Goal: Task Accomplishment & Management: Use online tool/utility

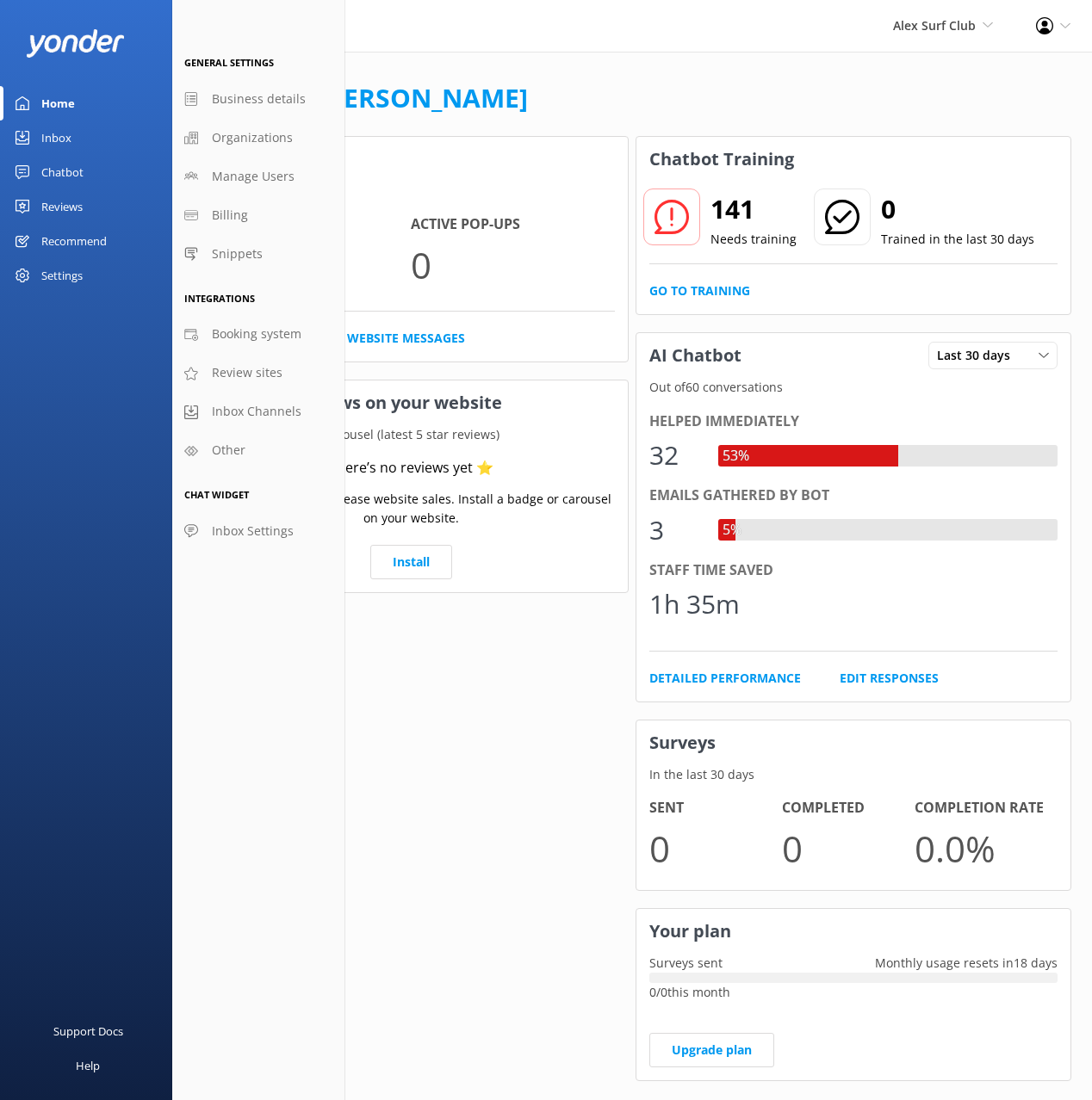
click at [288, 529] on span "Inbox Settings" at bounding box center [252, 530] width 82 height 19
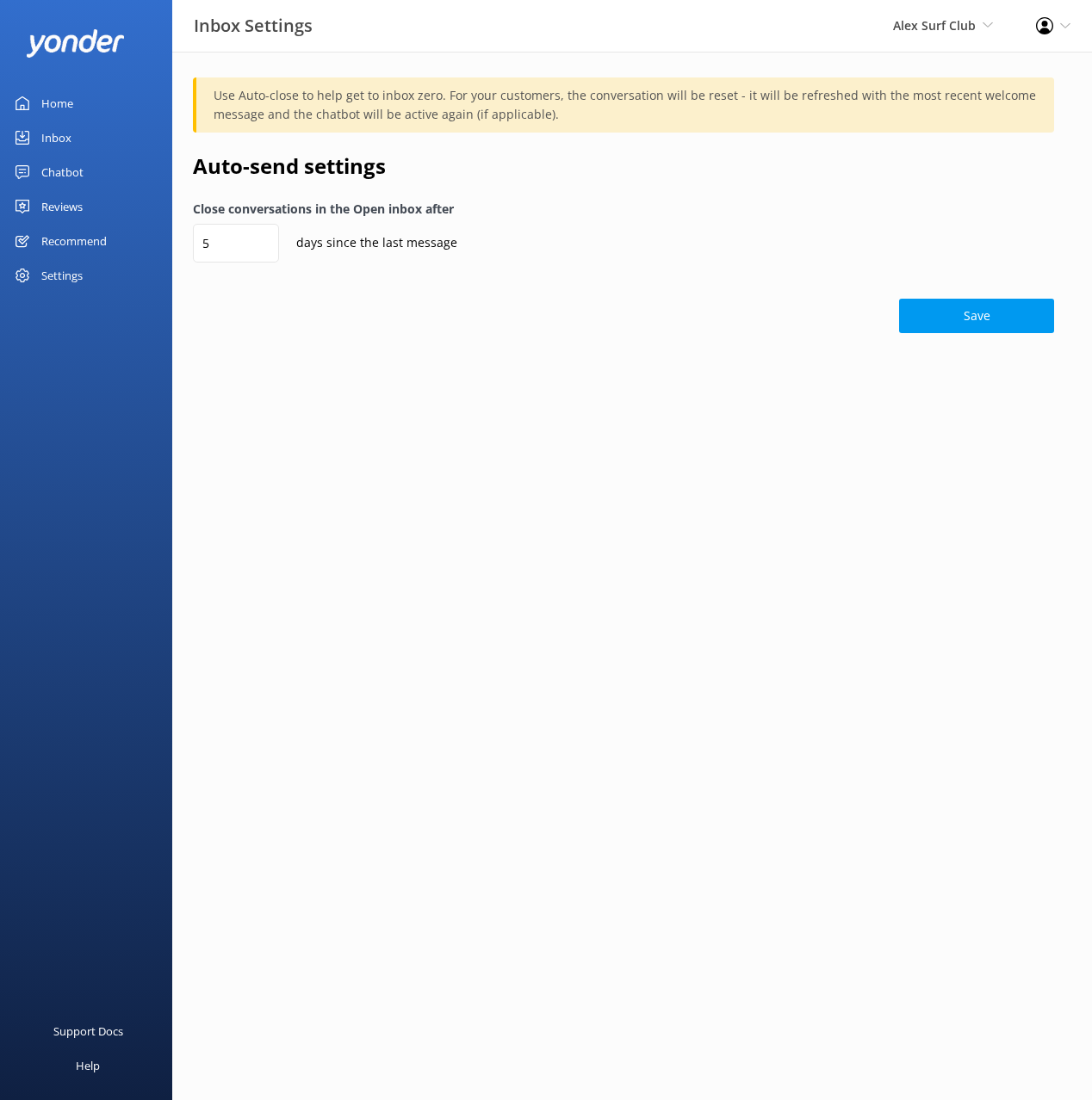
drag, startPoint x: 82, startPoint y: 274, endPoint x: 127, endPoint y: 291, distance: 48.1
click at [82, 274] on div "Settings" at bounding box center [61, 275] width 41 height 35
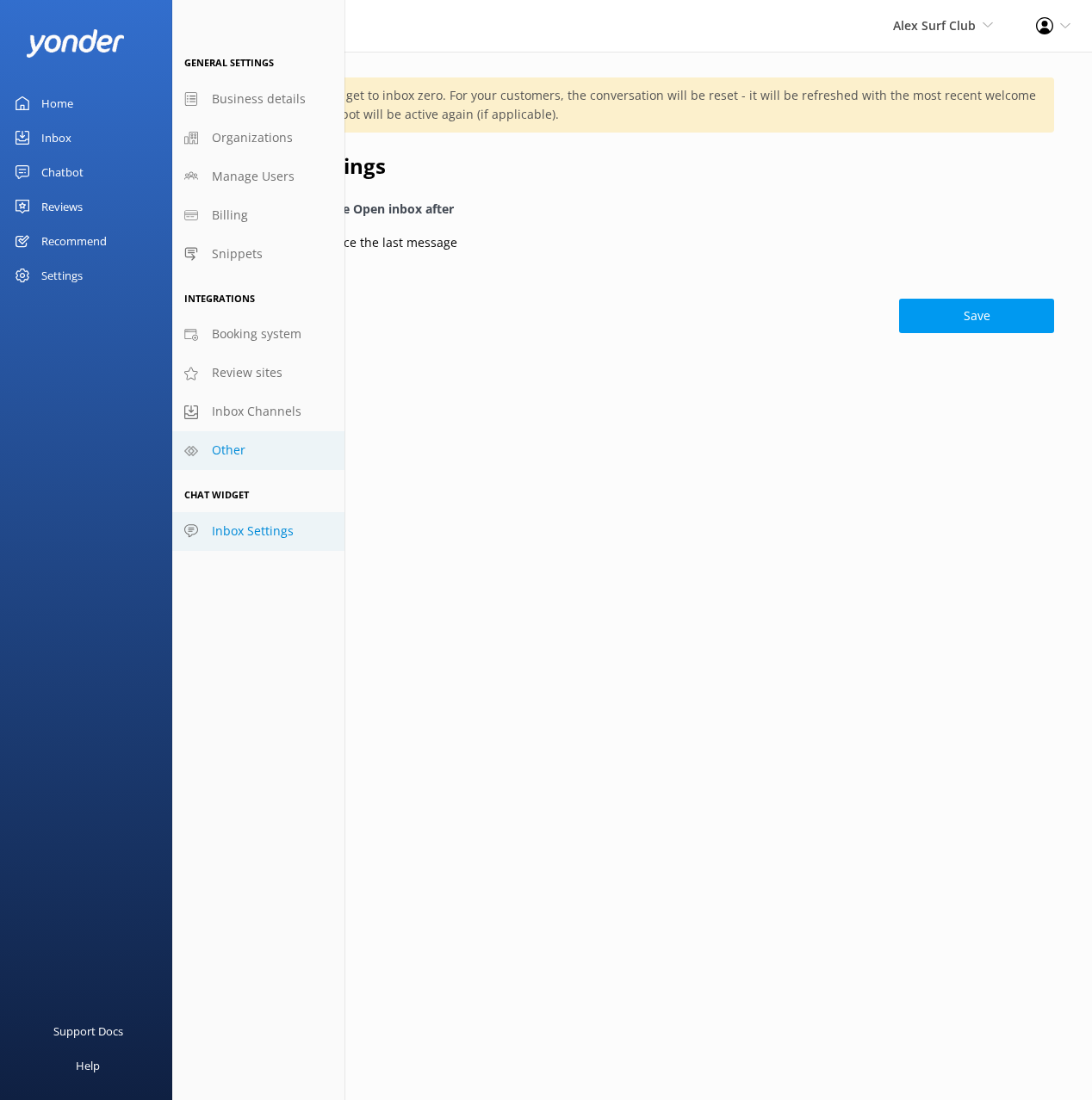
click at [273, 447] on link "Other" at bounding box center [258, 450] width 172 height 39
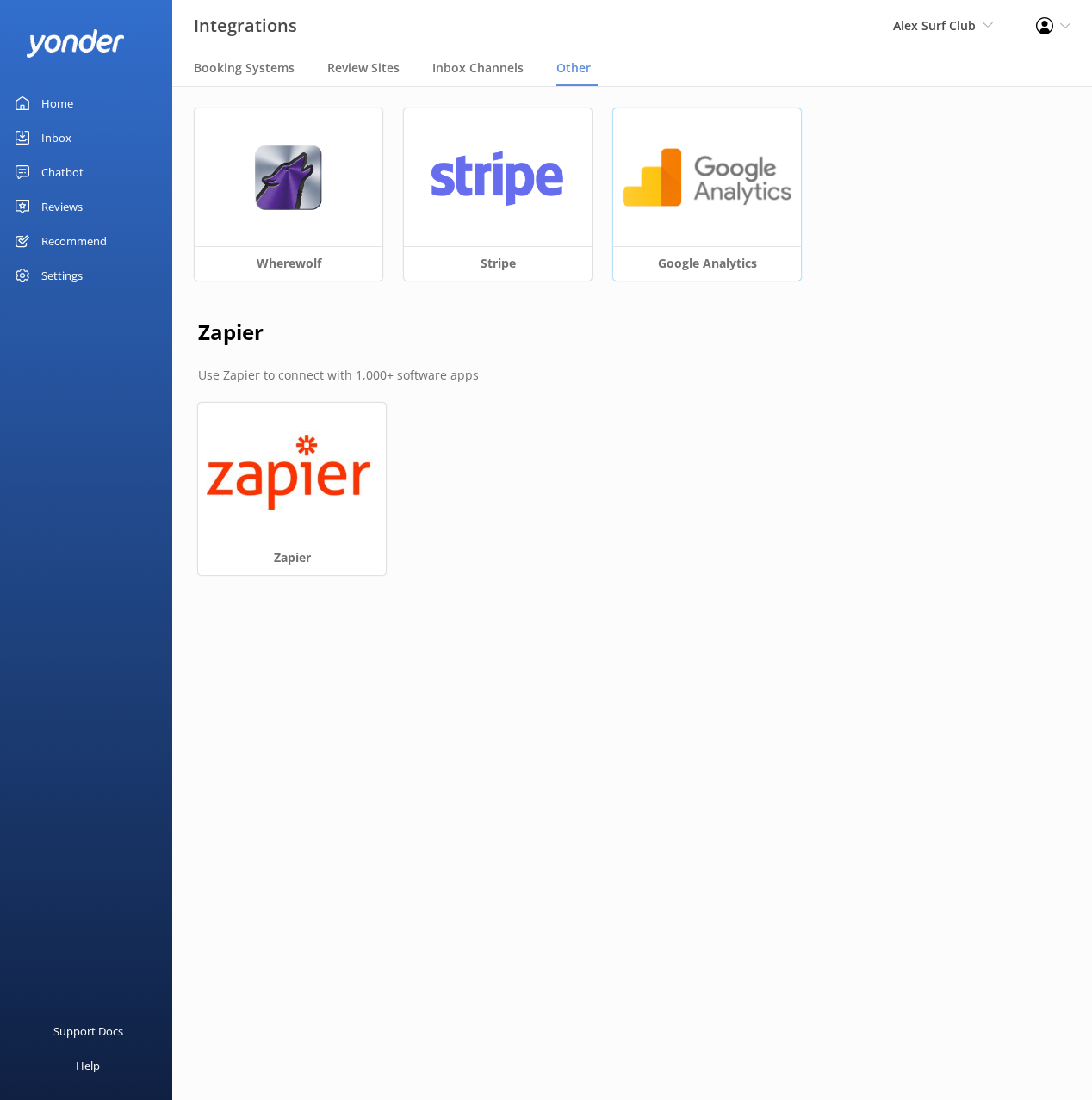
click at [675, 187] on img at bounding box center [706, 178] width 170 height 67
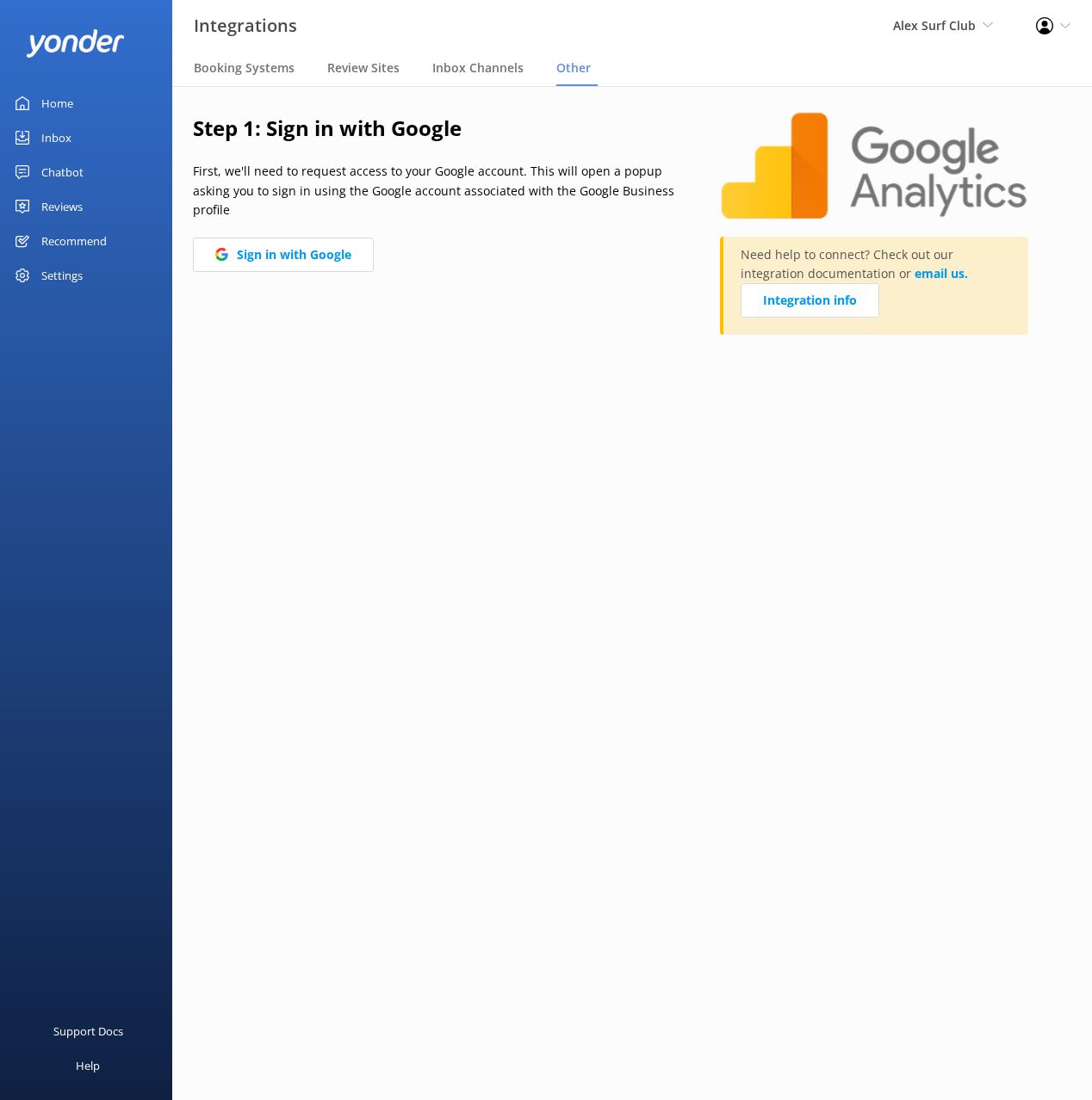
drag, startPoint x: 64, startPoint y: 205, endPoint x: 100, endPoint y: 232, distance: 45.0
click at [64, 205] on div "Reviews" at bounding box center [61, 207] width 41 height 35
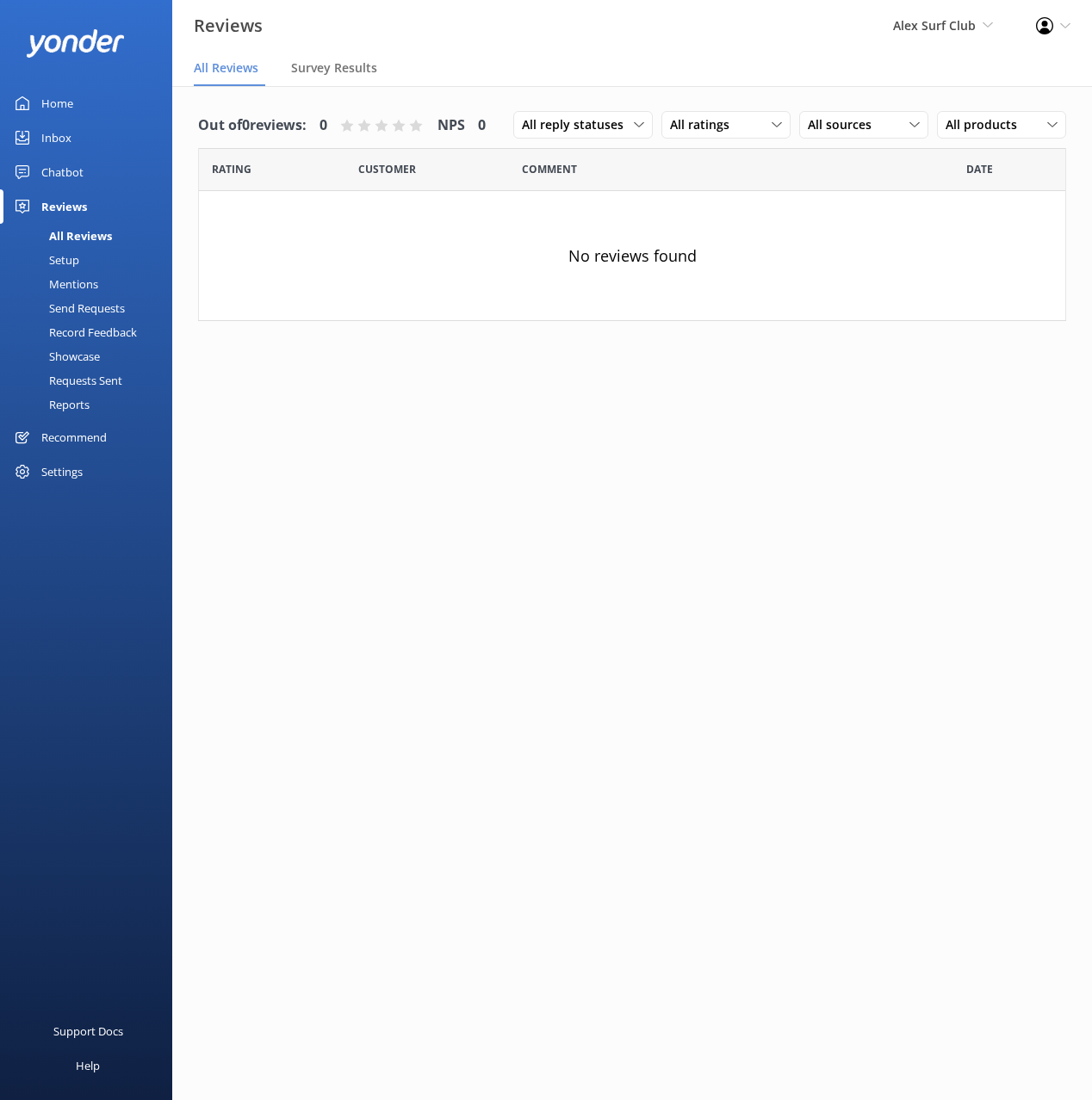
drag, startPoint x: 383, startPoint y: 87, endPoint x: 334, endPoint y: 111, distance: 54.6
click at [380, 87] on div "Out of 0 reviews: 0 NPS 0 All reply statuses All reply statuses Needs a reply D…" at bounding box center [632, 221] width 920 height 270
click at [77, 258] on div "Setup" at bounding box center [45, 260] width 69 height 24
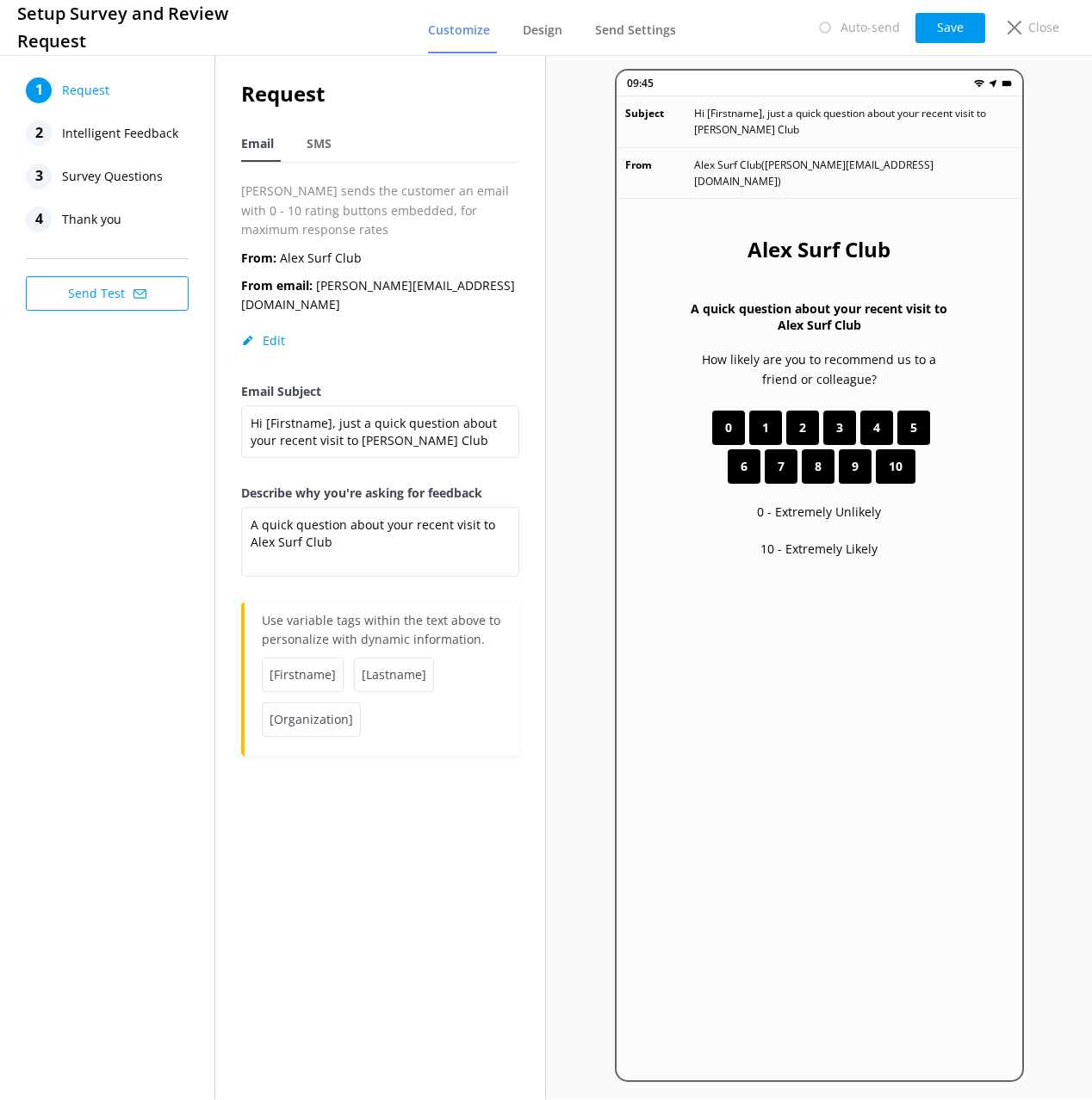
drag, startPoint x: 135, startPoint y: 415, endPoint x: 134, endPoint y: 404, distance: 11.0
click at [134, 412] on div "1 Request 2 Intelligent Feedback 3 Survey Questions 4 Thank you Send Test" at bounding box center [108, 575] width 215 height 1047
drag, startPoint x: 118, startPoint y: 134, endPoint x: 118, endPoint y: 145, distance: 11.0
click at [118, 134] on span "Intelligent Feedback" at bounding box center [120, 133] width 117 height 26
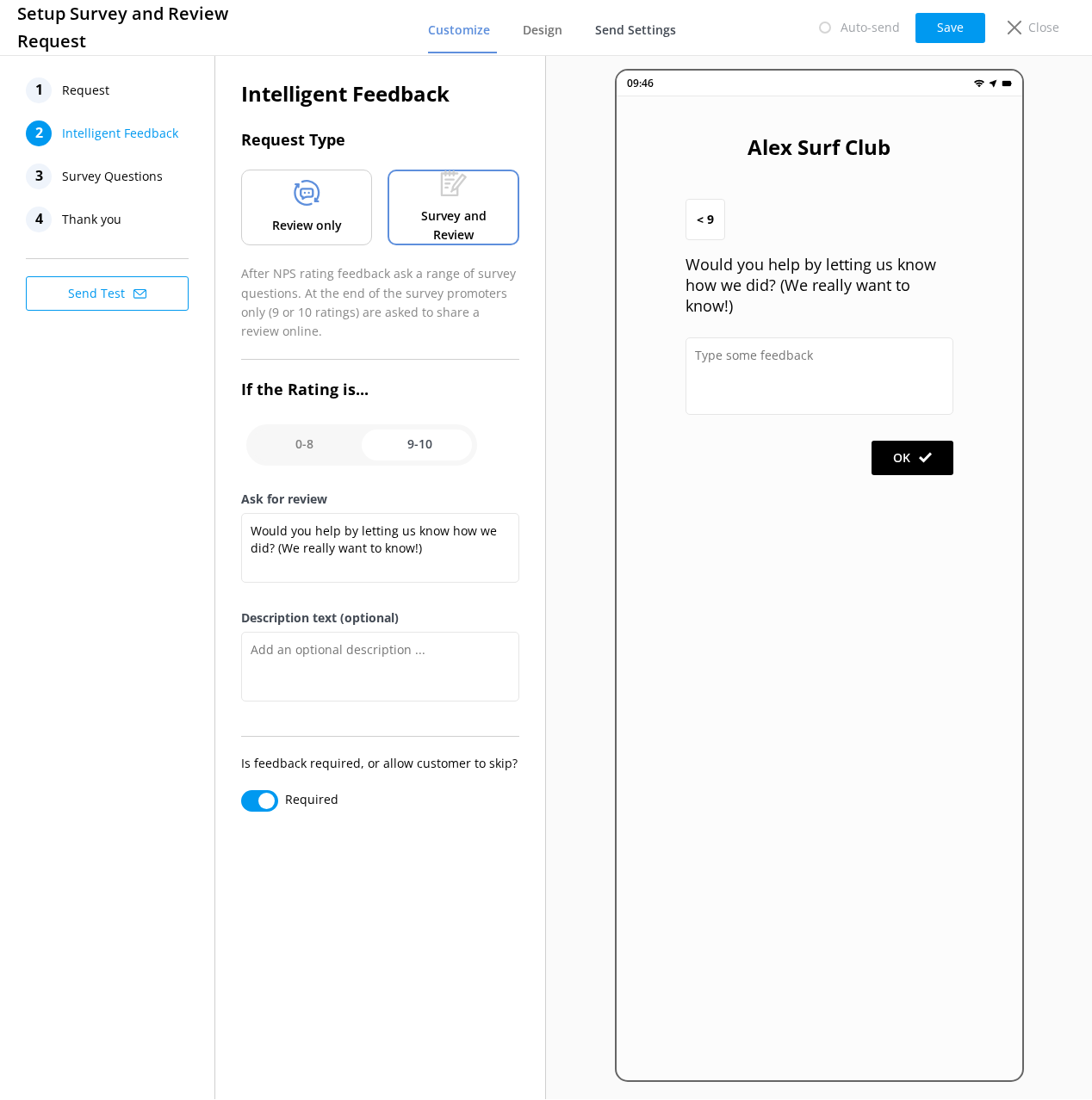
drag, startPoint x: 542, startPoint y: 33, endPoint x: 624, endPoint y: 29, distance: 82.1
click at [542, 32] on span "Design" at bounding box center [541, 30] width 39 height 17
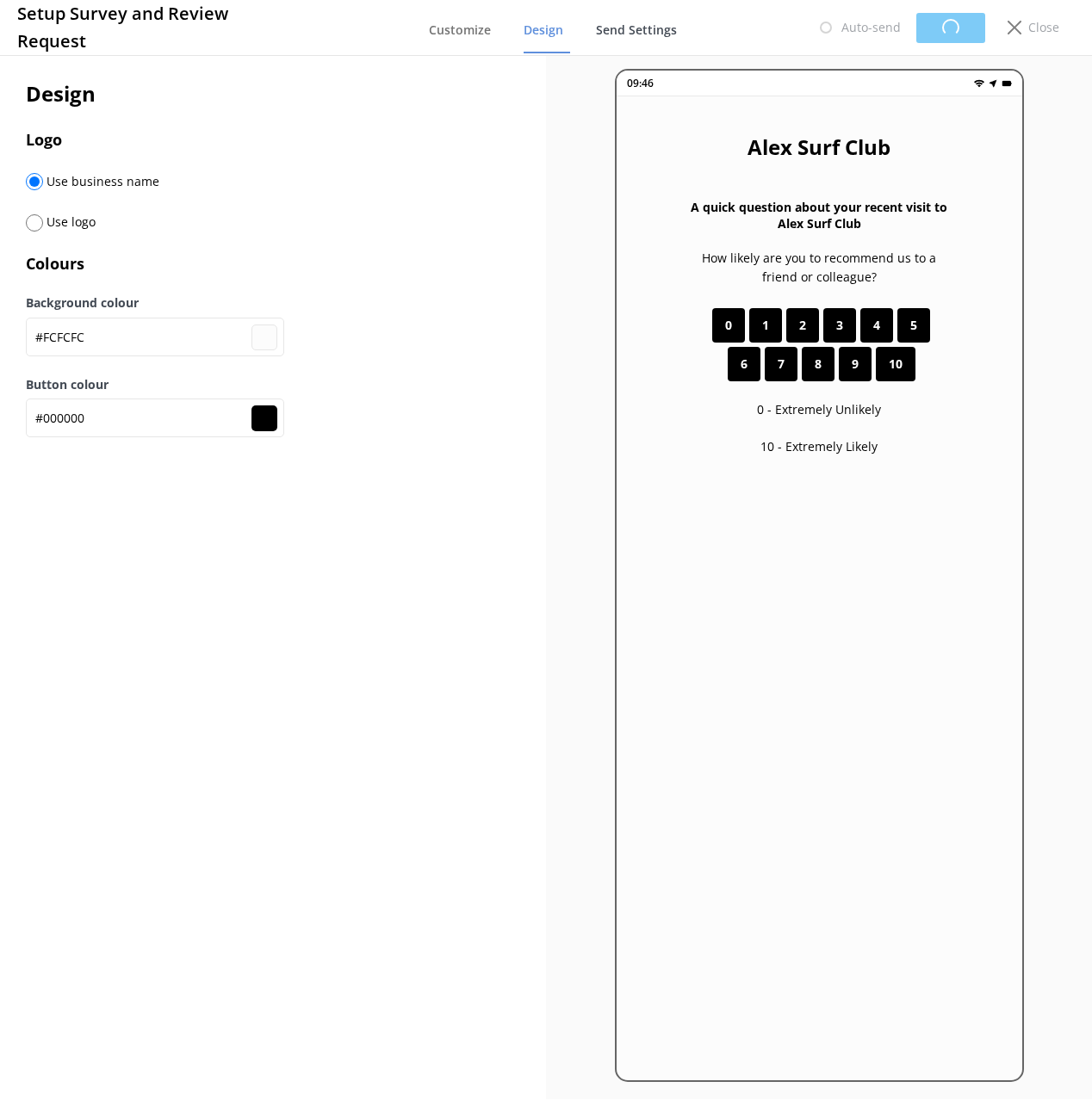
type input "#fcfcfc"
click at [654, 30] on span "Send Settings" at bounding box center [635, 30] width 81 height 17
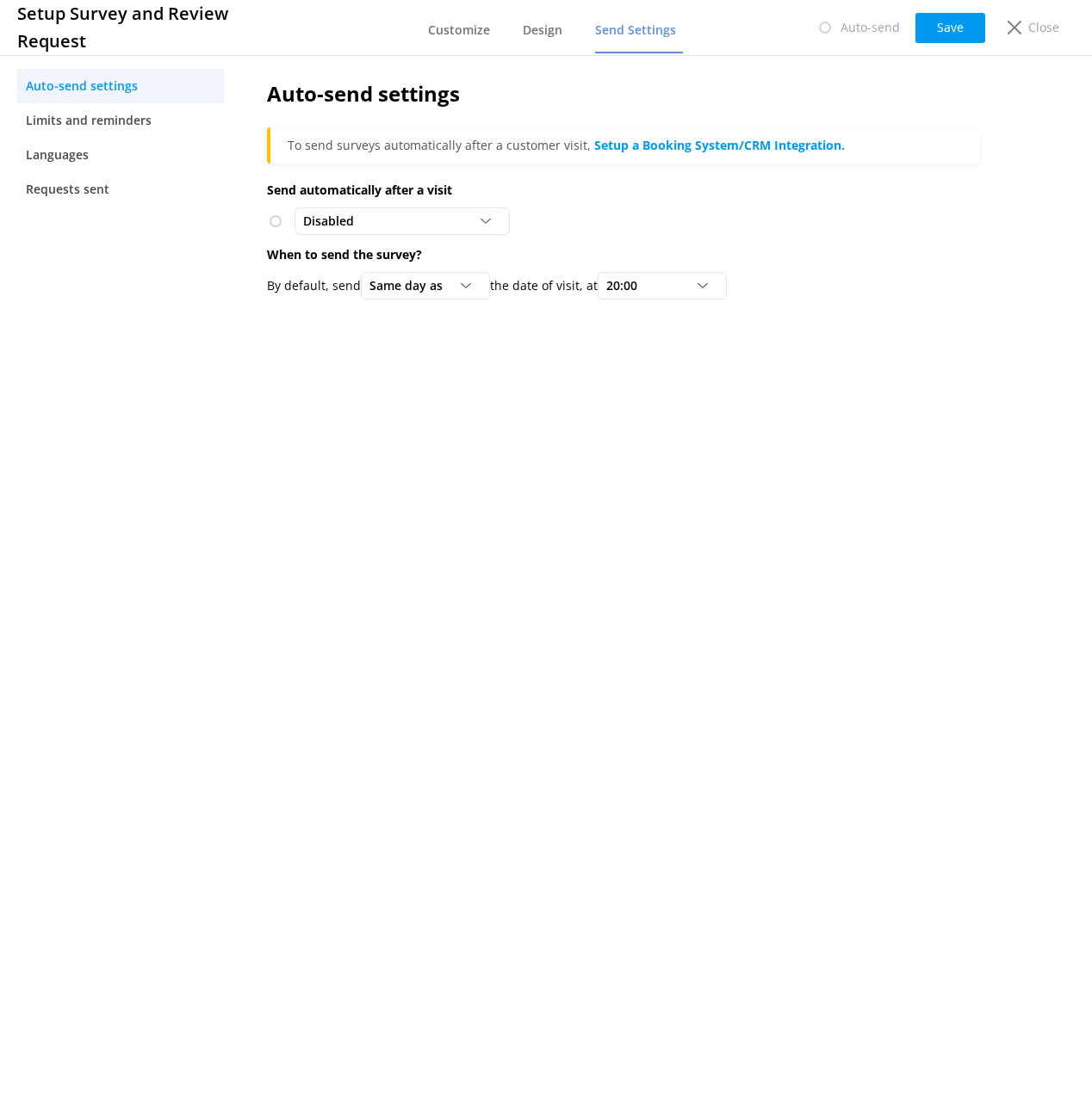
drag, startPoint x: 451, startPoint y: 424, endPoint x: 347, endPoint y: 393, distance: 108.5
click at [450, 424] on div "Auto-send settings To send surveys automatically after a customer visit, Setup …" at bounding box center [623, 575] width 765 height 1047
click at [1047, 32] on p "Close" at bounding box center [1044, 27] width 31 height 19
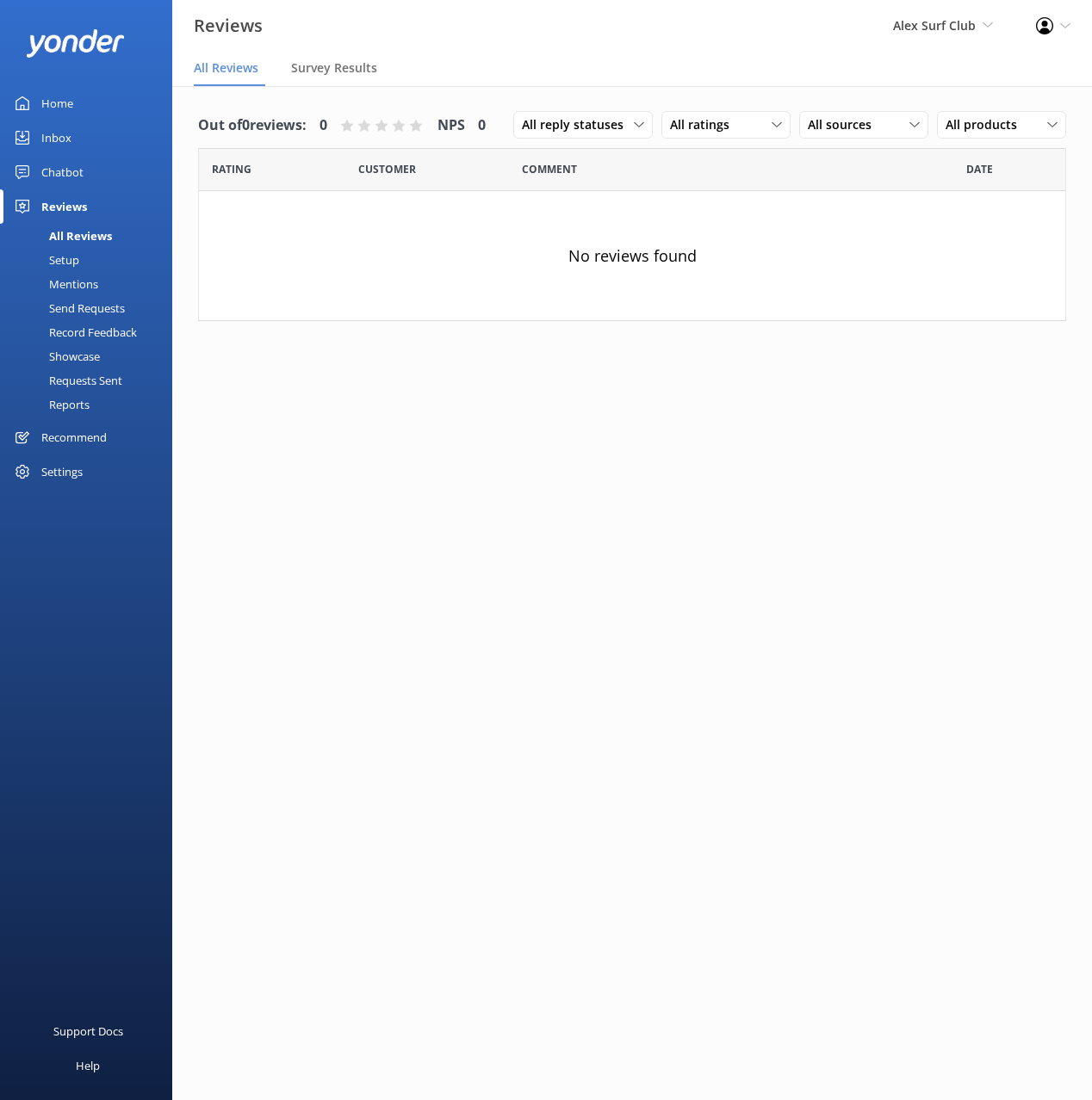
drag, startPoint x: 73, startPoint y: 278, endPoint x: 138, endPoint y: 207, distance: 96.3
click at [73, 278] on div "Mentions" at bounding box center [54, 283] width 88 height 24
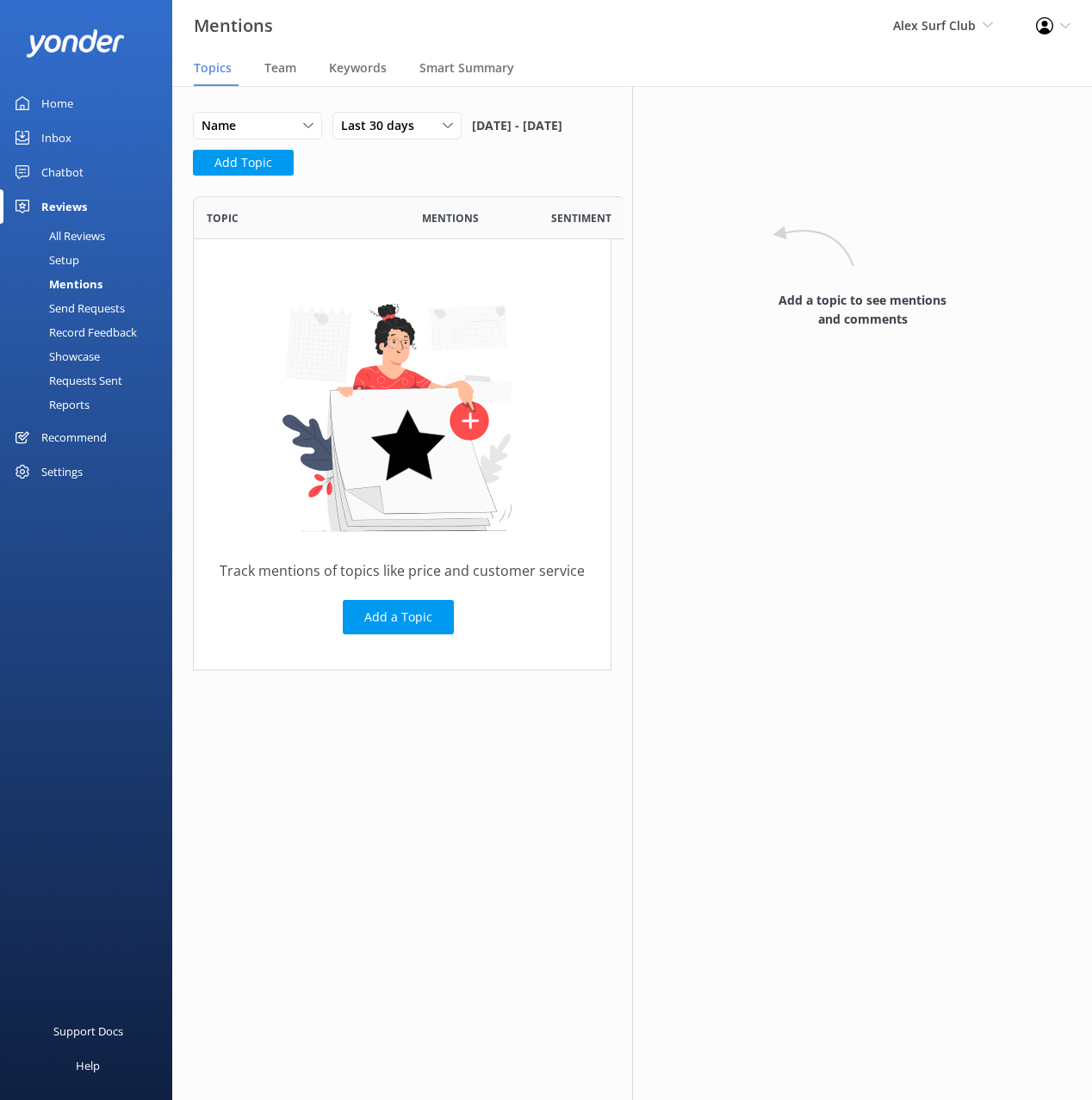
scroll to position [474, 418]
drag, startPoint x: 51, startPoint y: 475, endPoint x: 105, endPoint y: 472, distance: 54.1
click at [50, 475] on div "Settings" at bounding box center [61, 472] width 41 height 35
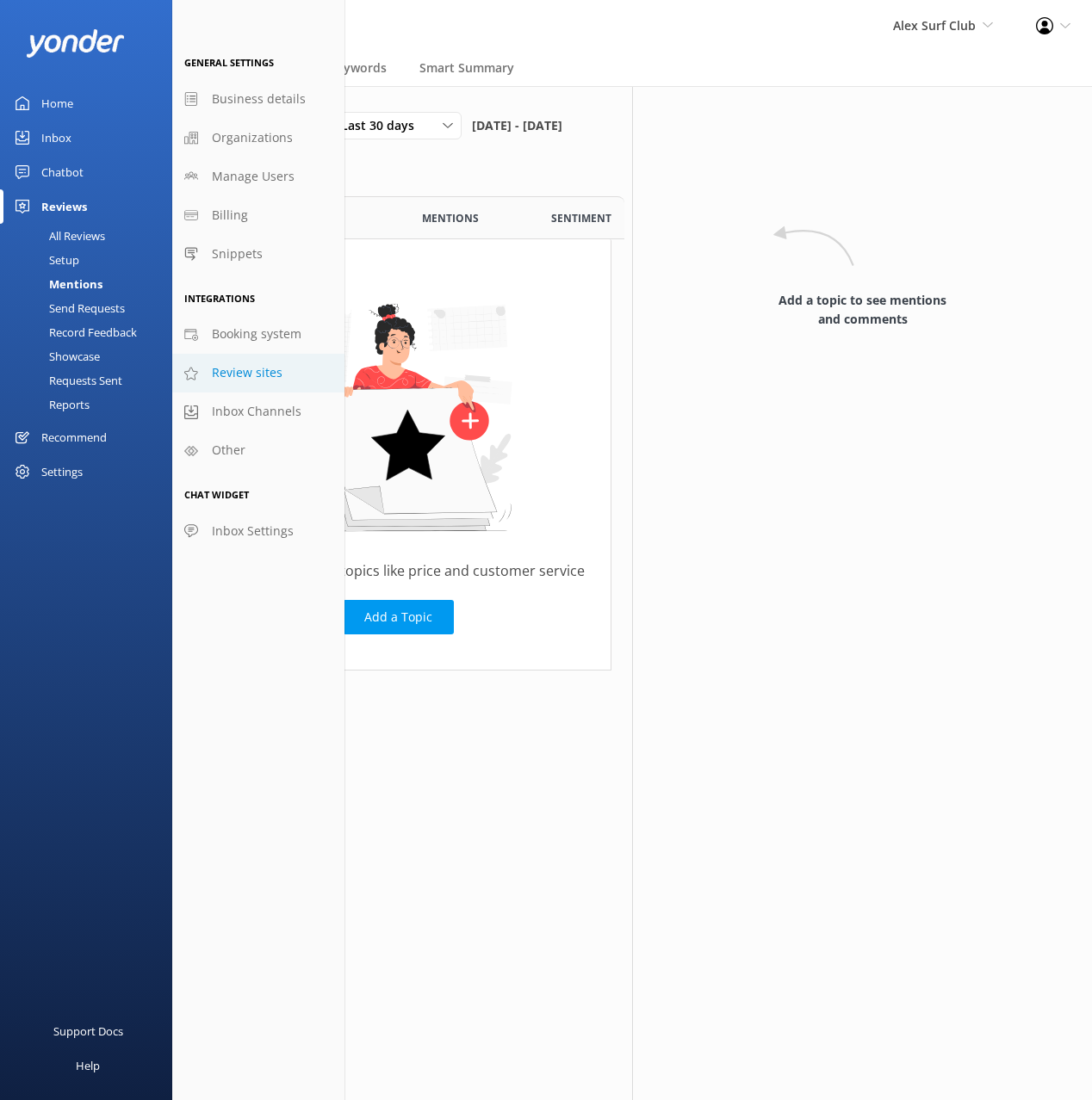
click at [245, 381] on span "Review sites" at bounding box center [246, 373] width 70 height 19
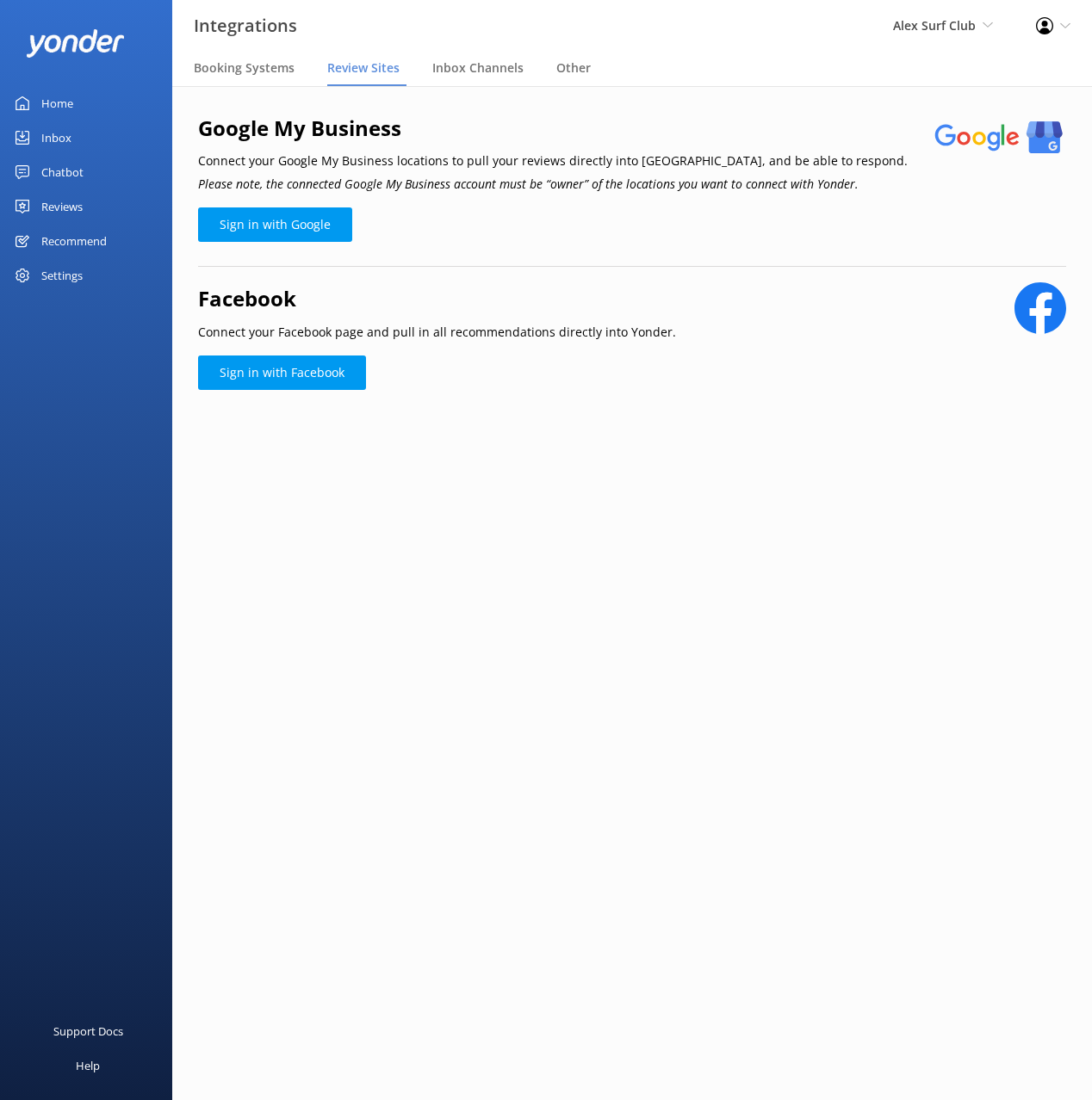
drag, startPoint x: 637, startPoint y: 545, endPoint x: 616, endPoint y: 506, distance: 44.3
click at [634, 538] on main "Google My Business Connect your Google My Business locations to pull your revie…" at bounding box center [632, 592] width 920 height 1014
click at [294, 235] on link "Sign in with Google" at bounding box center [274, 225] width 154 height 35
click at [77, 200] on div "Reviews" at bounding box center [61, 207] width 41 height 35
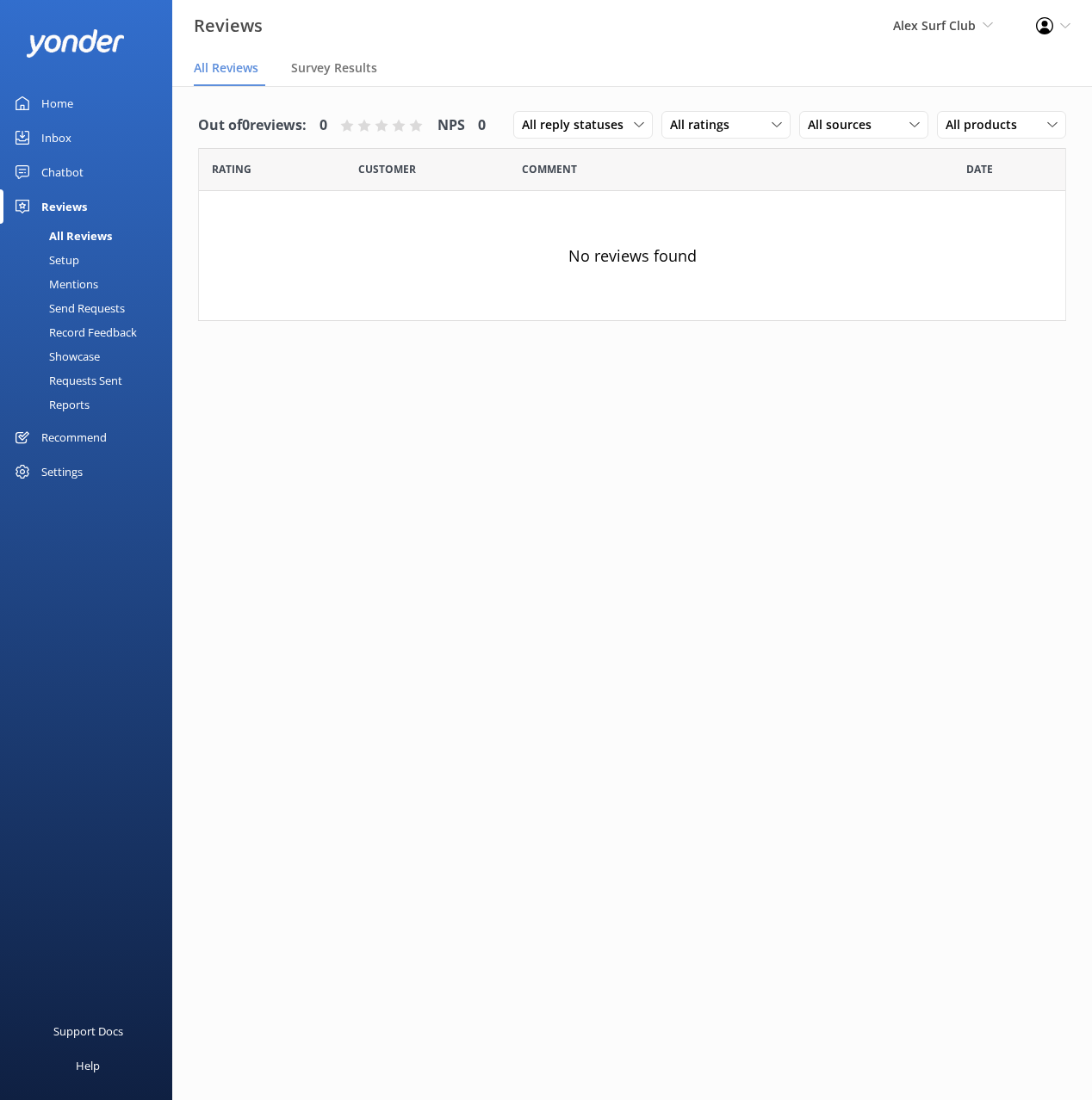
click at [82, 262] on link "Setup" at bounding box center [91, 260] width 162 height 24
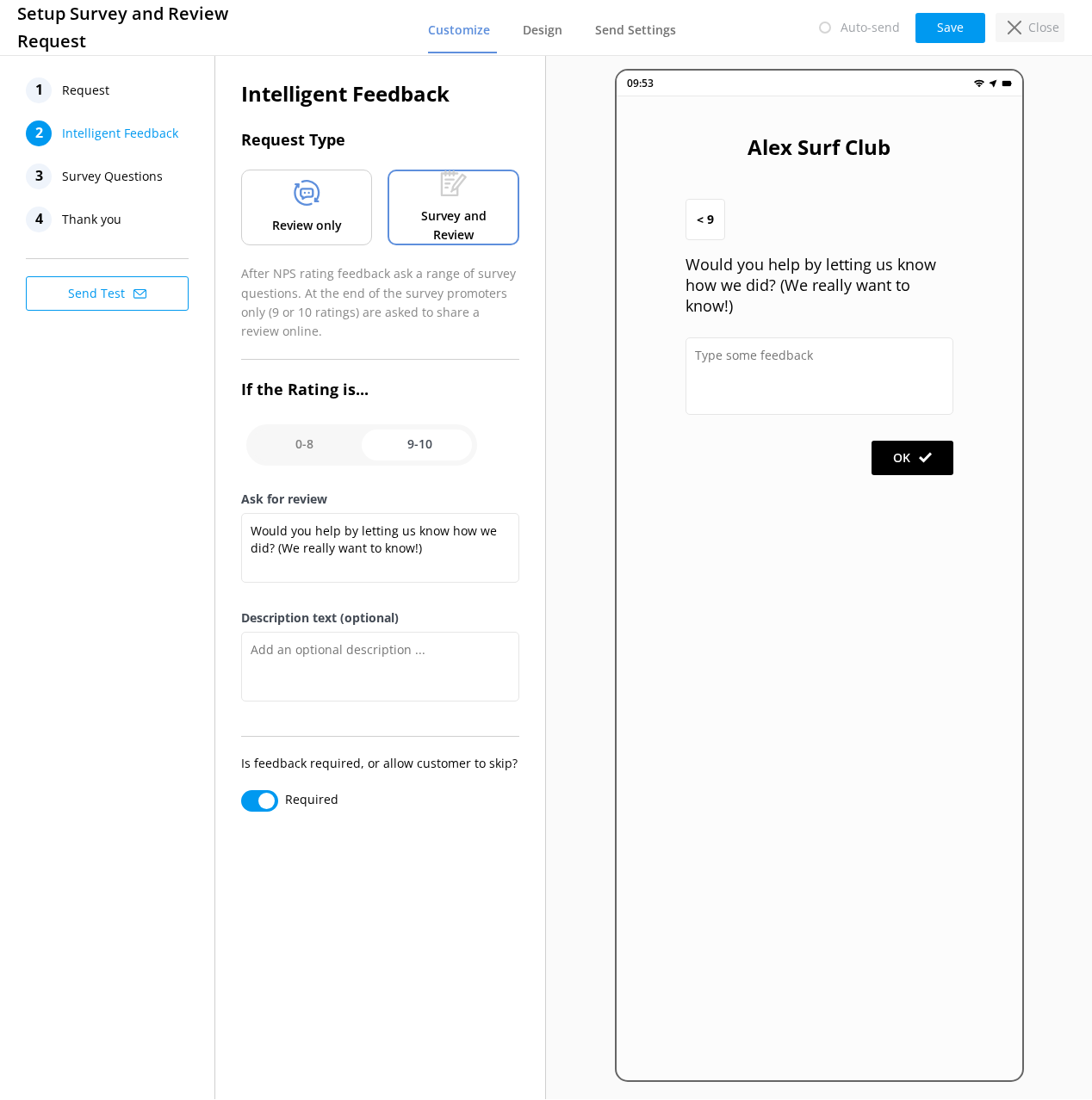
click at [1032, 26] on p "Close" at bounding box center [1044, 27] width 31 height 19
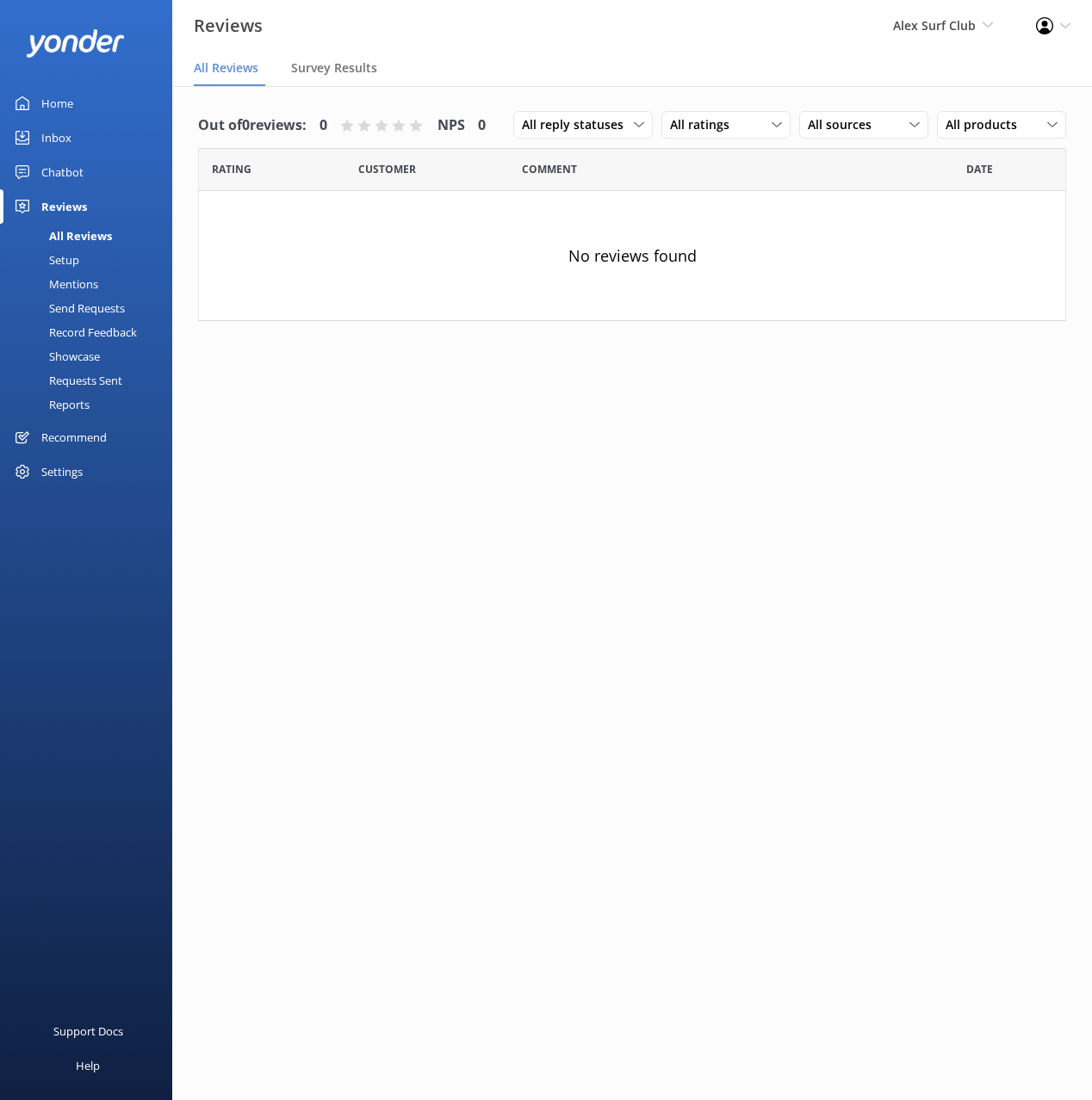
click at [71, 289] on div "Mentions" at bounding box center [54, 283] width 88 height 24
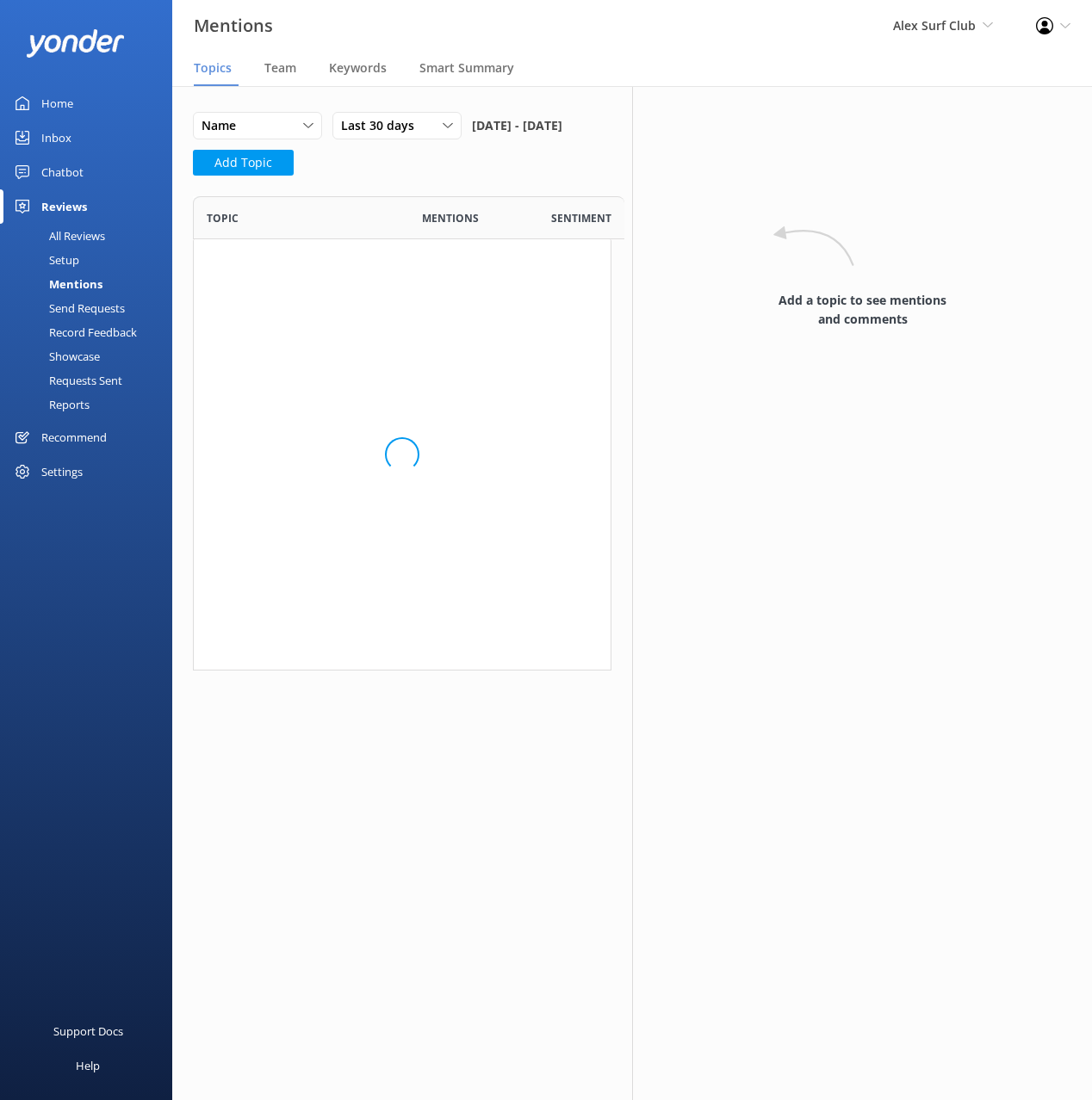
scroll to position [474, 418]
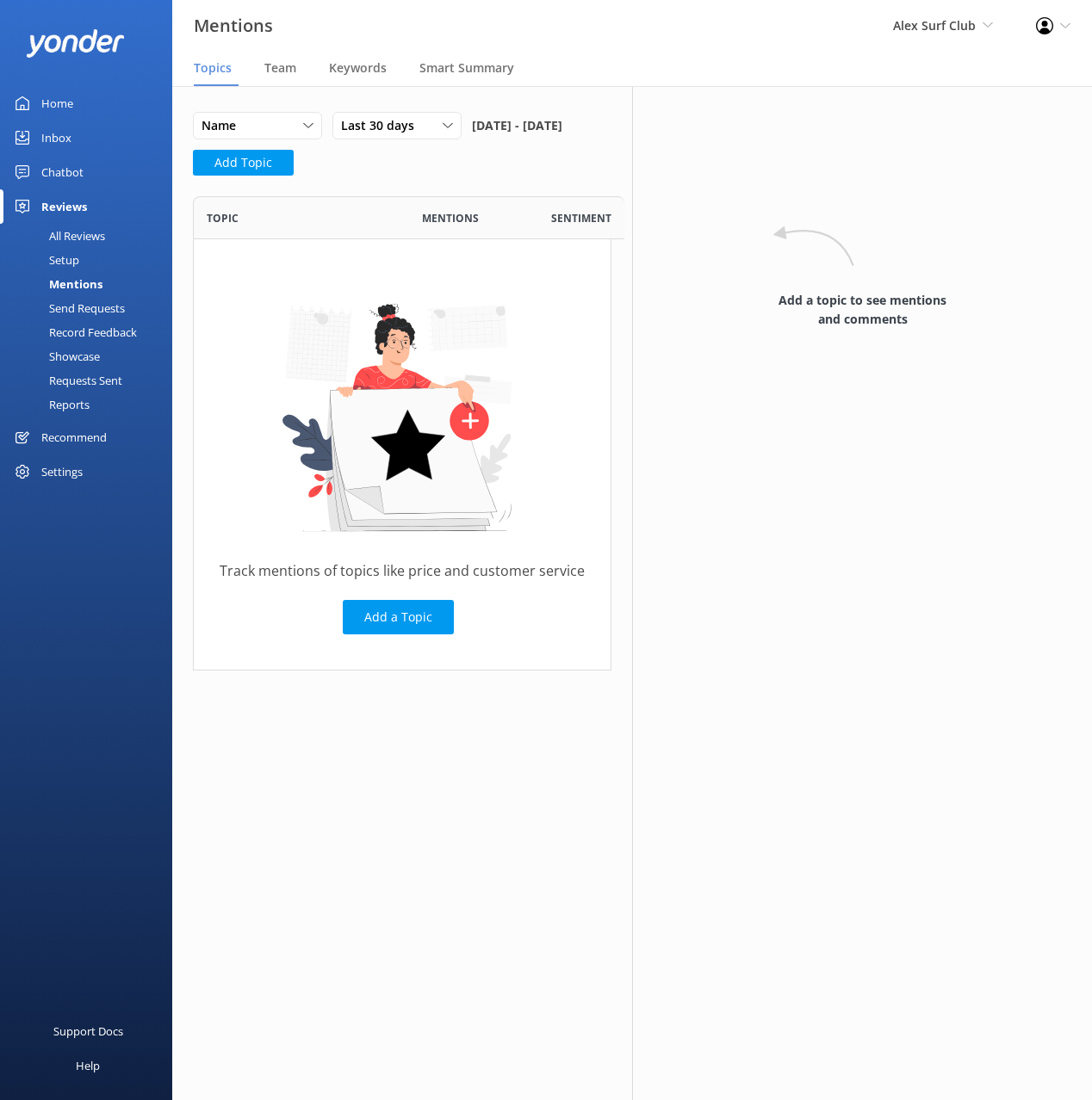
drag, startPoint x: 284, startPoint y: 67, endPoint x: 303, endPoint y: 75, distance: 20.6
click at [284, 67] on span "Team" at bounding box center [280, 67] width 32 height 17
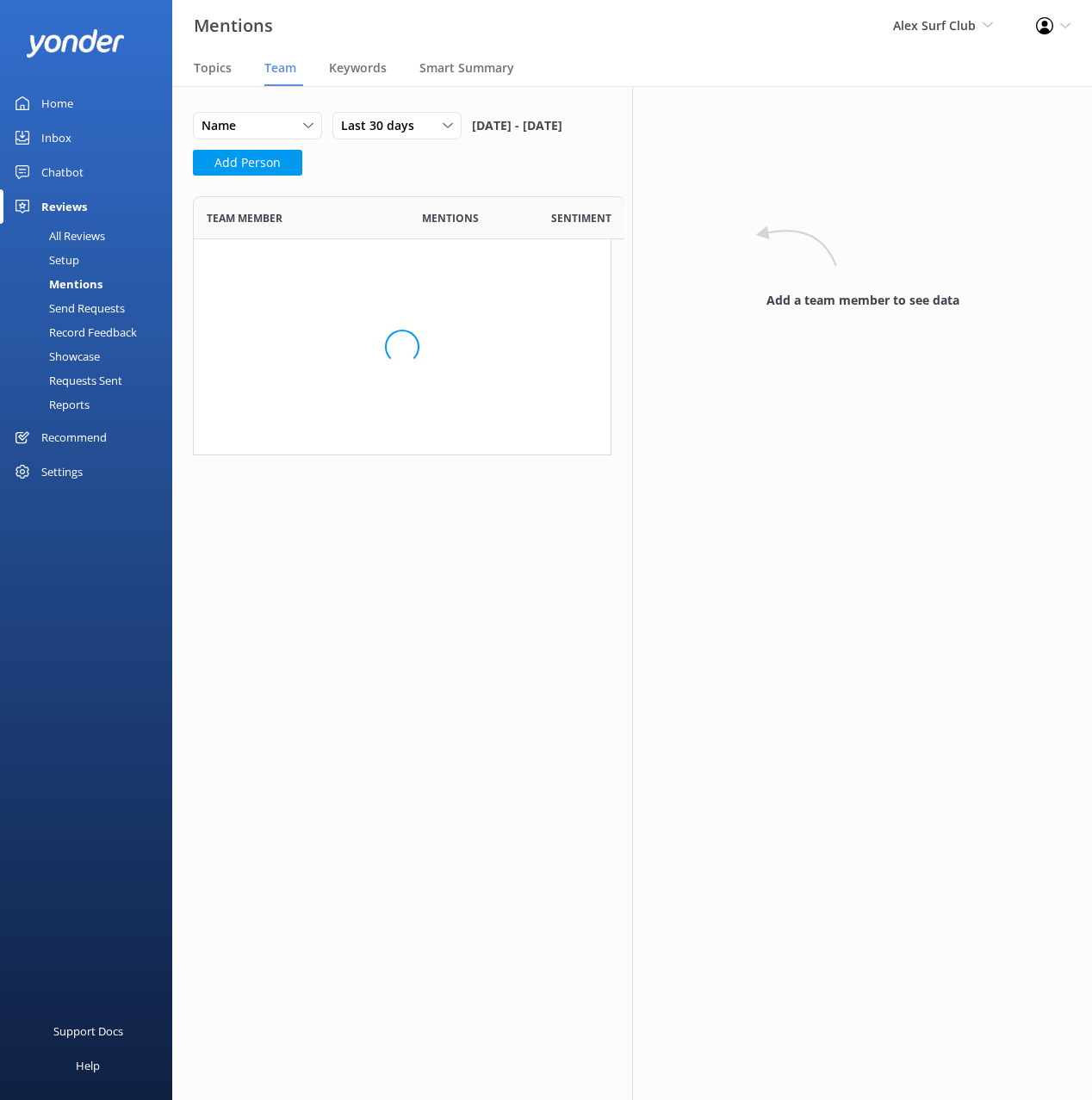
scroll to position [535, 418]
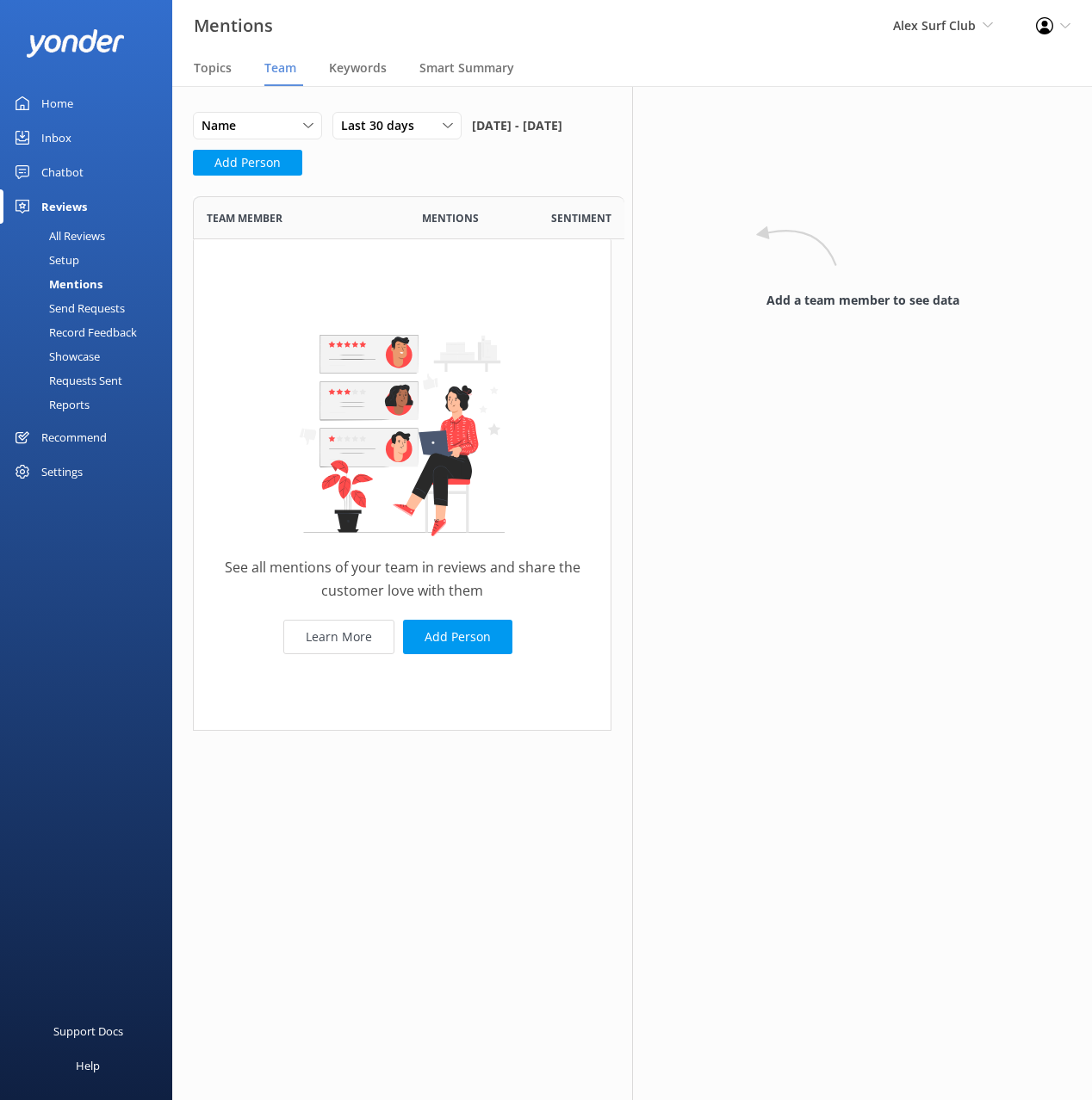
click at [532, 123] on div "Name Name Highest mentions Lowest mentions Last 30 days Last 7 days Last 30 day…" at bounding box center [383, 131] width 380 height 38
click at [48, 167] on div "Chatbot" at bounding box center [62, 172] width 42 height 35
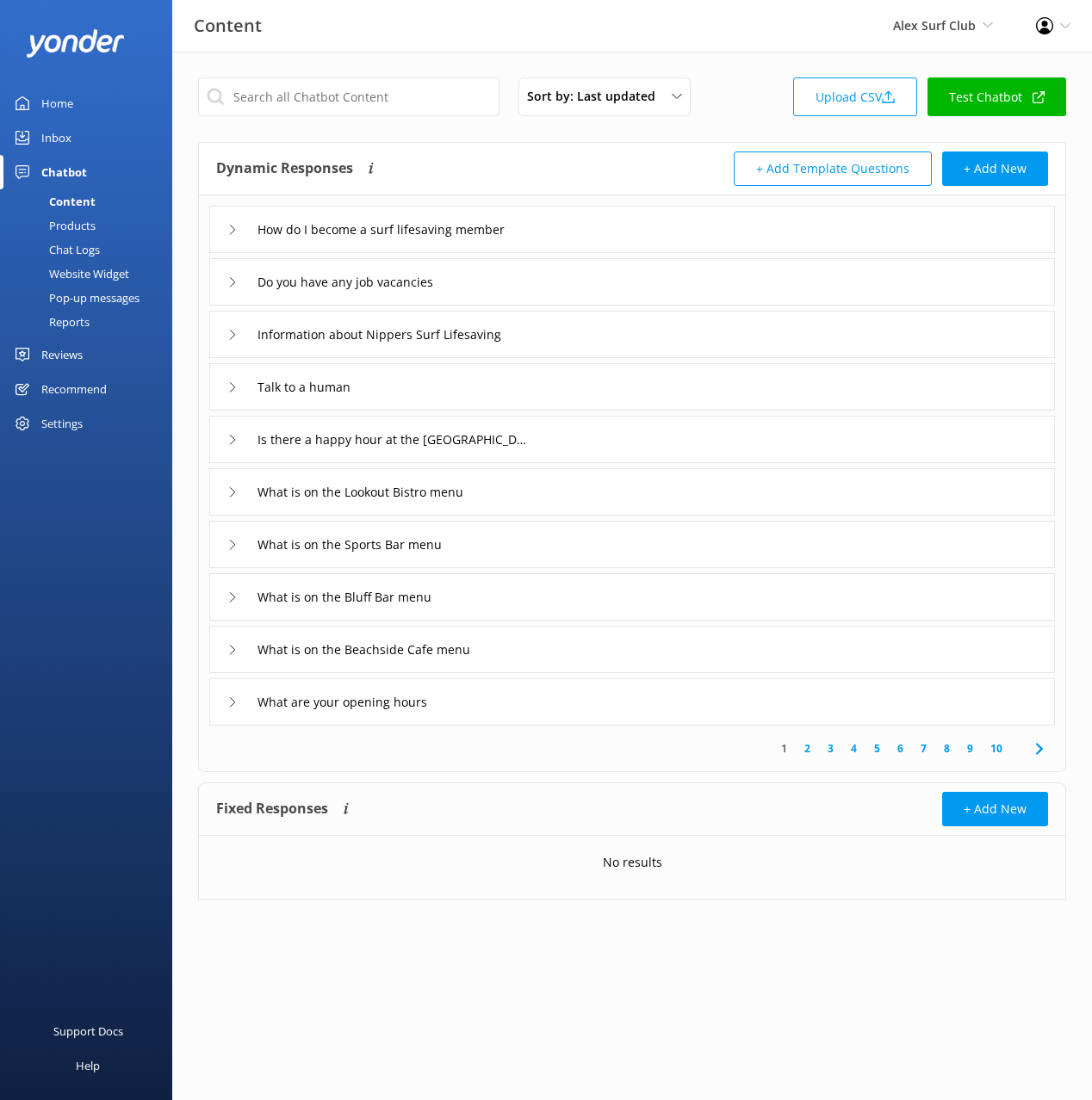
click at [606, 145] on div "Dynamic Responses The chatbot will generate a response based on the content inf…" at bounding box center [632, 170] width 866 height 53
click at [589, 211] on div "How do I become a surf lifesaving member" at bounding box center [633, 230] width 846 height 47
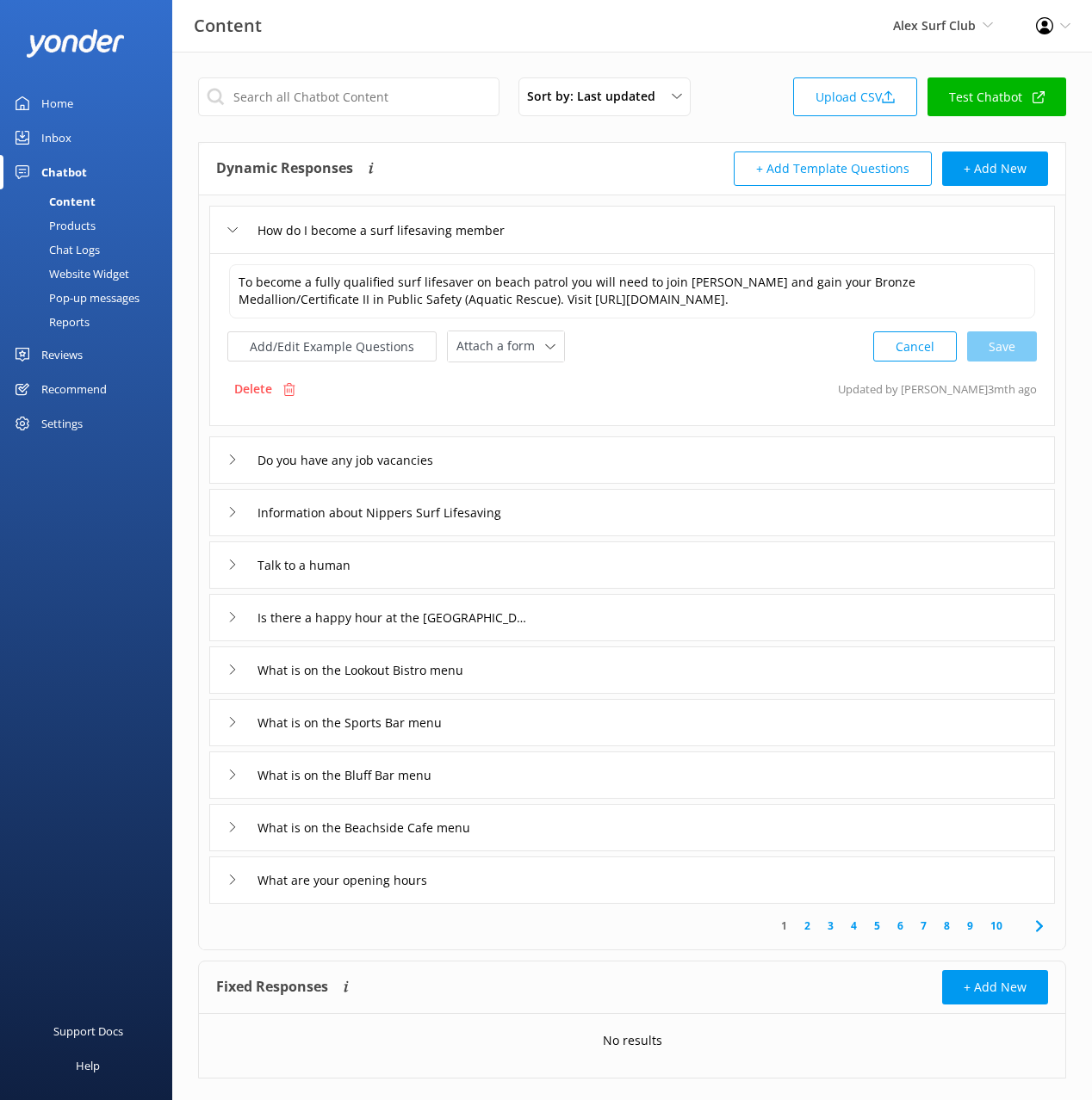
click at [590, 210] on div "How do I become a surf lifesaving member" at bounding box center [633, 230] width 846 height 47
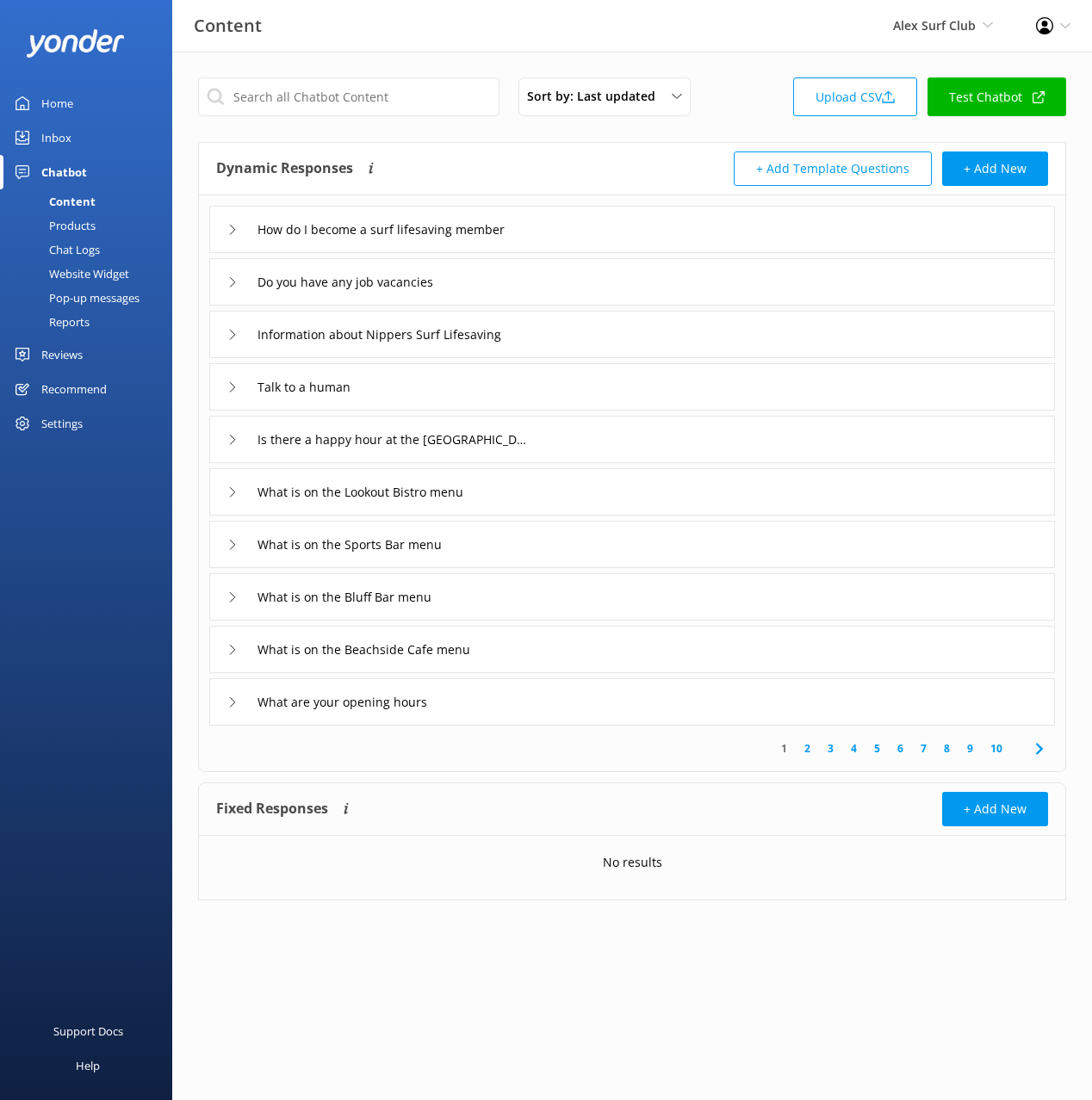
click at [73, 241] on div "Chat Logs" at bounding box center [55, 250] width 89 height 24
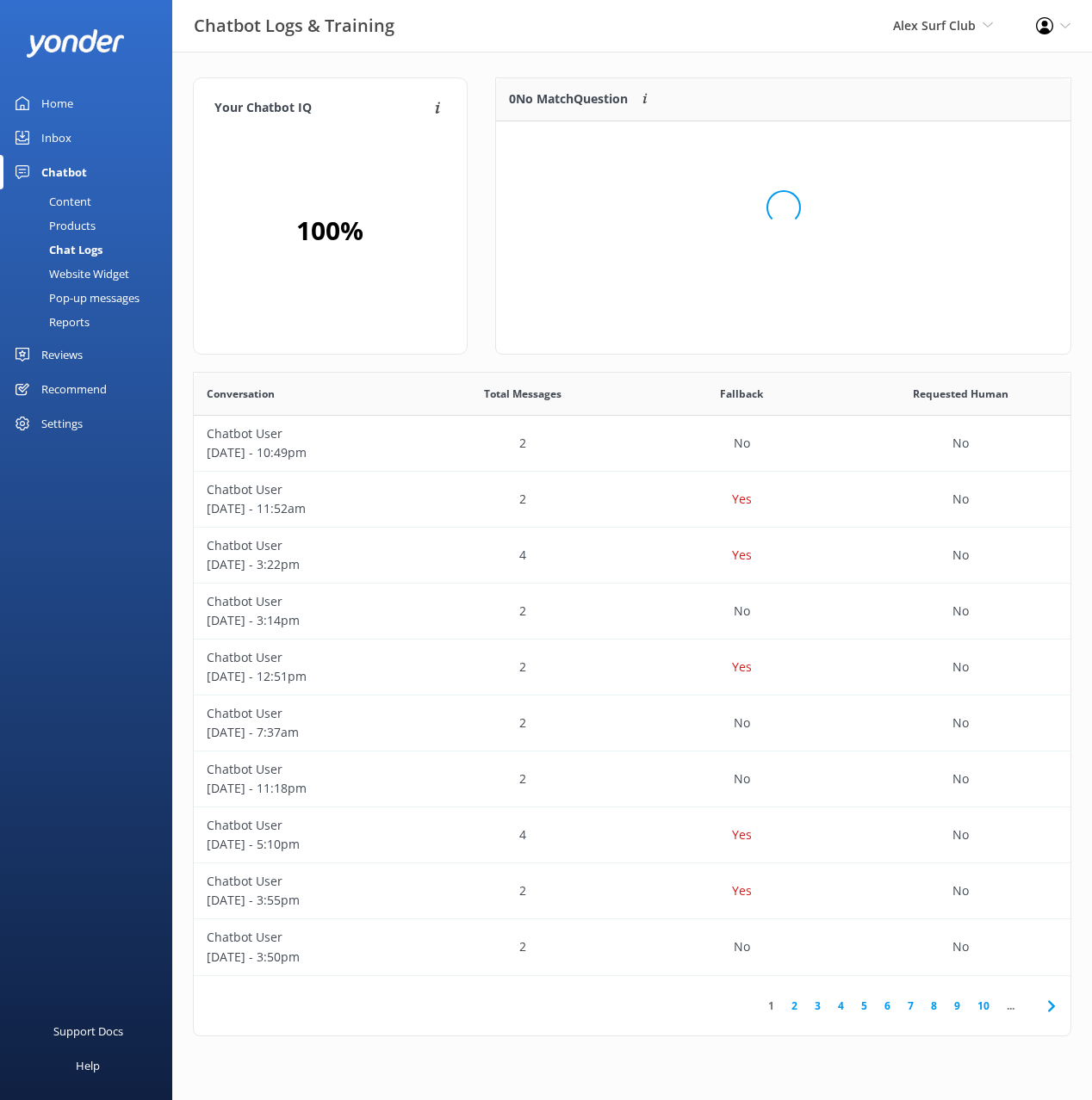
scroll to position [216, 575]
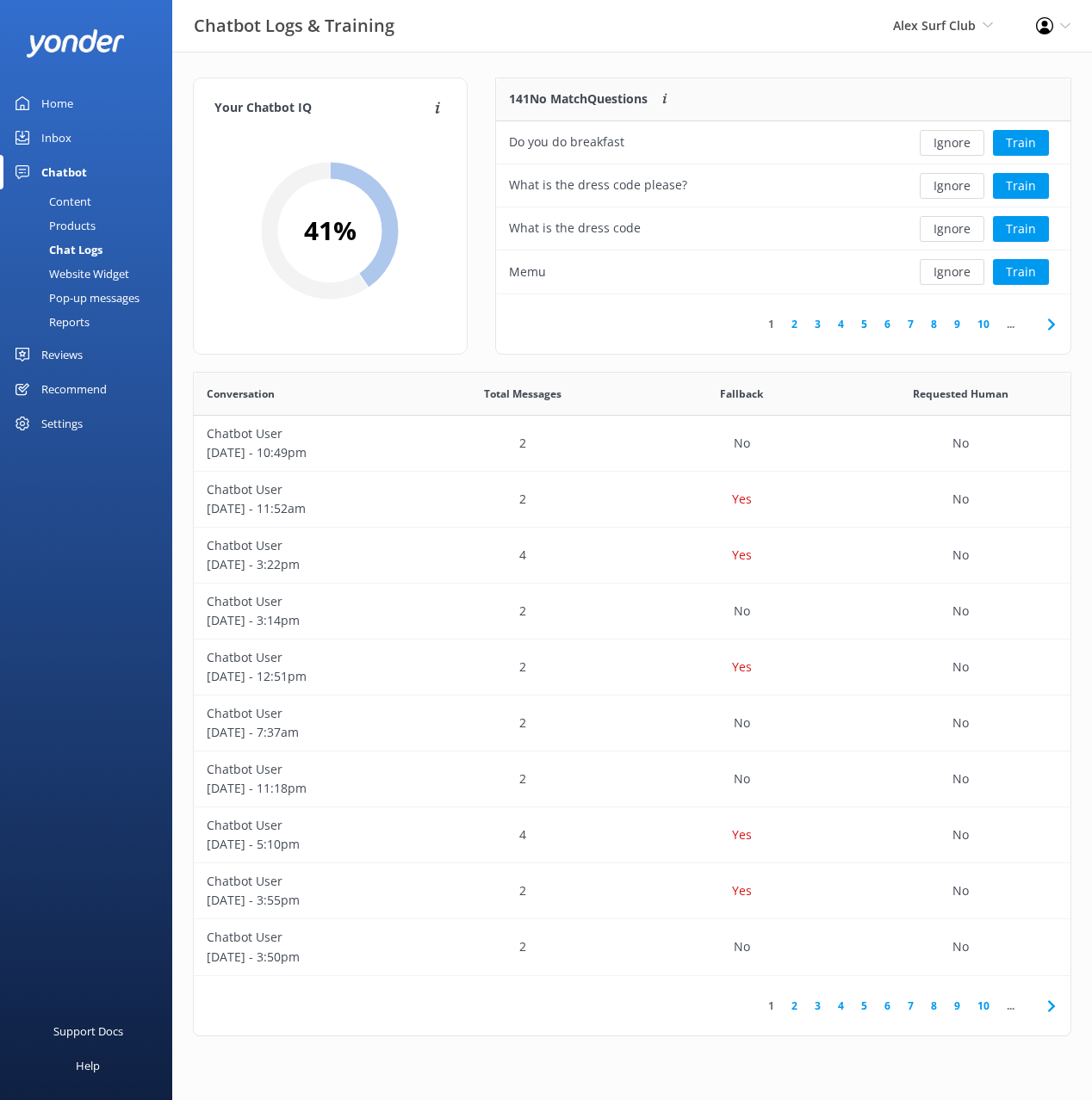
click at [633, 43] on div "Chatbot Logs & Training Alex Surf Club Black Cat Cruises [GEOGRAPHIC_DATA] [GEO…" at bounding box center [546, 26] width 1092 height 52
click at [639, 39] on div "Chatbot Logs & Training Alex Surf Club Black Cat Cruises [GEOGRAPHIC_DATA] [GEO…" at bounding box center [546, 26] width 1092 height 52
click at [800, 71] on div "Your Chatbot IQ Your Chatbot IQ is the percentage of trained FAQs against untra…" at bounding box center [632, 561] width 920 height 1019
click at [954, 278] on button "Ignore" at bounding box center [952, 272] width 65 height 26
click at [748, 76] on div "Your Chatbot IQ Your Chatbot IQ is the percentage of trained FAQs against untra…" at bounding box center [632, 561] width 920 height 1019
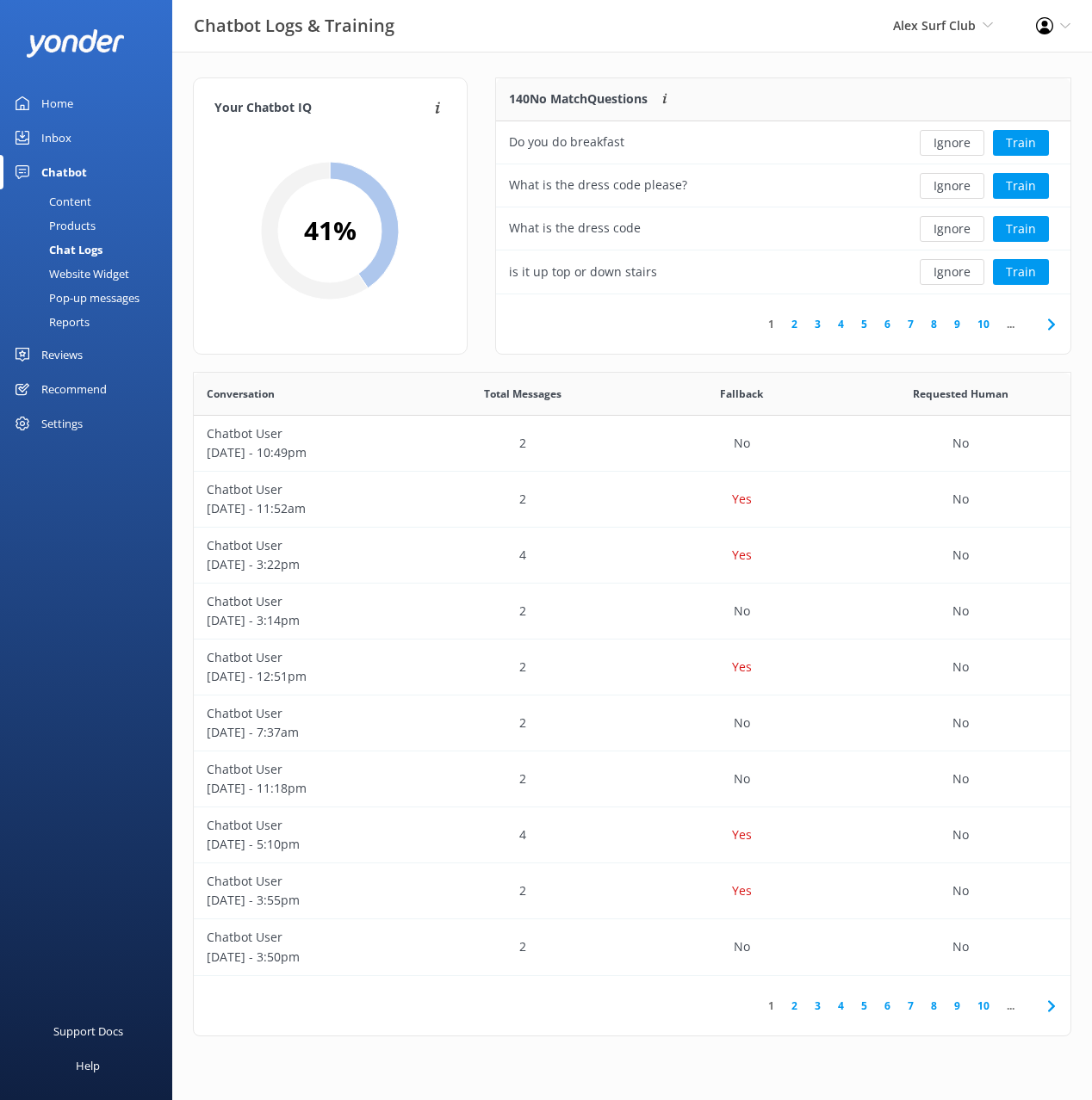
drag, startPoint x: 100, startPoint y: 202, endPoint x: 129, endPoint y: 182, distance: 35.2
click at [100, 202] on link "Content" at bounding box center [91, 201] width 162 height 24
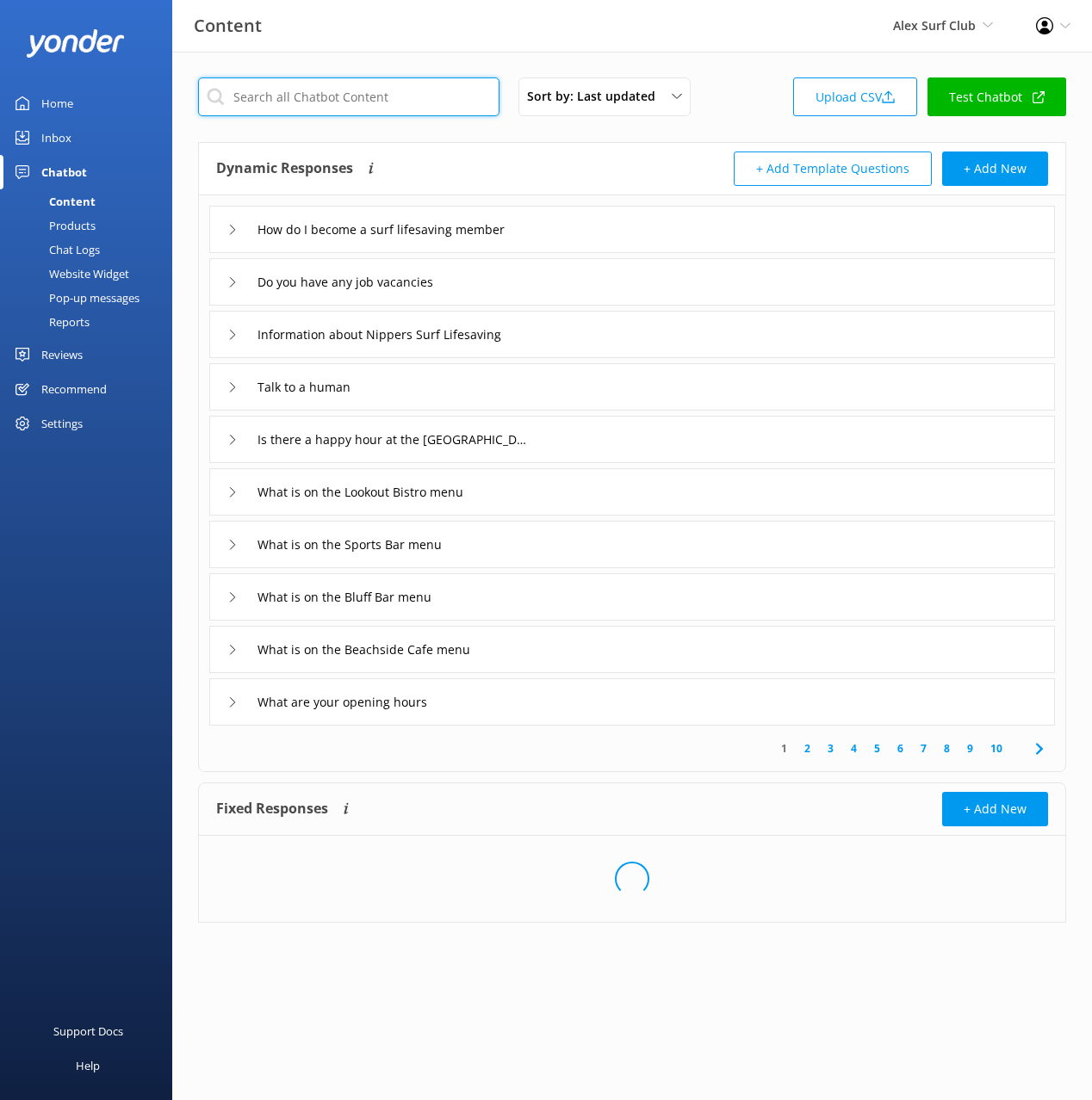
click at [305, 98] on input "text" at bounding box center [348, 97] width 302 height 39
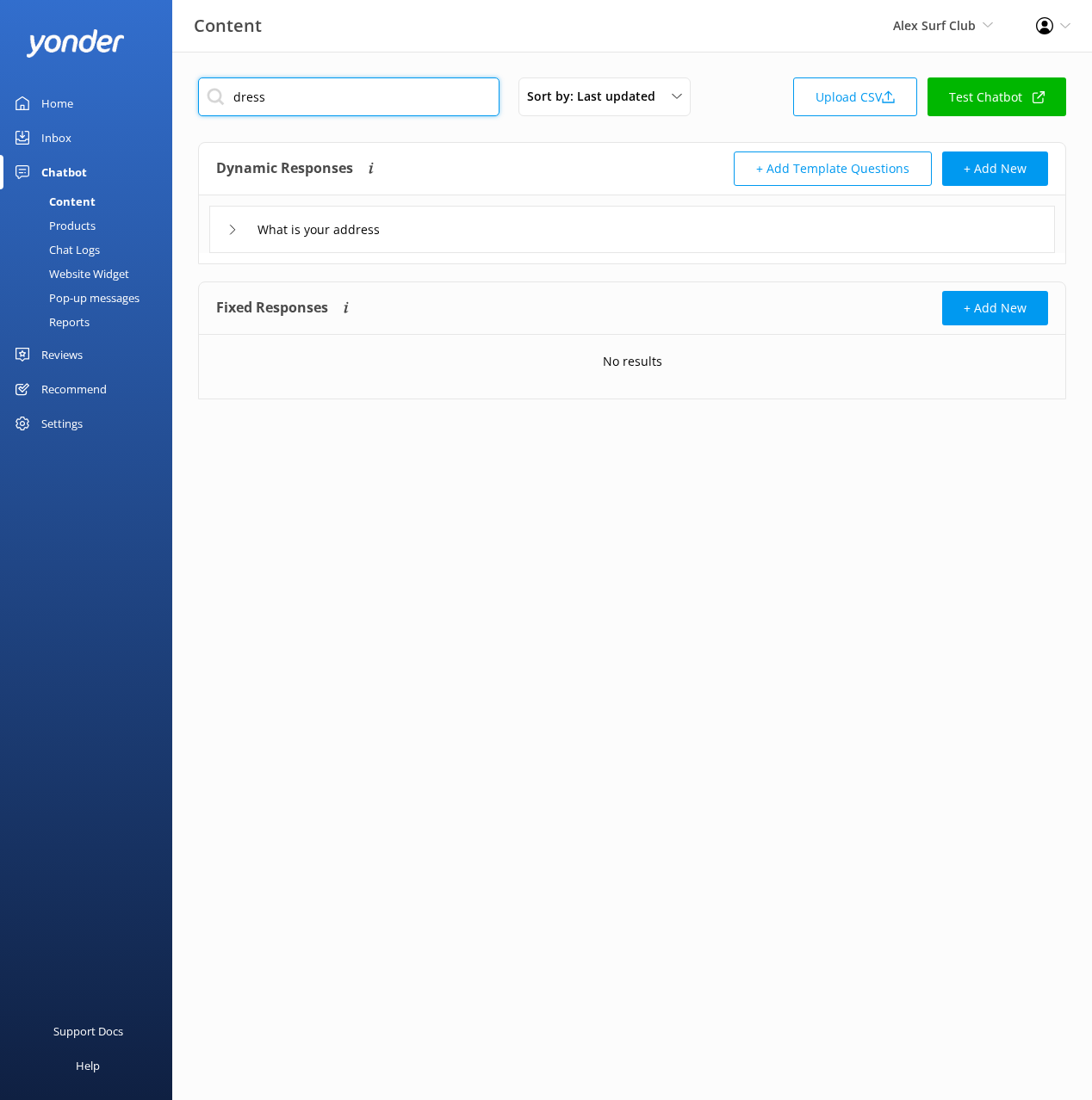
type input "dress"
drag, startPoint x: 482, startPoint y: 185, endPoint x: 402, endPoint y: 54, distance: 153.5
click at [480, 181] on div "Dynamic Responses The chatbot will generate a response based on the content inf…" at bounding box center [424, 169] width 416 height 35
click at [398, 44] on div "Content Alex Surf Club Black Cat Cruises [GEOGRAPHIC_DATA] [GEOGRAPHIC_DATA] [G…" at bounding box center [546, 26] width 1092 height 52
click at [93, 250] on div "Chat Logs" at bounding box center [55, 250] width 89 height 24
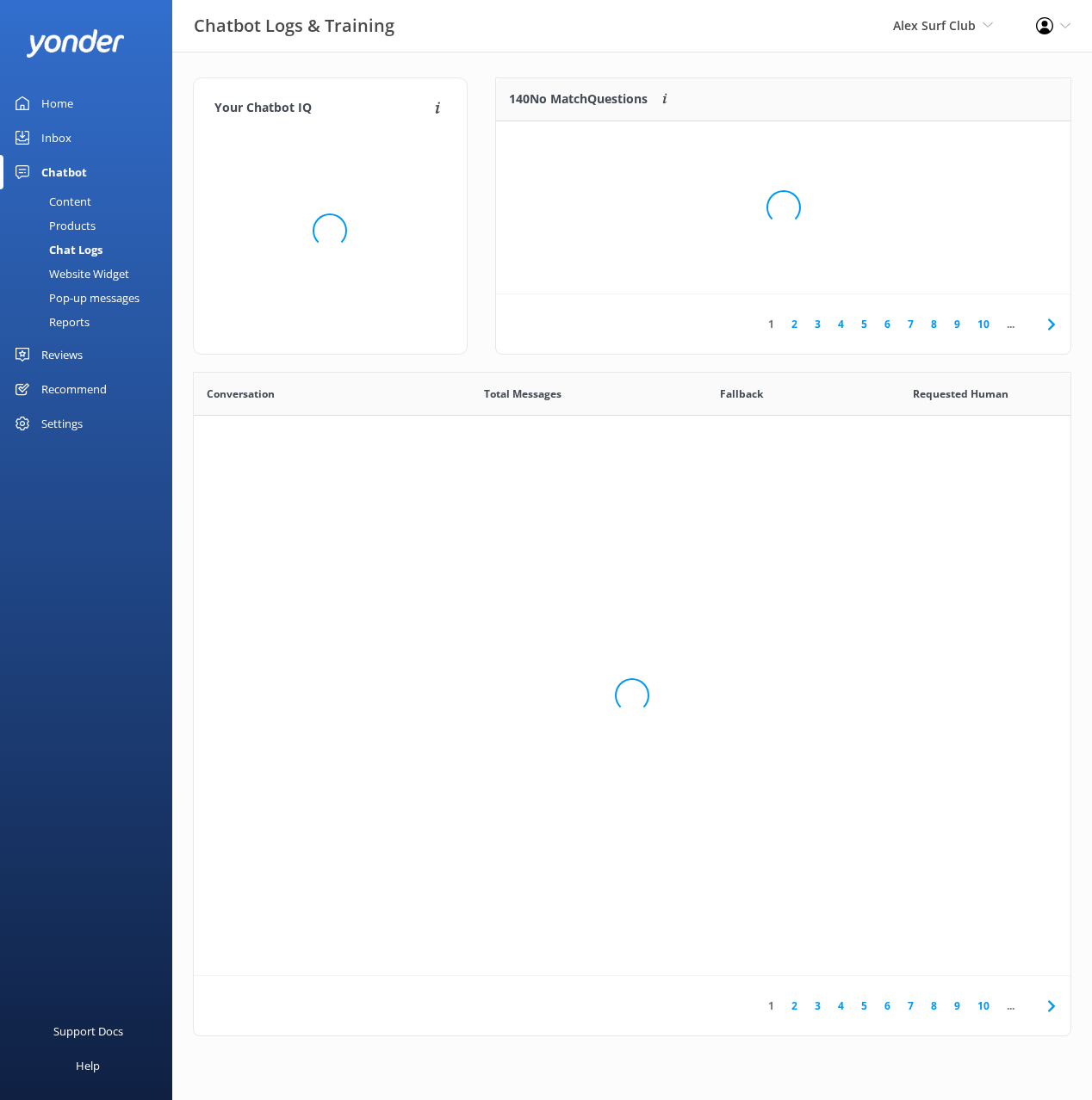
scroll to position [603, 877]
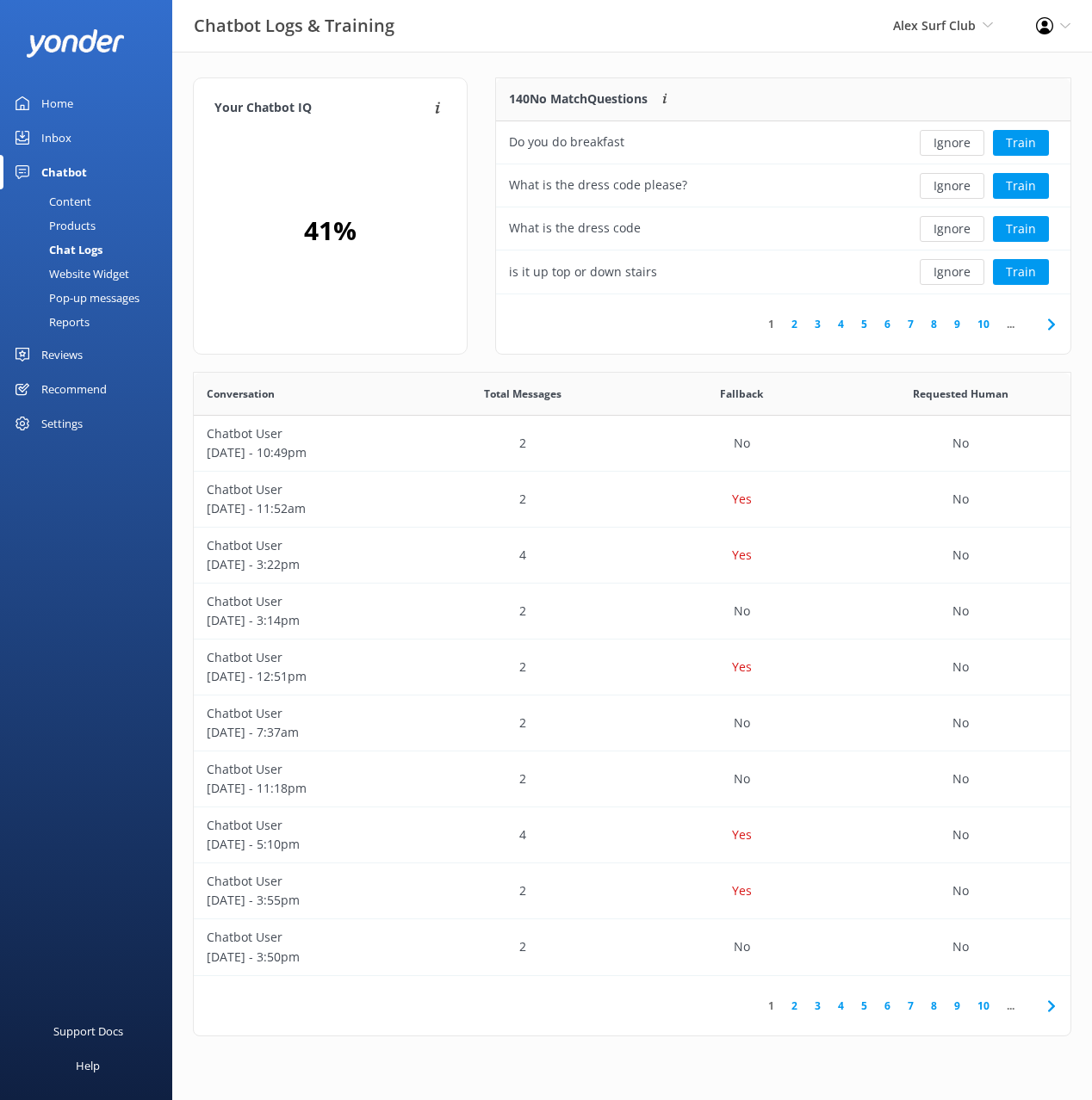
click at [761, 71] on div "Your Chatbot IQ Your Chatbot IQ is the percentage of trained FAQs against untra…" at bounding box center [632, 561] width 920 height 1019
click at [830, 72] on div "Your Chatbot IQ Your Chatbot IQ is the percentage of trained FAQs against untra…" at bounding box center [632, 561] width 920 height 1019
click at [947, 180] on button "Ignore" at bounding box center [952, 186] width 65 height 26
click at [946, 228] on button "Ignore" at bounding box center [952, 229] width 65 height 26
drag, startPoint x: 683, startPoint y: 355, endPoint x: 801, endPoint y: 337, distance: 119.4
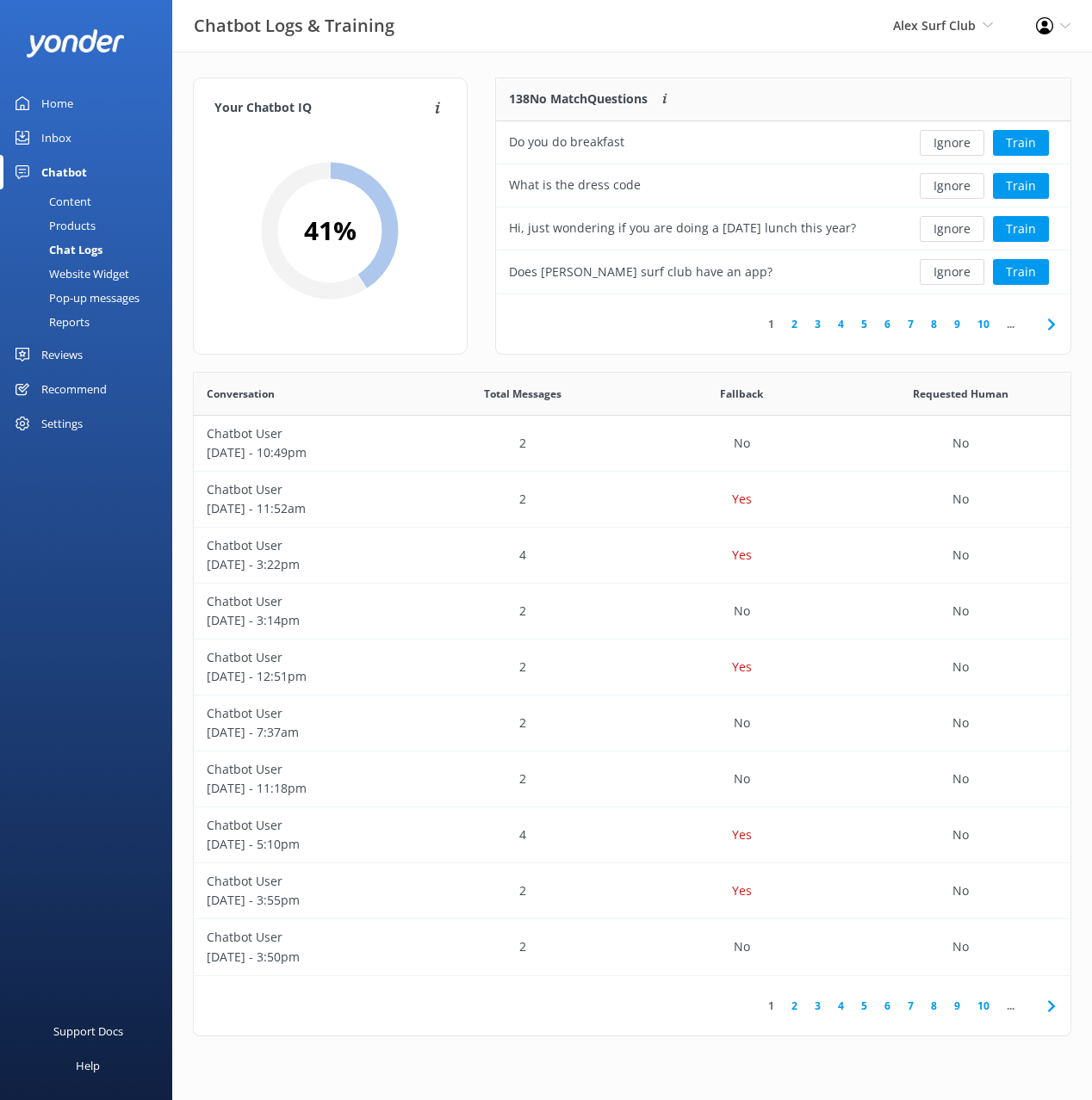
click at [682, 355] on div "138 No Match Questions Customers sometimes ask questions that don't fully match…" at bounding box center [783, 224] width 603 height 294
click at [788, 327] on link "2" at bounding box center [795, 324] width 24 height 16
click at [814, 81] on div "138 No Match Questions Customers sometimes ask questions that don't fully match…" at bounding box center [696, 99] width 402 height 43
click at [1006, 185] on button "Train" at bounding box center [1020, 186] width 56 height 26
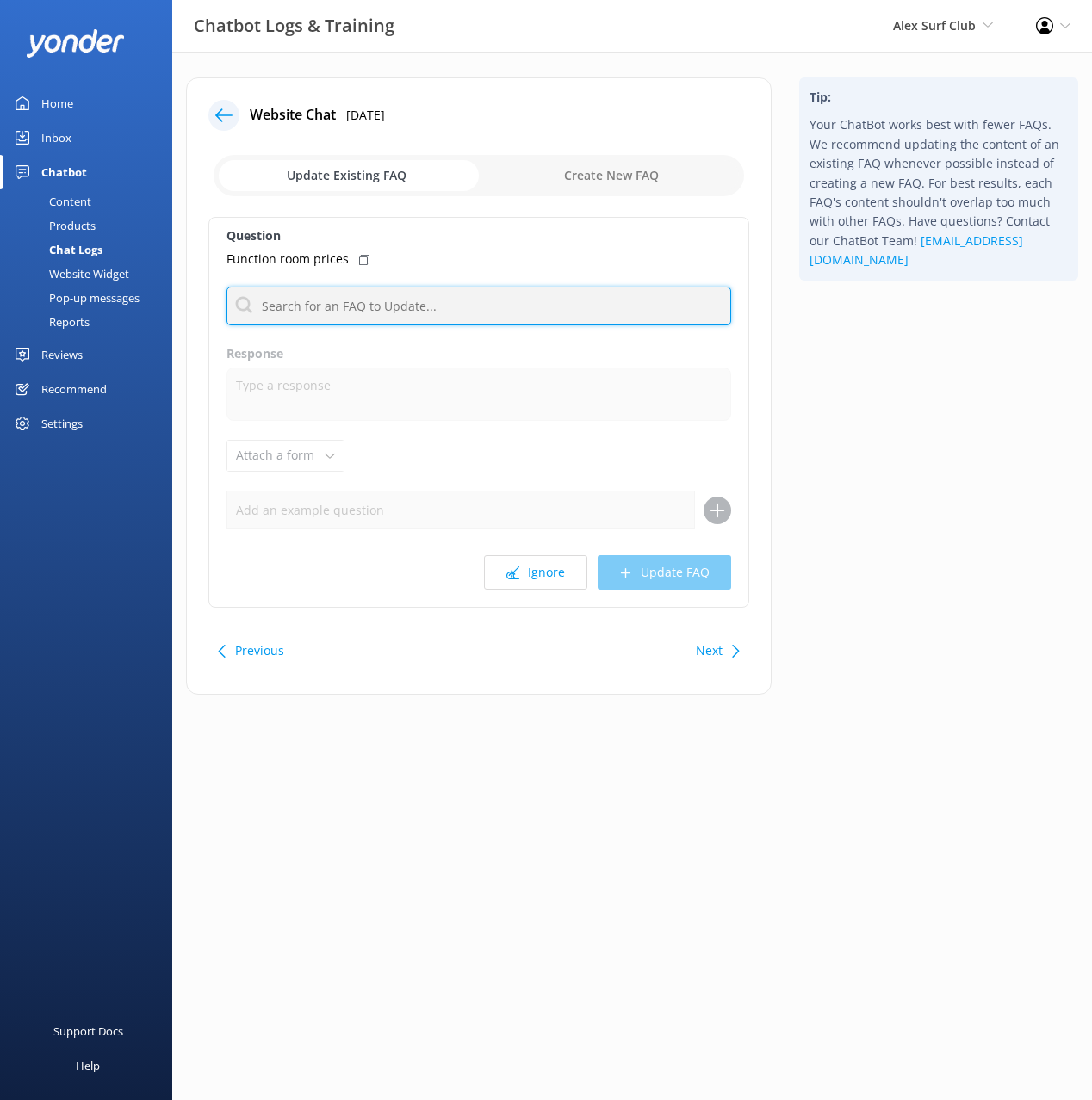
click at [397, 303] on input "text" at bounding box center [478, 306] width 504 height 39
type input "event"
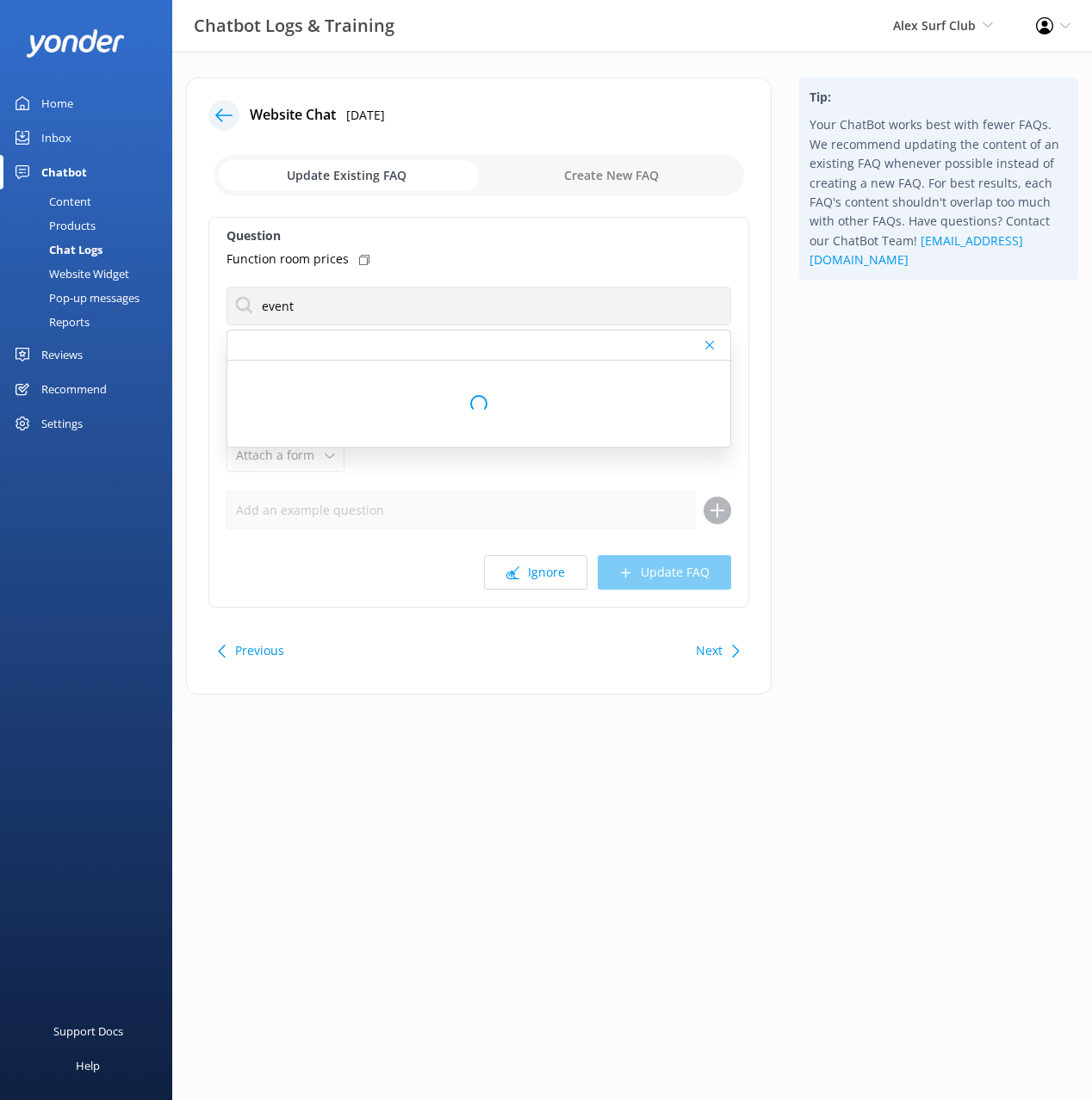
drag, startPoint x: 824, startPoint y: 324, endPoint x: 749, endPoint y: 355, distance: 81.2
click at [824, 324] on div "Tip: Your ChatBot works best with fewer FAQs. We recommend updating the content…" at bounding box center [938, 395] width 306 height 634
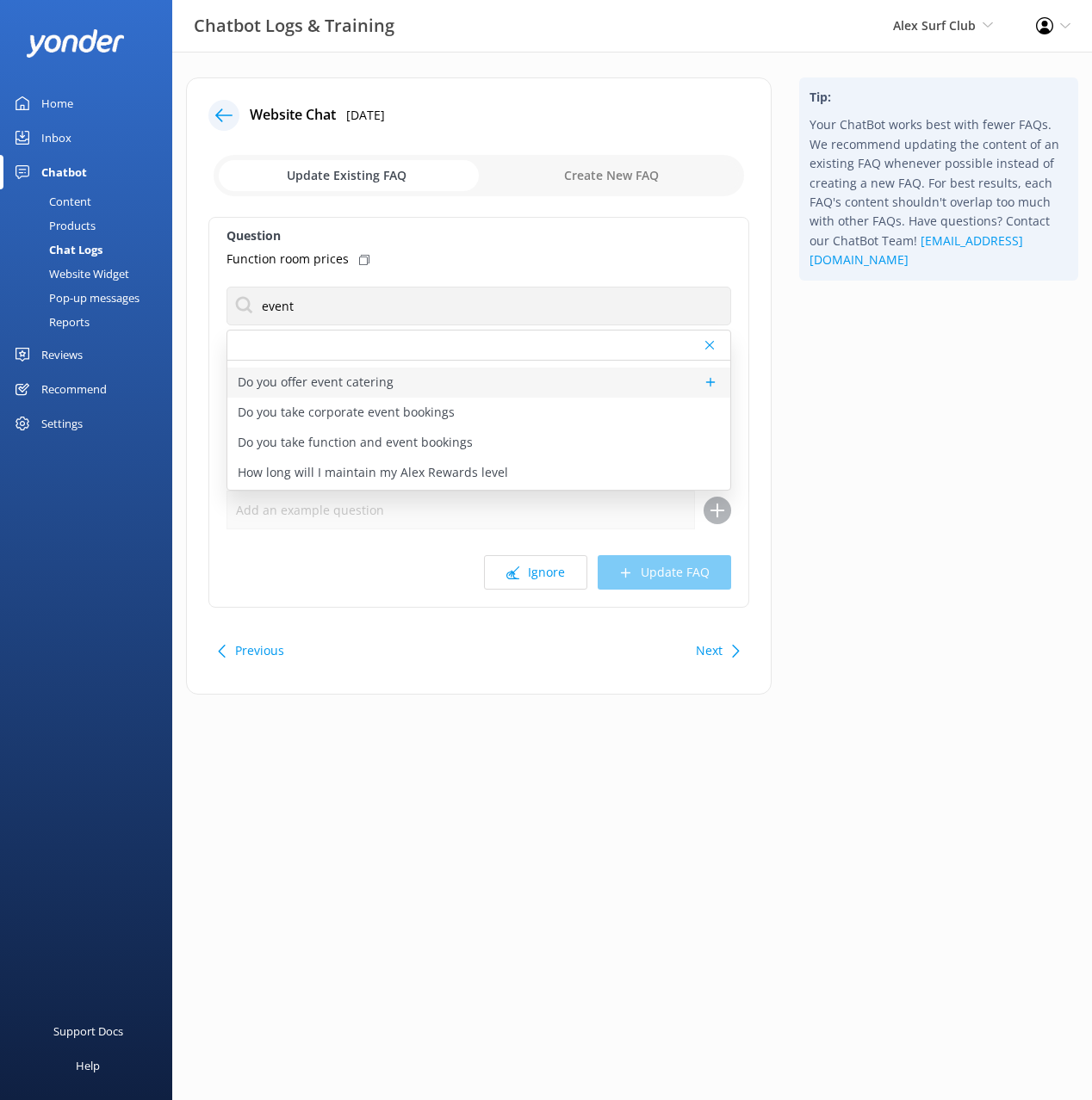
scroll to position [62, 0]
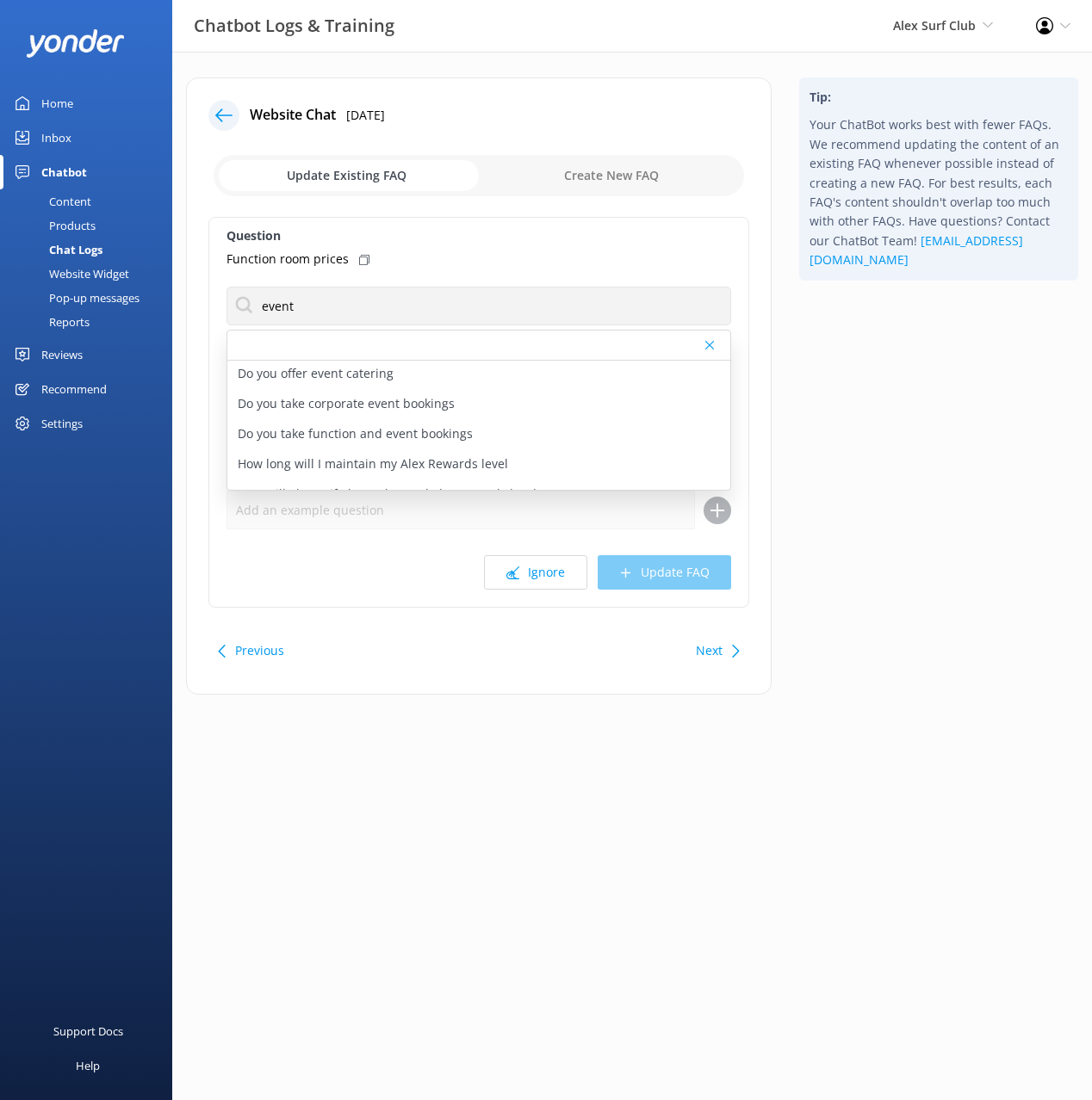
click at [427, 436] on p "Do you take function and event bookings" at bounding box center [355, 434] width 235 height 19
type textarea "Alex Surf Club offers an excellent venue for various events, promising quality …"
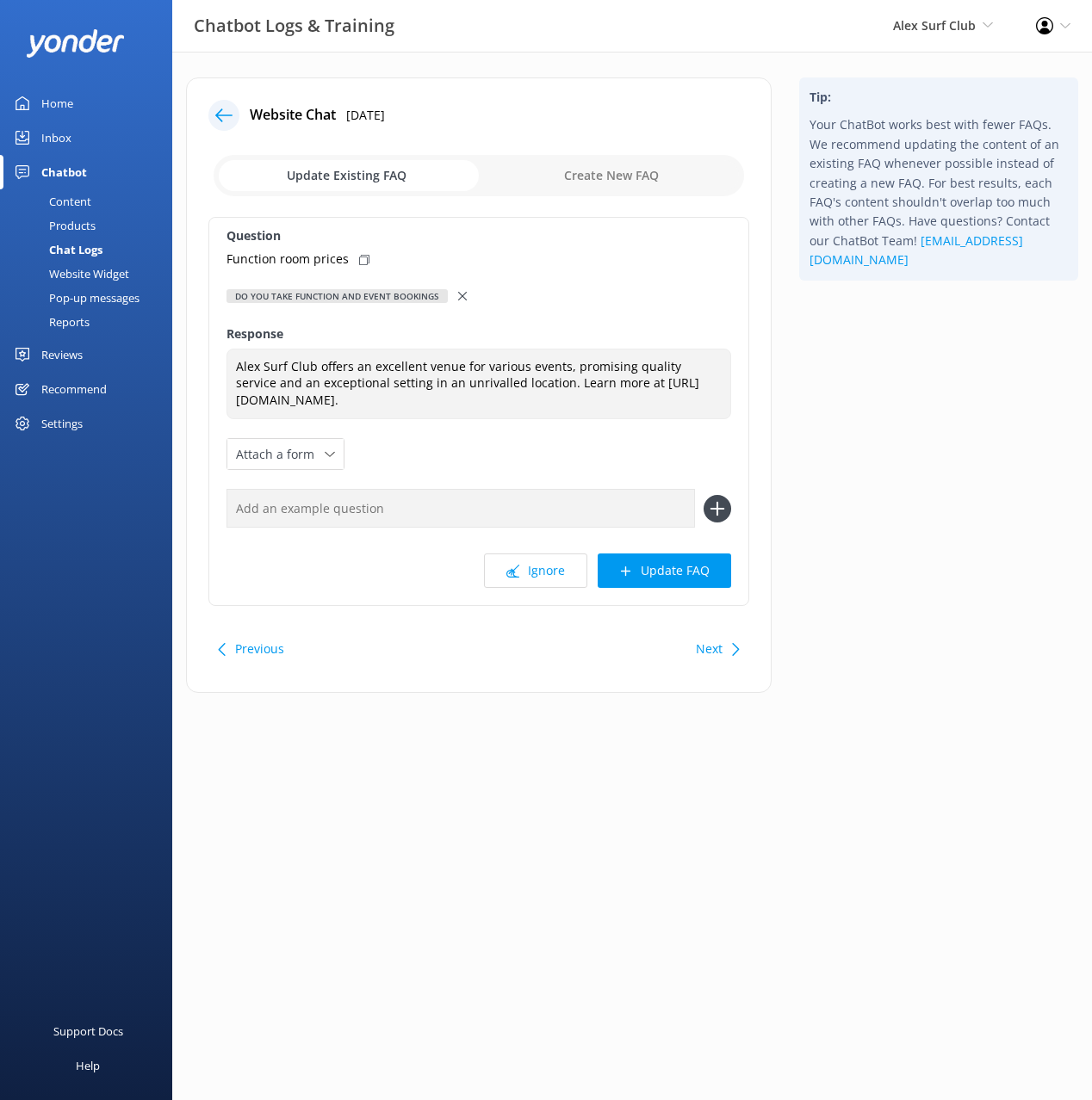
click at [367, 264] on div "Function room prices" at bounding box center [478, 259] width 504 height 19
click at [583, 497] on input "text" at bounding box center [460, 508] width 469 height 39
click at [585, 508] on input "text" at bounding box center [460, 508] width 469 height 39
paste input "Function room prices"
type input "Function room prices"
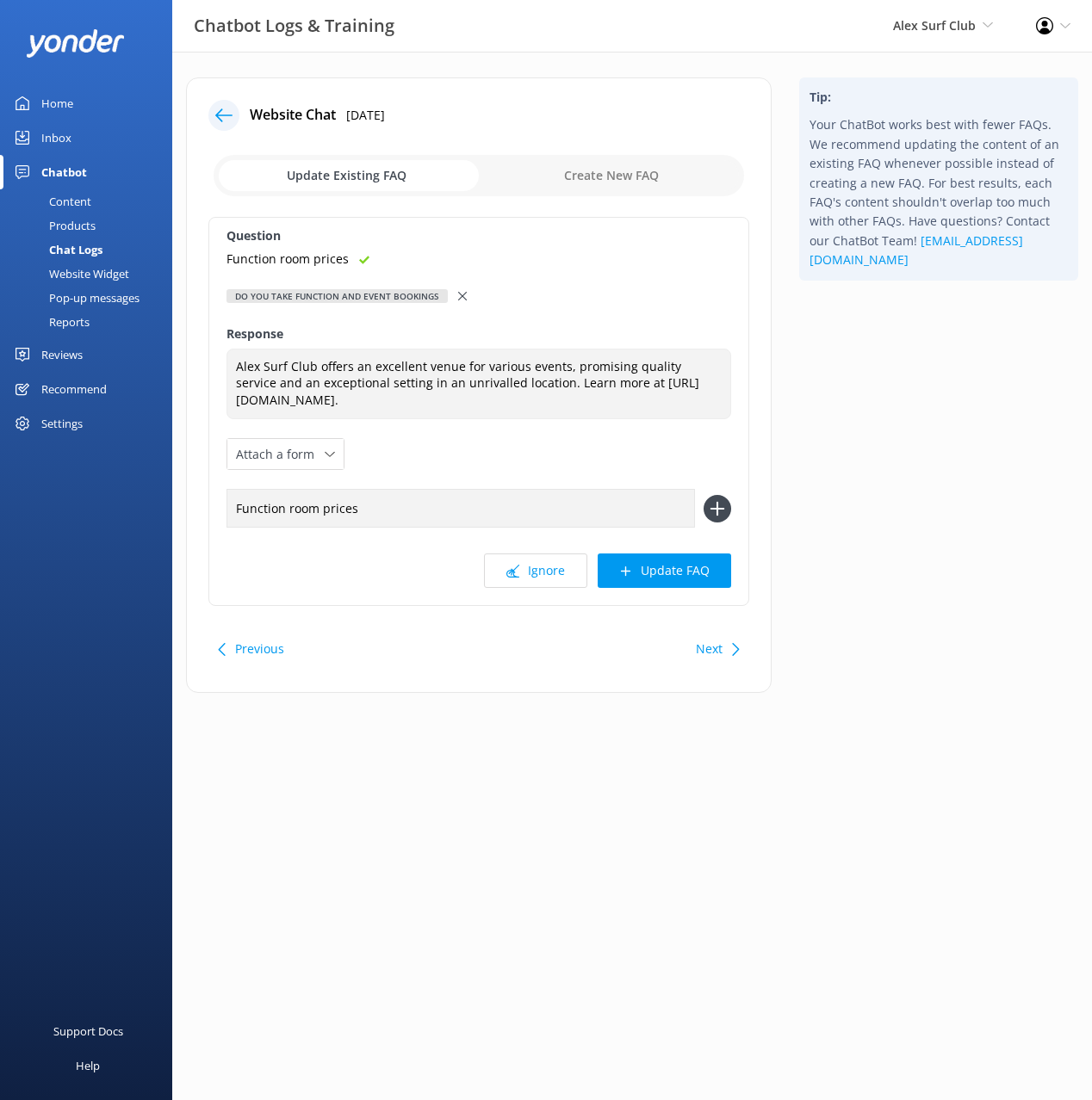
click at [720, 504] on icon at bounding box center [717, 509] width 27 height 27
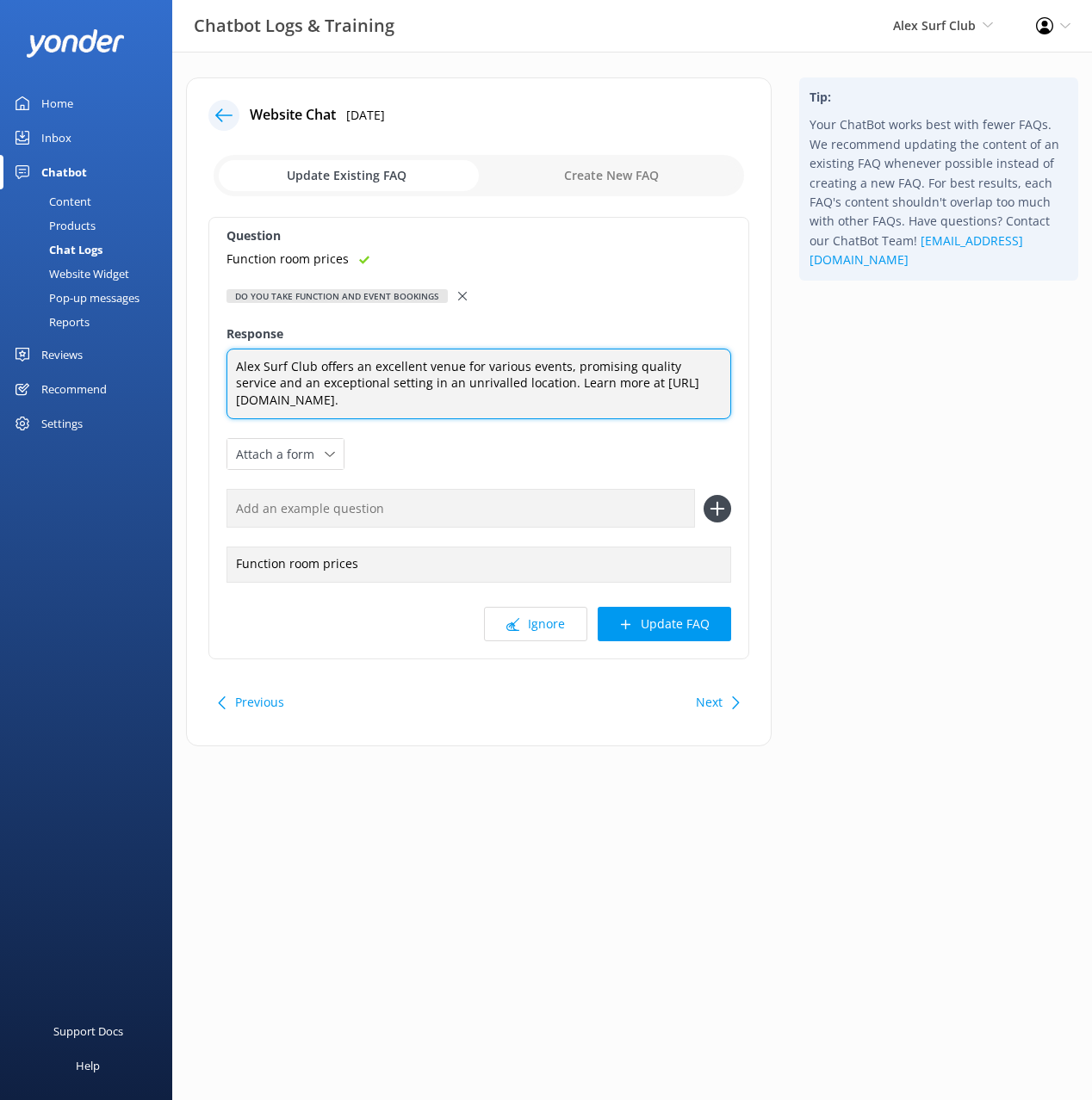
click at [601, 386] on textarea "Alex Surf Club offers an excellent venue for various events, promising quality …" at bounding box center [478, 385] width 504 height 71
type textarea "Alex Surf Club offers an excellent venue for various events, promising quality …"
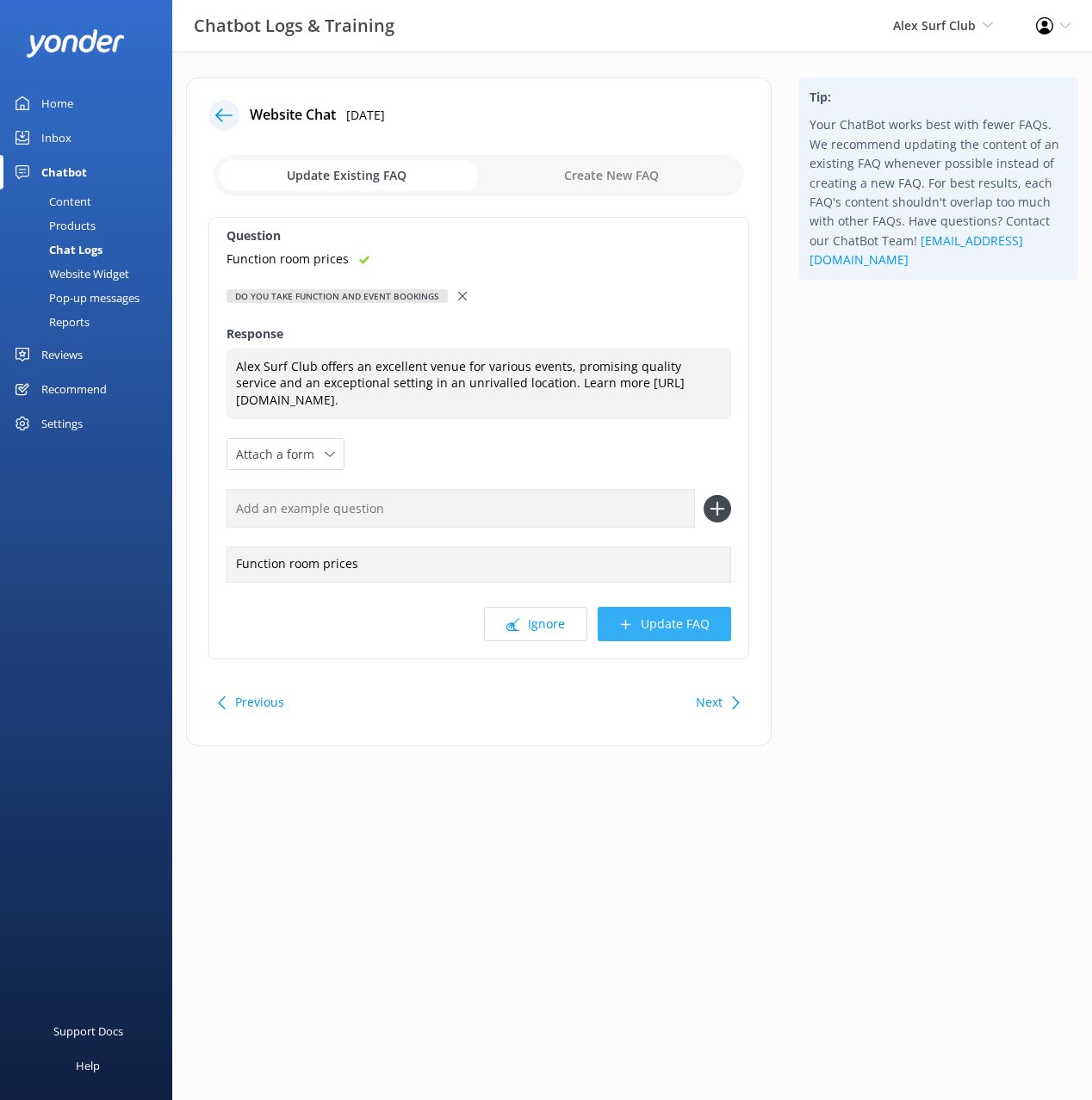
click at [668, 623] on button "Update FAQ" at bounding box center [664, 624] width 133 height 35
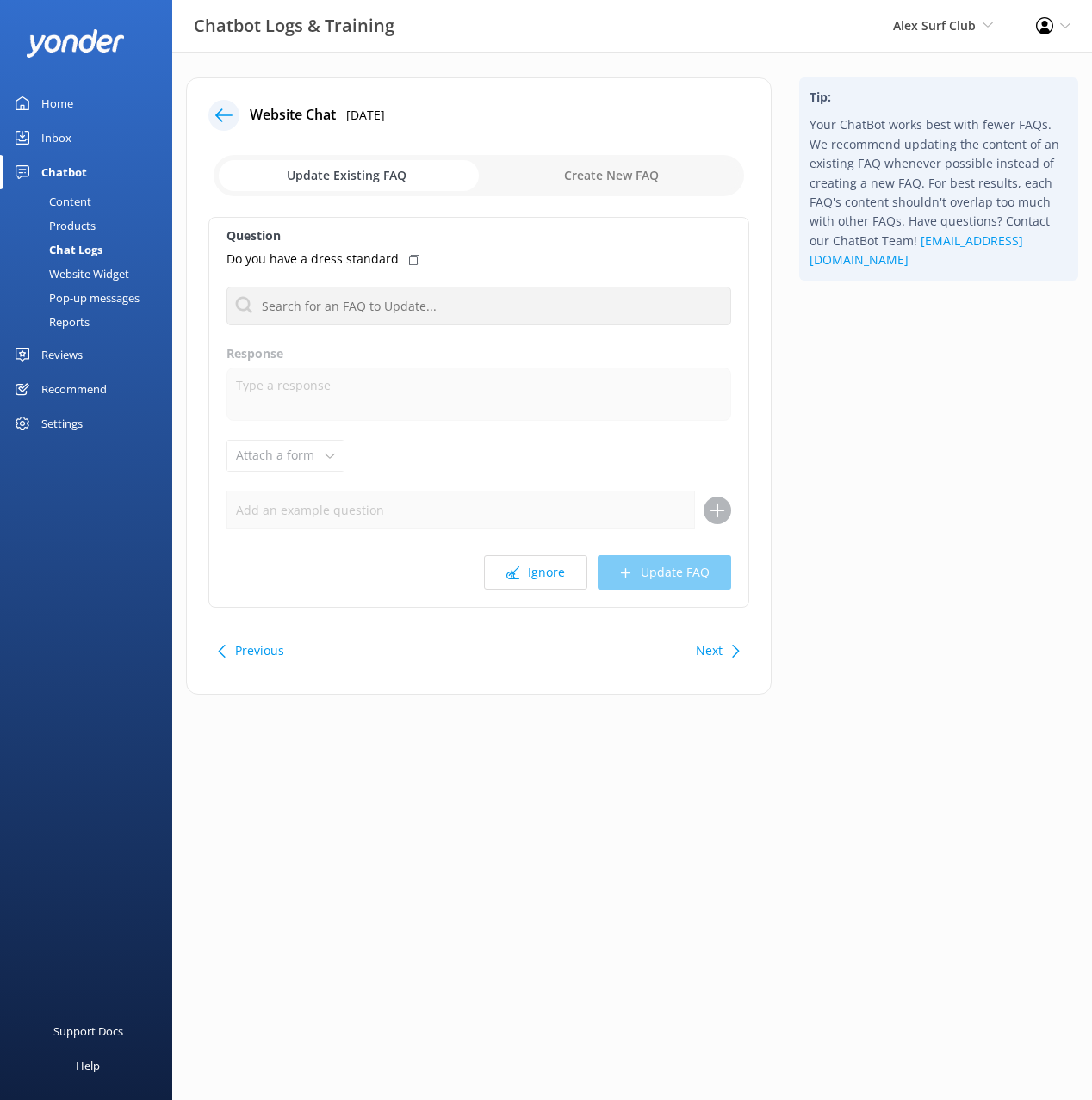
click at [889, 499] on div "Tip: Your ChatBot works best with fewer FAQs. We recommend updating the content…" at bounding box center [938, 395] width 306 height 634
click at [530, 566] on button "Ignore" at bounding box center [535, 572] width 103 height 35
click at [221, 110] on use at bounding box center [223, 115] width 17 height 13
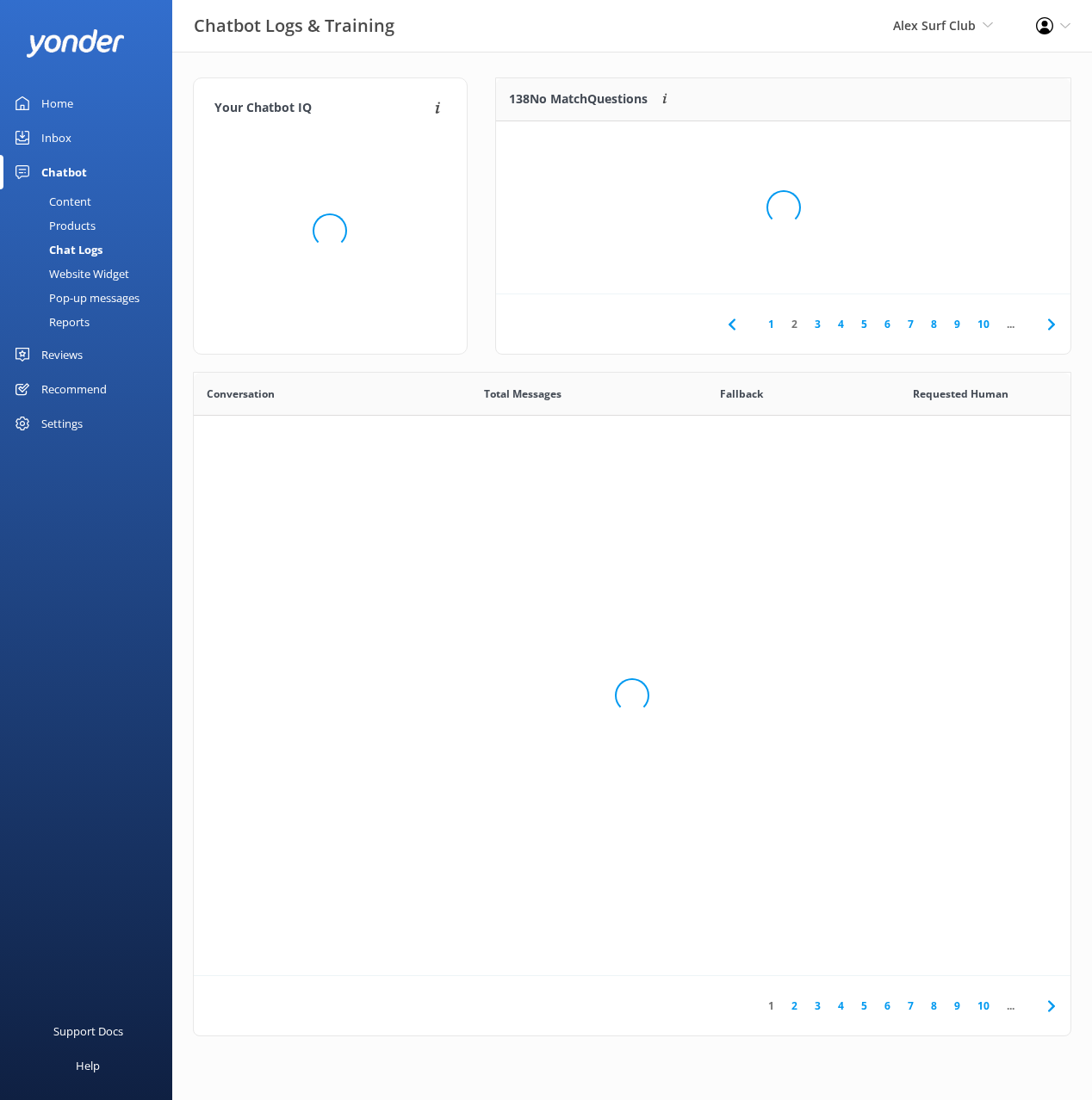
scroll to position [603, 877]
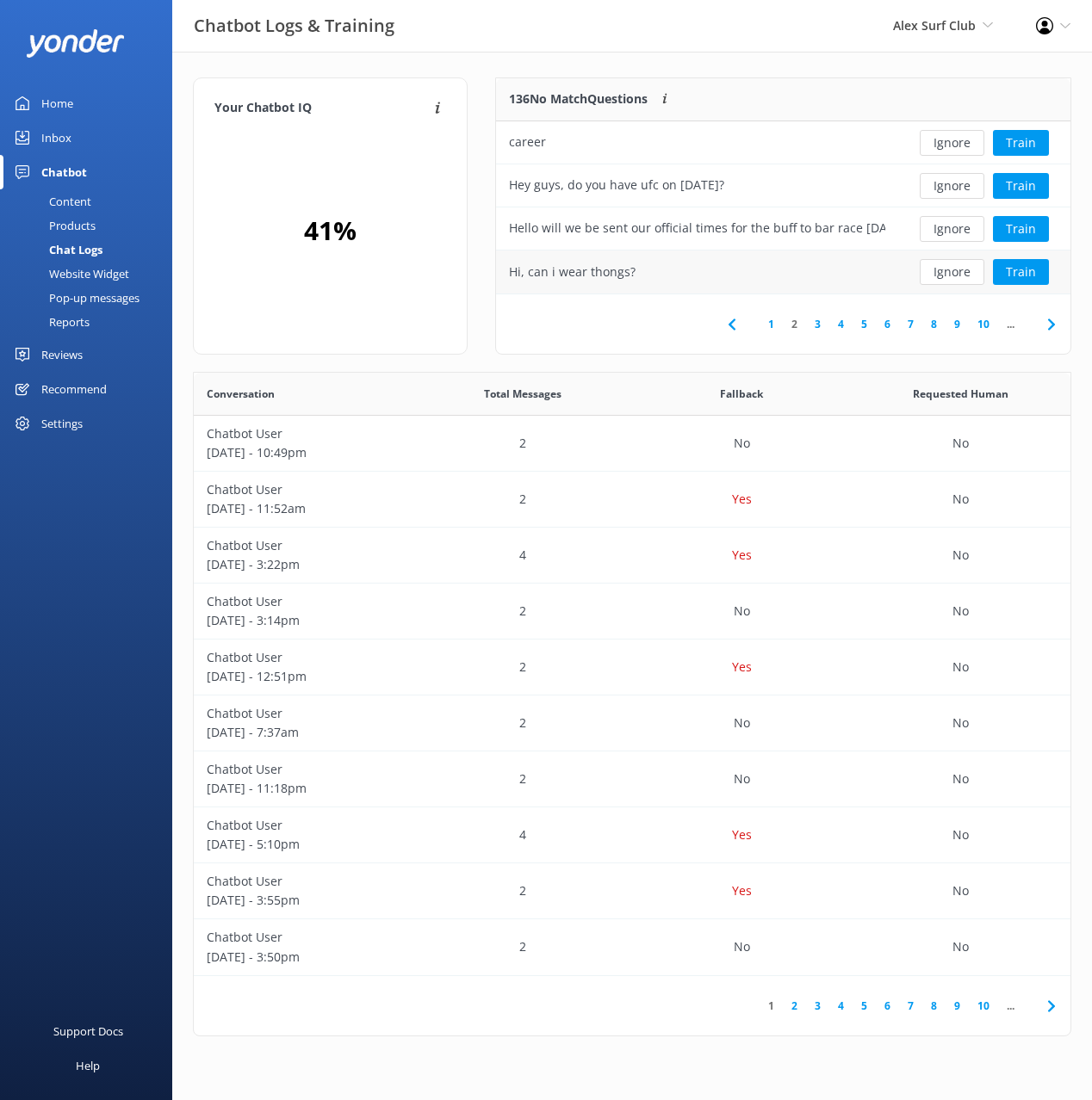
drag, startPoint x: 769, startPoint y: 67, endPoint x: 903, endPoint y: 258, distance: 233.3
click at [769, 67] on div "Your Chatbot IQ Your Chatbot IQ is the percentage of trained FAQs against untra…" at bounding box center [632, 561] width 920 height 1019
click at [949, 187] on button "Ignore" at bounding box center [952, 186] width 65 height 26
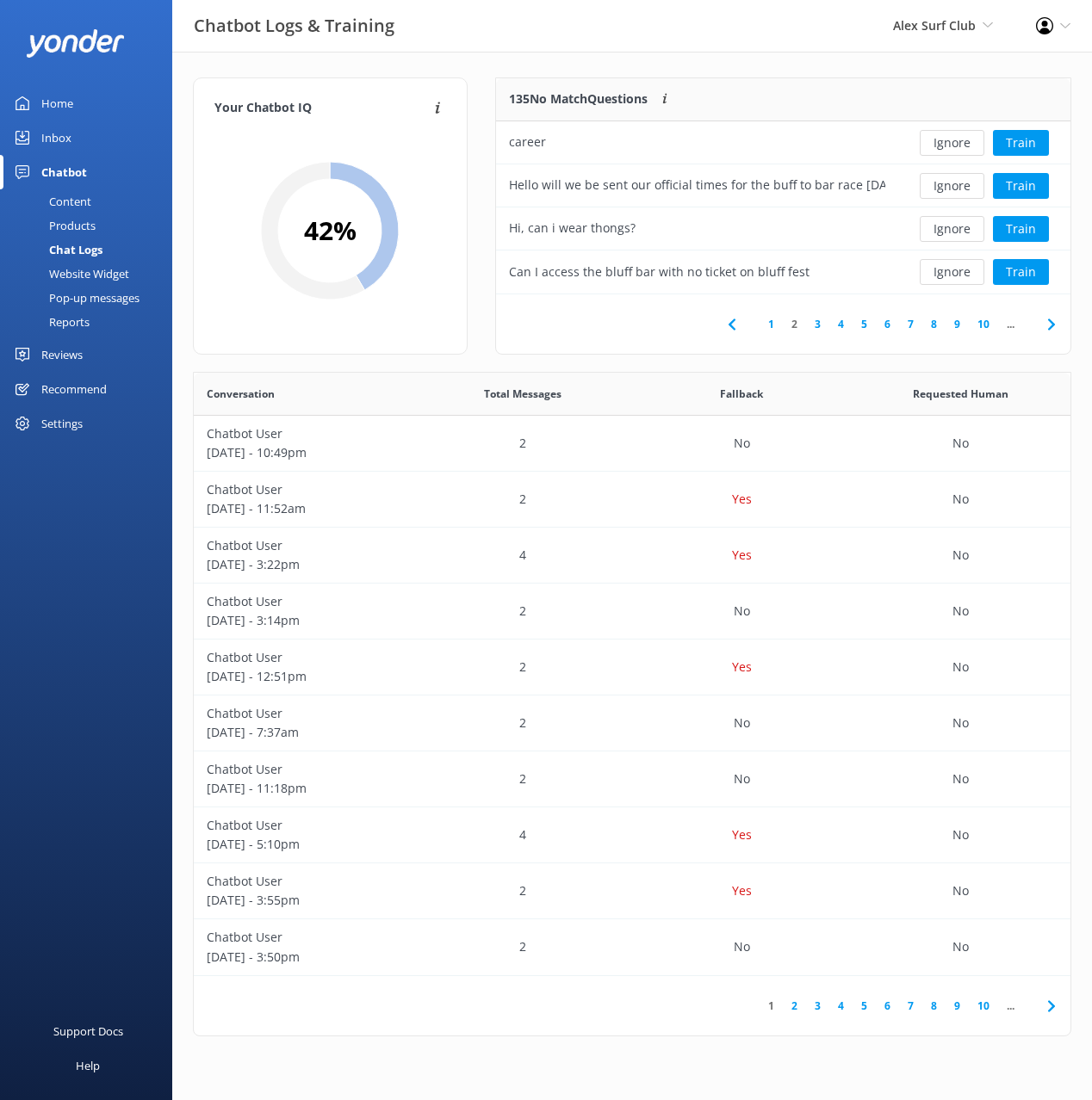
click at [949, 187] on button "Ignore" at bounding box center [952, 186] width 65 height 26
click at [728, 76] on div "Your Chatbot IQ Your Chatbot IQ is the percentage of trained FAQs against untra…" at bounding box center [632, 561] width 920 height 1019
click at [1050, 332] on icon at bounding box center [1051, 324] width 21 height 21
click at [861, 58] on div "Your Chatbot IQ Your Chatbot IQ is the percentage of trained FAQs against untra…" at bounding box center [632, 561] width 920 height 1019
click at [1031, 143] on button "Train" at bounding box center [1020, 143] width 56 height 26
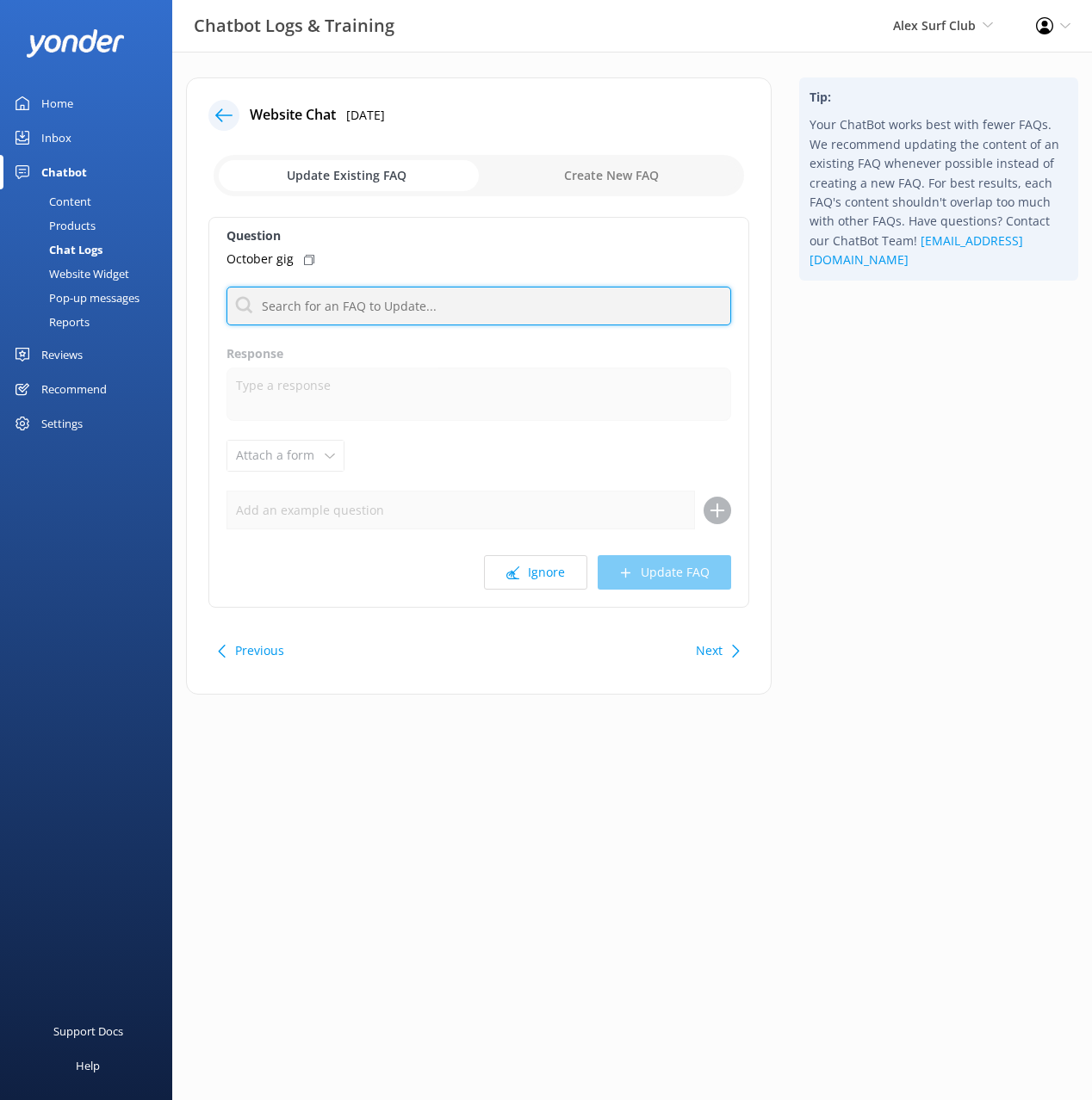
click at [446, 303] on input "text" at bounding box center [478, 306] width 504 height 39
type input "event"
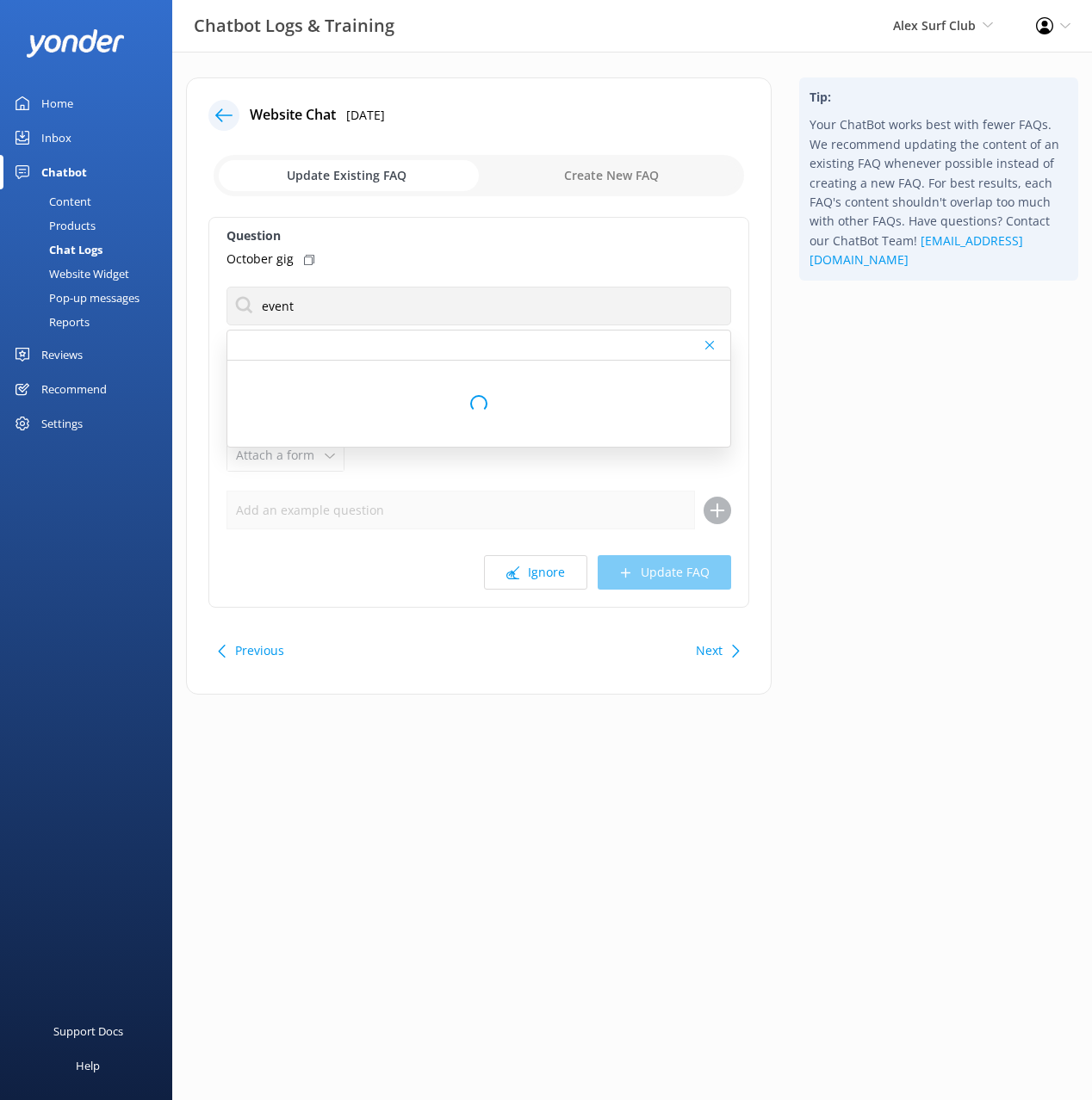
click at [824, 346] on div "Tip: Your ChatBot works best with fewer FAQs. We recommend updating the content…" at bounding box center [938, 395] width 306 height 634
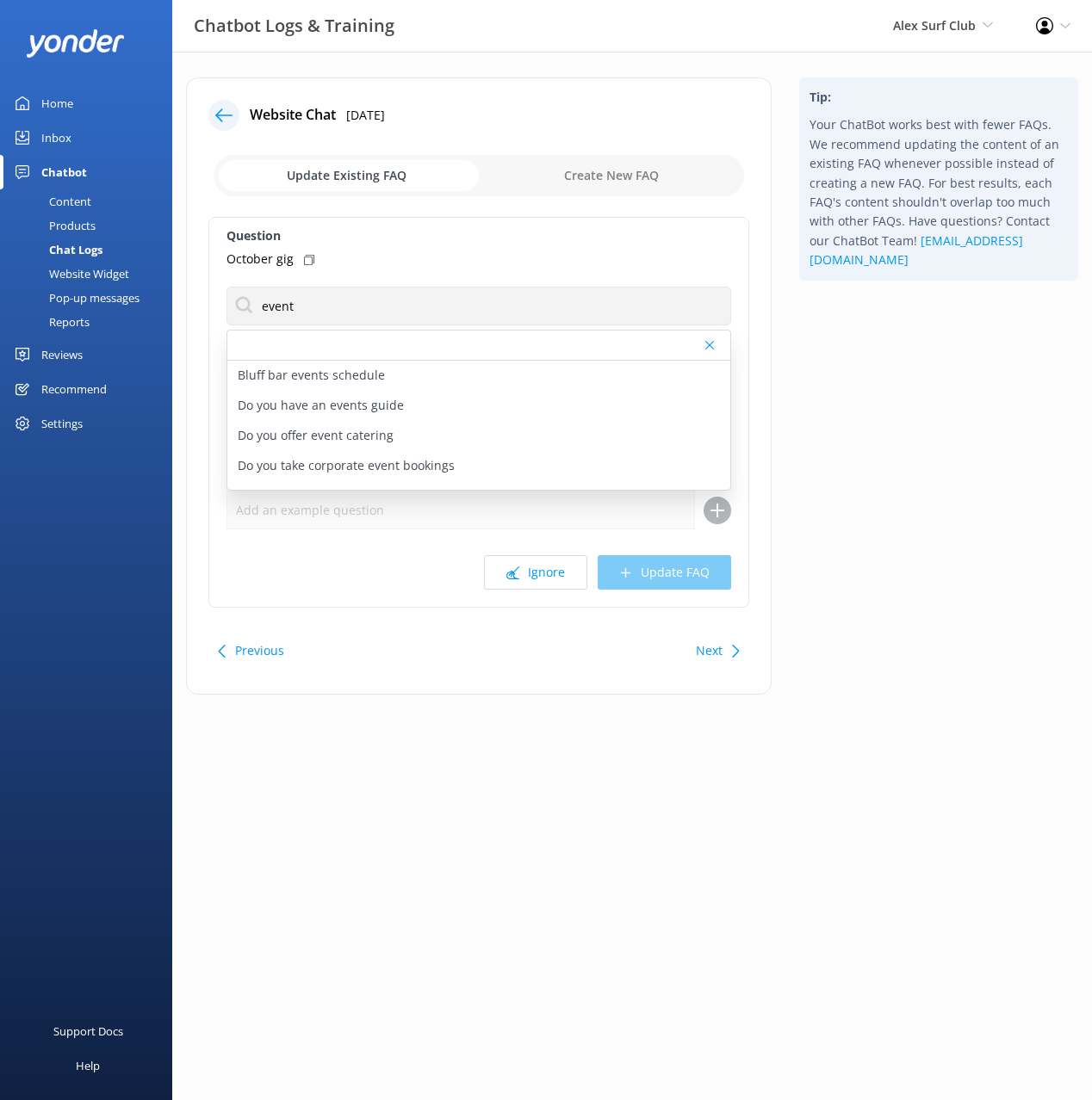
click at [397, 409] on p "Do you have an events guide" at bounding box center [321, 405] width 166 height 19
type textarea "You can view our "What's On" events page at [URL][DOMAIN_NAME]. Check it out fo…"
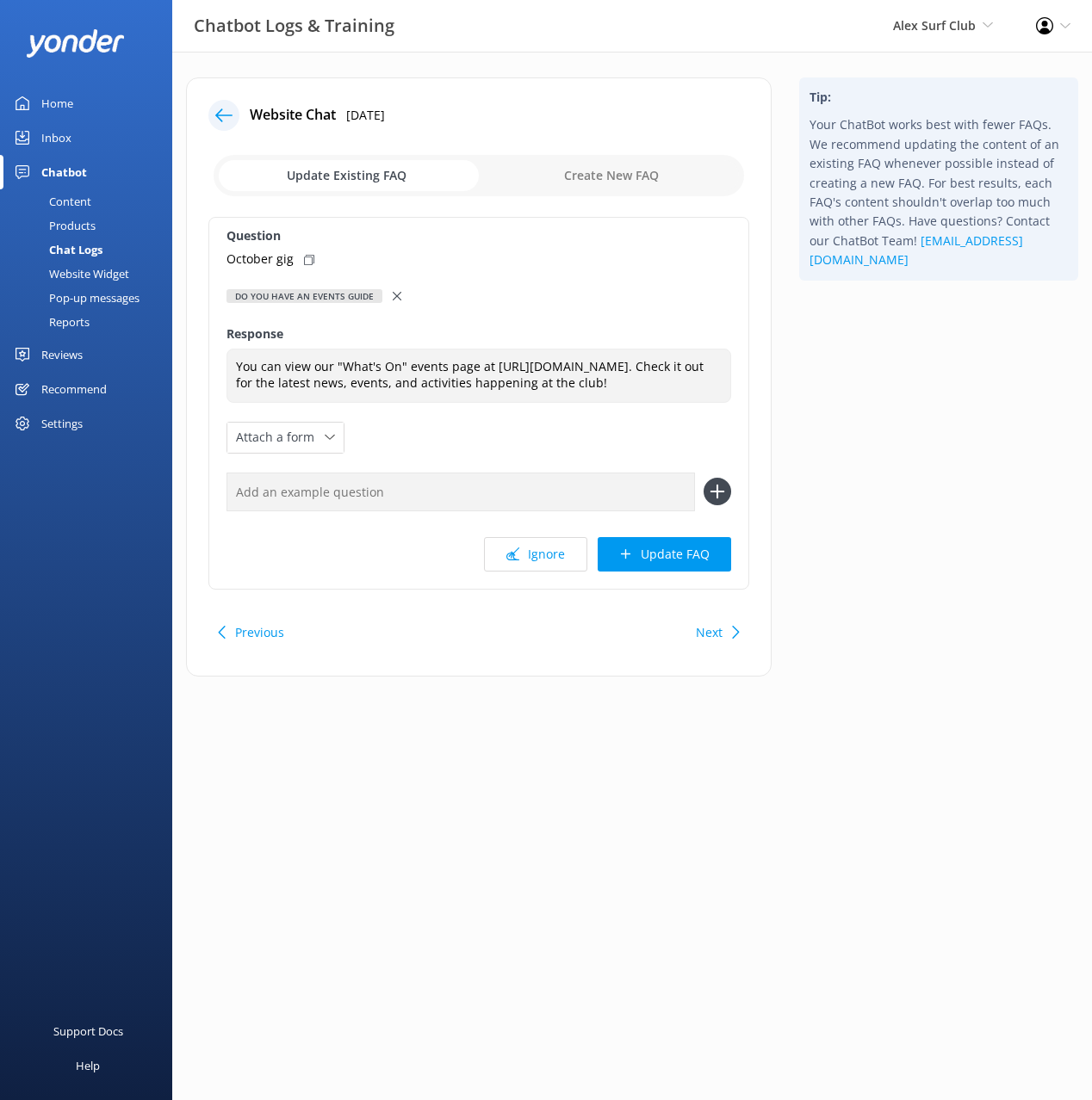
drag, startPoint x: 303, startPoint y: 256, endPoint x: 344, endPoint y: 324, distance: 79.4
click at [304, 257] on icon at bounding box center [308, 260] width 10 height 10
drag, startPoint x: 499, startPoint y: 504, endPoint x: 623, endPoint y: 499, distance: 124.1
click at [500, 502] on input "text" at bounding box center [460, 492] width 469 height 39
paste input "October gig"
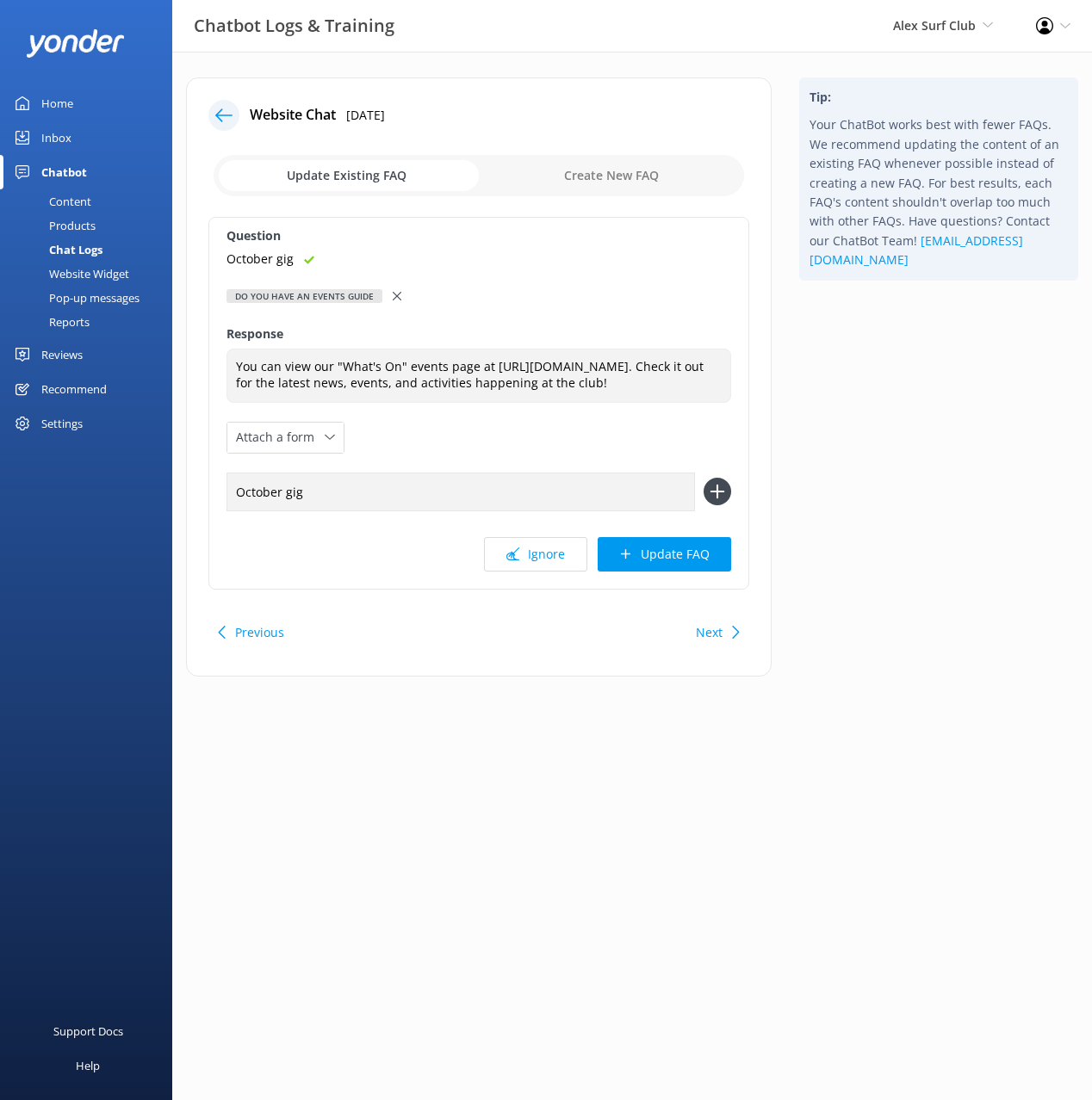
type input "October gig"
drag, startPoint x: 716, startPoint y: 488, endPoint x: 706, endPoint y: 504, distance: 18.9
click at [717, 488] on use at bounding box center [717, 492] width 15 height 15
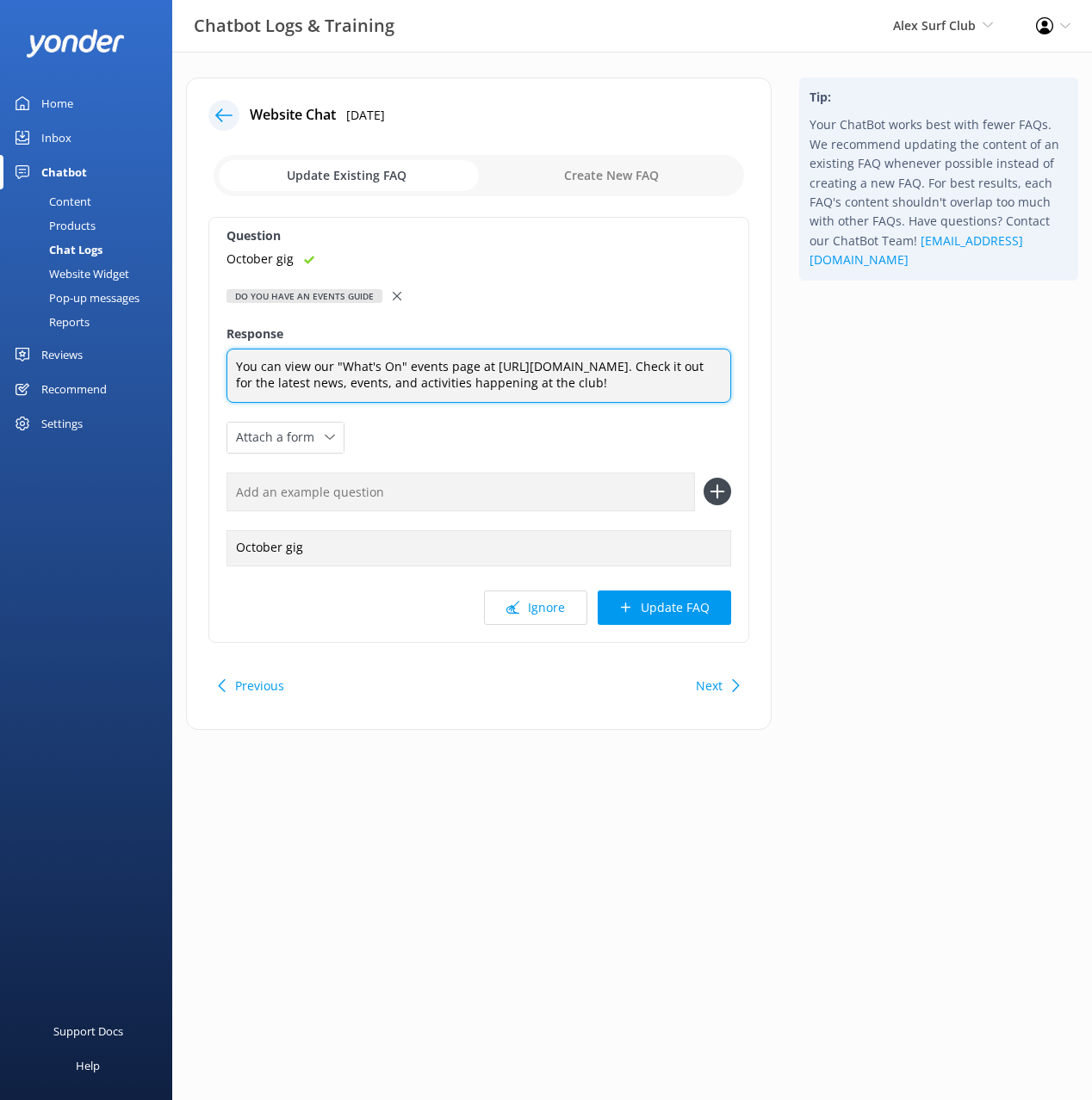
click at [482, 367] on textarea "You can view our "What's On" events page at [URL][DOMAIN_NAME]. Check it out fo…" at bounding box center [478, 376] width 504 height 55
type textarea "You can view our "What's On" events page [URL][DOMAIN_NAME]. Check it out for t…"
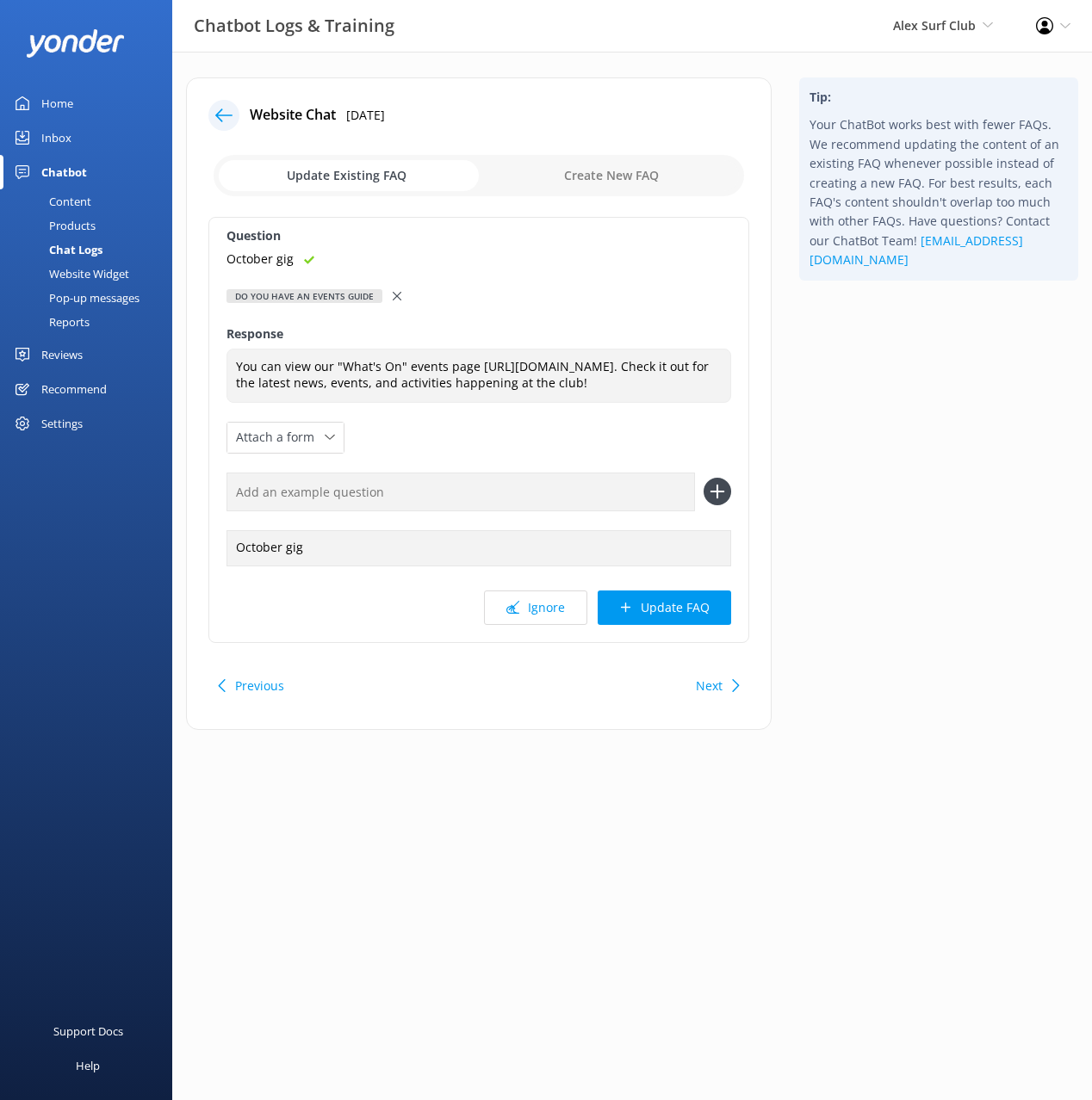
click at [664, 617] on button "Update FAQ" at bounding box center [664, 608] width 133 height 35
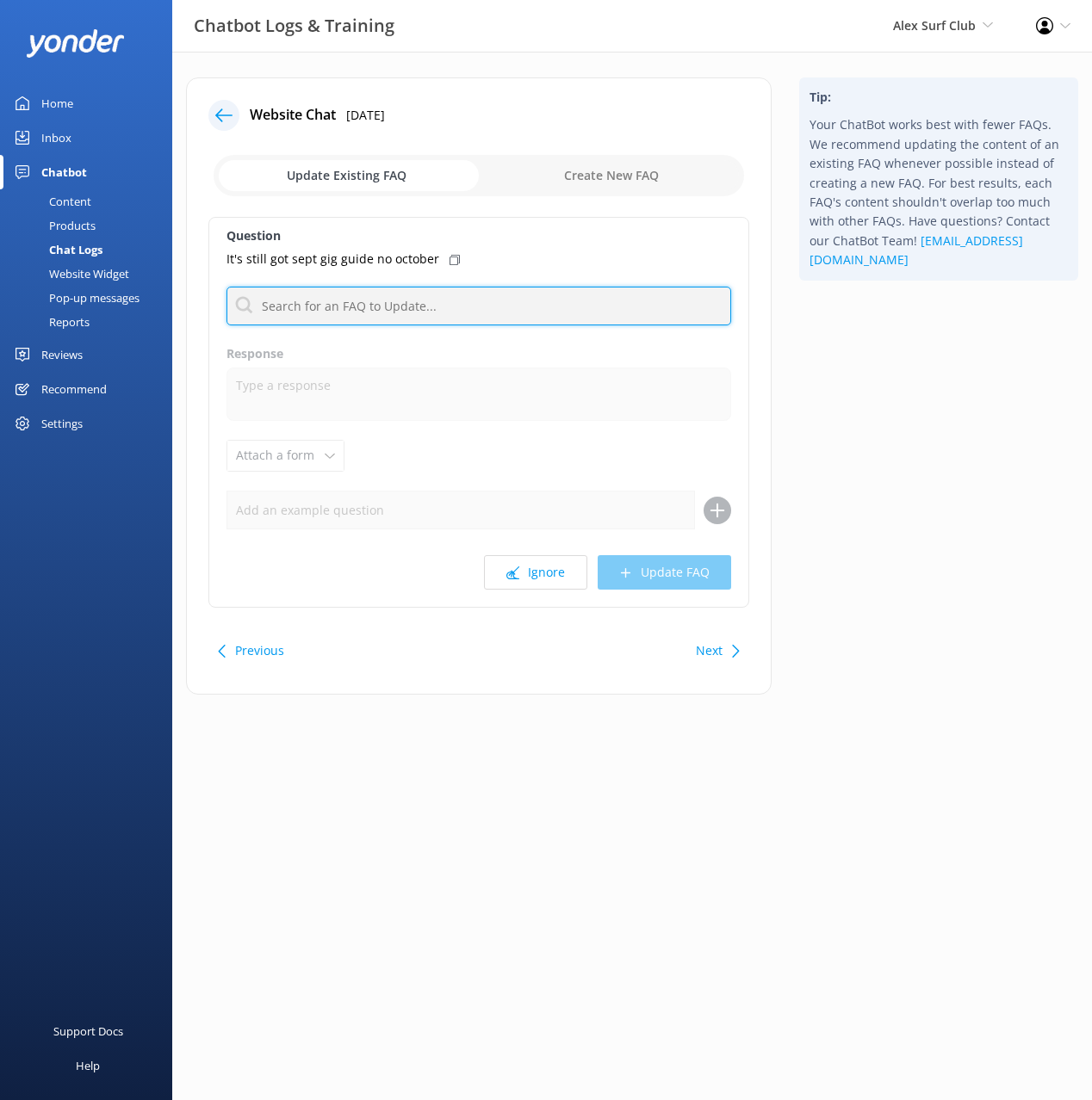
click at [404, 310] on input "text" at bounding box center [478, 306] width 504 height 39
type input "event g"
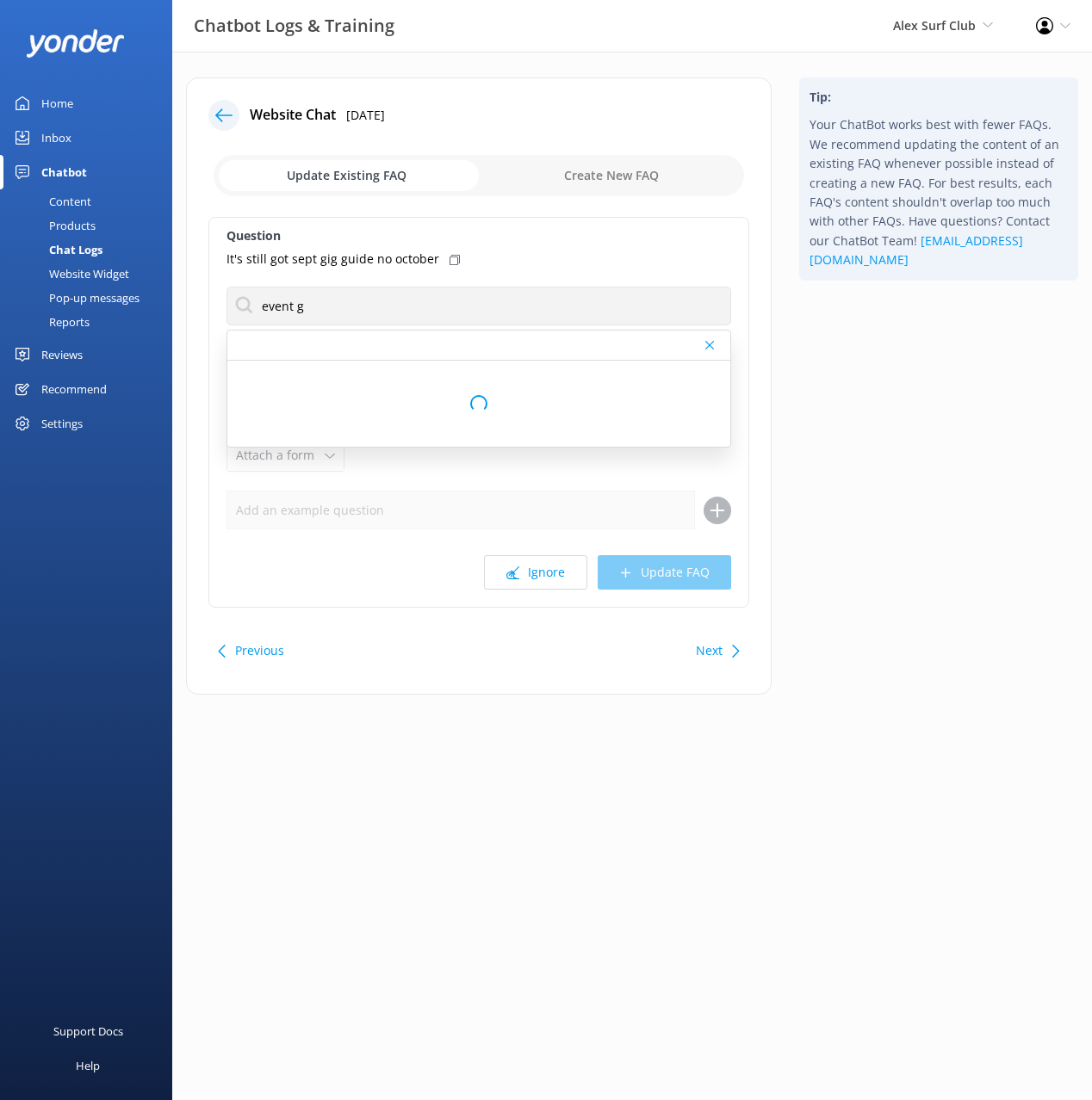
click at [438, 252] on div "It's still got sept gig guide no october" at bounding box center [478, 259] width 504 height 19
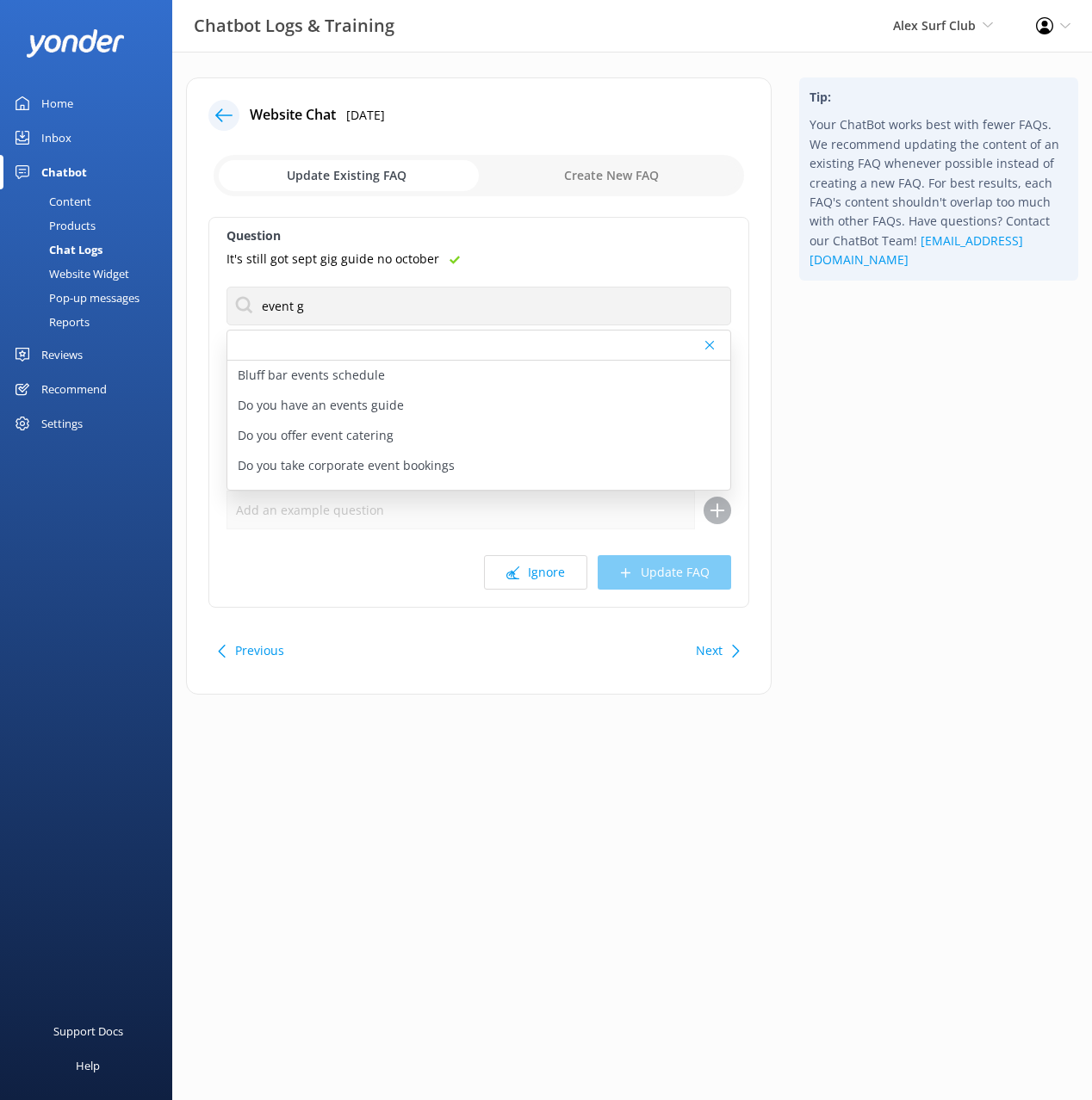
drag, startPoint x: 405, startPoint y: 404, endPoint x: 478, endPoint y: 460, distance: 92.0
click at [405, 404] on div "Do you have an events guide" at bounding box center [479, 406] width 503 height 30
type textarea "You can view our "What's On" events page [URL][DOMAIN_NAME]. Check it out for t…"
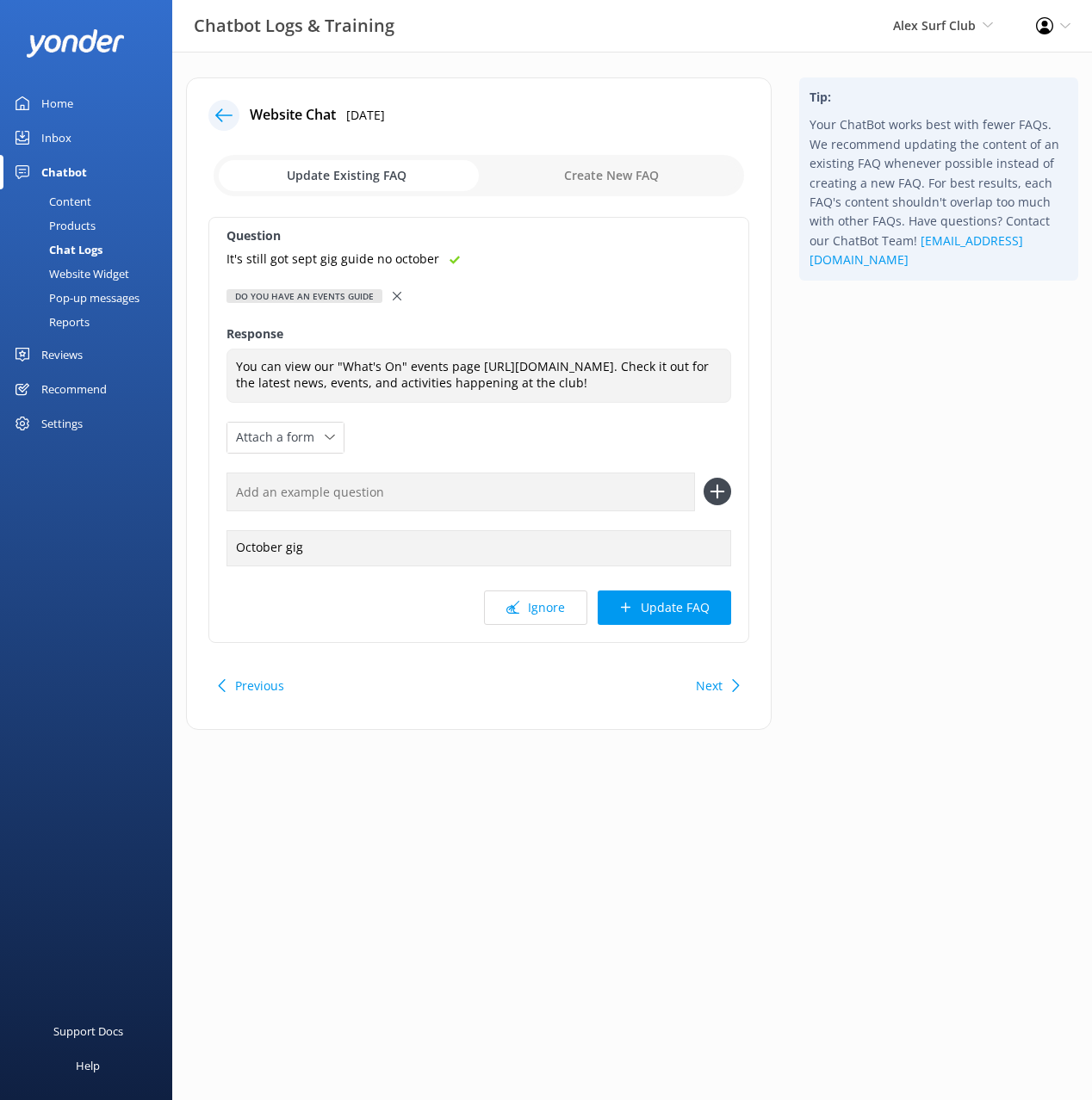
drag, startPoint x: 635, startPoint y: 489, endPoint x: 691, endPoint y: 495, distance: 56.3
click at [635, 489] on input "text" at bounding box center [460, 492] width 469 height 39
paste input "It's still got sept gig guide no october"
type input "It's still got sept gig guide no october"
drag, startPoint x: 721, startPoint y: 496, endPoint x: 714, endPoint y: 560, distance: 64.4
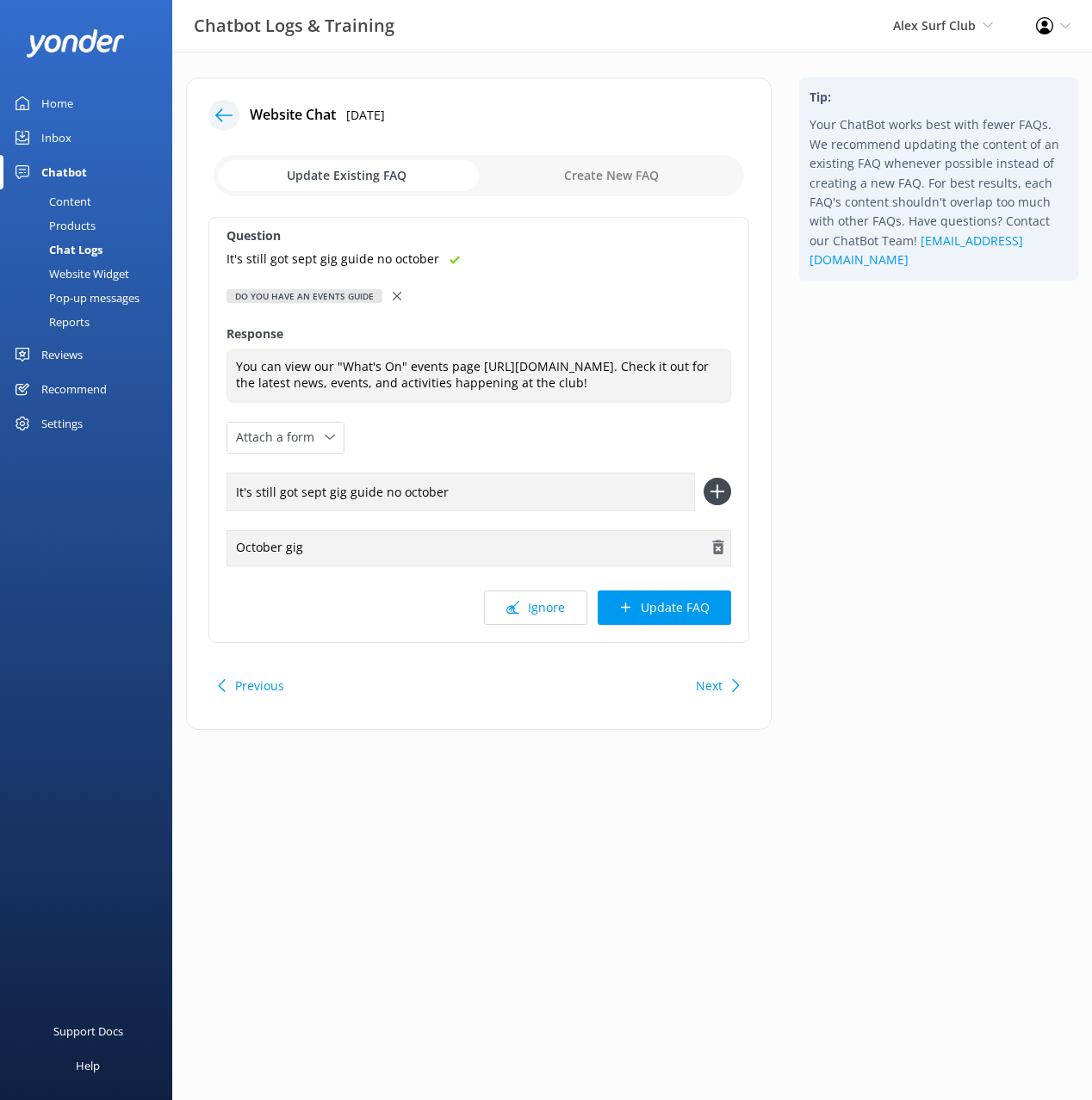
click at [721, 496] on icon at bounding box center [717, 491] width 27 height 27
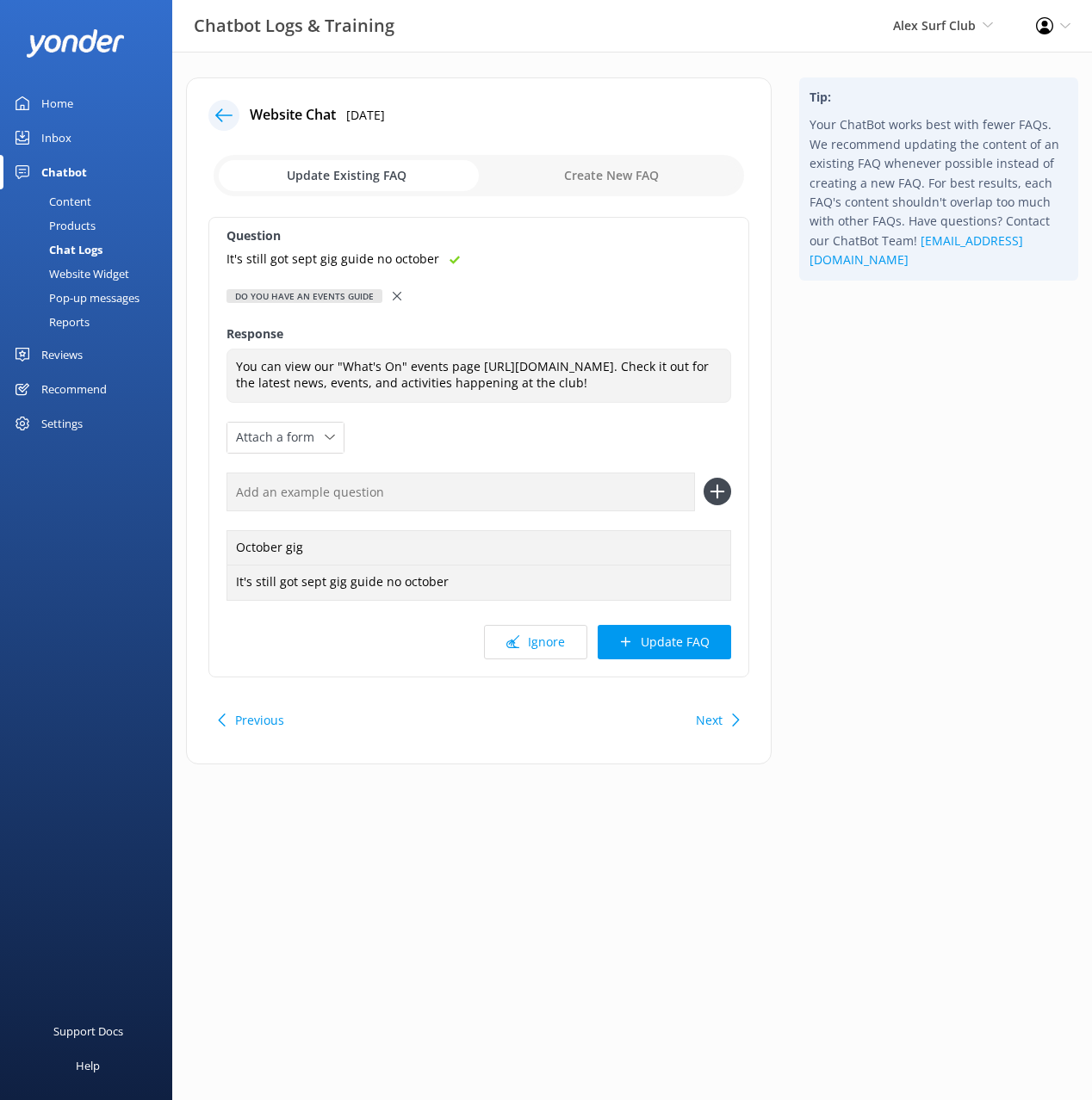
drag, startPoint x: 697, startPoint y: 643, endPoint x: 536, endPoint y: 363, distance: 323.0
click at [696, 642] on button "Update FAQ" at bounding box center [664, 643] width 133 height 35
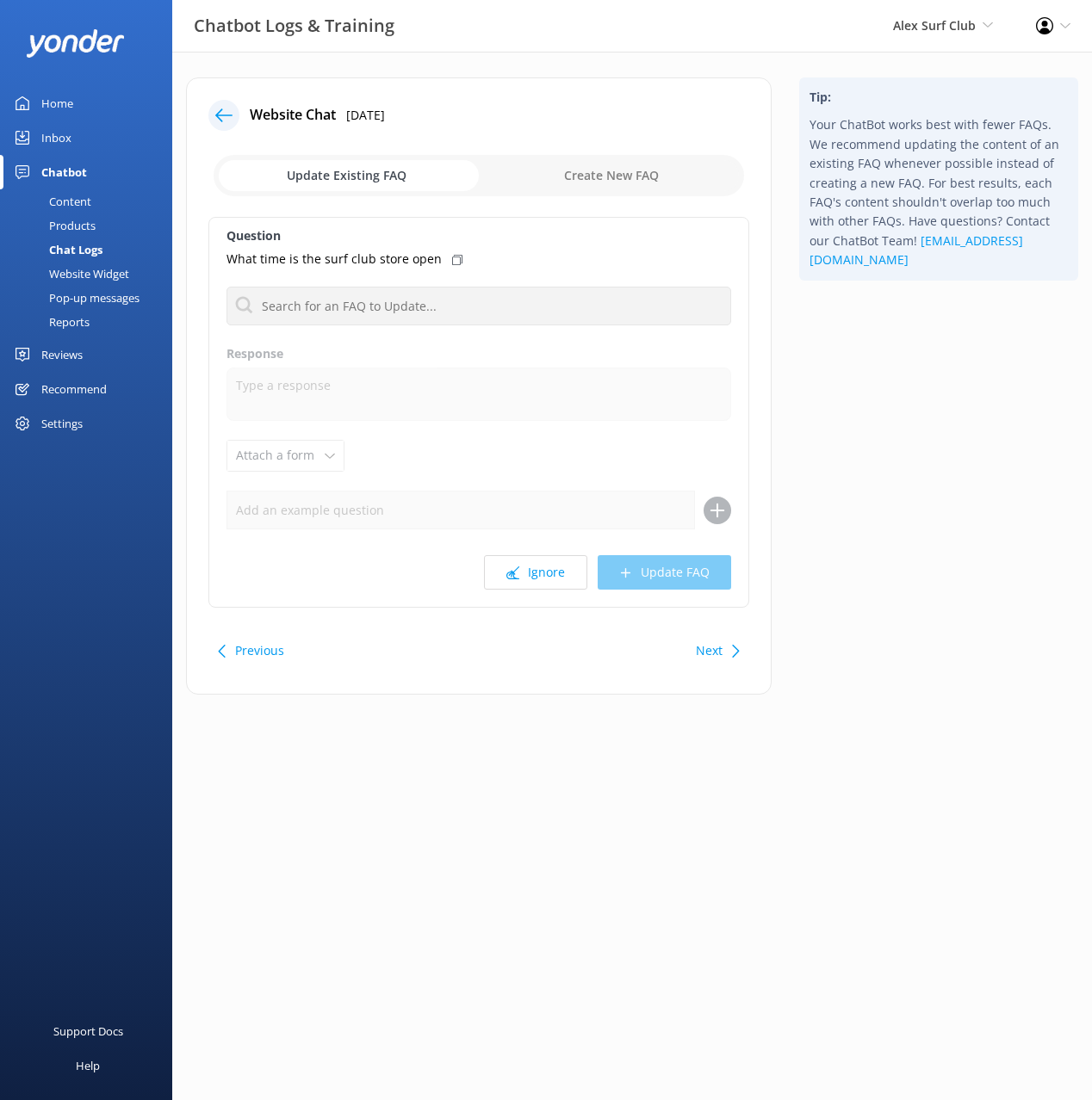
click at [221, 111] on icon at bounding box center [223, 115] width 17 height 17
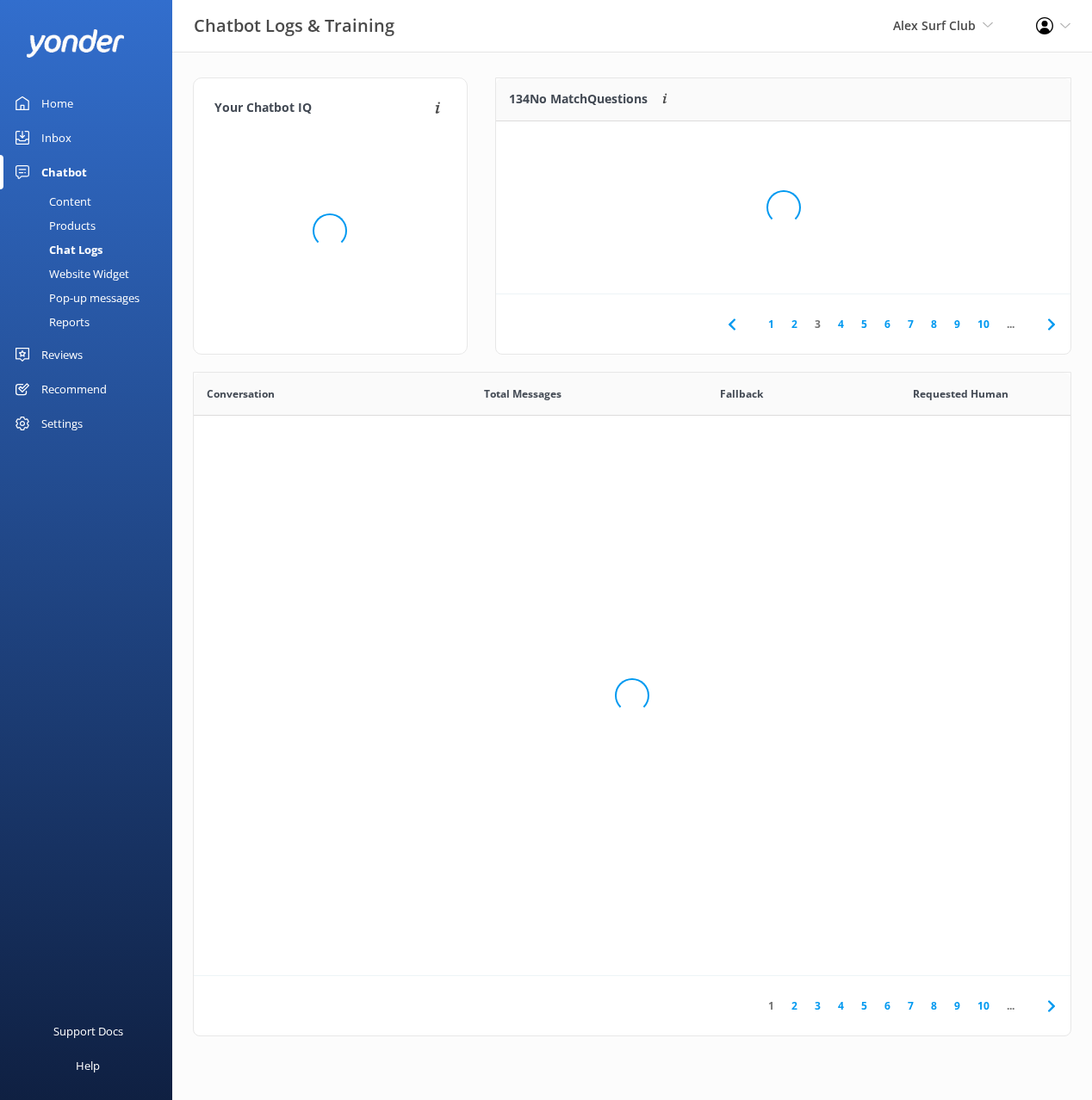
scroll to position [603, 877]
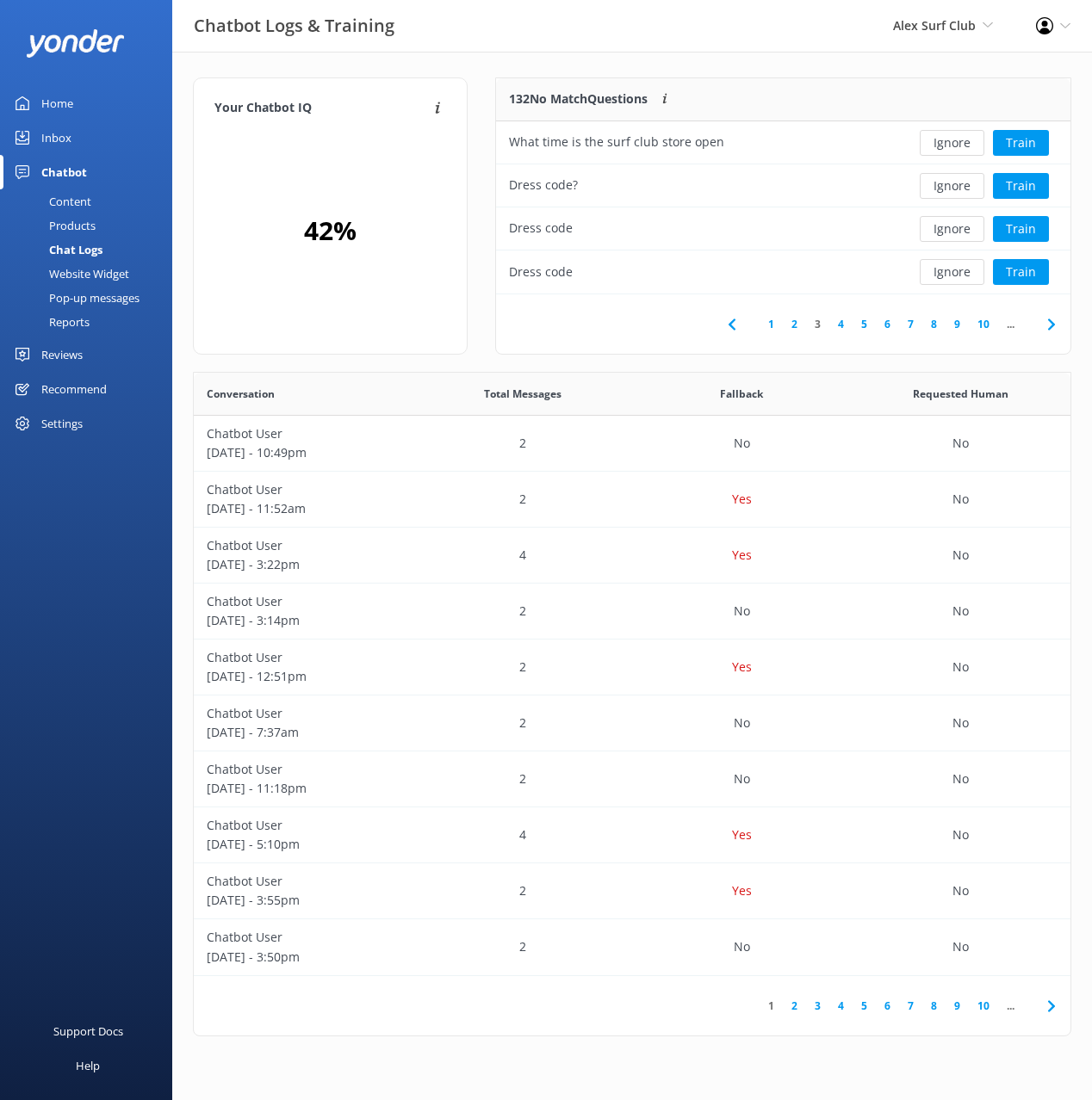
click at [836, 67] on div "Your Chatbot IQ Your Chatbot IQ is the percentage of trained FAQs against untra…" at bounding box center [632, 561] width 920 height 1019
click at [965, 179] on button "Ignore" at bounding box center [952, 186] width 65 height 26
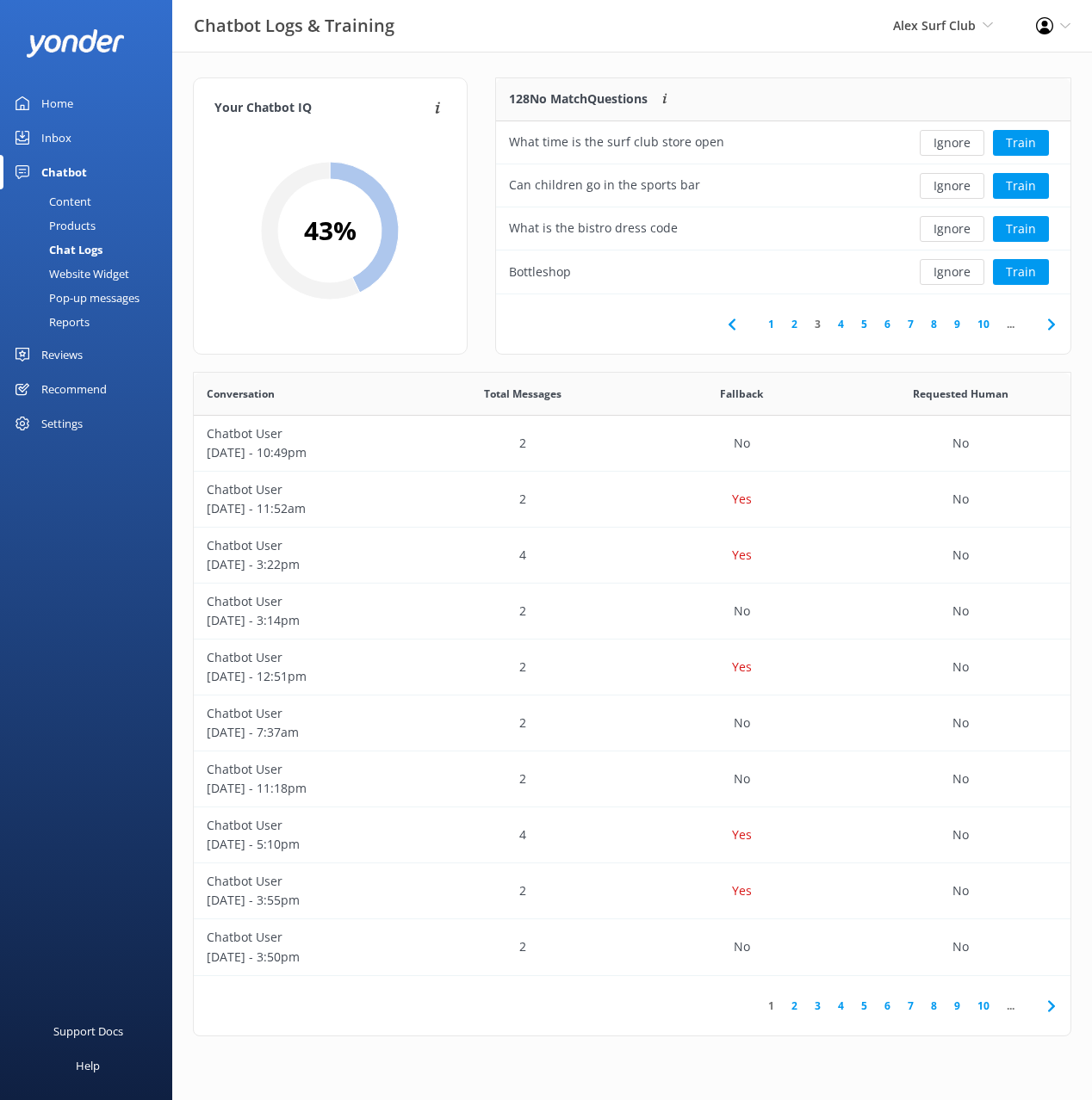
click at [506, 55] on div "Your Chatbot IQ Your Chatbot IQ is the percentage of trained FAQs against untra…" at bounding box center [632, 561] width 920 height 1019
drag, startPoint x: 631, startPoint y: 335, endPoint x: 844, endPoint y: 272, distance: 222.1
click at [633, 334] on div "1 2 3 4 5 6 7 8 9 10 ..." at bounding box center [783, 324] width 574 height 59
click at [582, 337] on div "1 2 3 4 5 6 7 8 9 10 ..." at bounding box center [783, 324] width 574 height 59
click at [963, 226] on button "Ignore" at bounding box center [952, 229] width 65 height 26
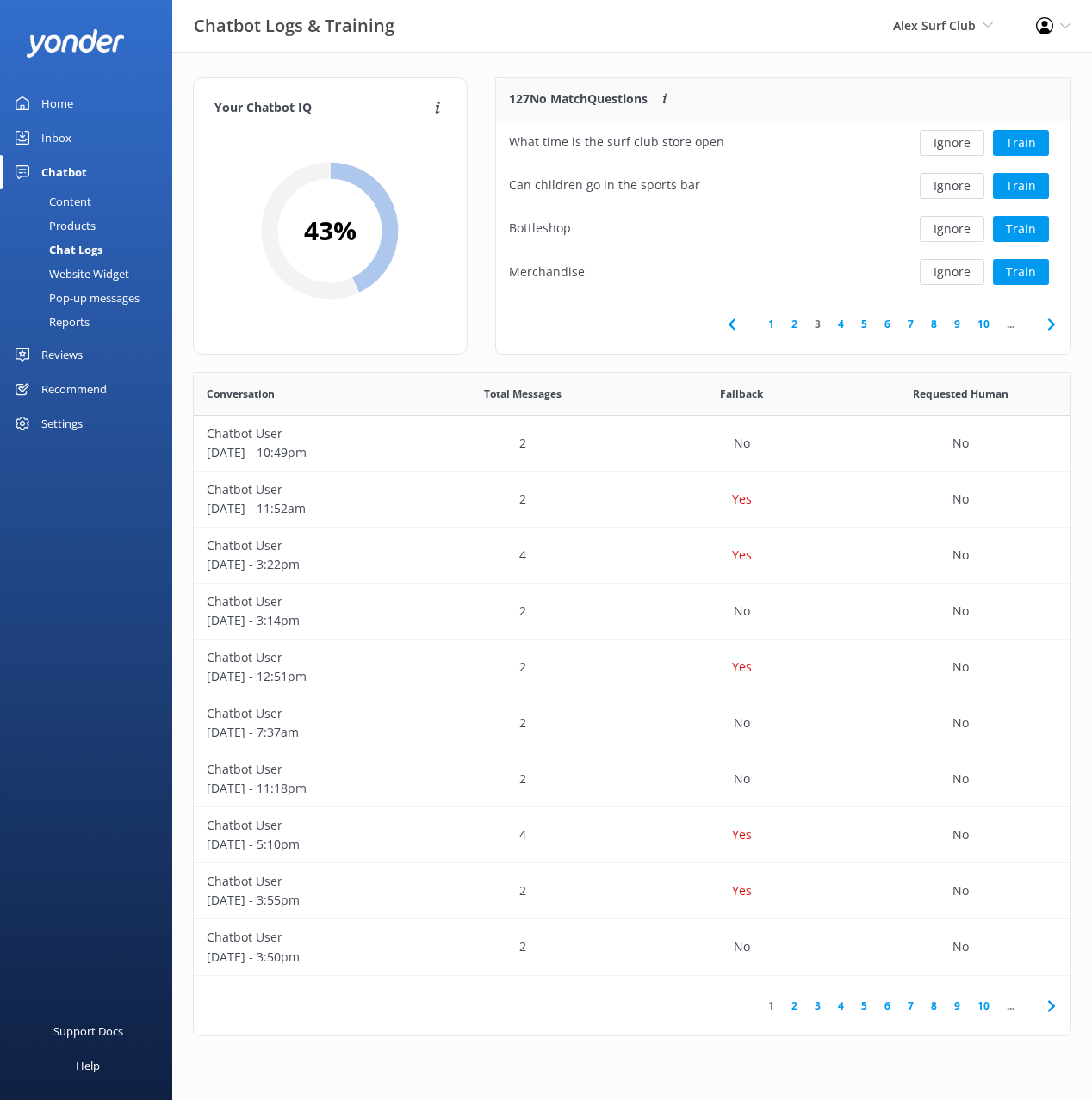
click at [673, 336] on div "1 2 3 4 5 6 7 8 9 10 ..." at bounding box center [783, 324] width 574 height 59
drag, startPoint x: 1045, startPoint y: 324, endPoint x: 604, endPoint y: 42, distance: 523.5
click at [1045, 324] on icon at bounding box center [1051, 324] width 21 height 21
click at [603, 320] on div "1 2 3 4 5 6 7 8 9 10 ..." at bounding box center [783, 324] width 574 height 59
drag, startPoint x: 594, startPoint y: 346, endPoint x: 613, endPoint y: 321, distance: 31.4
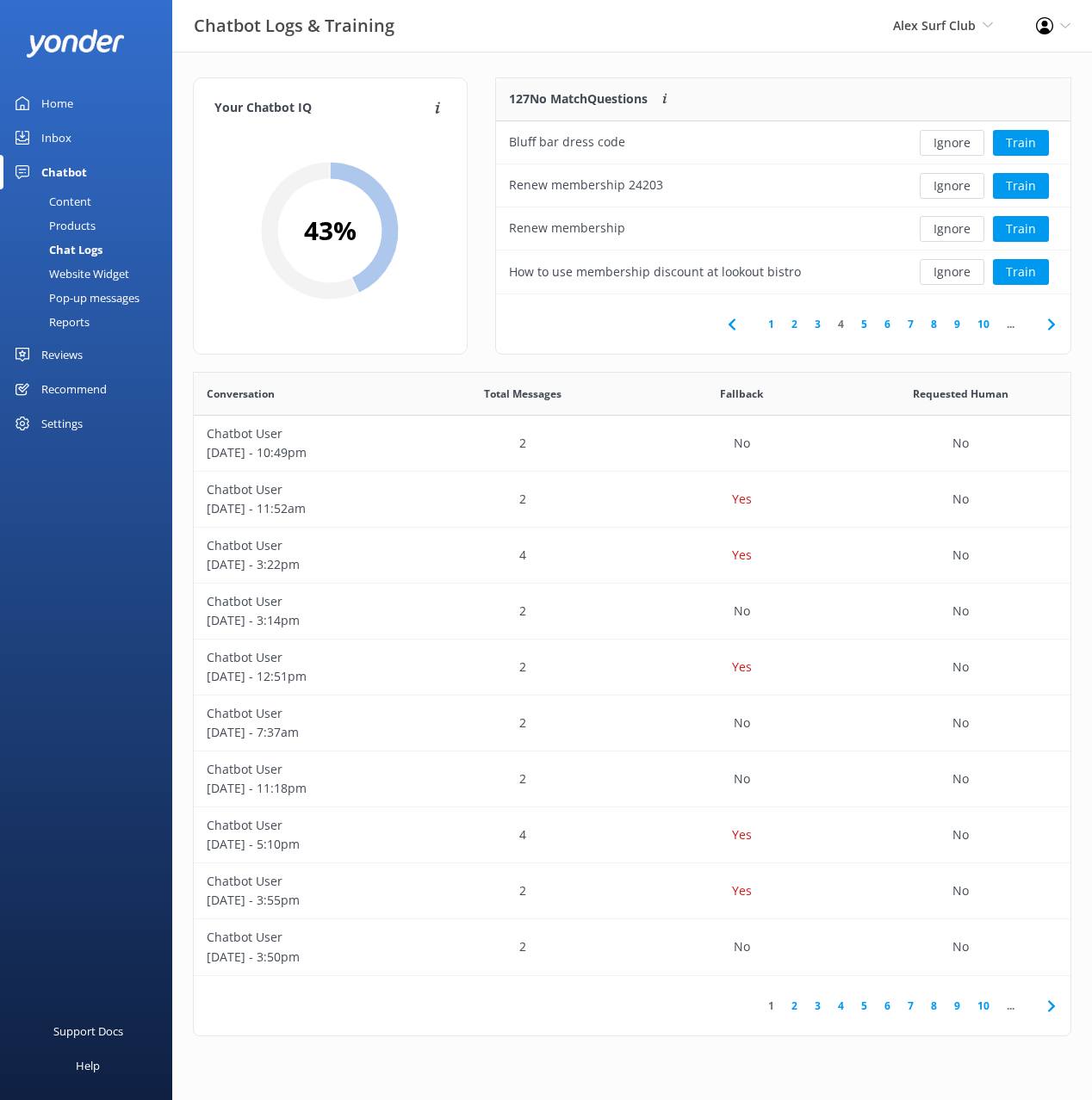
click at [597, 343] on div "1 2 3 4 5 6 7 8 9 10 ..." at bounding box center [783, 324] width 574 height 59
click at [961, 178] on button "Ignore" at bounding box center [952, 186] width 65 height 26
drag, startPoint x: 655, startPoint y: 350, endPoint x: 861, endPoint y: 251, distance: 228.6
click at [660, 349] on div "1 2 3 4 5 6 7 8 9 10 ..." at bounding box center [783, 324] width 574 height 59
drag, startPoint x: 628, startPoint y: 335, endPoint x: 669, endPoint y: 324, distance: 42.4
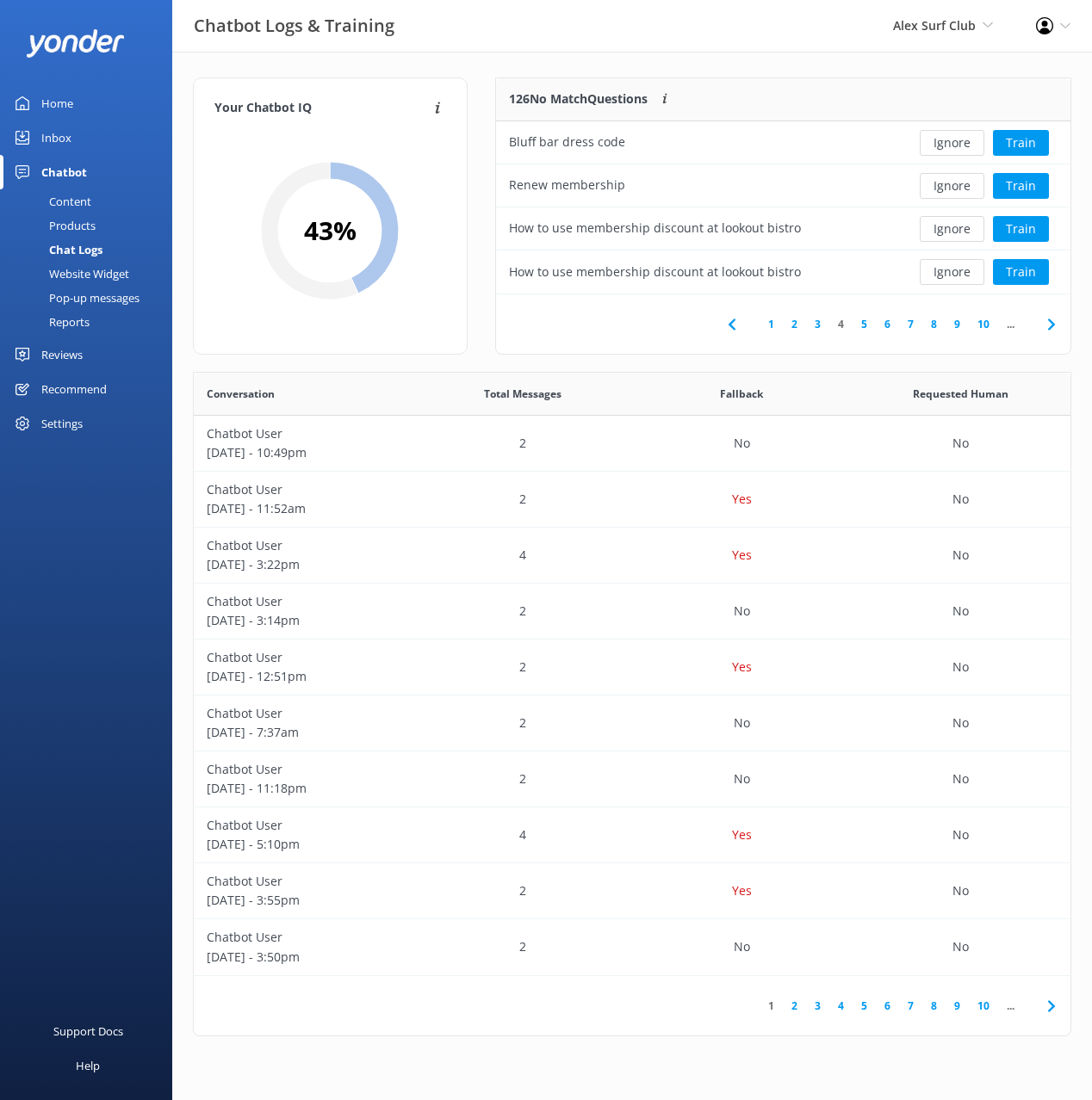
click at [628, 335] on div "1 2 3 4 5 6 7 8 9 10 ..." at bounding box center [783, 324] width 574 height 59
click at [945, 221] on button "Ignore" at bounding box center [952, 229] width 65 height 26
drag, startPoint x: 631, startPoint y: 346, endPoint x: 712, endPoint y: 346, distance: 81.0
click at [631, 346] on div "1 2 3 4 5 6 7 8 9 10 ..." at bounding box center [783, 324] width 574 height 59
click at [1048, 330] on use at bounding box center [1051, 324] width 7 height 11
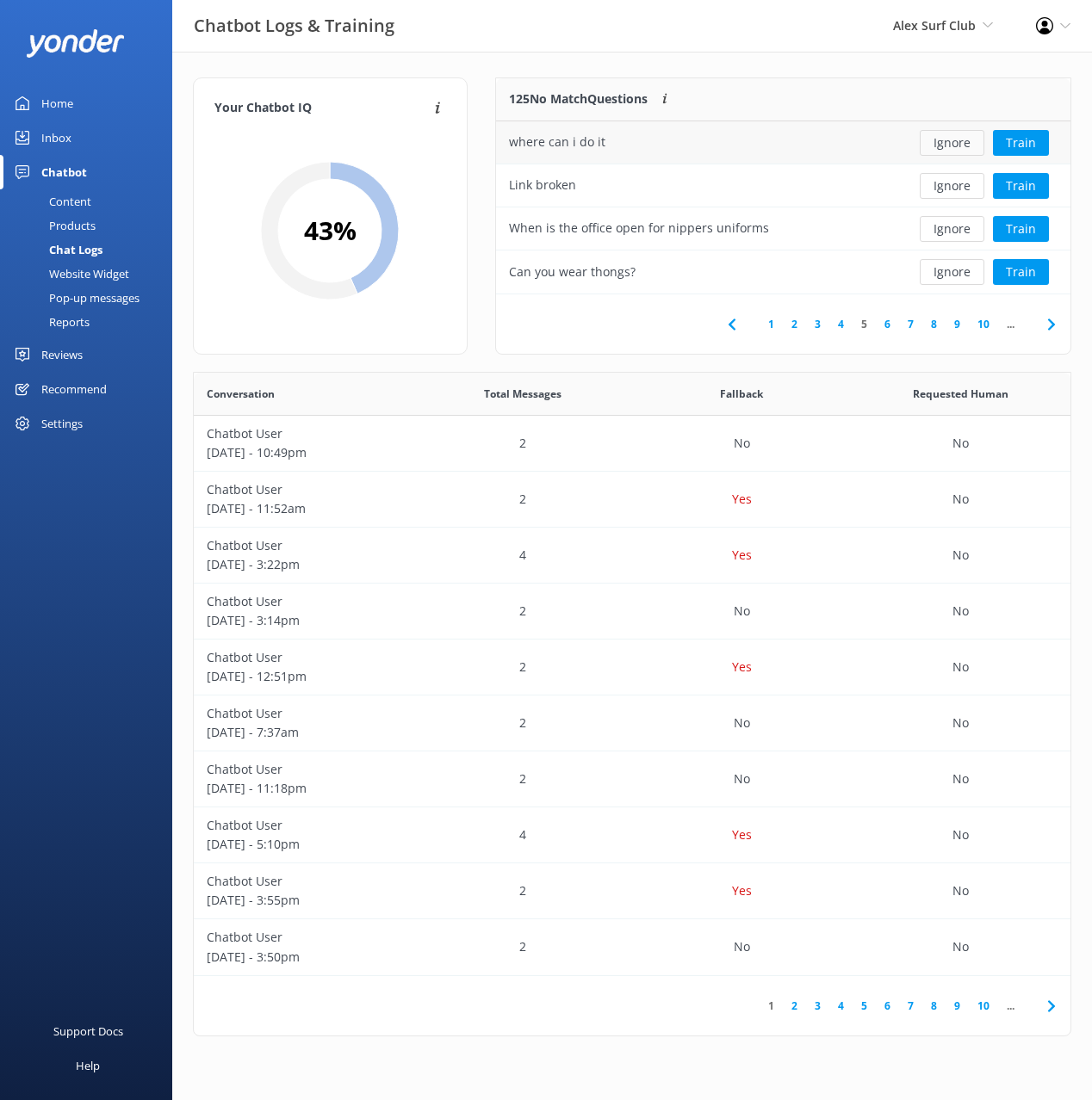
click at [950, 142] on button "Ignore" at bounding box center [952, 143] width 65 height 26
click at [1024, 140] on button "Train" at bounding box center [1020, 143] width 56 height 26
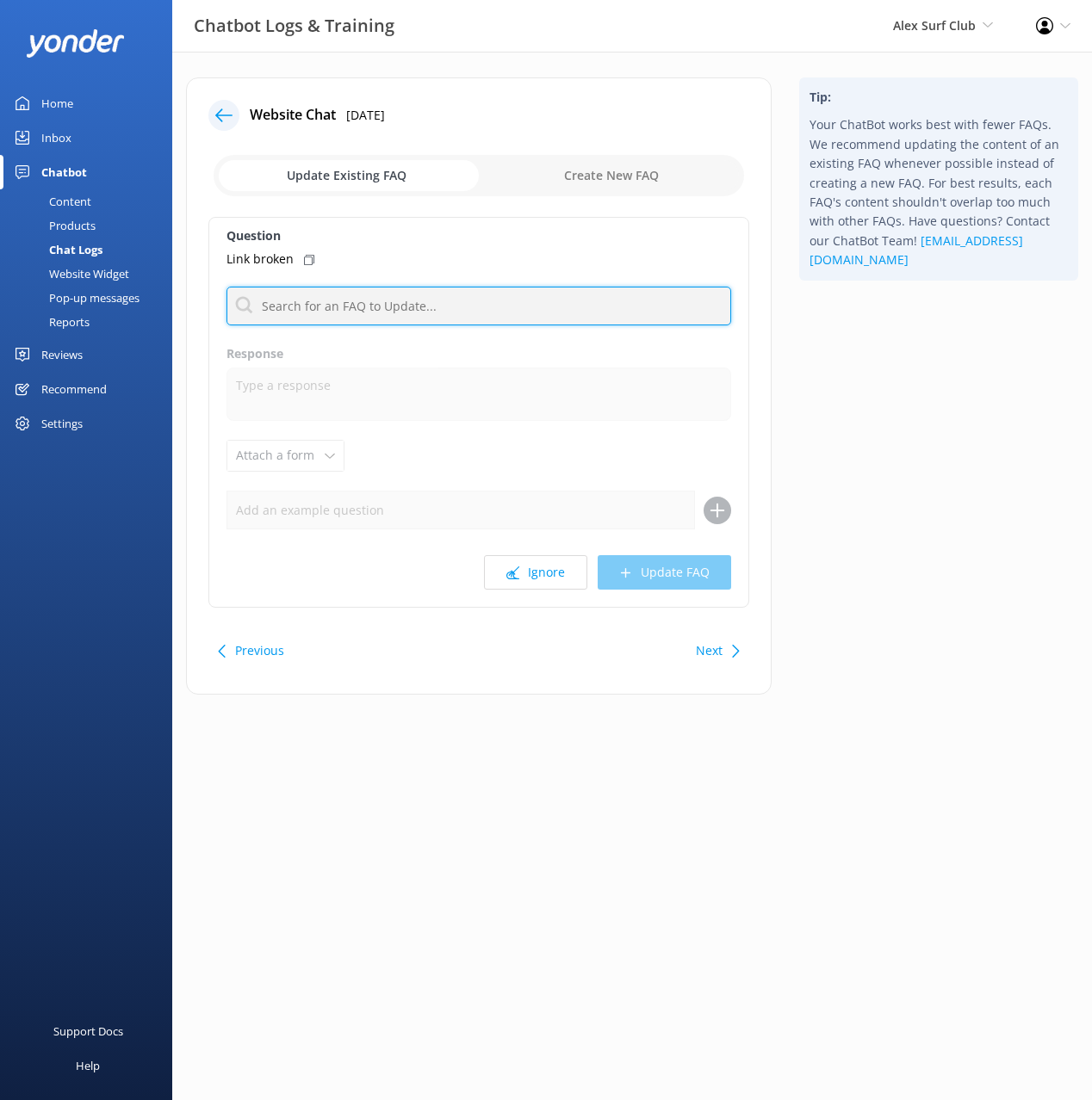
click at [405, 297] on input "text" at bounding box center [478, 306] width 504 height 39
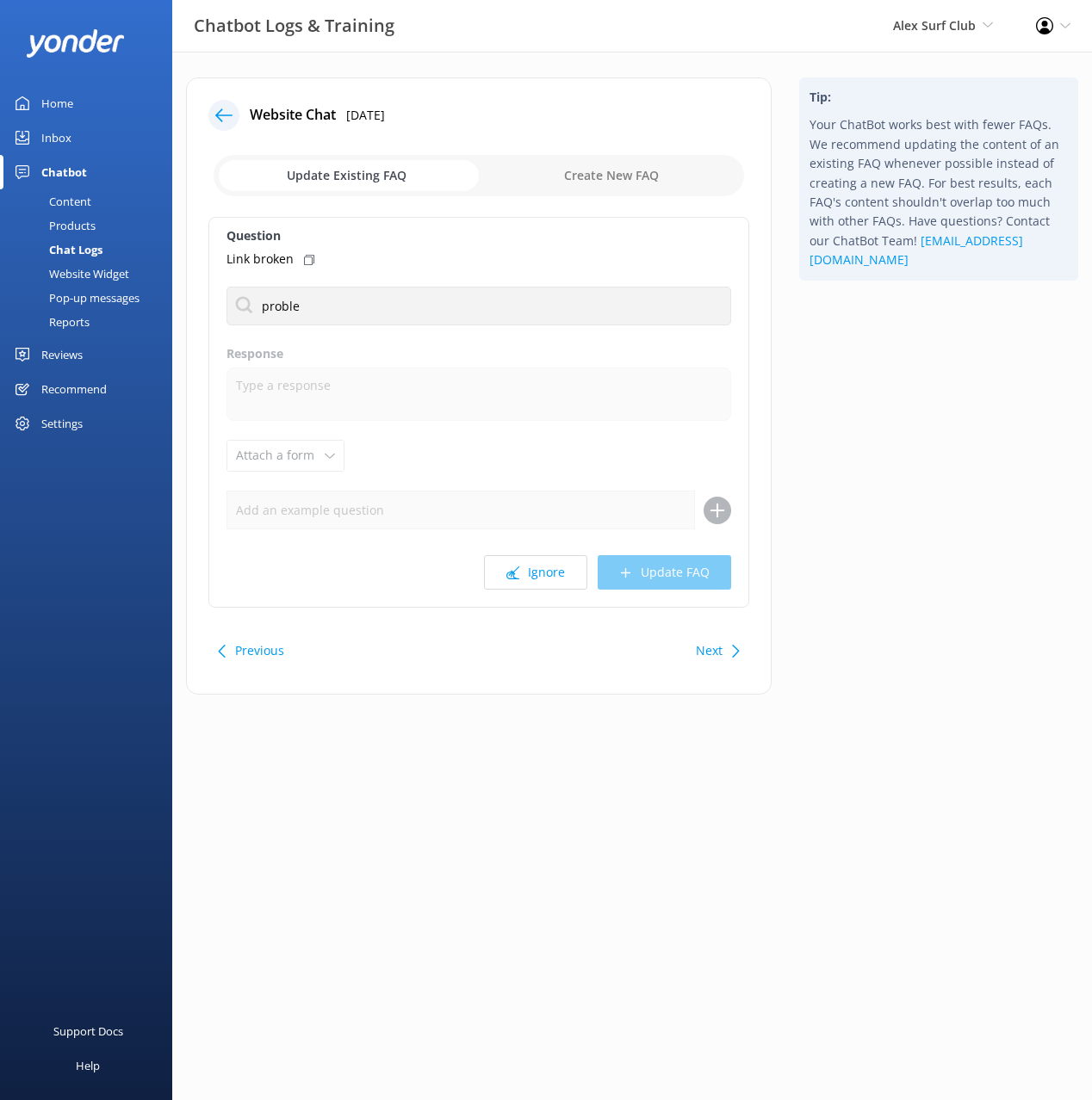
click at [911, 385] on div "Tip: Your ChatBot works best with fewer FAQs. We recommend updating the content…" at bounding box center [938, 395] width 306 height 634
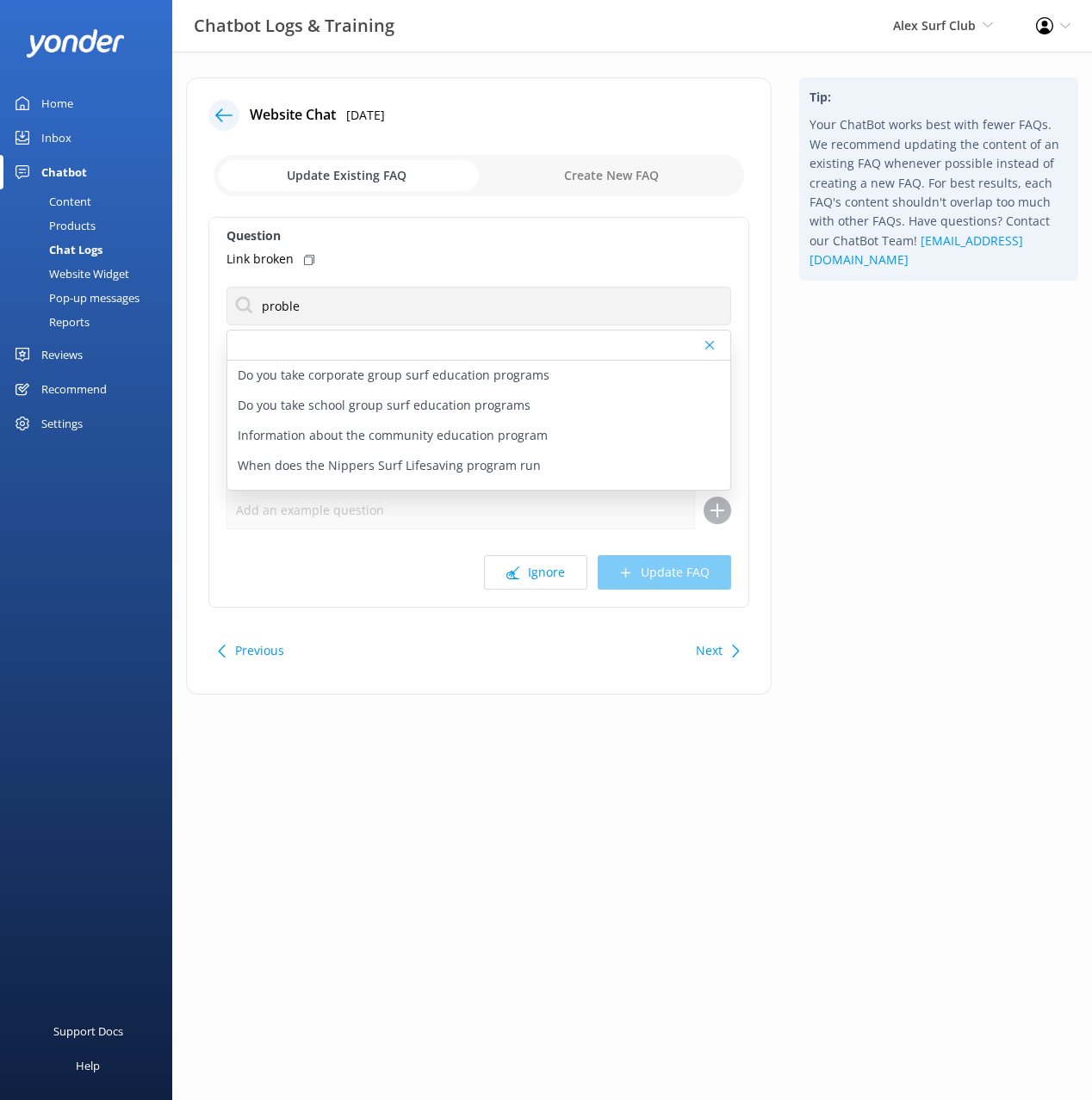
click at [304, 262] on icon at bounding box center [308, 260] width 10 height 10
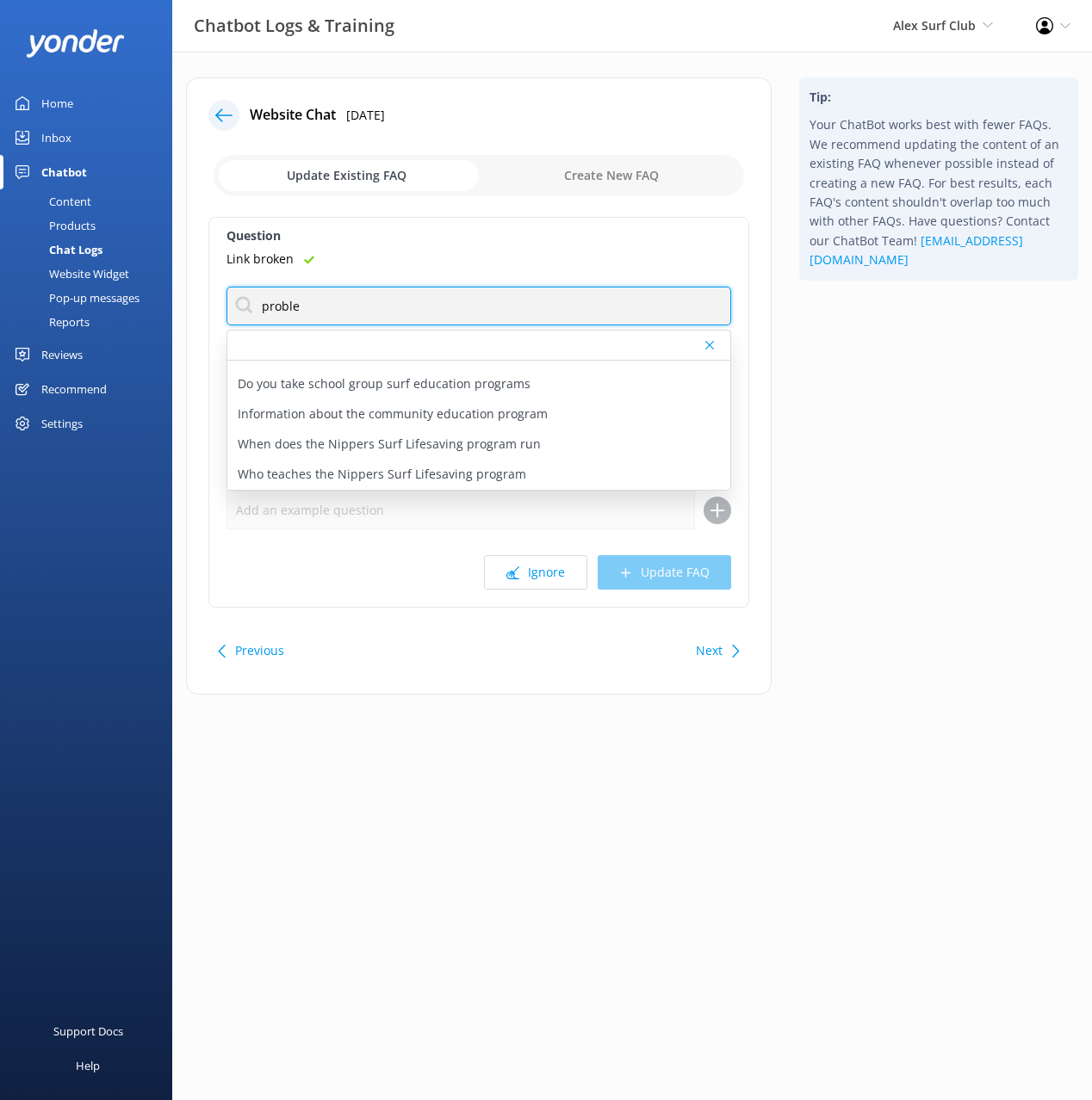
click at [282, 306] on input "proble" at bounding box center [478, 306] width 504 height 39
type input "issues"
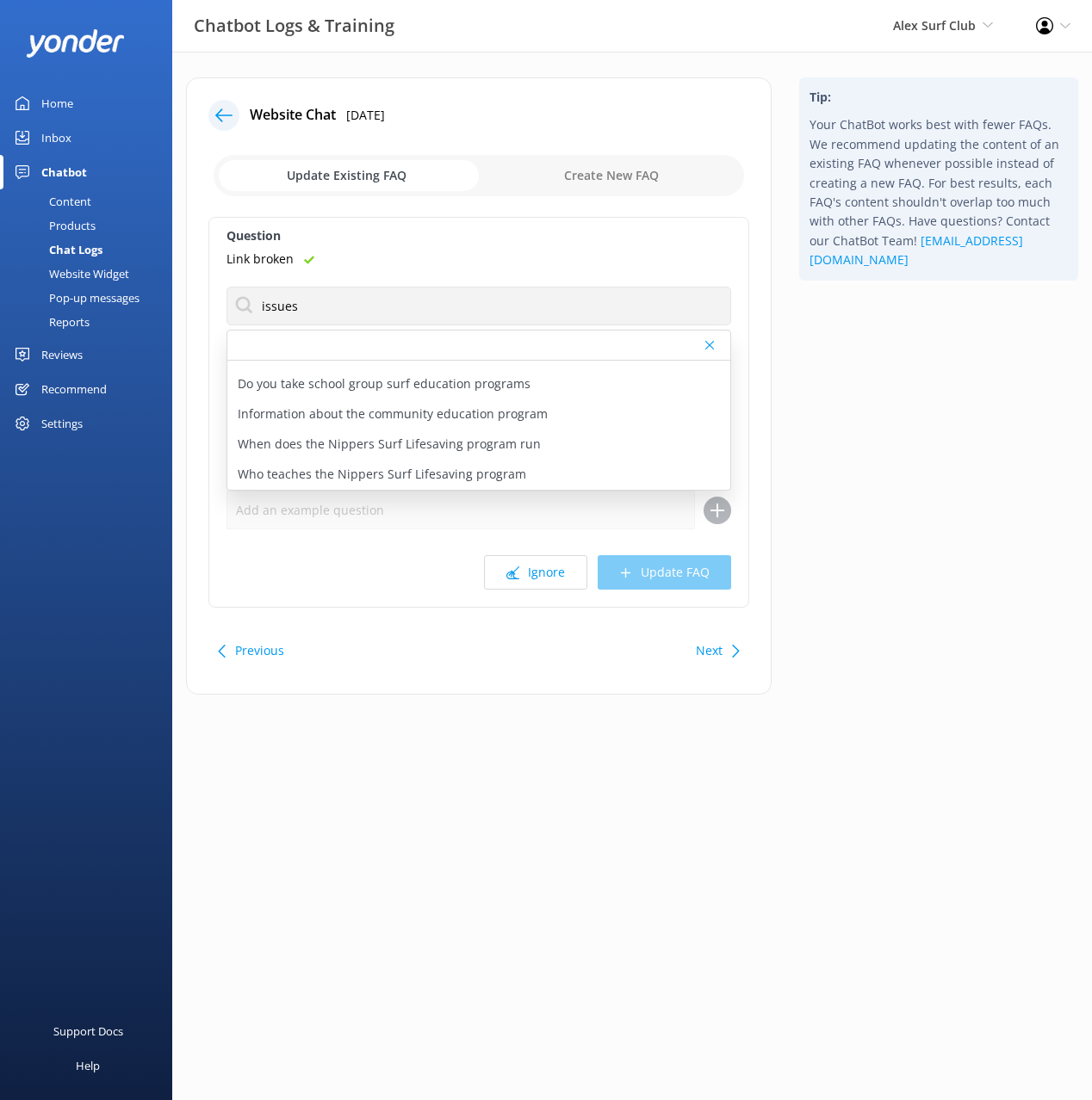
click at [762, 426] on div "Website Chat [DATE] Update Existing FAQ Create New FAQ Question Link broken iss…" at bounding box center [479, 386] width 585 height 617
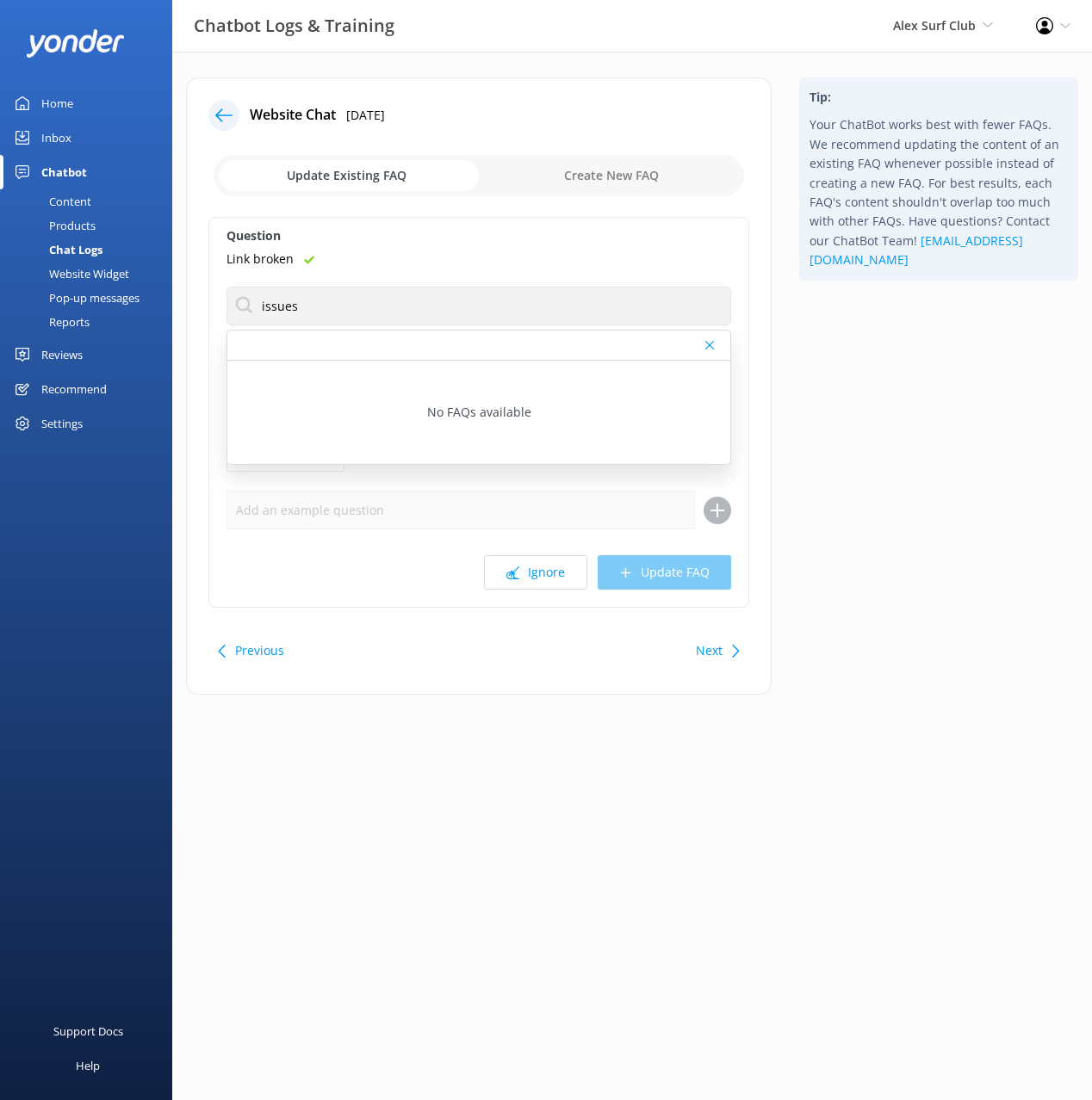
drag, startPoint x: 865, startPoint y: 412, endPoint x: 722, endPoint y: 620, distance: 252.4
click at [863, 414] on div "Tip: Your ChatBot works best with fewer FAQs. We recommend updating the content…" at bounding box center [938, 395] width 306 height 634
click at [537, 568] on button "Ignore" at bounding box center [535, 572] width 103 height 35
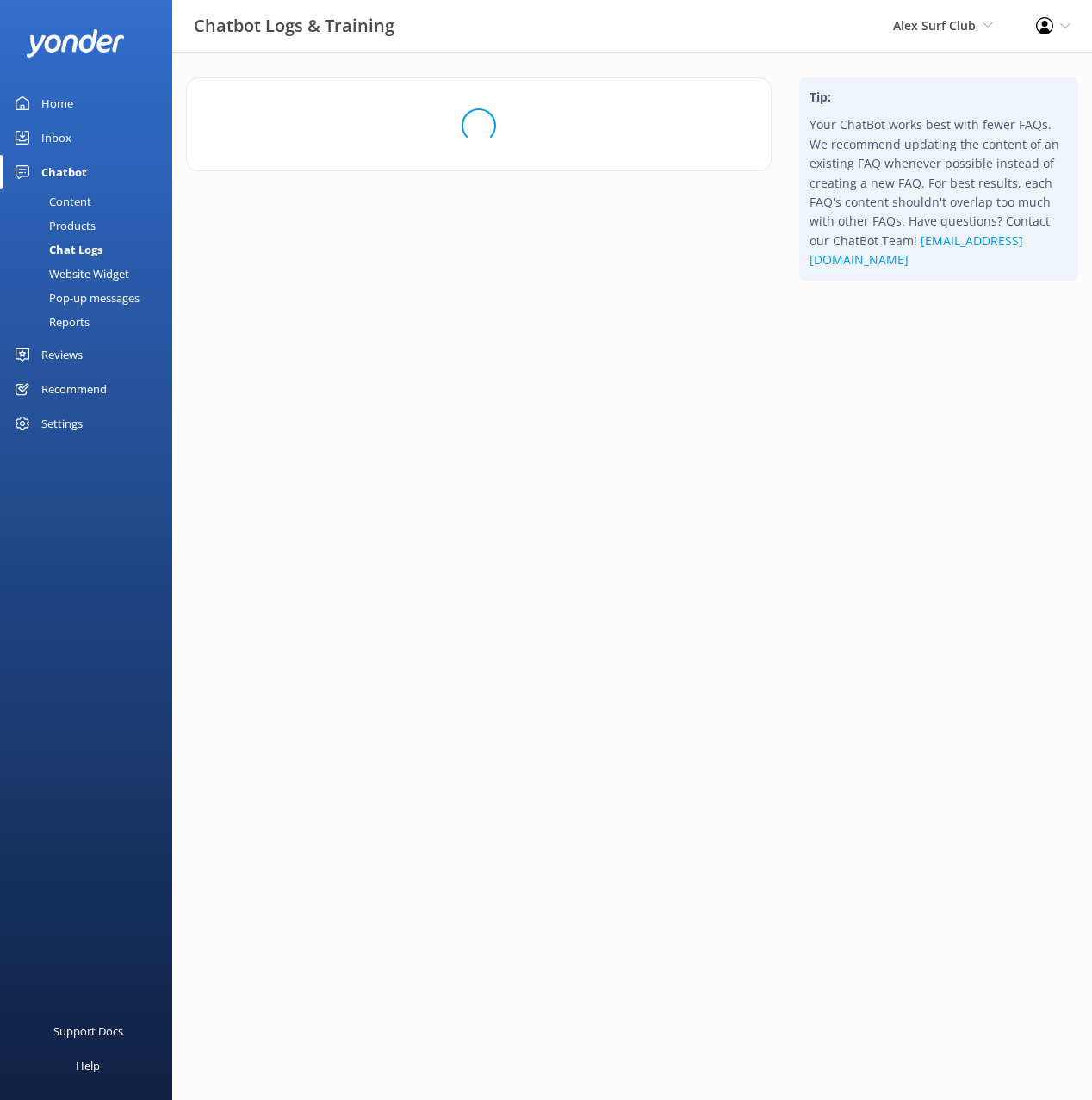
drag, startPoint x: 984, startPoint y: 551, endPoint x: 985, endPoint y: 566, distance: 15.0
click at [984, 552] on html "Chatbot Logs & Training Alex Surf Club Black Cat Cruises [GEOGRAPHIC_DATA] [GEO…" at bounding box center [546, 550] width 1092 height 1100
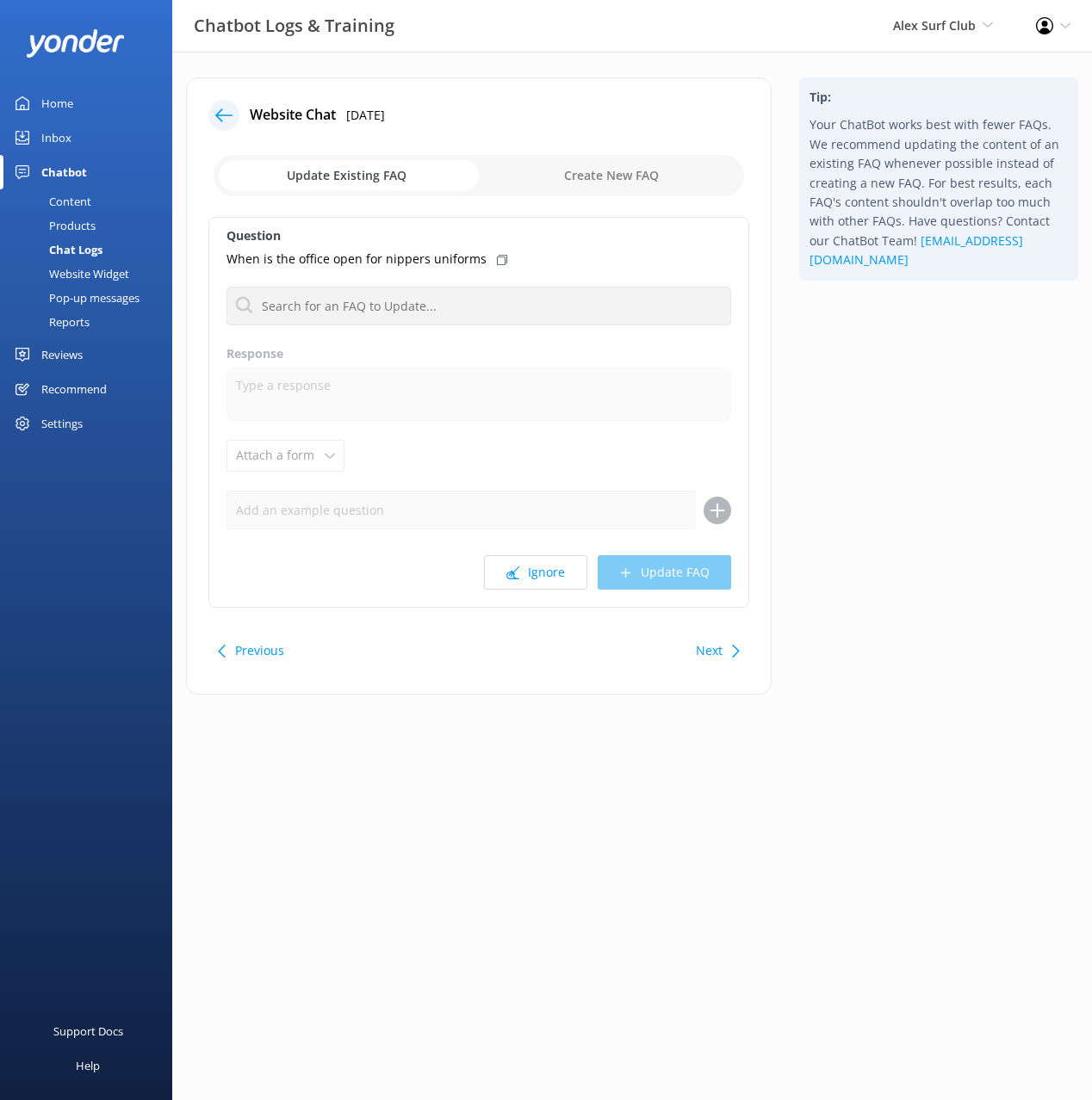
click at [221, 115] on use at bounding box center [223, 115] width 17 height 13
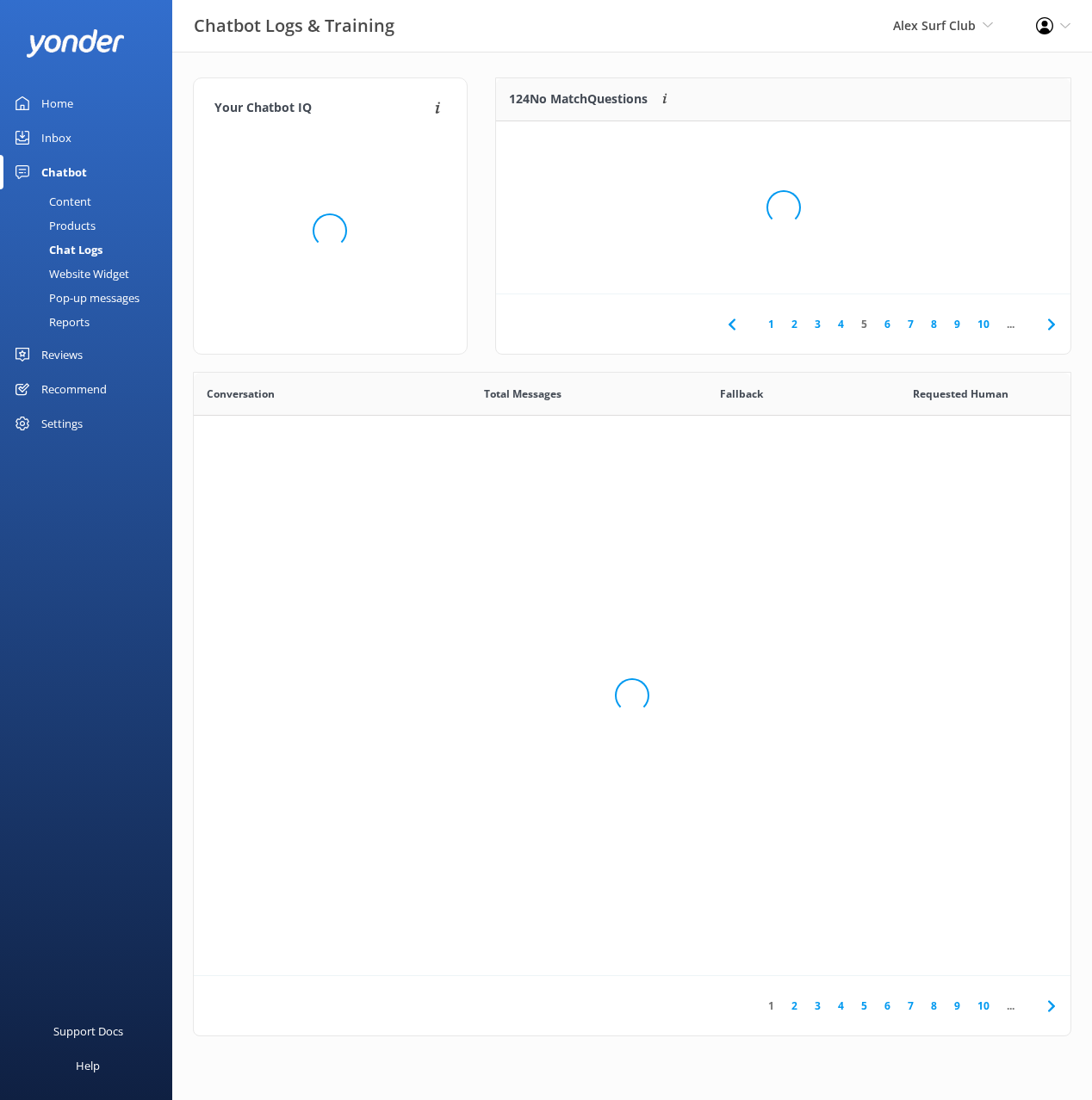
scroll to position [603, 877]
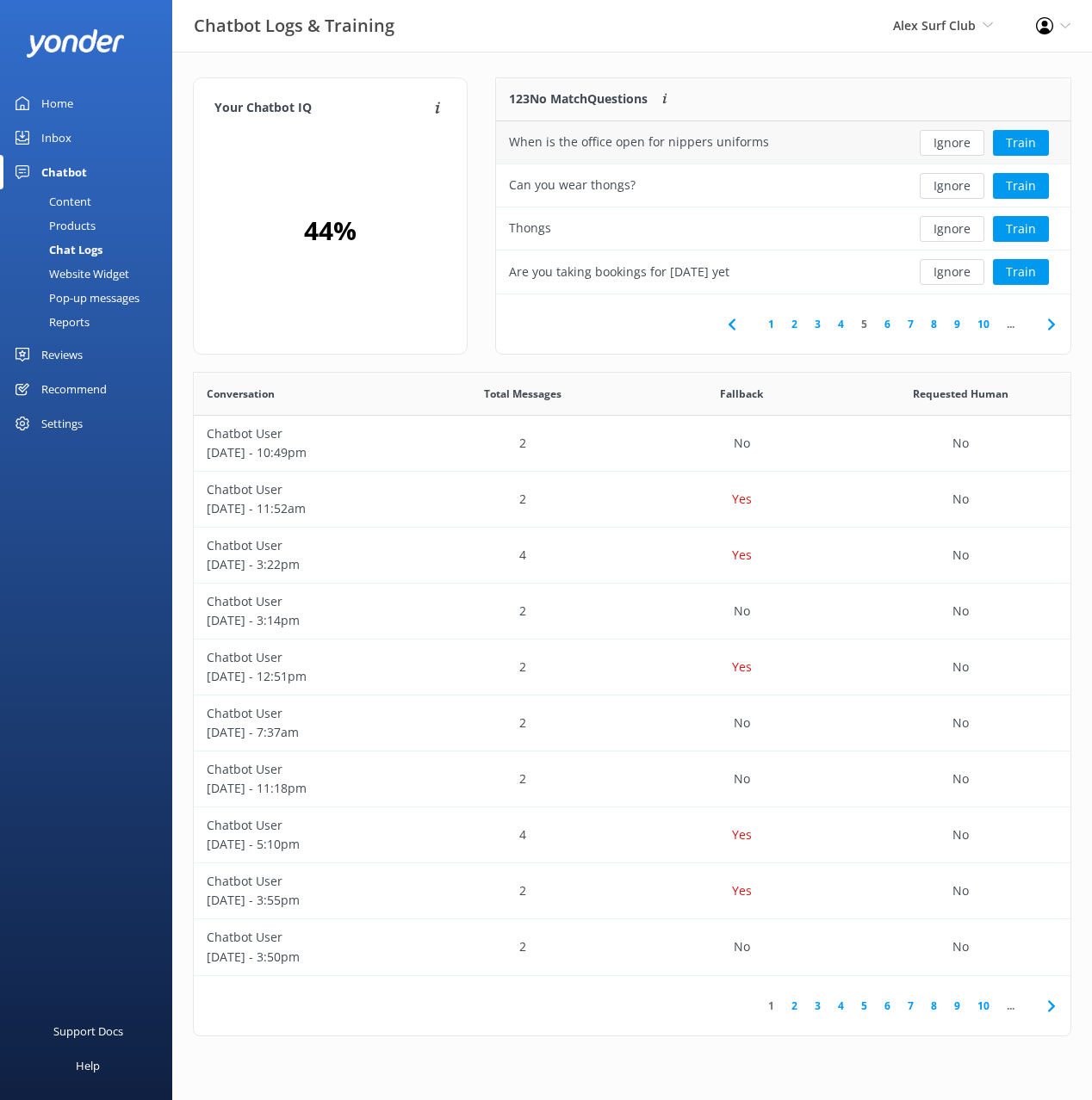
drag, startPoint x: 750, startPoint y: 58, endPoint x: 826, endPoint y: 127, distance: 102.6
click at [750, 58] on div "Your Chatbot IQ Your Chatbot IQ is the percentage of trained FAQs against untra…" at bounding box center [632, 561] width 920 height 1019
click at [953, 142] on button "Ignore" at bounding box center [952, 143] width 65 height 26
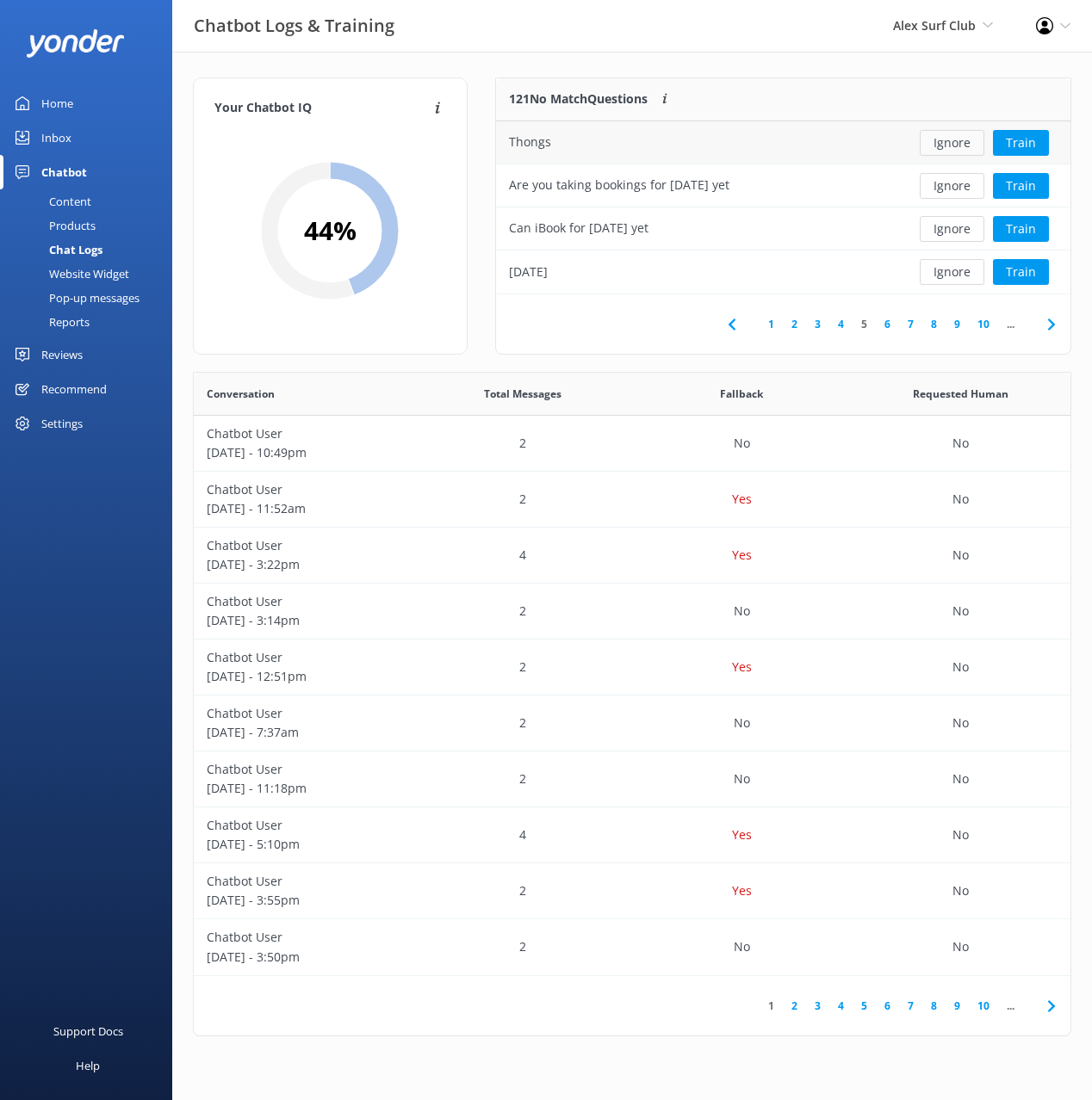
click at [953, 142] on button "Ignore" at bounding box center [952, 143] width 65 height 26
drag, startPoint x: 795, startPoint y: 57, endPoint x: 813, endPoint y: 75, distance: 25.5
click at [795, 57] on div "Your Chatbot IQ Your Chatbot IQ is the percentage of trained FAQs against untra…" at bounding box center [632, 561] width 920 height 1019
drag, startPoint x: 640, startPoint y: 355, endPoint x: 792, endPoint y: 332, distance: 153.7
click at [640, 355] on div "120 No Match Questions Customers sometimes ask questions that don't fully match…" at bounding box center [783, 224] width 603 height 294
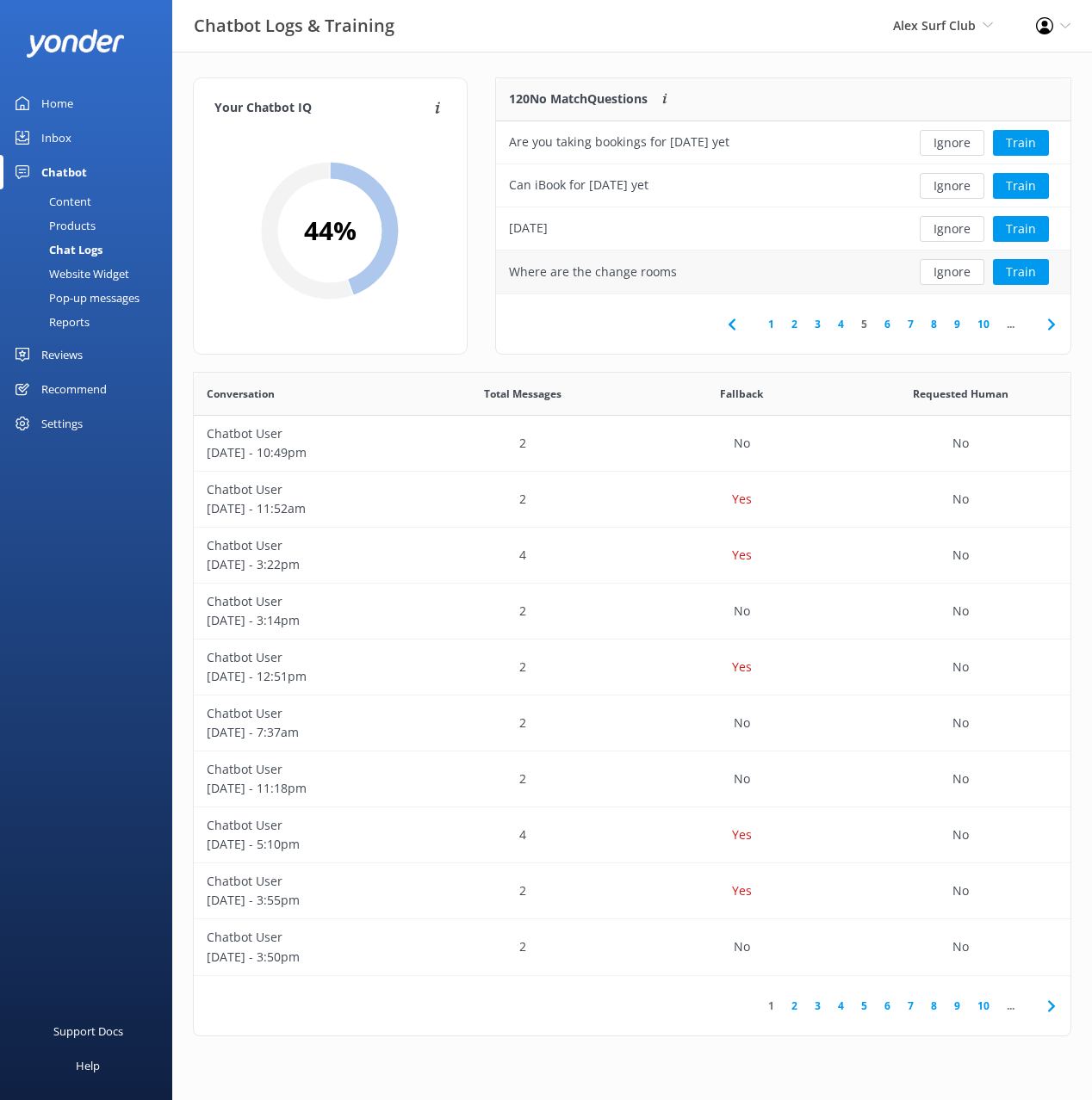
drag, startPoint x: 623, startPoint y: 340, endPoint x: 747, endPoint y: 279, distance: 138.2
click at [623, 340] on div "1 2 3 4 5 6 7 8 9 10 ..." at bounding box center [783, 324] width 574 height 59
click at [951, 239] on button "Ignore" at bounding box center [952, 229] width 65 height 26
click at [948, 192] on button "Ignore" at bounding box center [952, 186] width 65 height 26
click at [953, 236] on button "Ignore" at bounding box center [952, 229] width 65 height 26
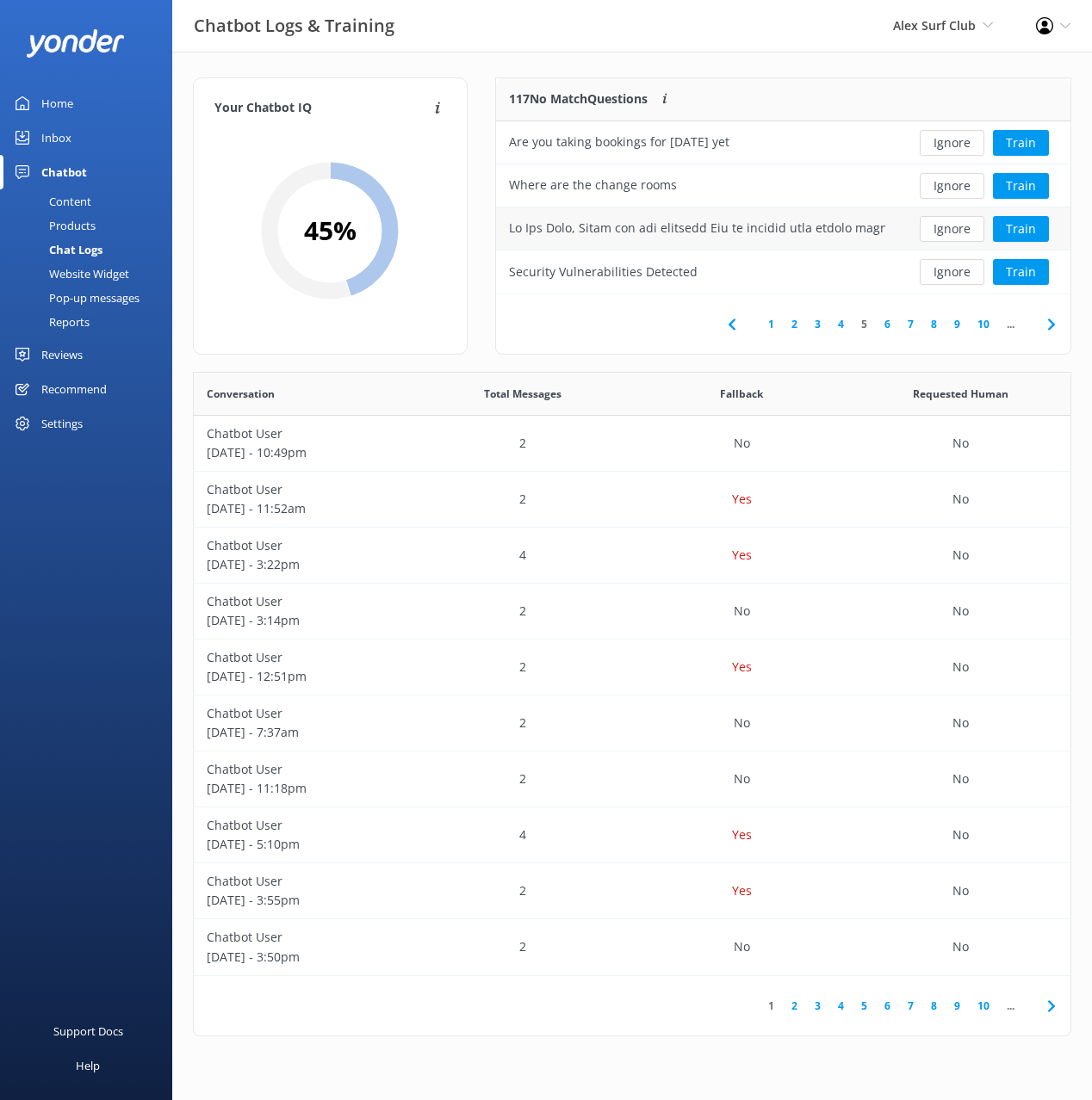
click at [950, 222] on button "Ignore" at bounding box center [952, 229] width 65 height 26
click at [950, 223] on button "Ignore" at bounding box center [952, 229] width 65 height 26
click at [950, 225] on button "Ignore" at bounding box center [952, 229] width 65 height 26
click at [1048, 324] on icon at bounding box center [1051, 324] width 21 height 21
click at [957, 142] on button "Ignore" at bounding box center [952, 143] width 65 height 26
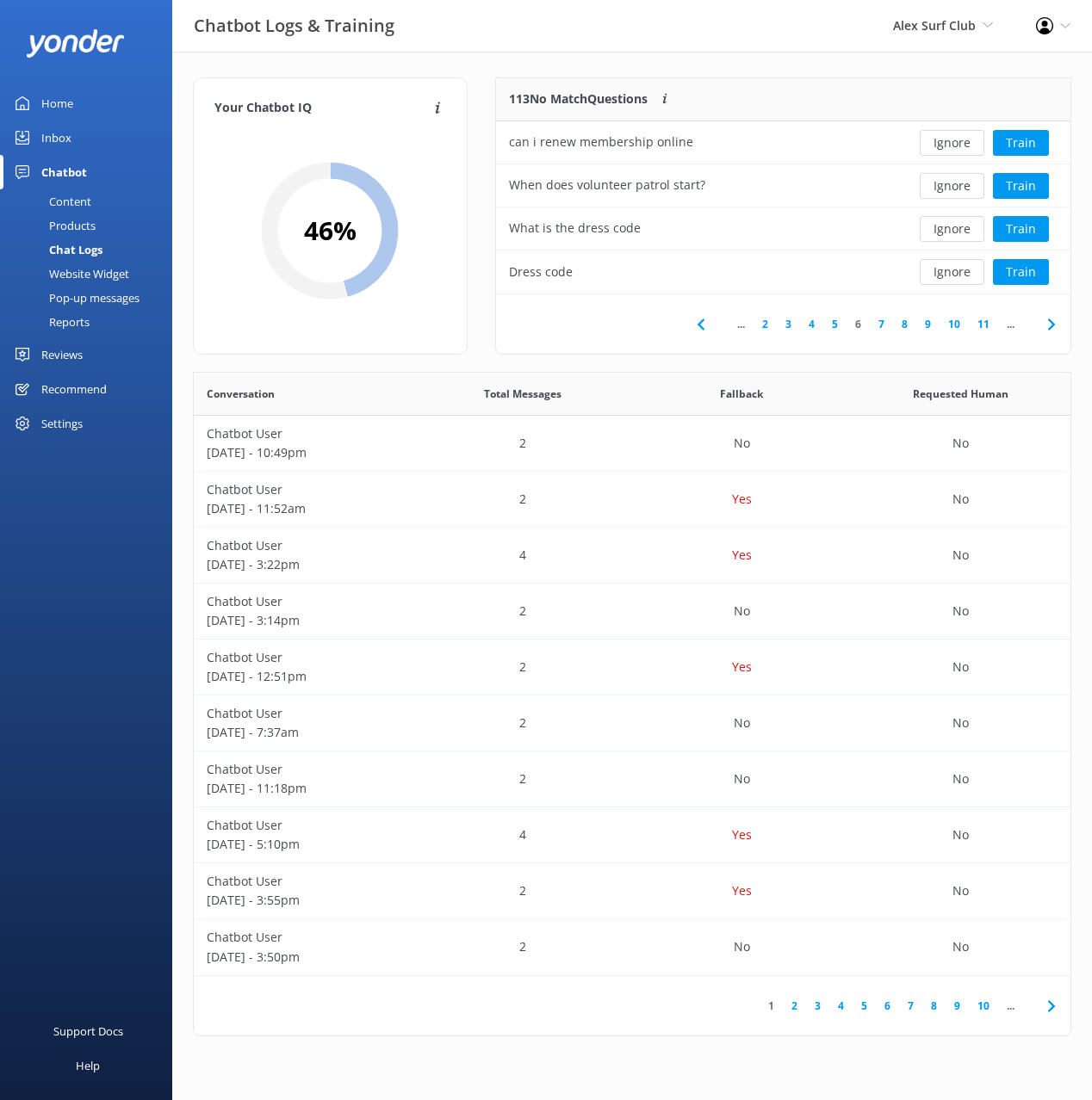
click at [957, 142] on button "Ignore" at bounding box center [952, 143] width 65 height 26
click at [961, 181] on button "Ignore" at bounding box center [952, 186] width 65 height 26
click at [1014, 189] on button "Train" at bounding box center [1020, 186] width 56 height 26
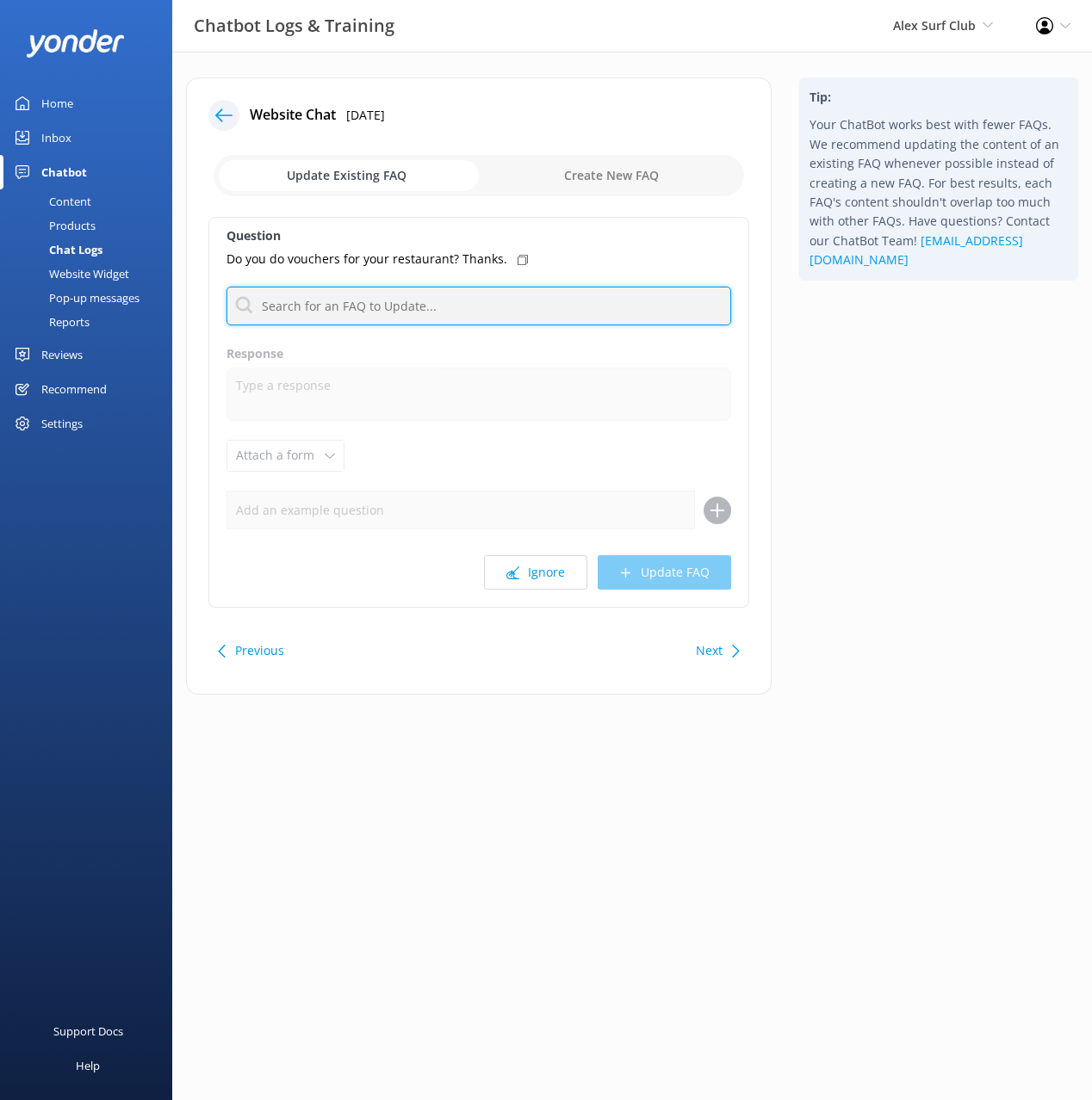
click at [408, 302] on input "text" at bounding box center [478, 306] width 504 height 39
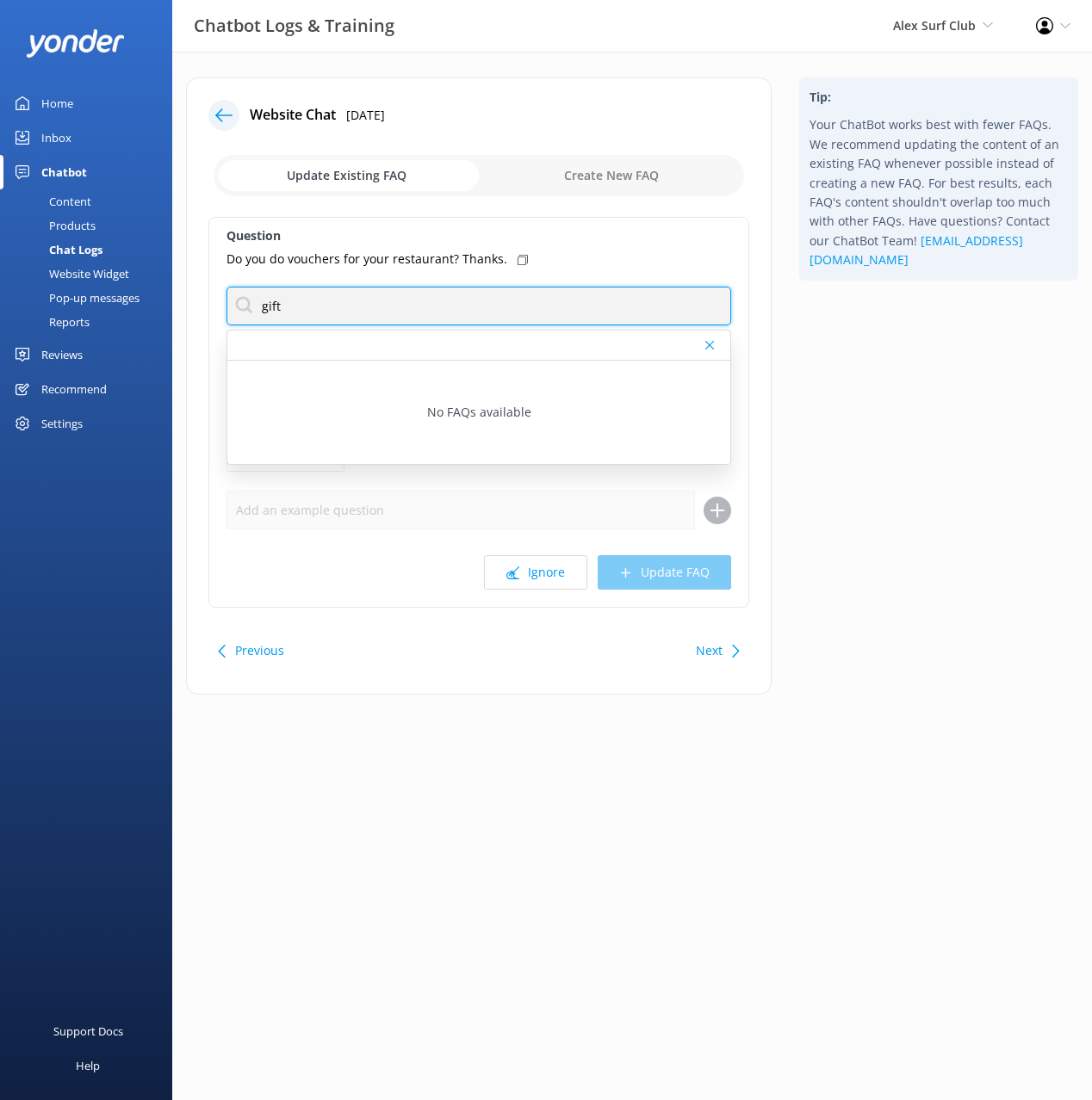
type input "gift"
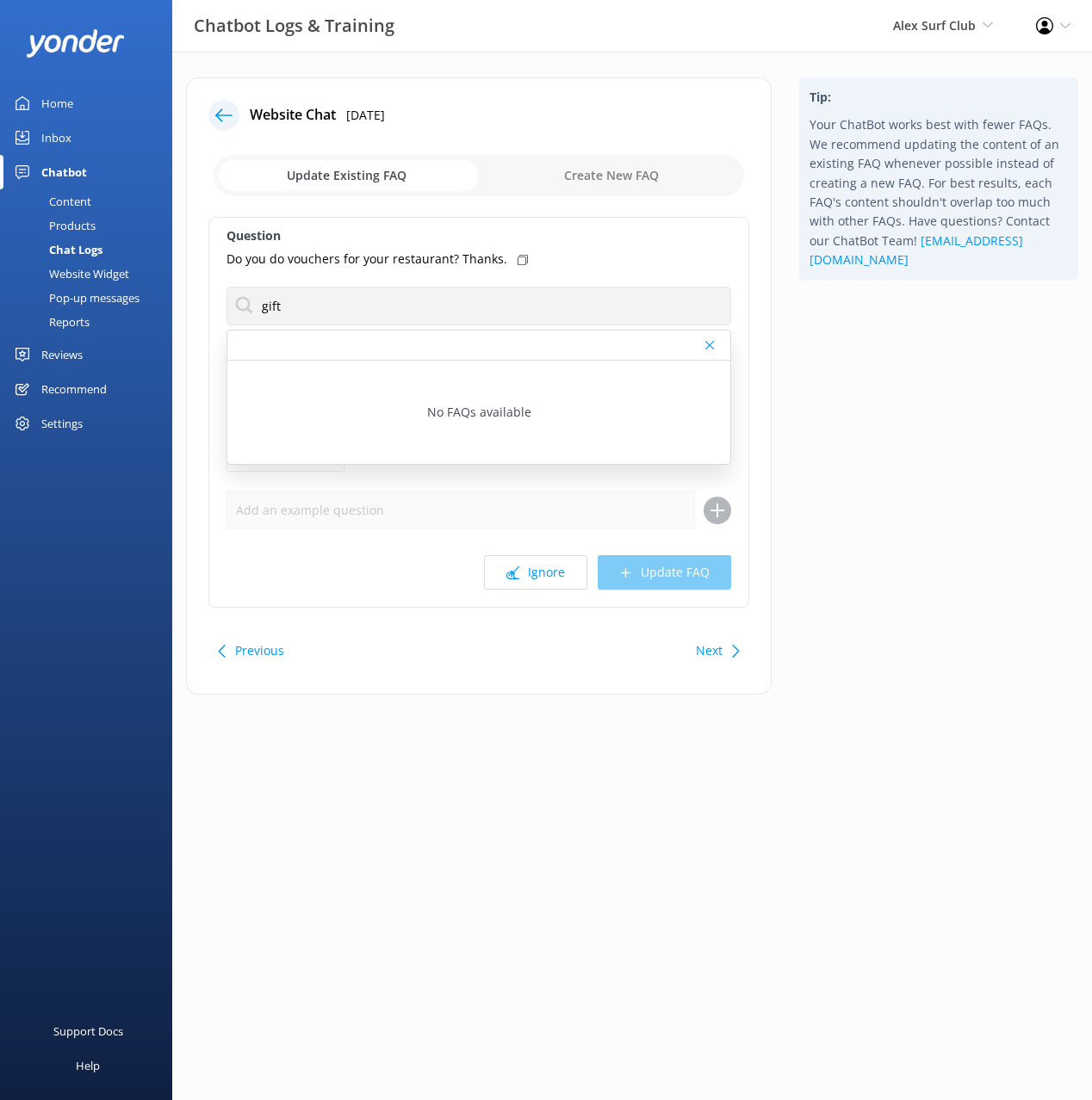
drag, startPoint x: 879, startPoint y: 437, endPoint x: 531, endPoint y: 240, distance: 399.9
click at [871, 435] on div "Tip: Your ChatBot works best with fewer FAQs. We recommend updating the content…" at bounding box center [938, 395] width 306 height 634
click at [225, 123] on icon at bounding box center [223, 115] width 17 height 17
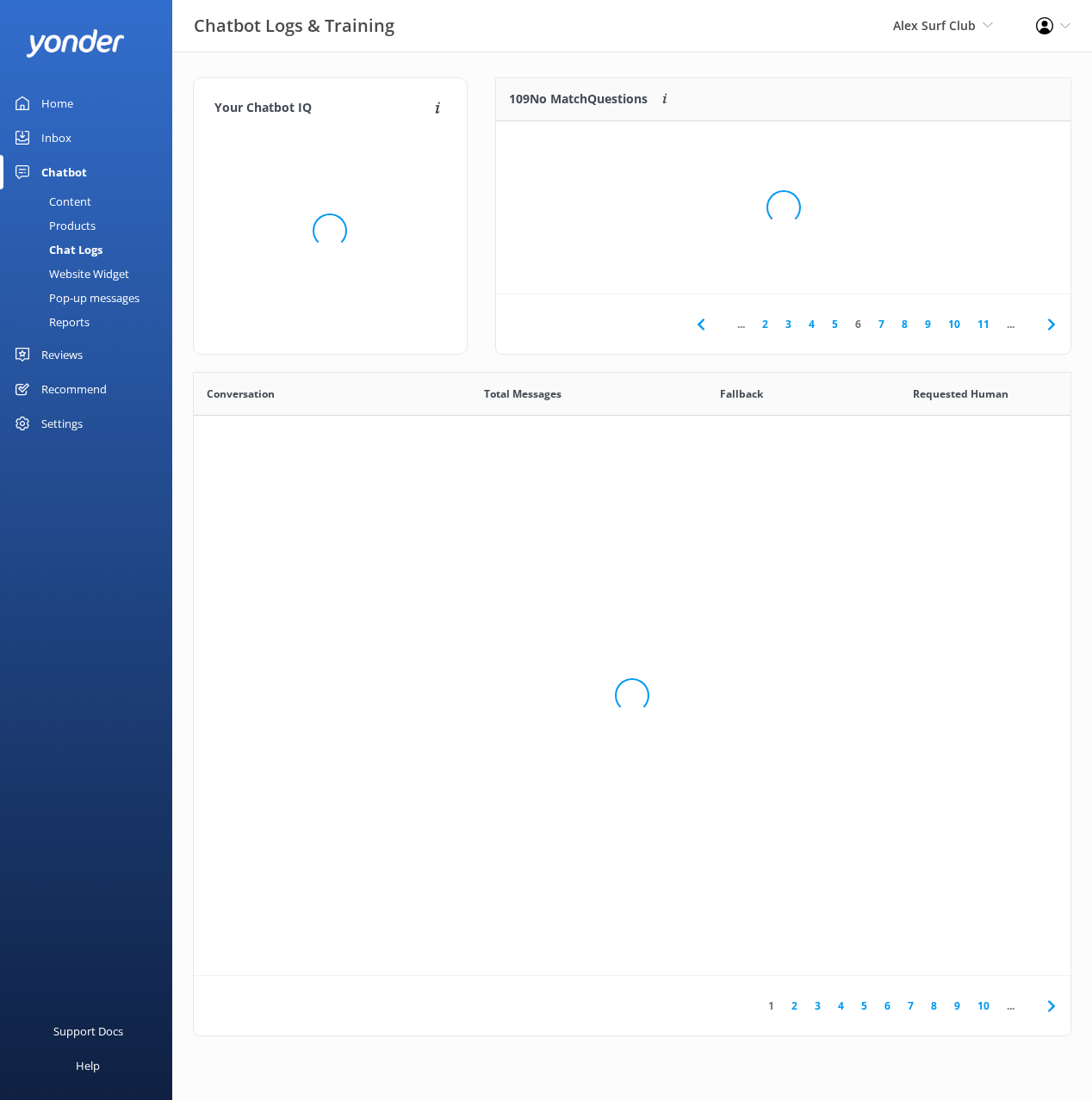
scroll to position [603, 877]
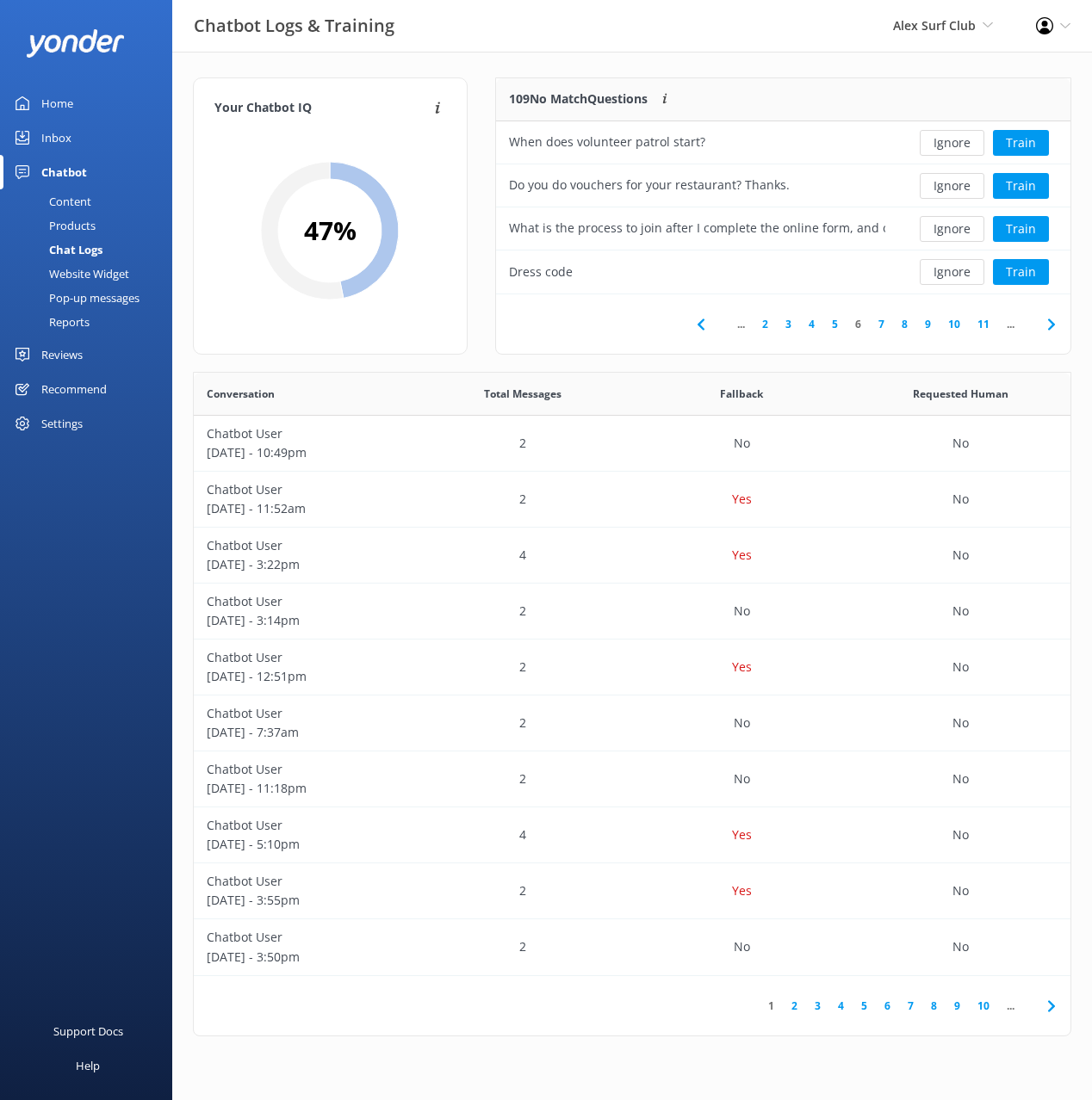
click at [596, 349] on div "... 2 3 4 5 6 7 8 9 10 11 ..." at bounding box center [783, 324] width 574 height 59
click at [941, 266] on button "Ignore" at bounding box center [952, 272] width 65 height 26
click at [940, 230] on button "Ignore" at bounding box center [952, 229] width 65 height 26
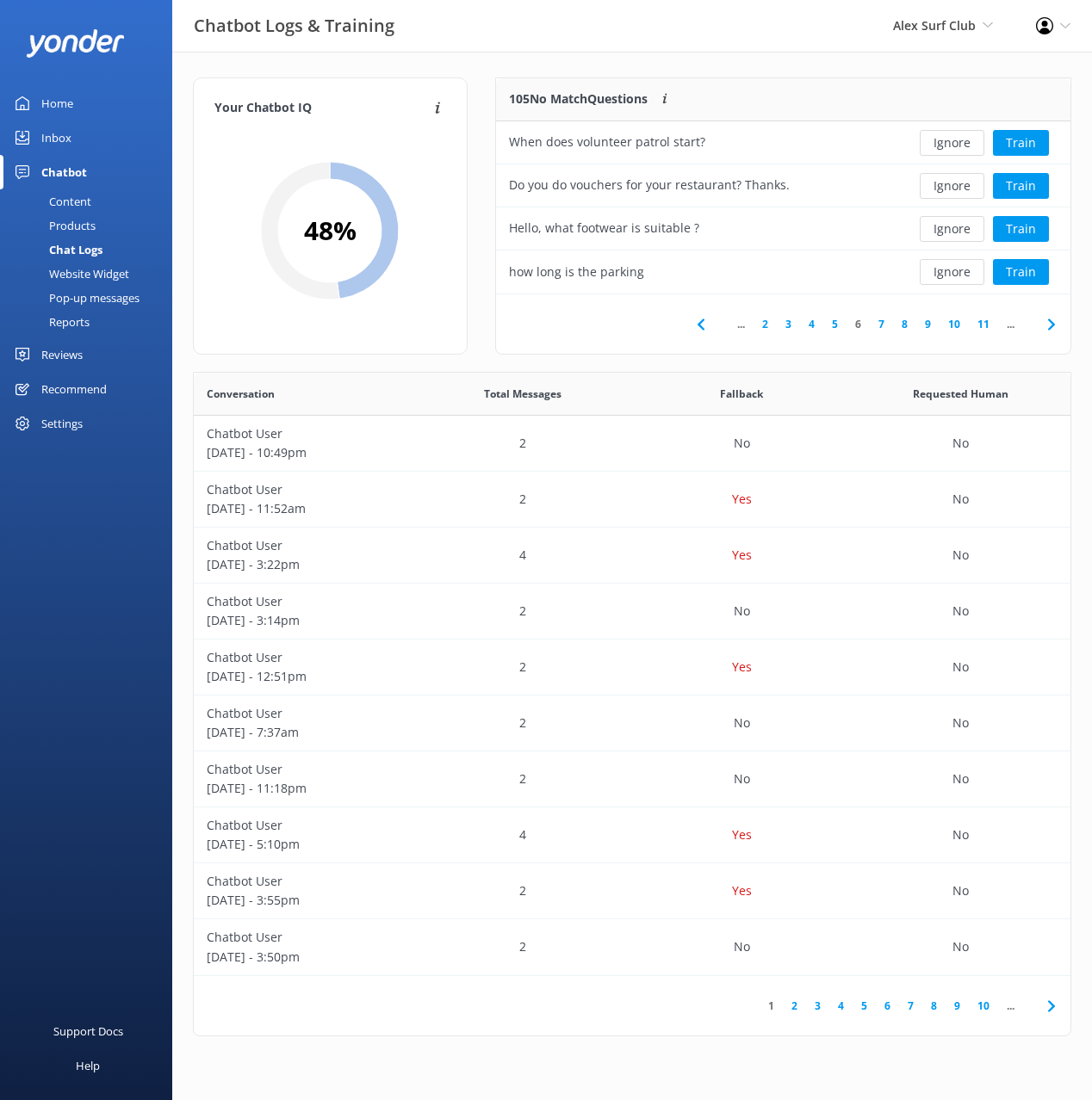
click at [940, 230] on button "Ignore" at bounding box center [952, 229] width 65 height 26
click at [943, 184] on button "Ignore" at bounding box center [952, 186] width 65 height 26
click at [948, 223] on button "Ignore" at bounding box center [952, 229] width 65 height 26
click at [1016, 225] on button "Train" at bounding box center [1020, 229] width 56 height 26
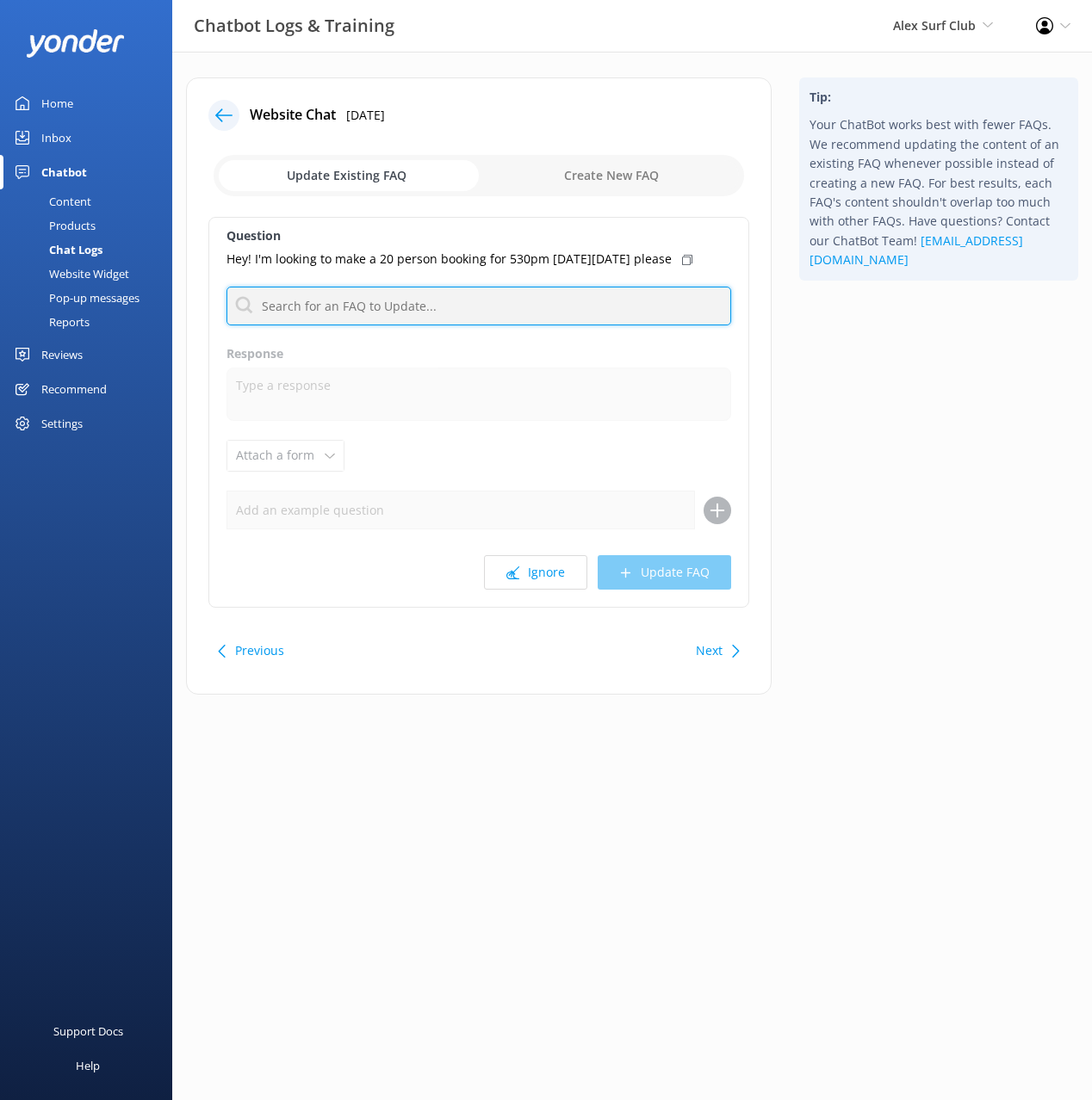
click at [503, 325] on input "text" at bounding box center [478, 306] width 504 height 39
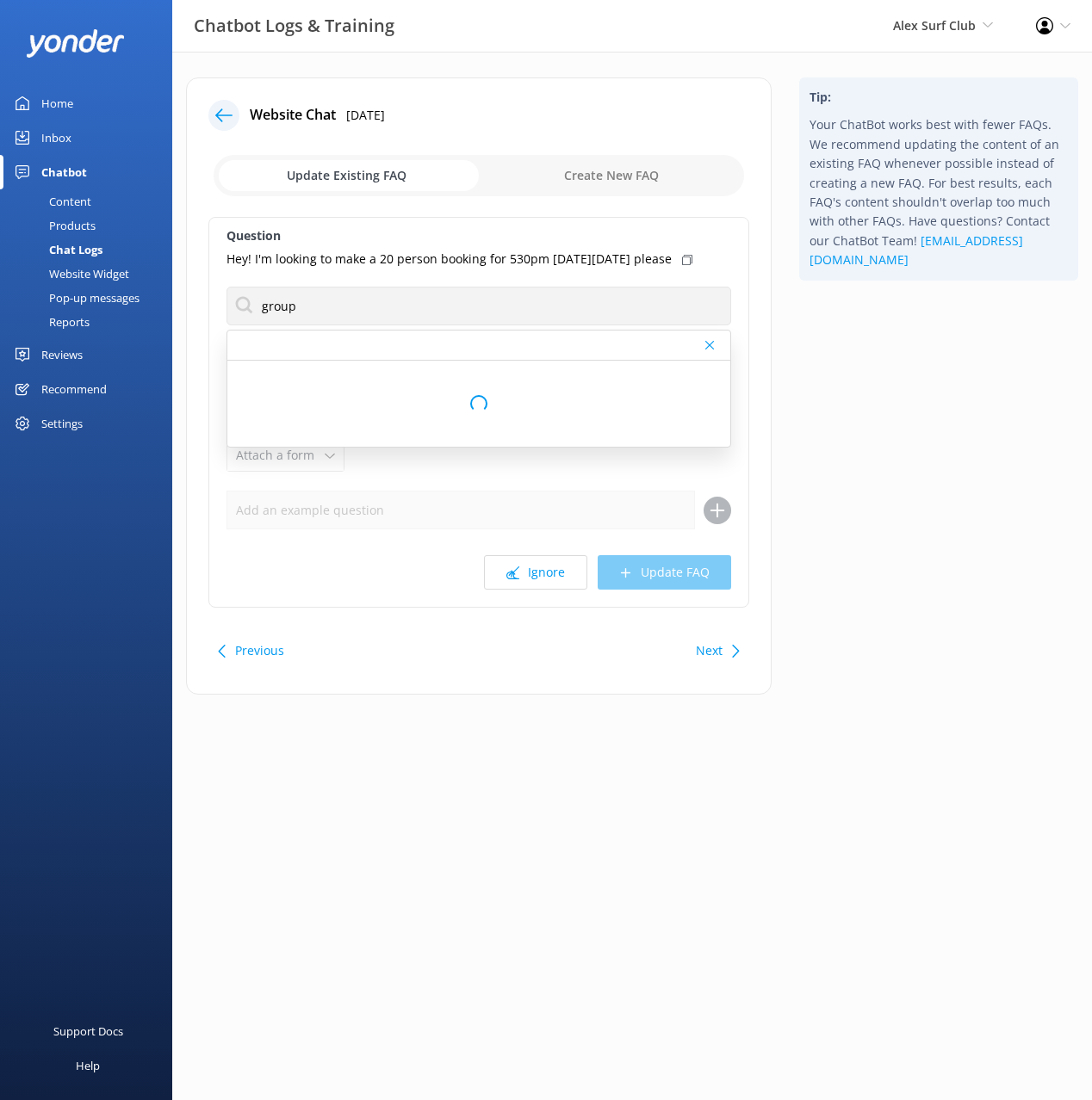
click at [861, 426] on div "Tip: Your ChatBot works best with fewer FAQs. We recommend updating the content…" at bounding box center [938, 395] width 306 height 634
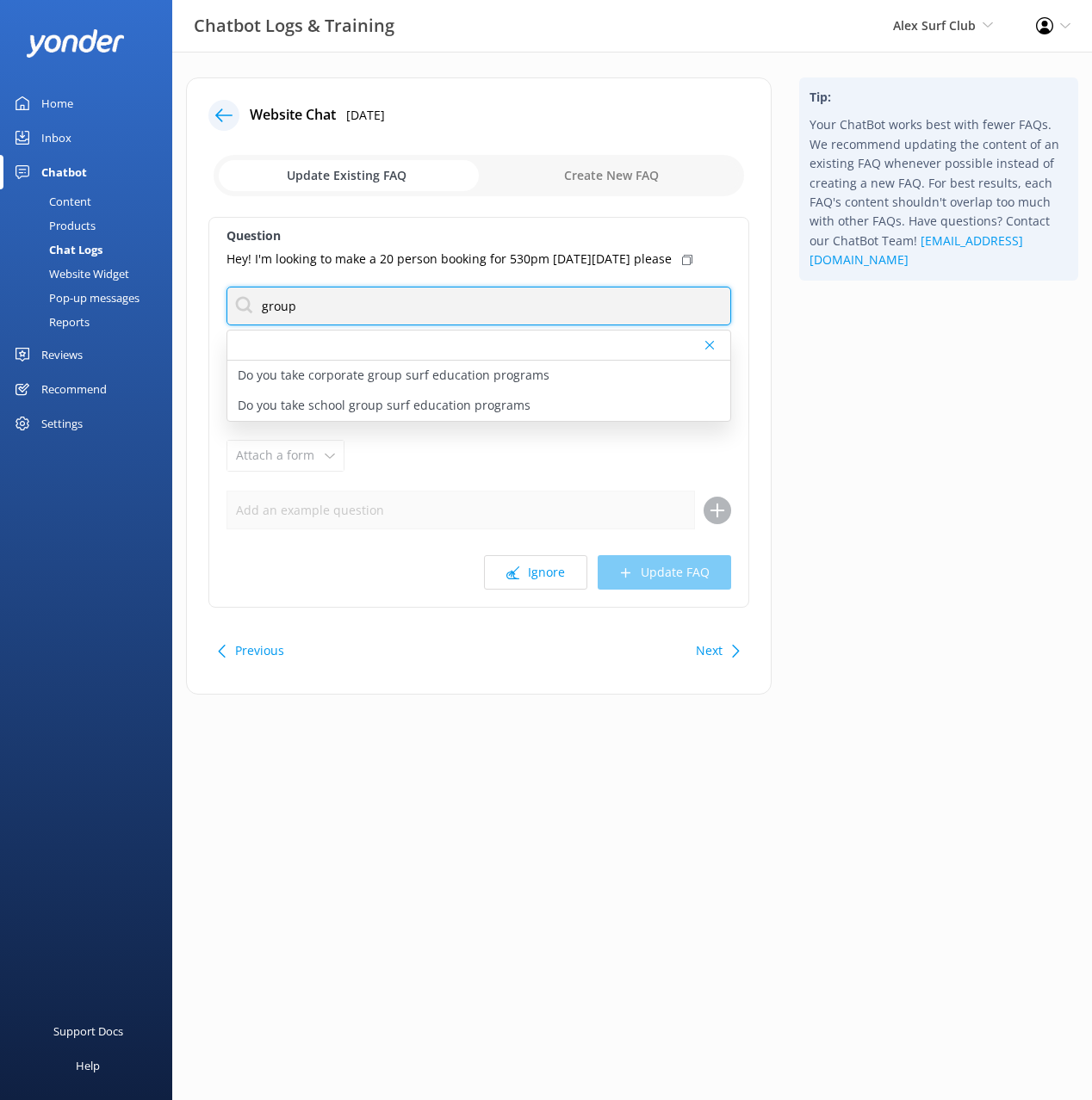
click at [273, 320] on input "group" at bounding box center [478, 306] width 504 height 39
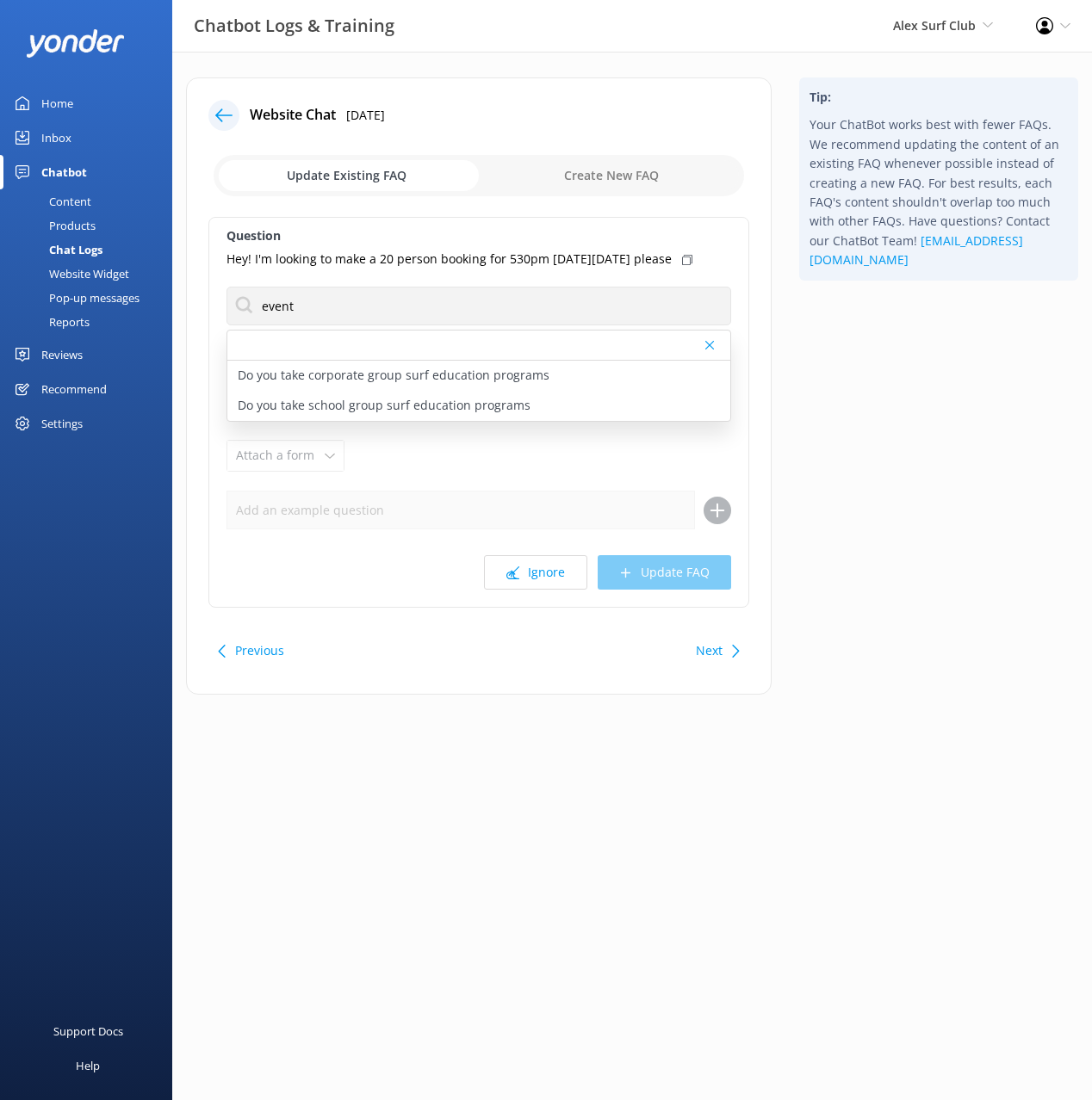
click at [809, 403] on div "Tip: Your ChatBot works best with fewer FAQs. We recommend updating the content…" at bounding box center [938, 395] width 306 height 634
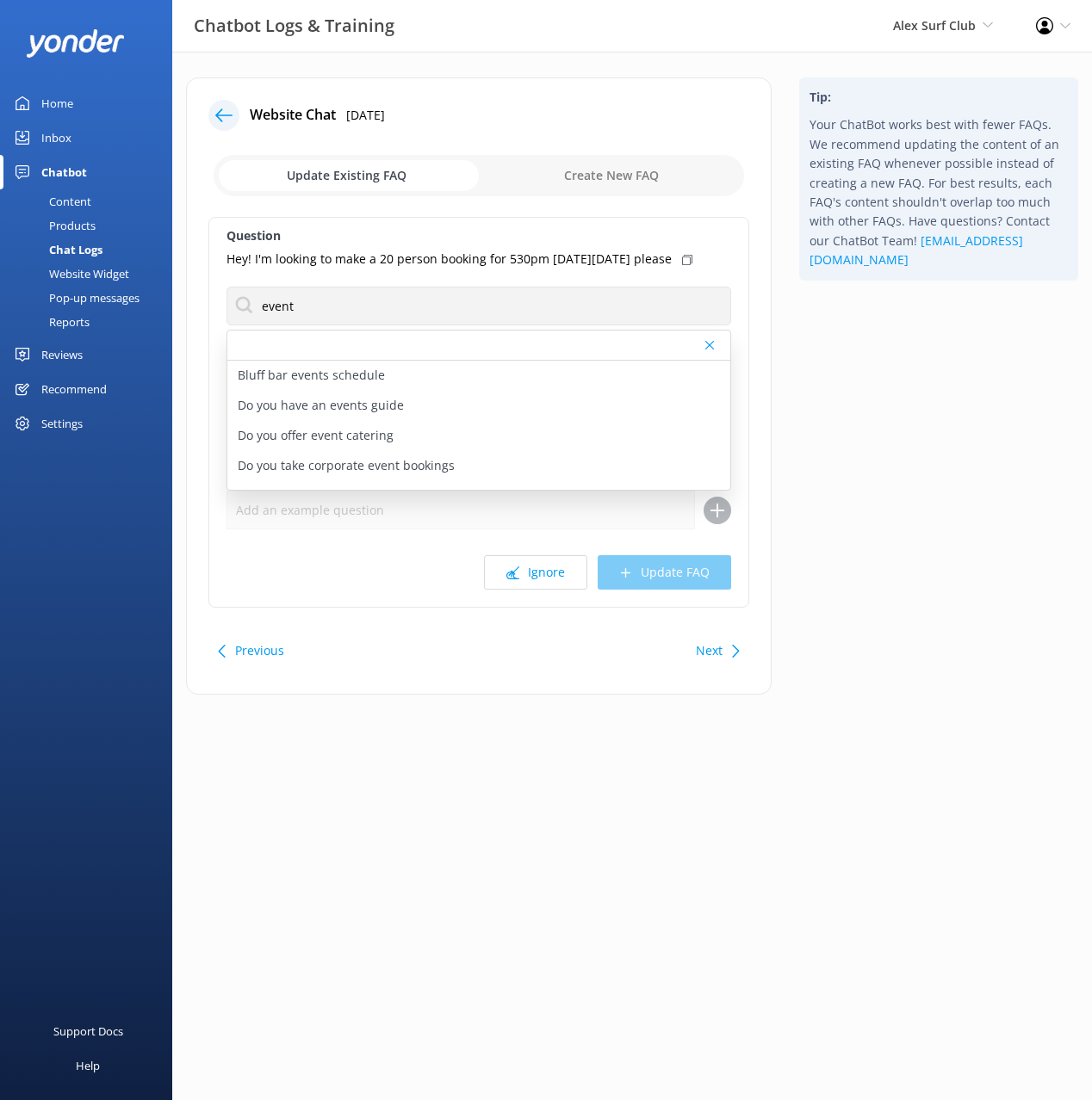
click at [892, 439] on div "Tip: Your ChatBot works best with fewer FAQs. We recommend updating the content…" at bounding box center [938, 395] width 306 height 634
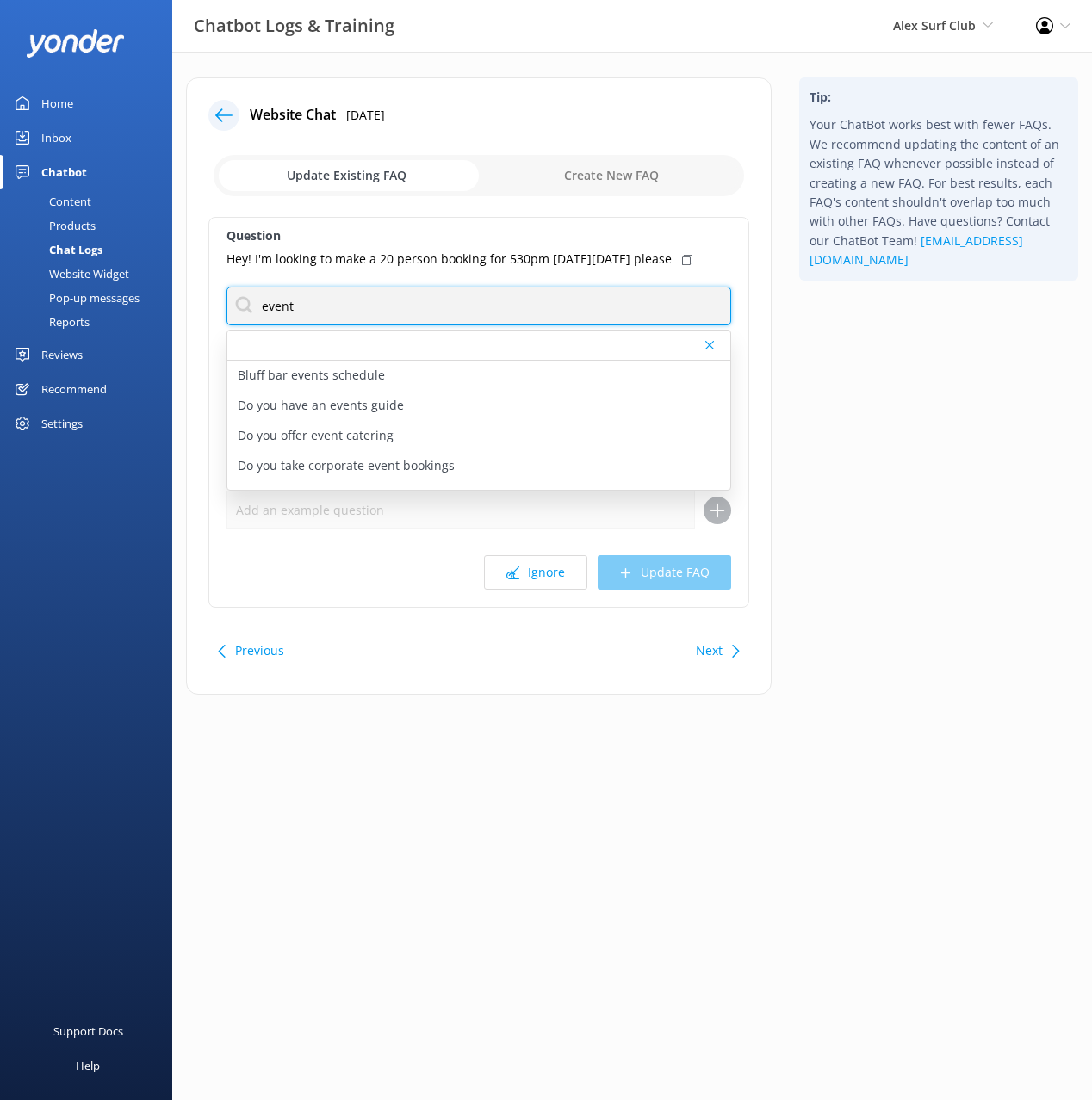
click at [265, 320] on input "event" at bounding box center [478, 306] width 504 height 39
click at [266, 320] on input "event" at bounding box center [478, 306] width 504 height 39
type input "book"
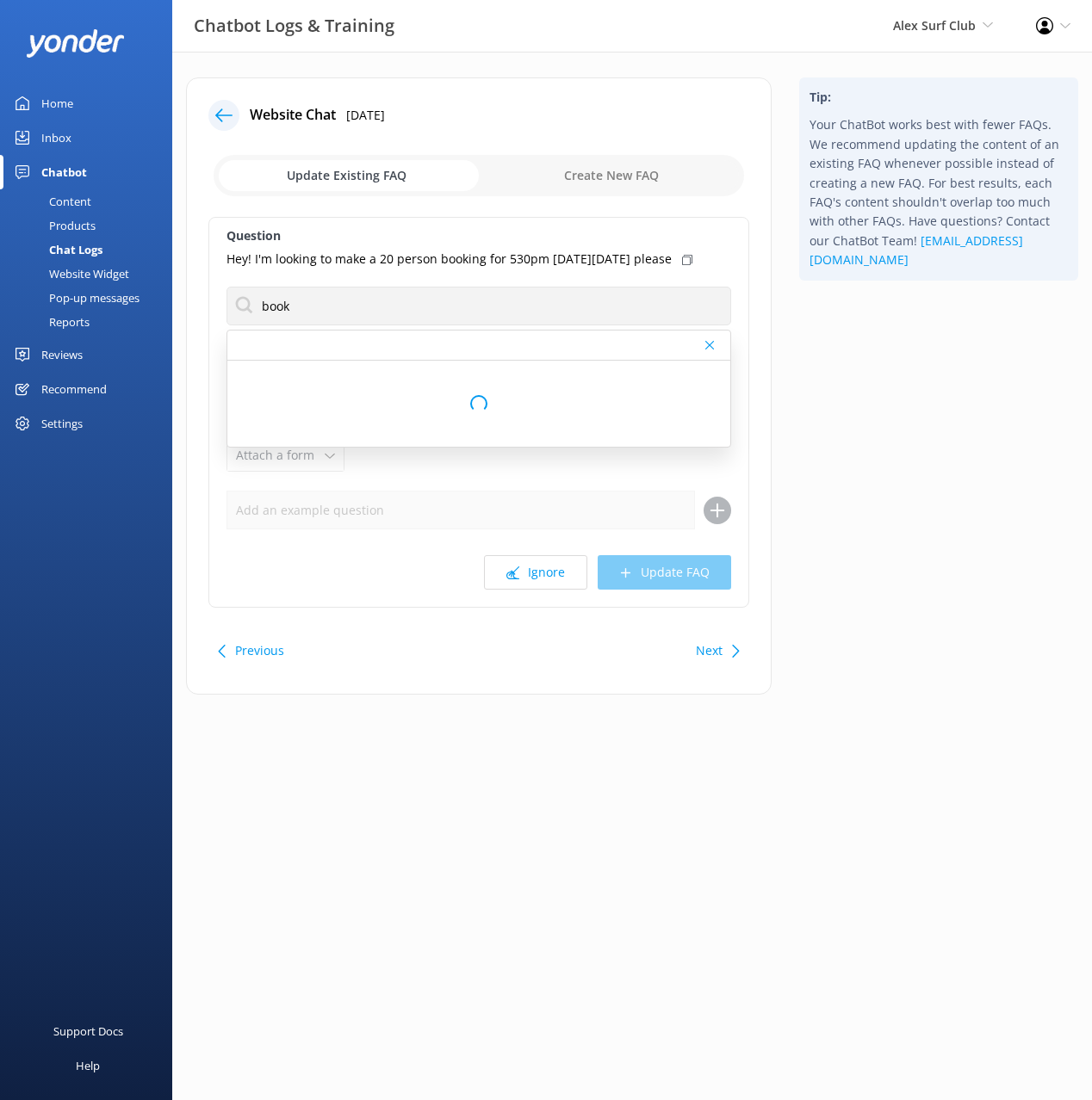
click at [870, 375] on div "Tip: Your ChatBot works best with fewer FAQs. We recommend updating the content…" at bounding box center [938, 395] width 306 height 634
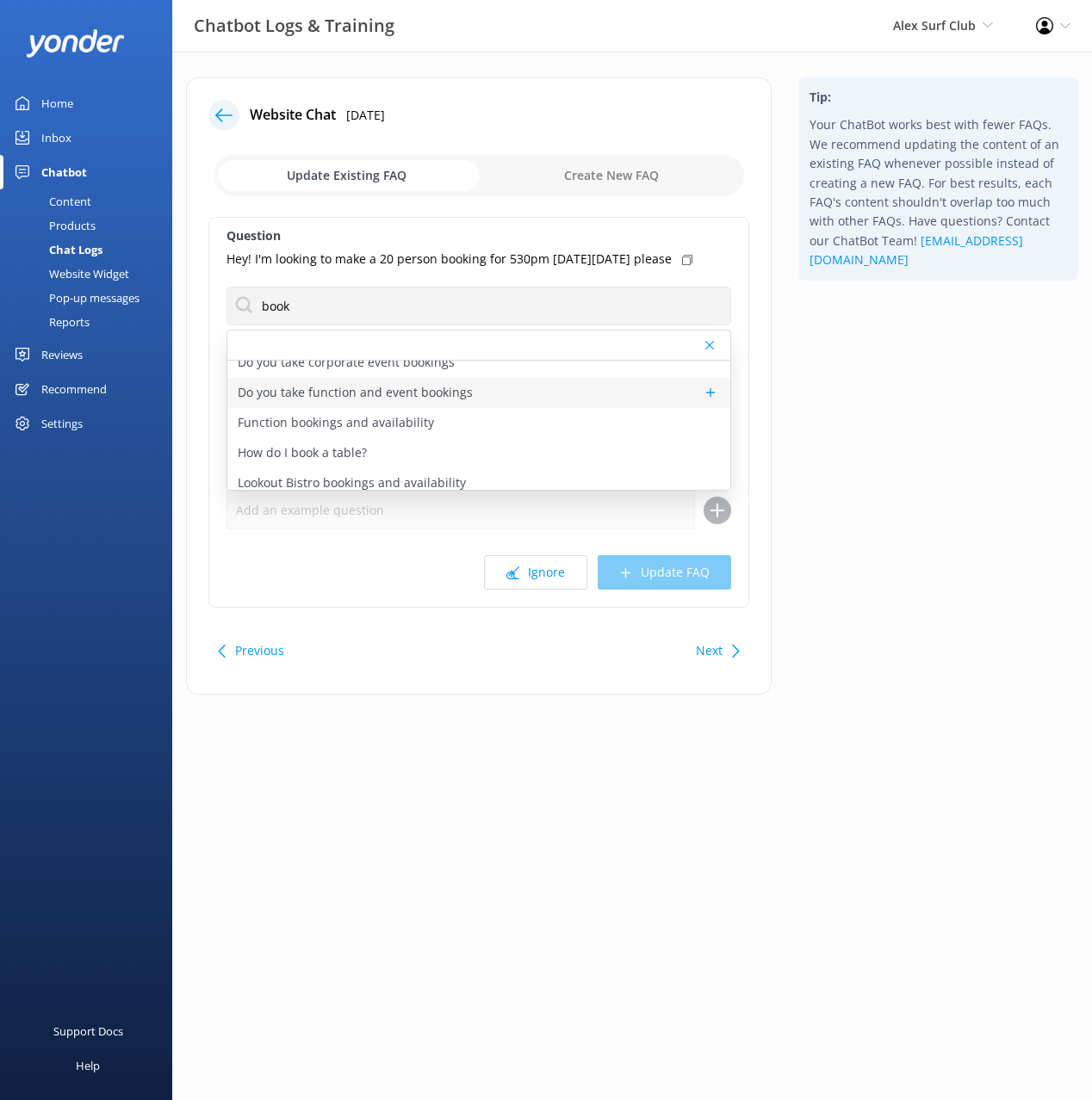
scroll to position [76, 0]
drag, startPoint x: 397, startPoint y: 473, endPoint x: 407, endPoint y: 467, distance: 11.7
click at [397, 466] on div "How do I book a table?" at bounding box center [479, 450] width 503 height 30
type textarea "No bookings are needed for the Beachside Café, Sports Bar, or Bluff Bar—just dr…"
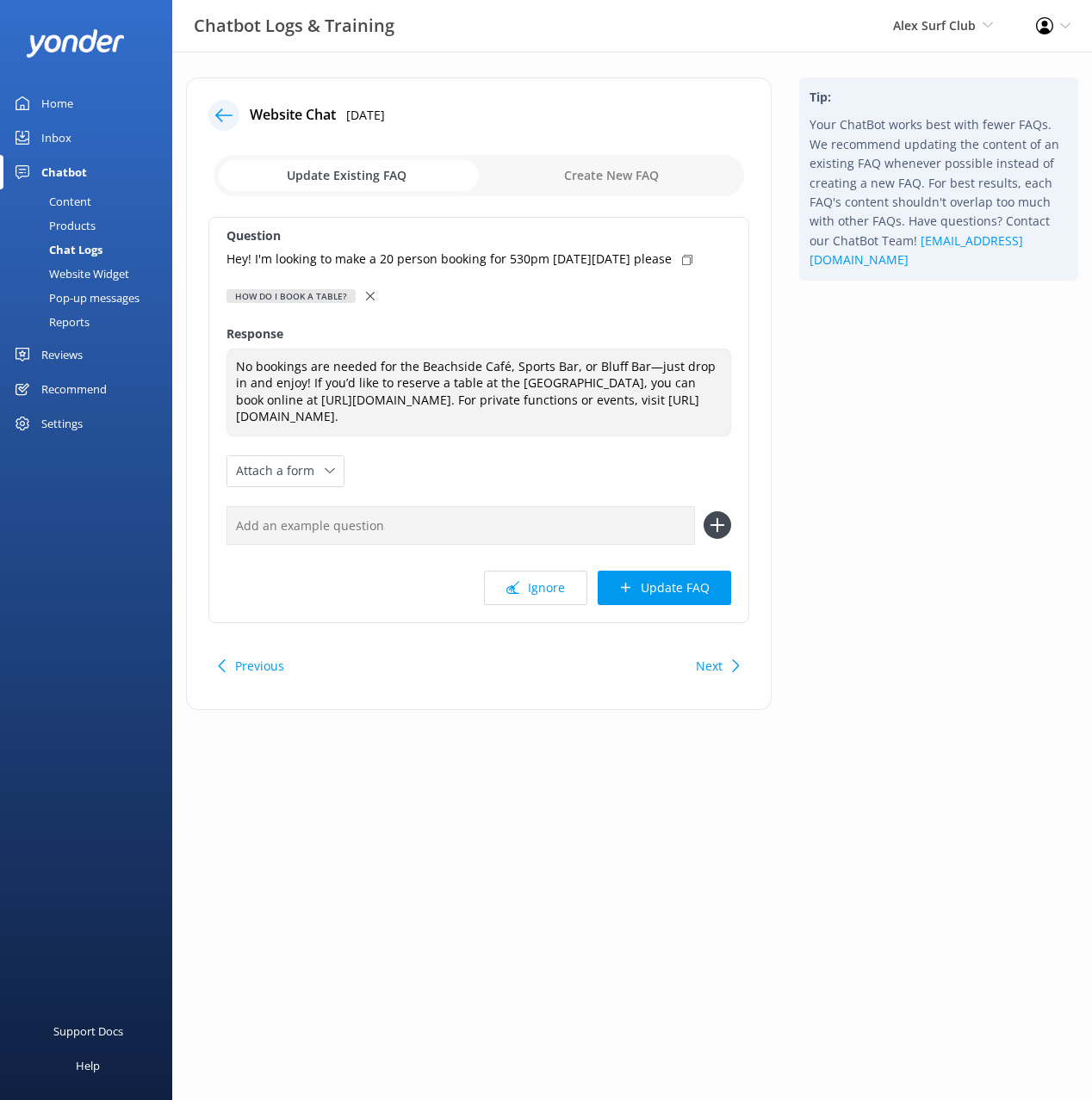
drag, startPoint x: 724, startPoint y: 268, endPoint x: 644, endPoint y: 454, distance: 202.5
click at [692, 265] on icon at bounding box center [686, 260] width 10 height 10
drag, startPoint x: 561, startPoint y: 543, endPoint x: 576, endPoint y: 545, distance: 15.1
click at [561, 543] on input "text" at bounding box center [460, 525] width 469 height 39
paste input "Hey! I'm looking to make a 20 person booking for 530pm [DATE][DATE] please"
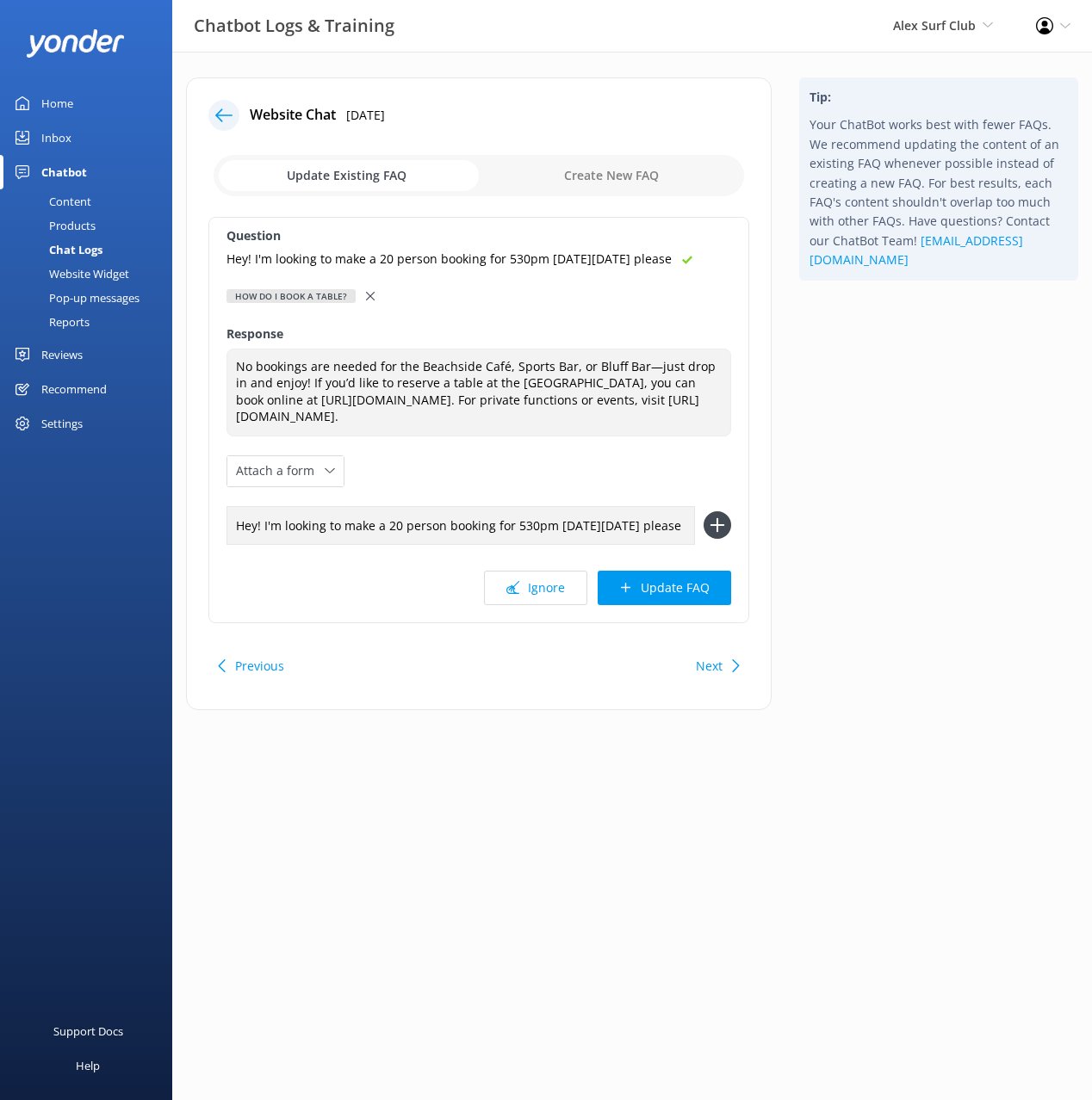
scroll to position [0, 39]
type input "Hey! I'm looking to make a 20 person booking for 530pm [DATE][DATE] please"
drag, startPoint x: 731, startPoint y: 548, endPoint x: 710, endPoint y: 584, distance: 41.7
click at [731, 548] on div "Question Hey! I'm looking to make a 20 person booking for 530pm [DATE][DATE] pl…" at bounding box center [479, 420] width 541 height 406
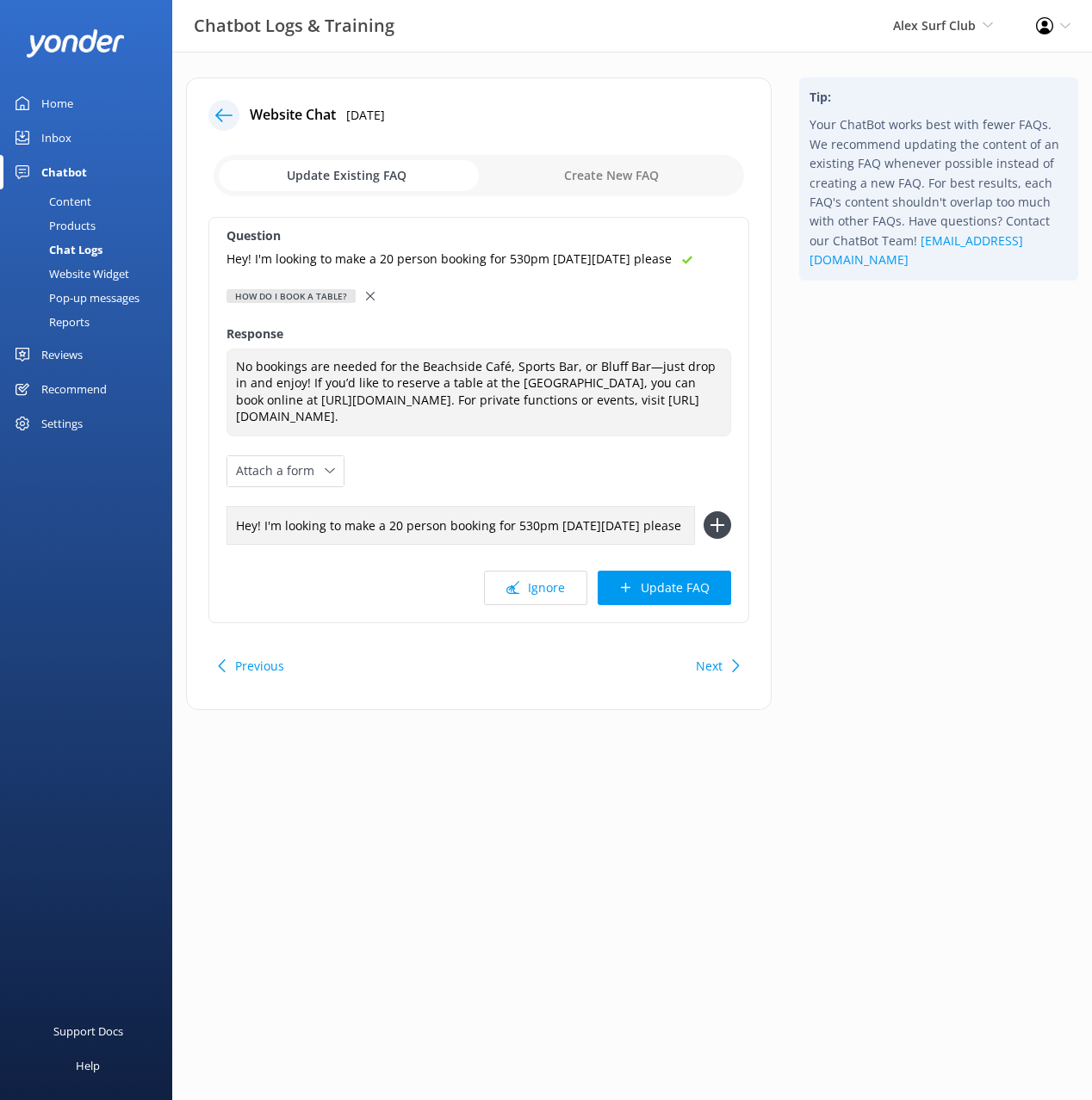
click at [718, 539] on icon at bounding box center [717, 525] width 27 height 27
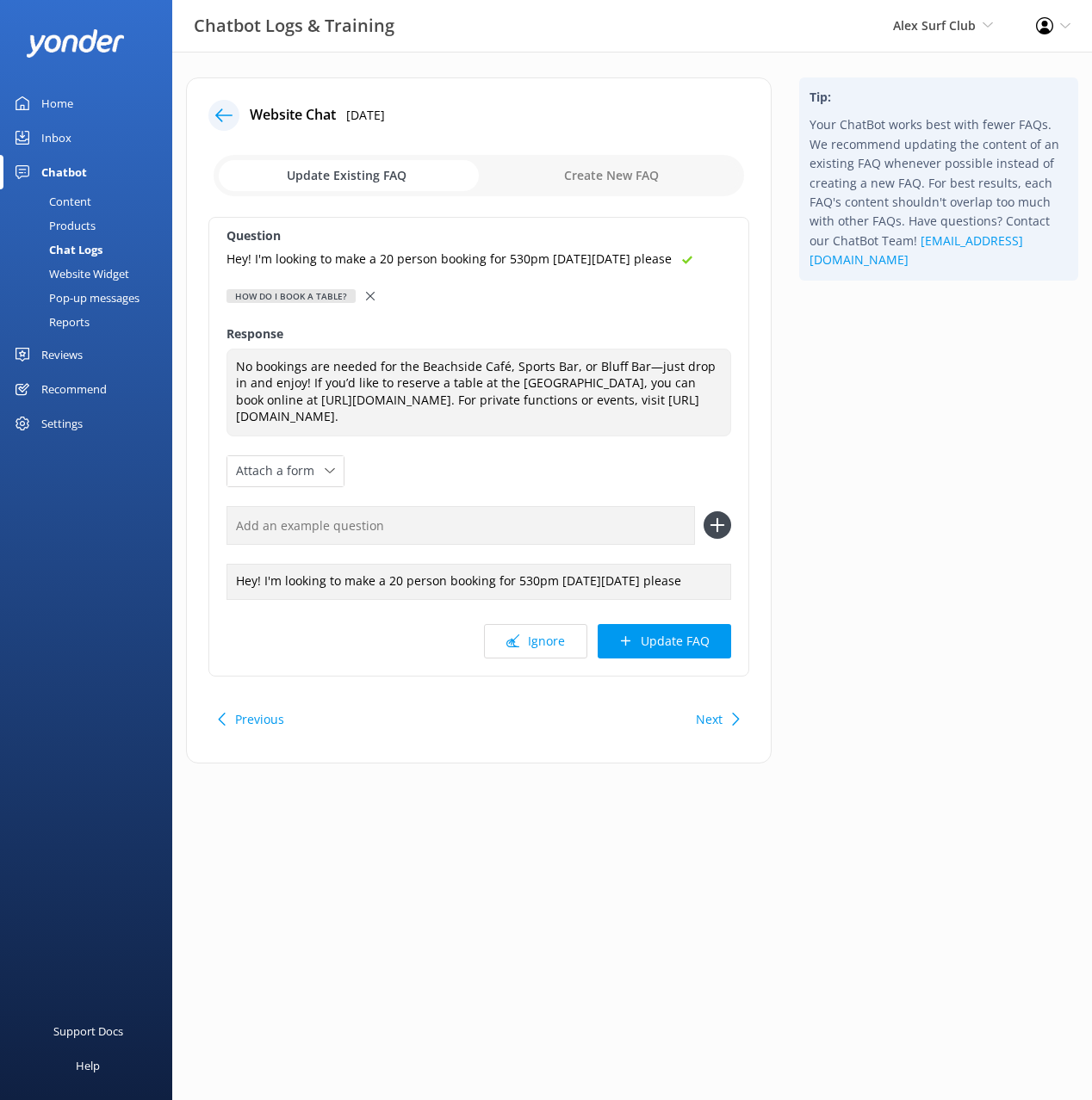
click at [681, 659] on button "Update FAQ" at bounding box center [664, 642] width 133 height 35
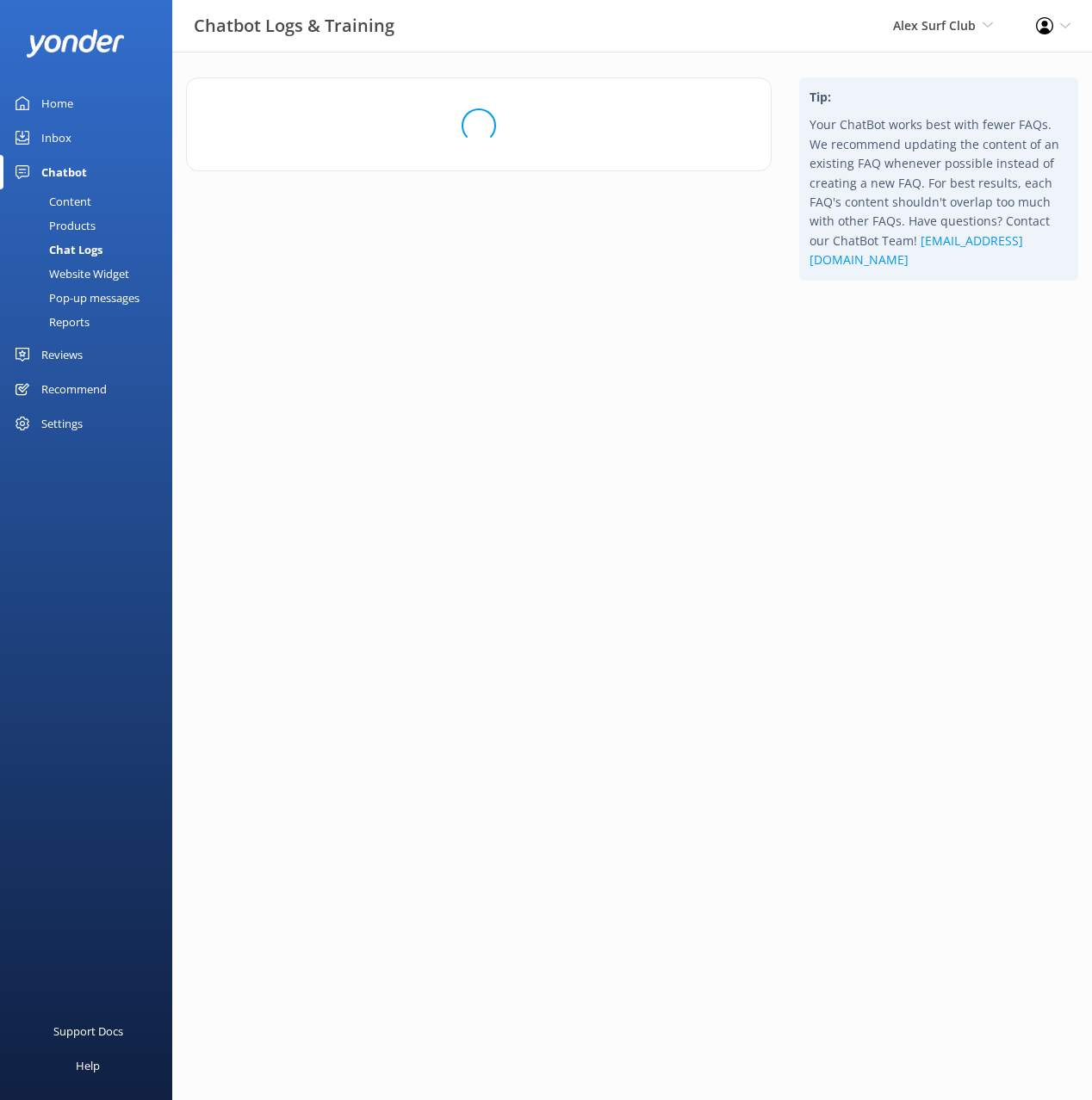
click at [882, 473] on html "Chatbot Logs & Training Alex Surf Club Black Cat Cruises [GEOGRAPHIC_DATA] [GEO…" at bounding box center [546, 550] width 1092 height 1100
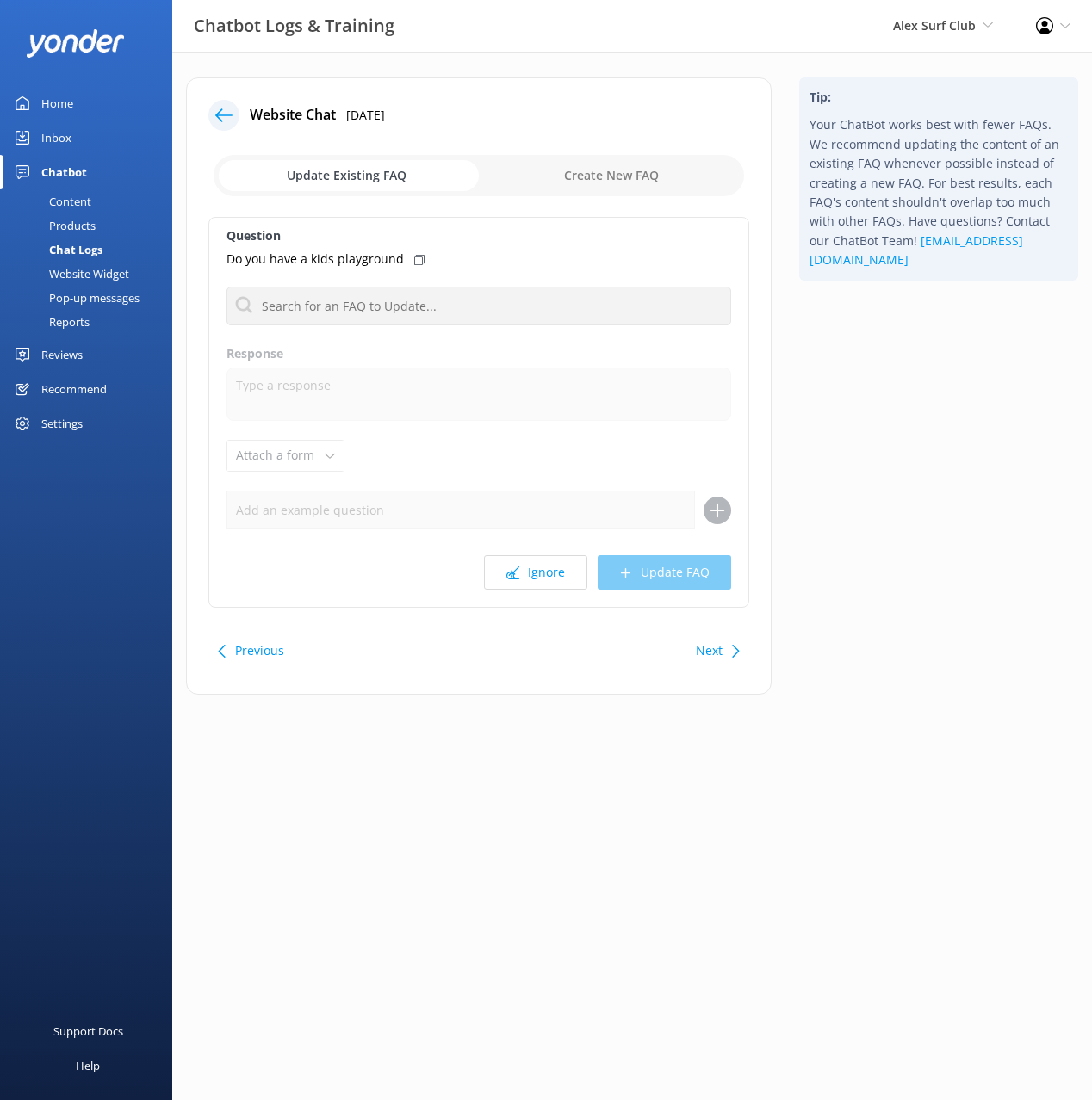
click at [228, 123] on icon at bounding box center [223, 115] width 17 height 17
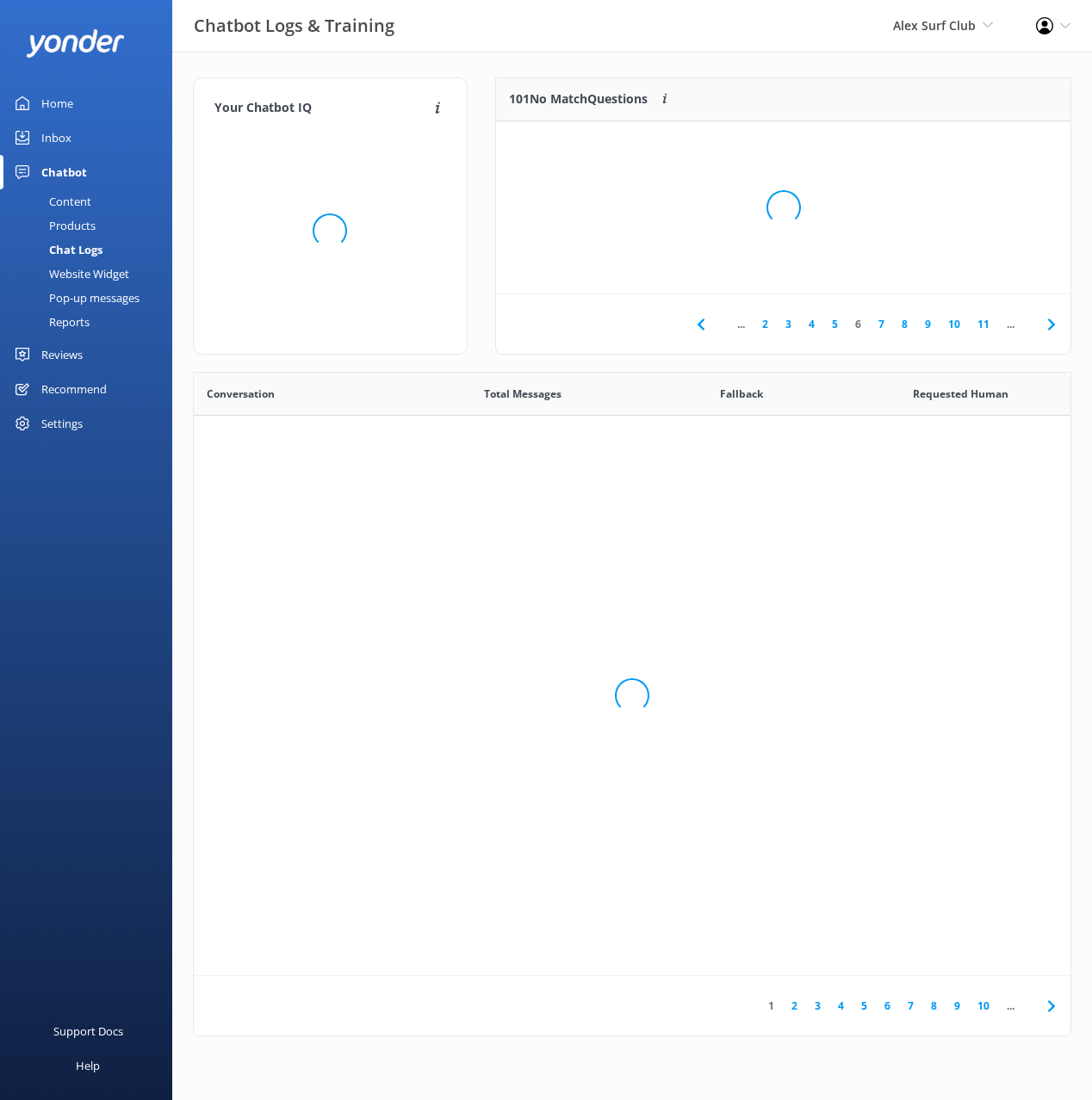
scroll to position [603, 877]
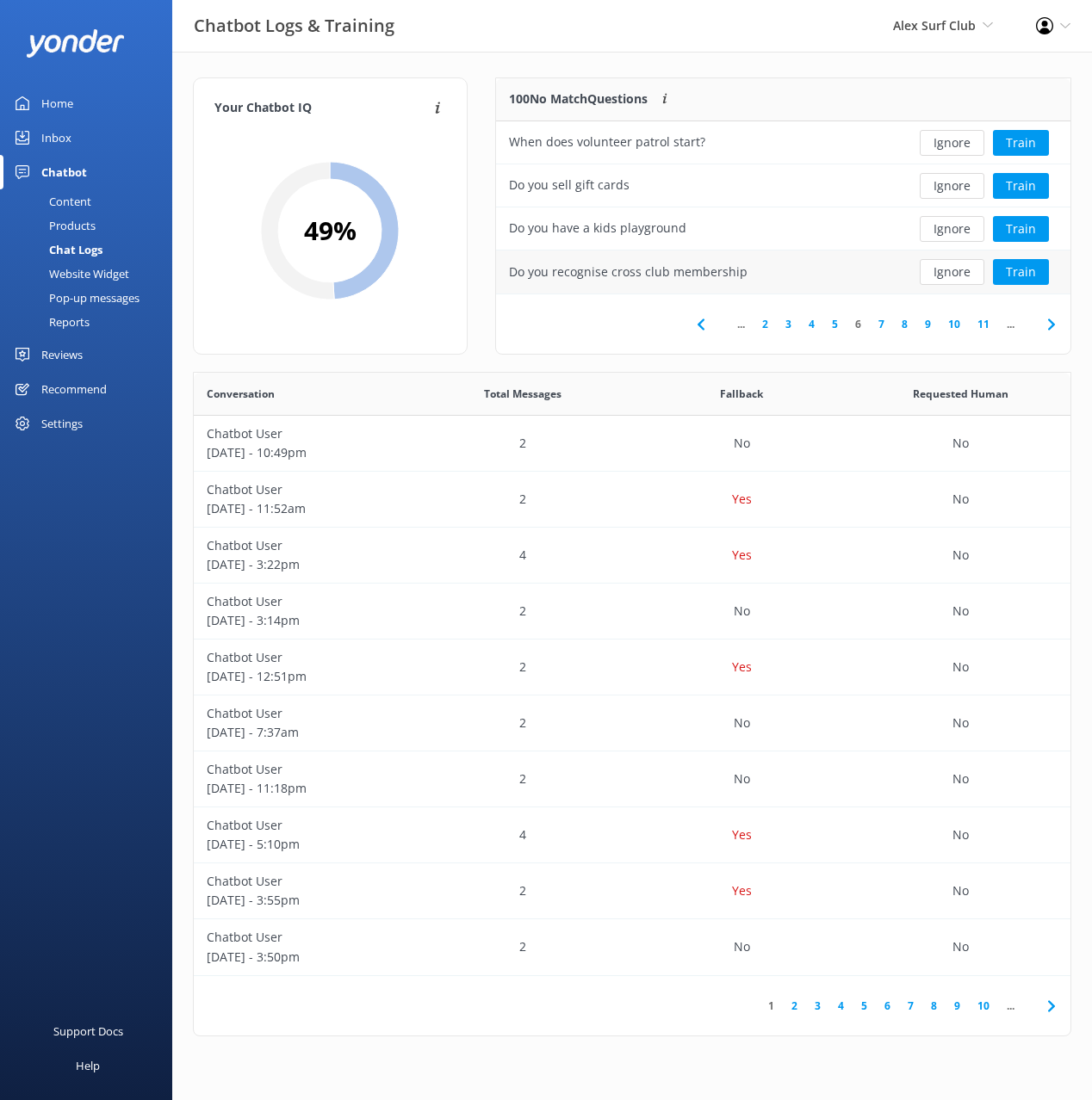
click at [937, 272] on button "Ignore" at bounding box center [952, 272] width 65 height 26
click at [942, 272] on button "Ignore" at bounding box center [952, 272] width 65 height 26
click at [941, 272] on button "Ignore" at bounding box center [952, 272] width 65 height 26
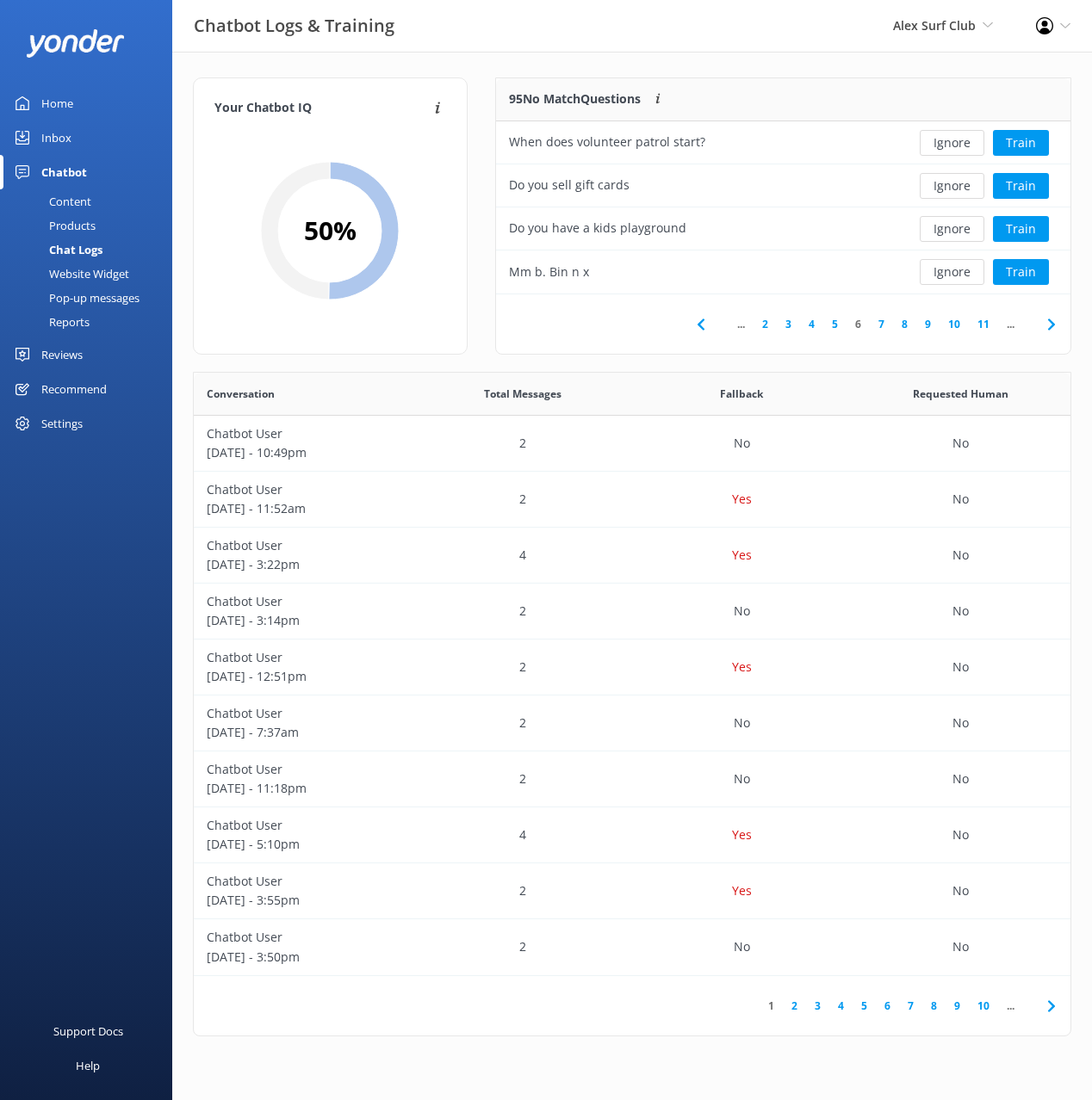
click at [941, 272] on button "Ignore" at bounding box center [952, 272] width 65 height 26
click at [1044, 320] on icon at bounding box center [1051, 324] width 21 height 21
click at [767, 73] on div "Your Chatbot IQ Your Chatbot IQ is the percentage of trained FAQs against untra…" at bounding box center [632, 561] width 920 height 1019
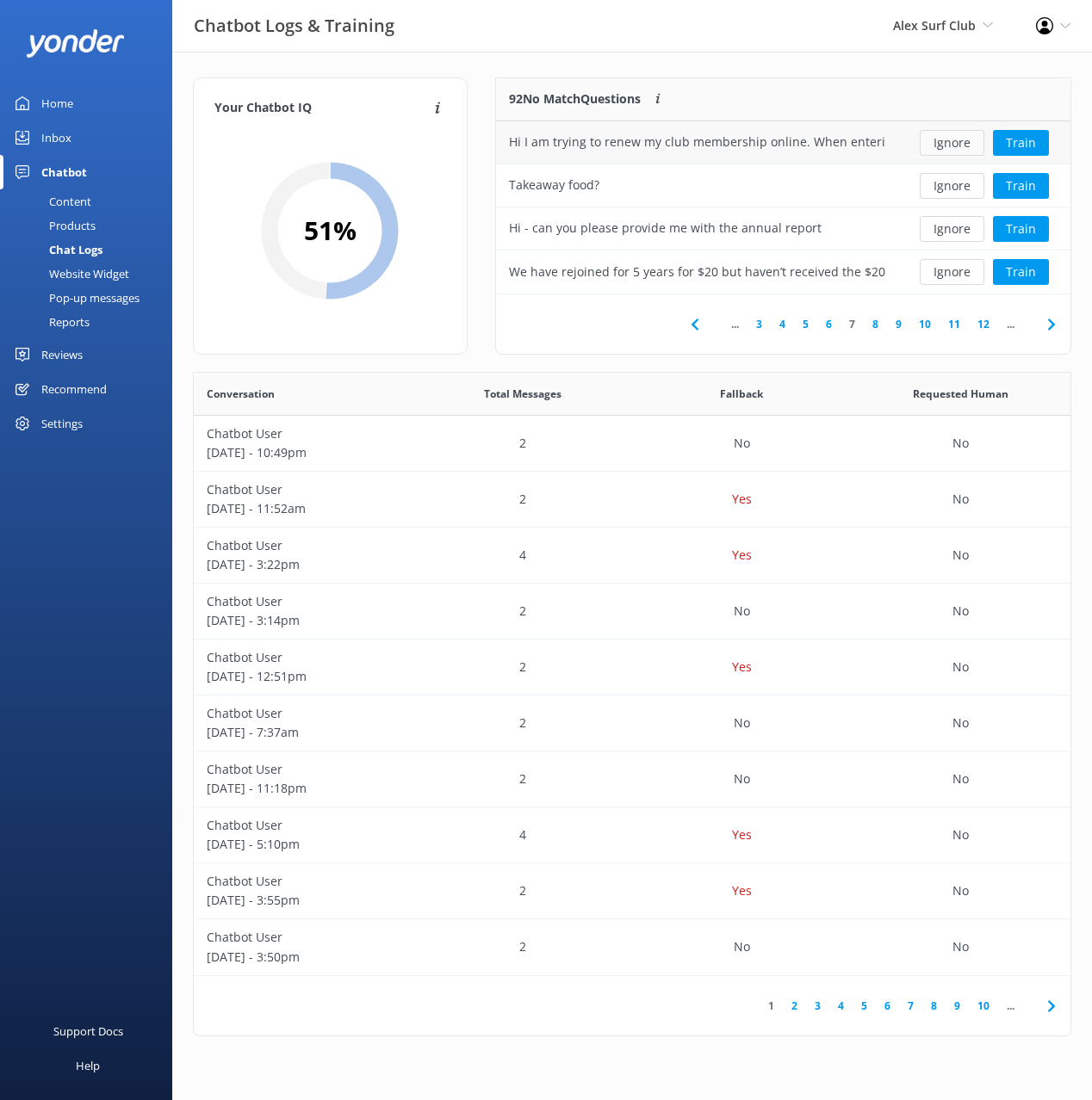
click at [953, 141] on button "Ignore" at bounding box center [952, 143] width 65 height 26
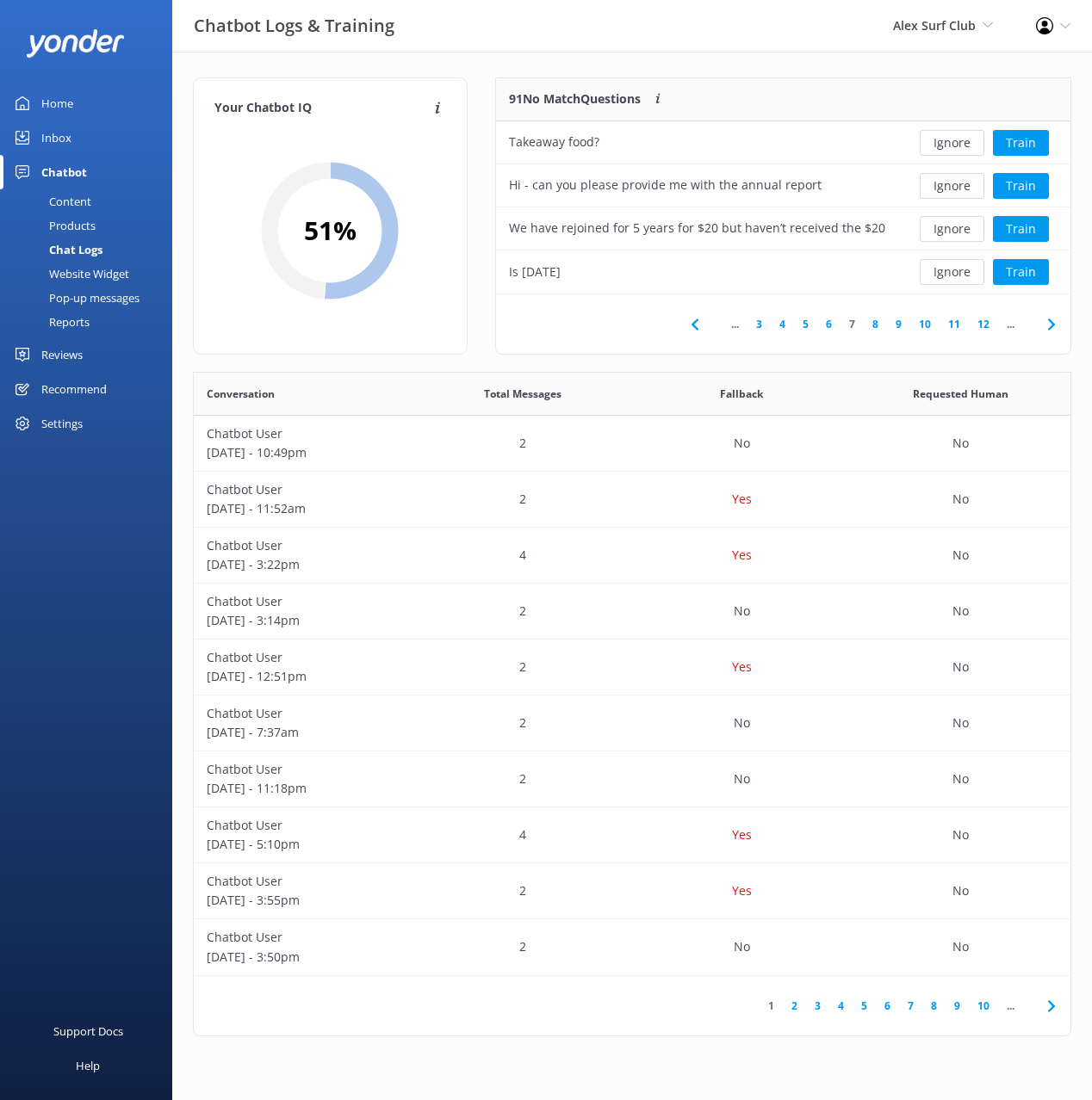
click at [722, 76] on div "Your Chatbot IQ Your Chatbot IQ is the percentage of trained FAQs against untra…" at bounding box center [632, 561] width 920 height 1019
drag, startPoint x: 608, startPoint y: 330, endPoint x: 841, endPoint y: 285, distance: 237.3
click at [608, 330] on div "... 3 4 5 6 7 8 9 10 11 12 ..." at bounding box center [783, 324] width 574 height 59
click at [942, 276] on button "Ignore" at bounding box center [952, 272] width 65 height 26
click at [944, 225] on button "Ignore" at bounding box center [952, 229] width 65 height 26
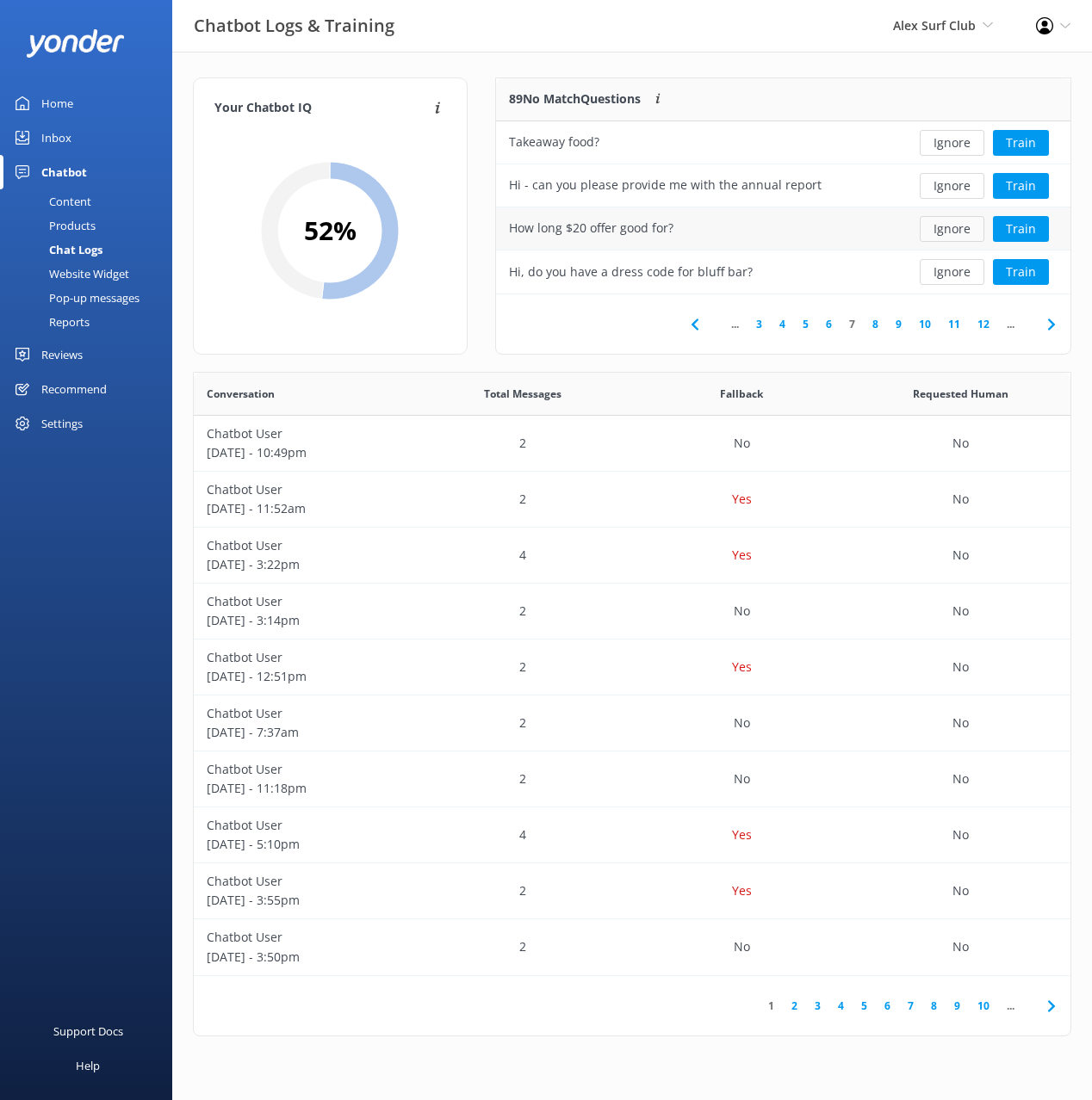
click at [944, 225] on button "Ignore" at bounding box center [952, 229] width 65 height 26
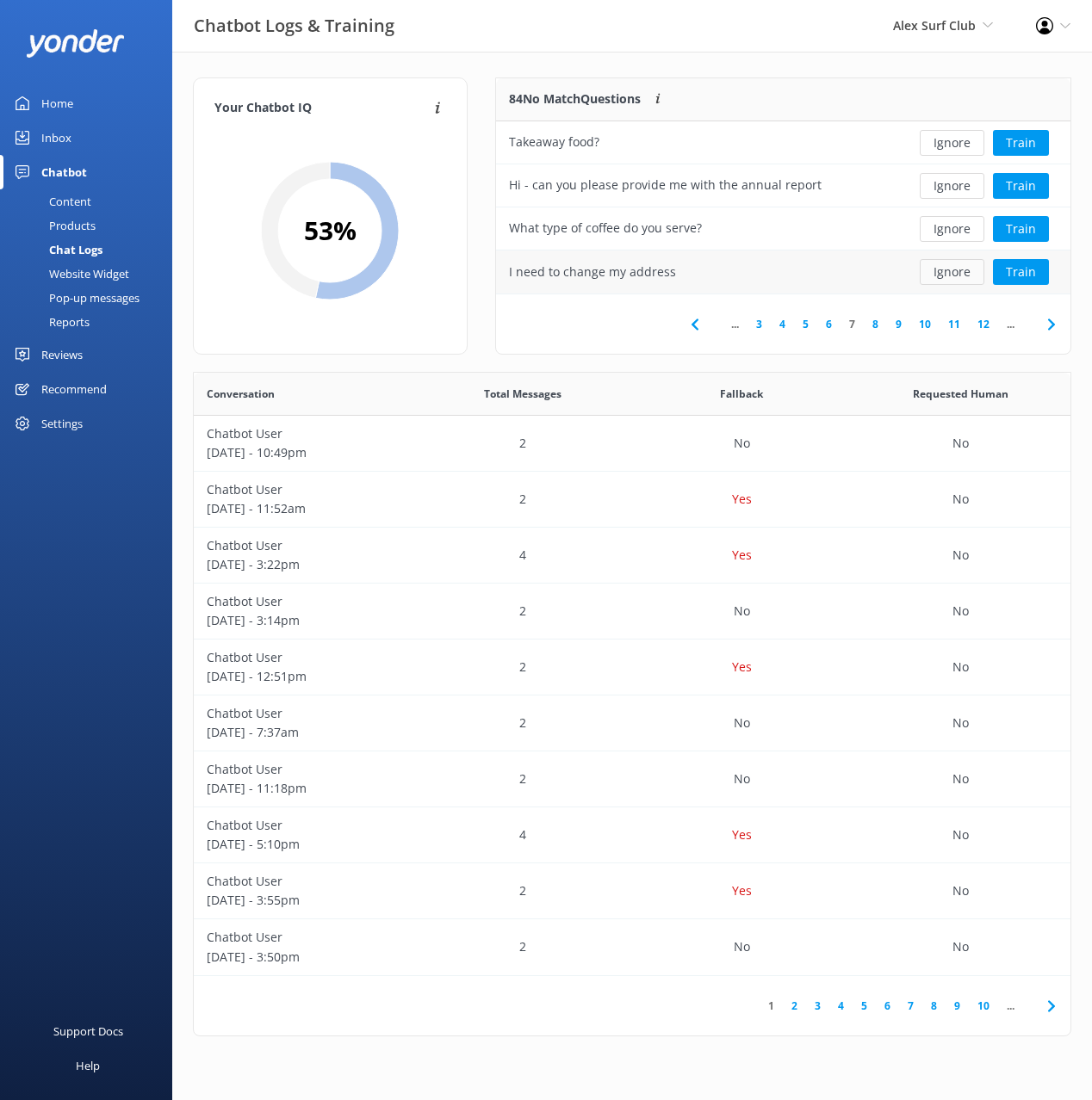
click at [950, 275] on button "Ignore" at bounding box center [952, 272] width 65 height 26
click at [1035, 268] on button "Train" at bounding box center [1020, 272] width 56 height 26
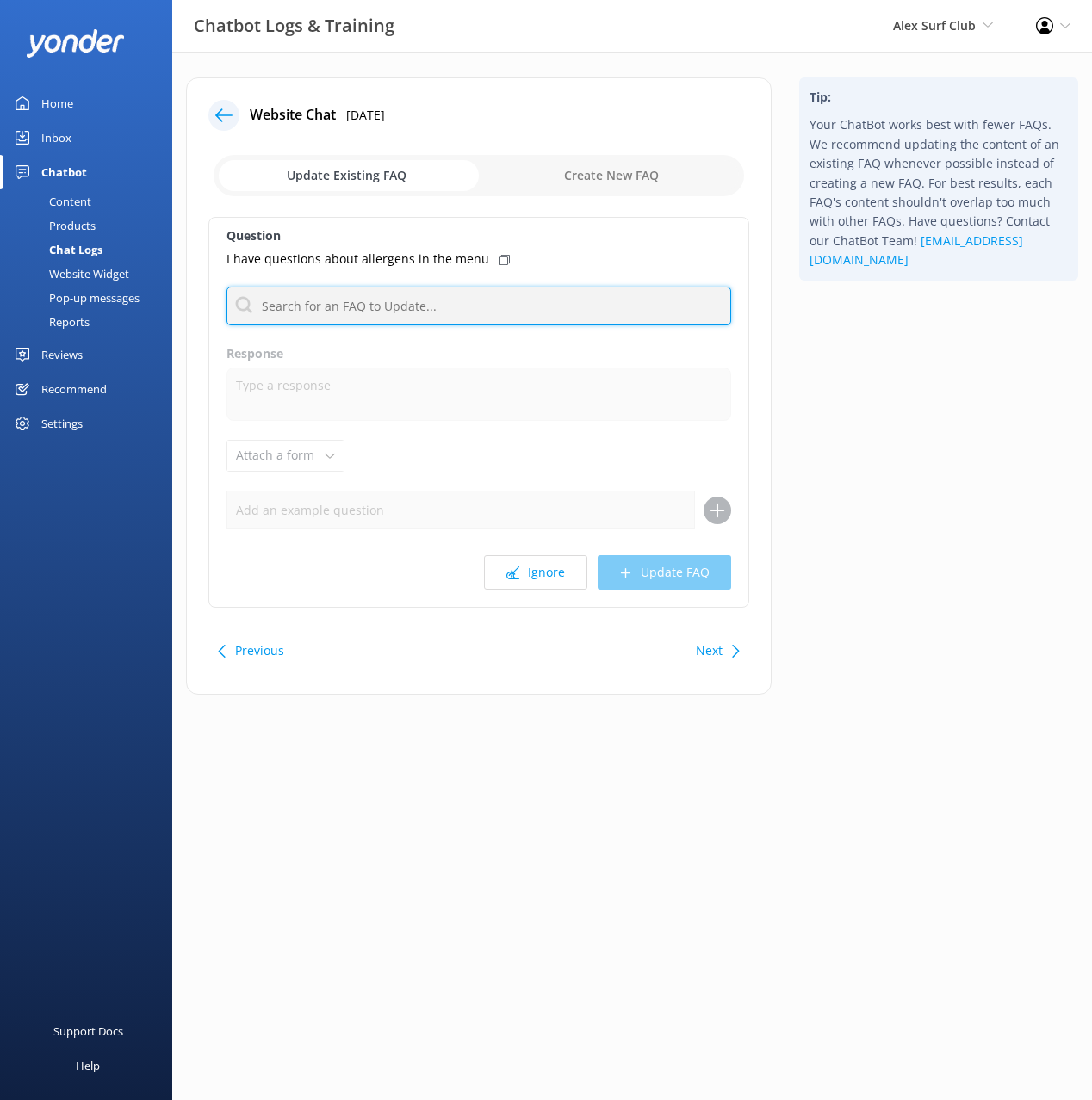
click at [422, 303] on input "text" at bounding box center [478, 306] width 504 height 39
type input "diet"
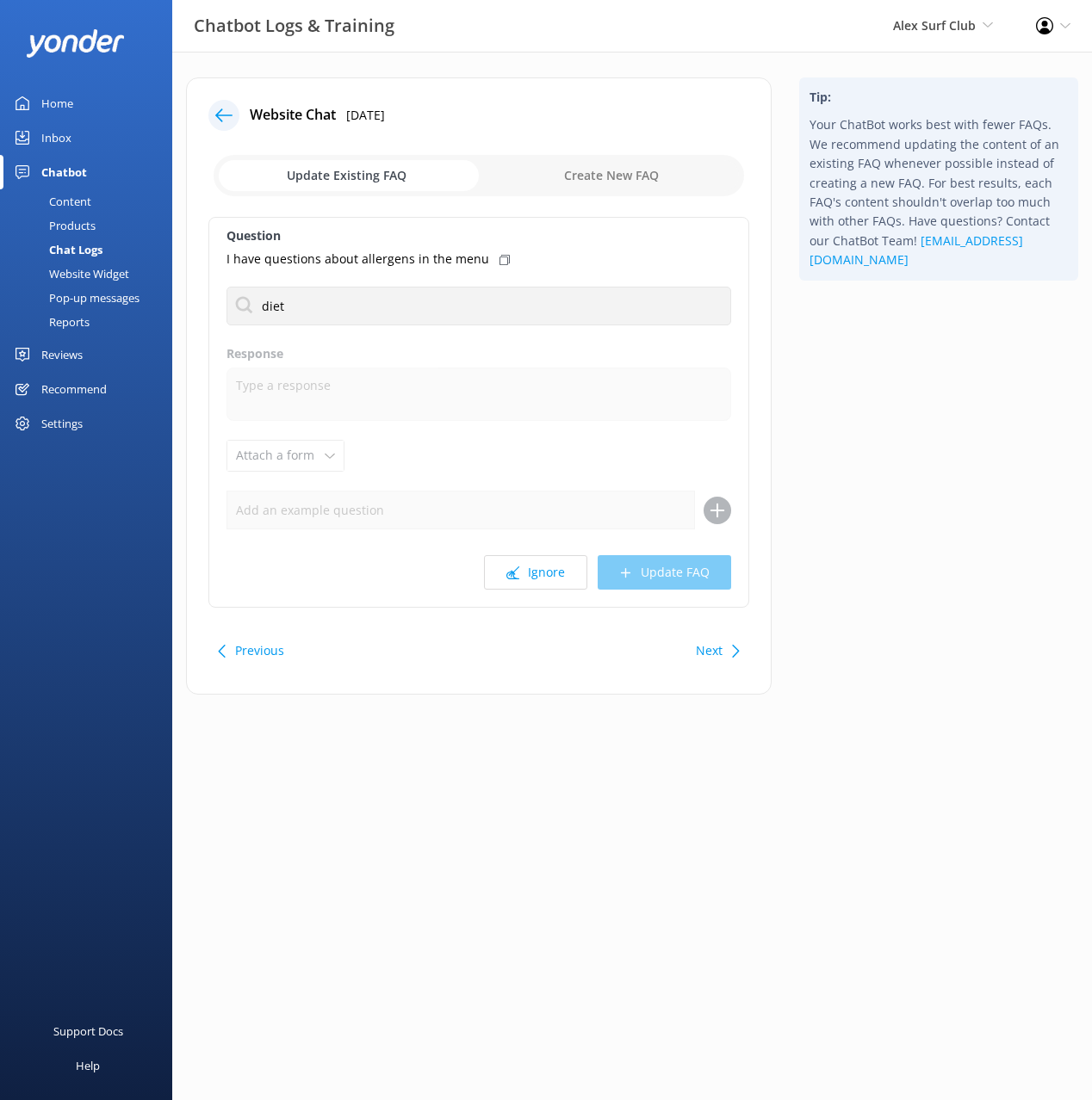
click at [882, 360] on div "Tip: Your ChatBot works best with fewer FAQs. We recommend updating the content…" at bounding box center [938, 395] width 306 height 634
click at [222, 108] on icon at bounding box center [223, 115] width 17 height 17
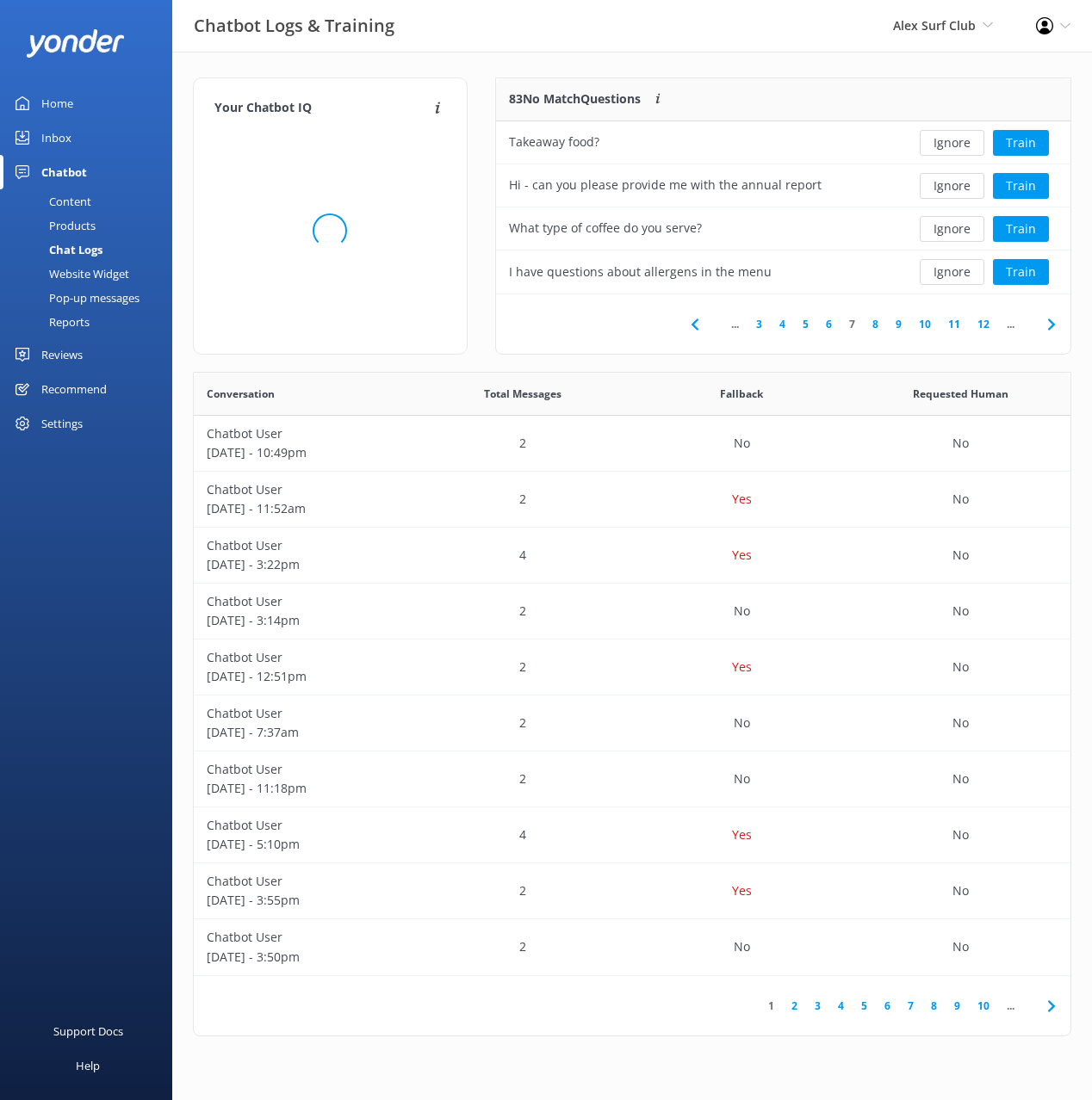
scroll to position [603, 877]
click at [576, 337] on div "... 3 4 5 6 7 8 9 10 11 12 ..." at bounding box center [783, 324] width 574 height 59
click at [1055, 325] on icon at bounding box center [1051, 324] width 21 height 21
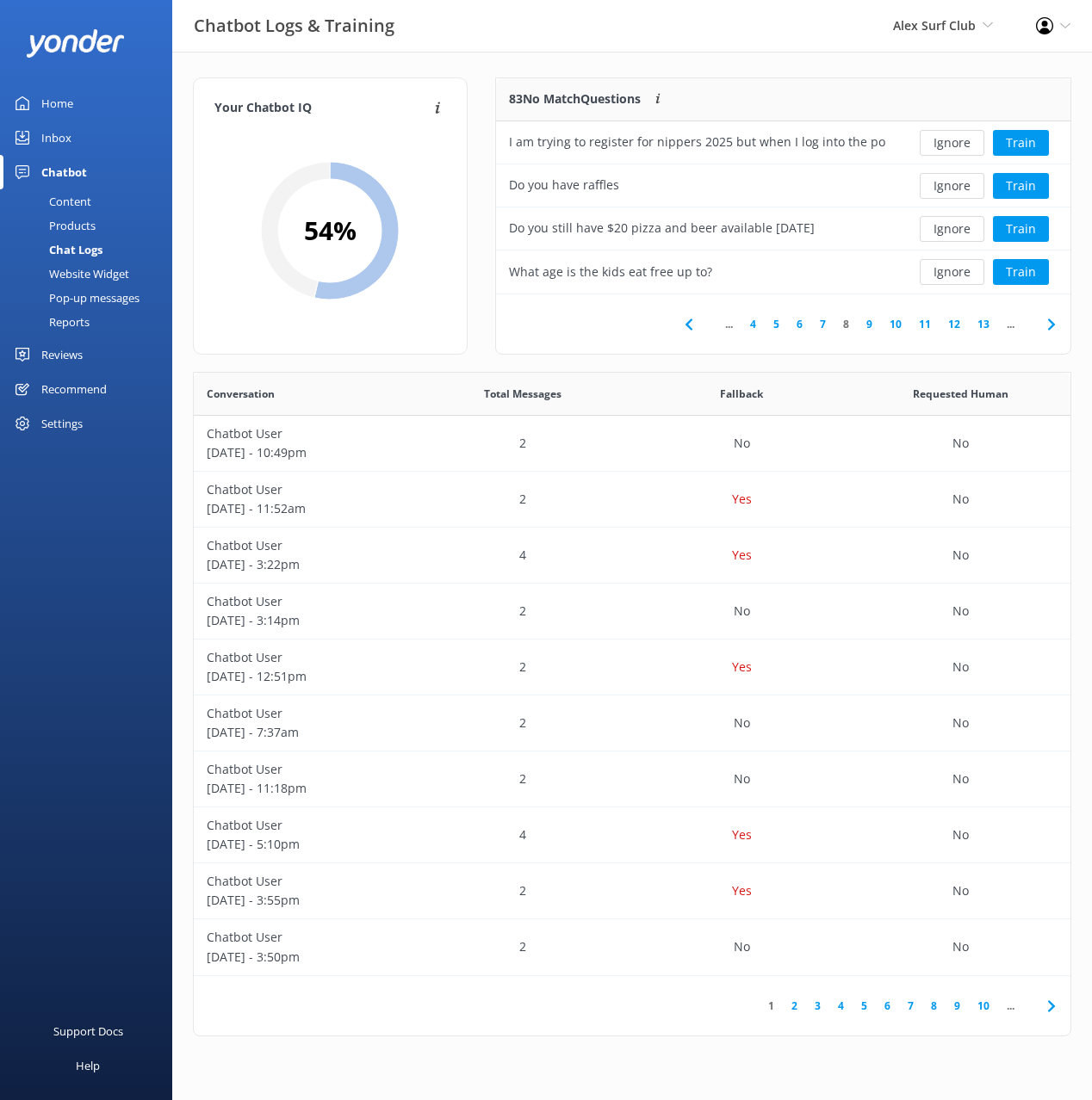
click at [711, 74] on div "Your Chatbot IQ Your Chatbot IQ is the percentage of trained FAQs against untra…" at bounding box center [632, 561] width 920 height 1019
click at [949, 148] on button "Ignore" at bounding box center [952, 143] width 65 height 26
click at [963, 148] on button "Ignore" at bounding box center [952, 143] width 65 height 26
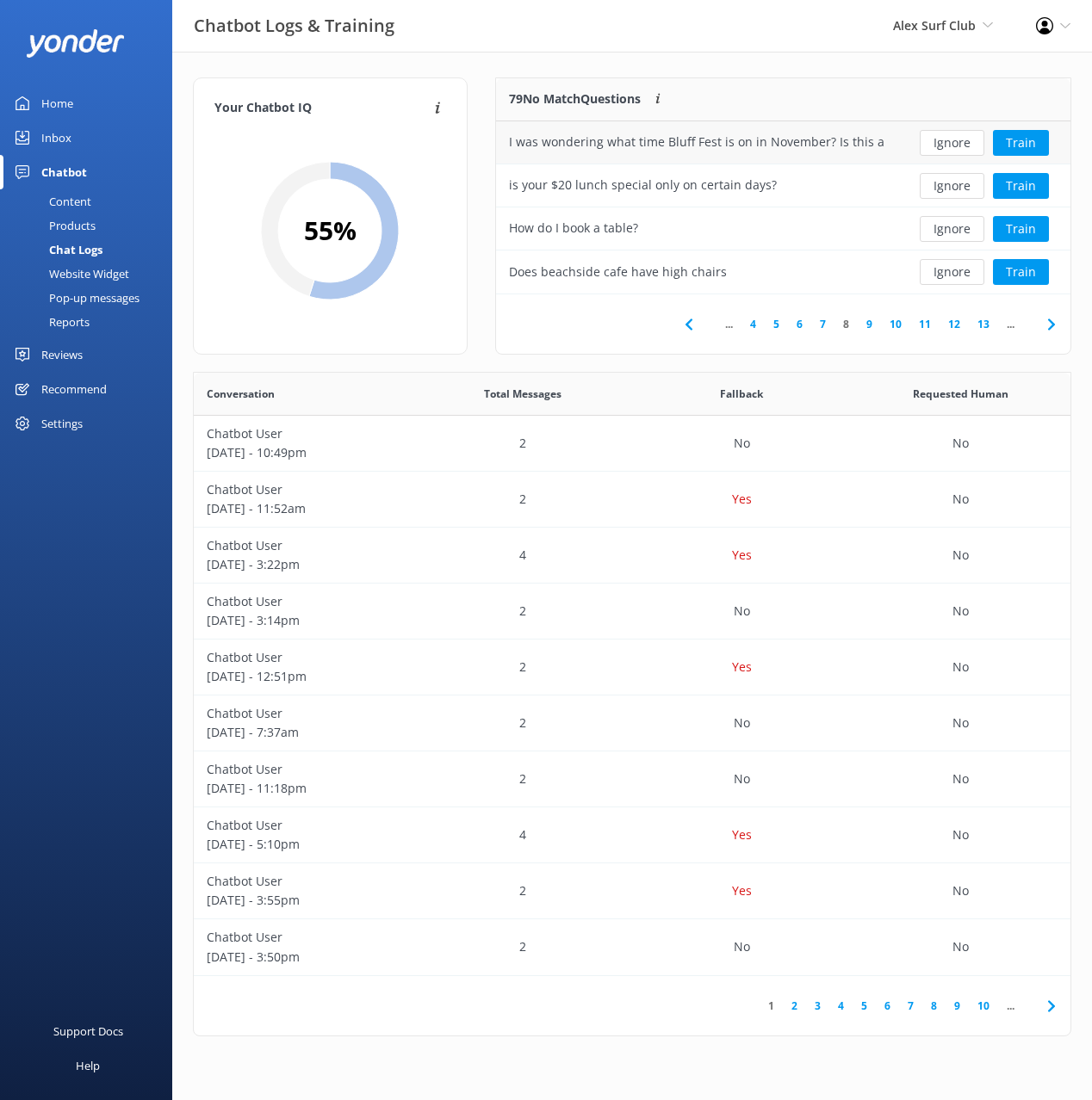
click at [963, 148] on button "Ignore" at bounding box center [952, 143] width 65 height 26
click at [937, 272] on button "Ignore" at bounding box center [952, 272] width 65 height 26
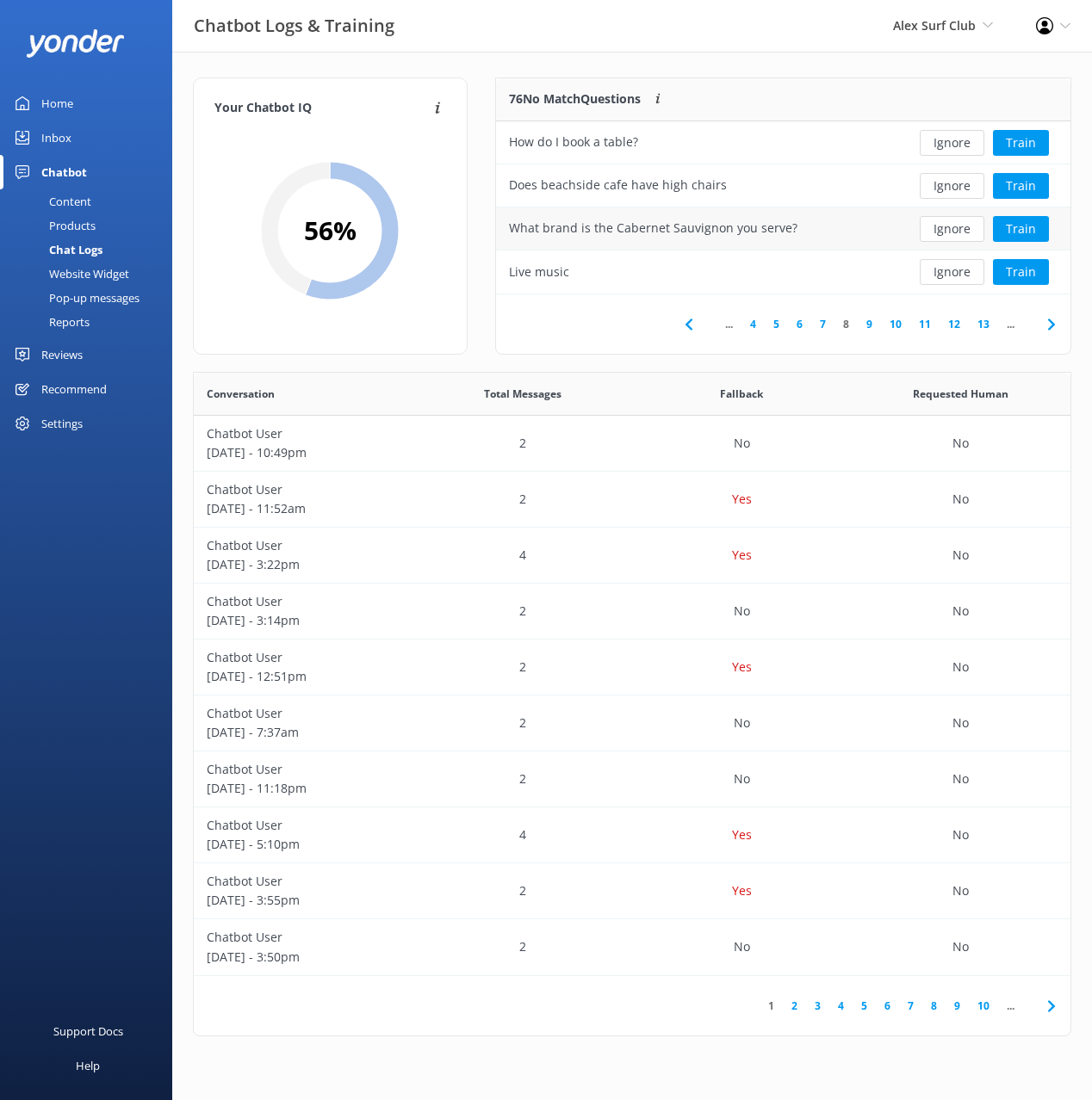
click at [953, 228] on button "Ignore" at bounding box center [952, 229] width 65 height 26
click at [960, 148] on button "Ignore" at bounding box center [952, 143] width 65 height 26
click at [958, 188] on button "Ignore" at bounding box center [952, 186] width 65 height 26
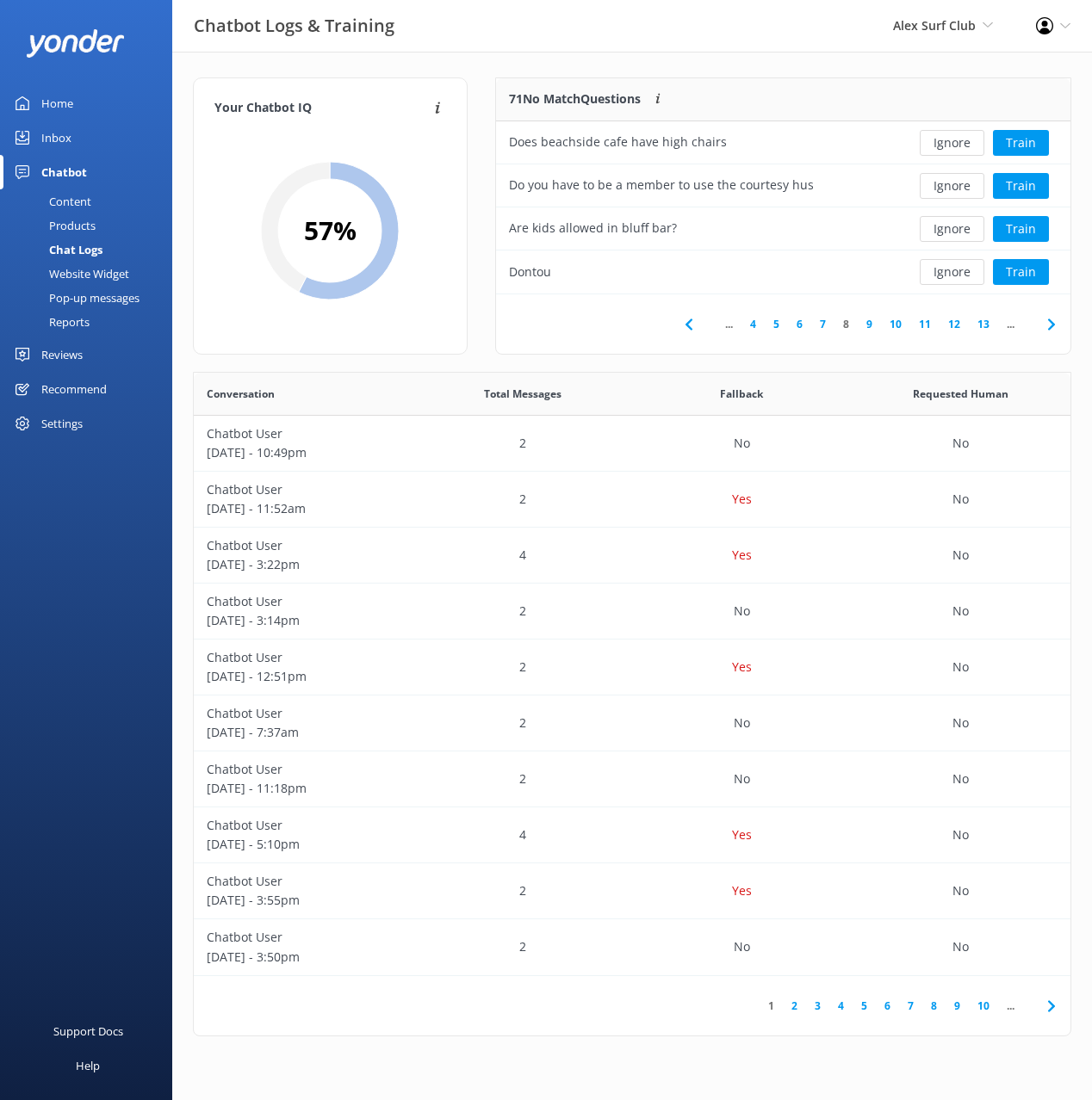
click at [958, 188] on button "Ignore" at bounding box center [952, 186] width 65 height 26
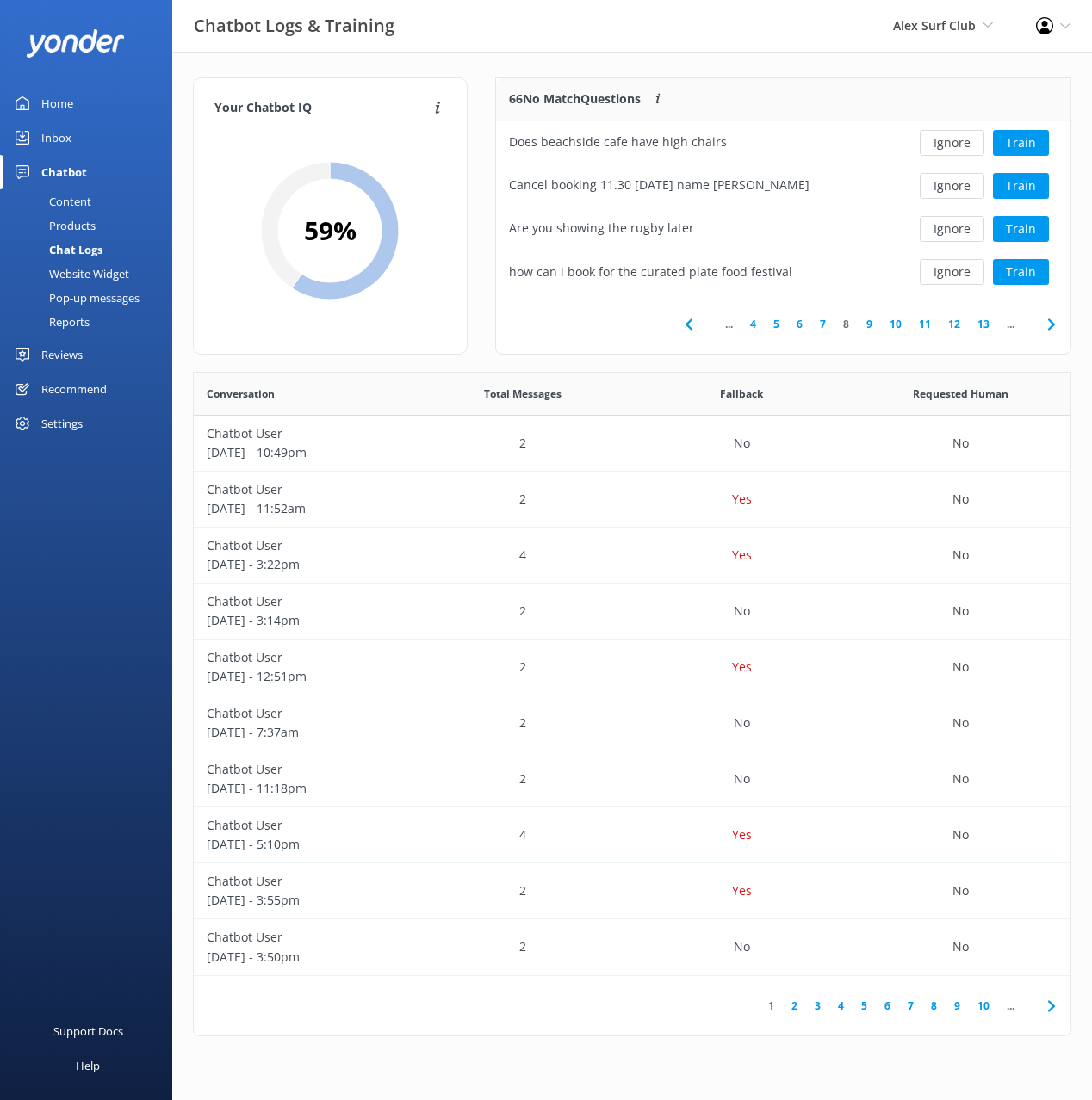
click at [958, 188] on button "Ignore" at bounding box center [952, 186] width 65 height 26
click at [1019, 187] on button "Train" at bounding box center [1020, 186] width 56 height 26
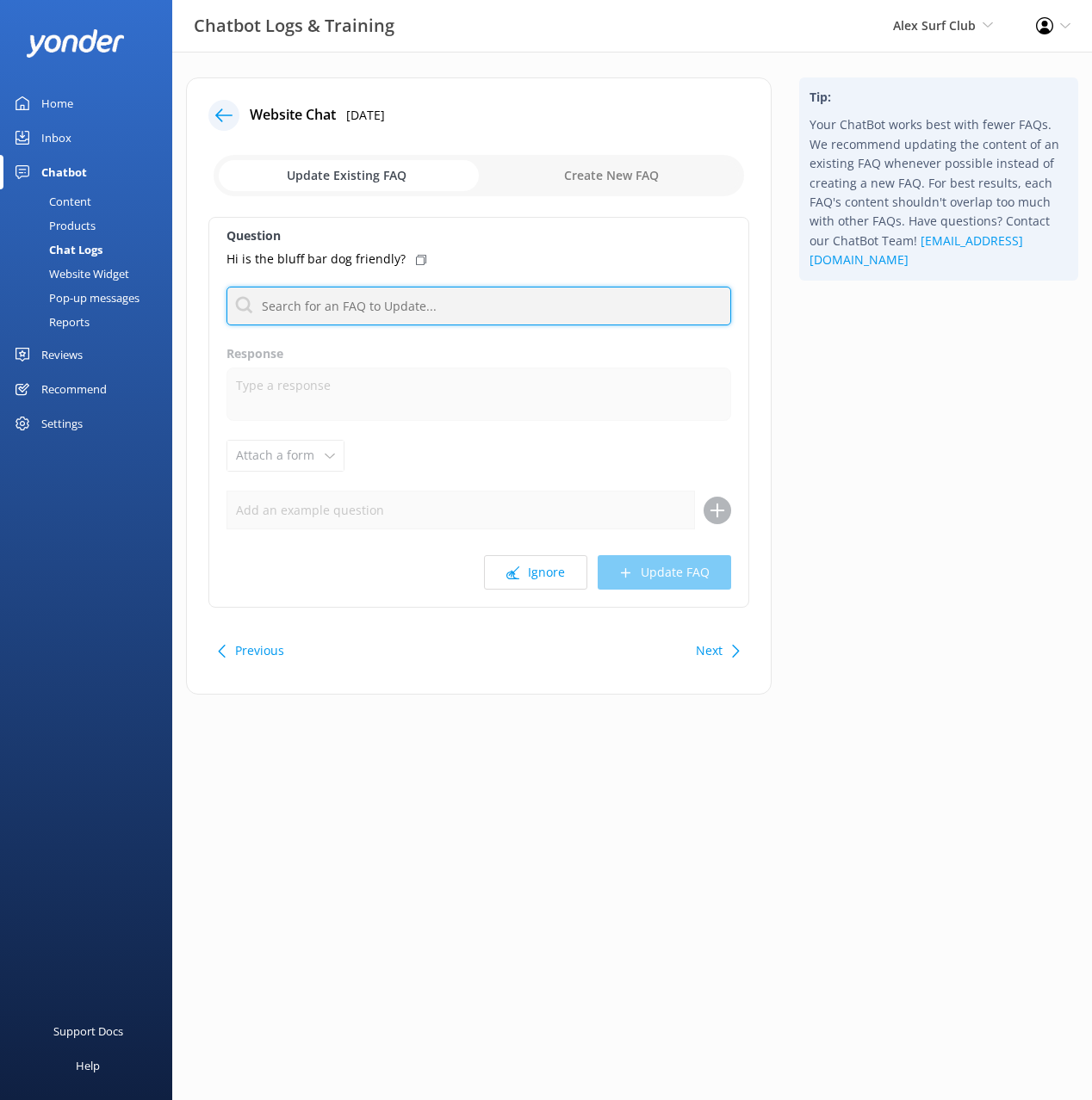
click at [449, 323] on input "text" at bounding box center [478, 306] width 504 height 39
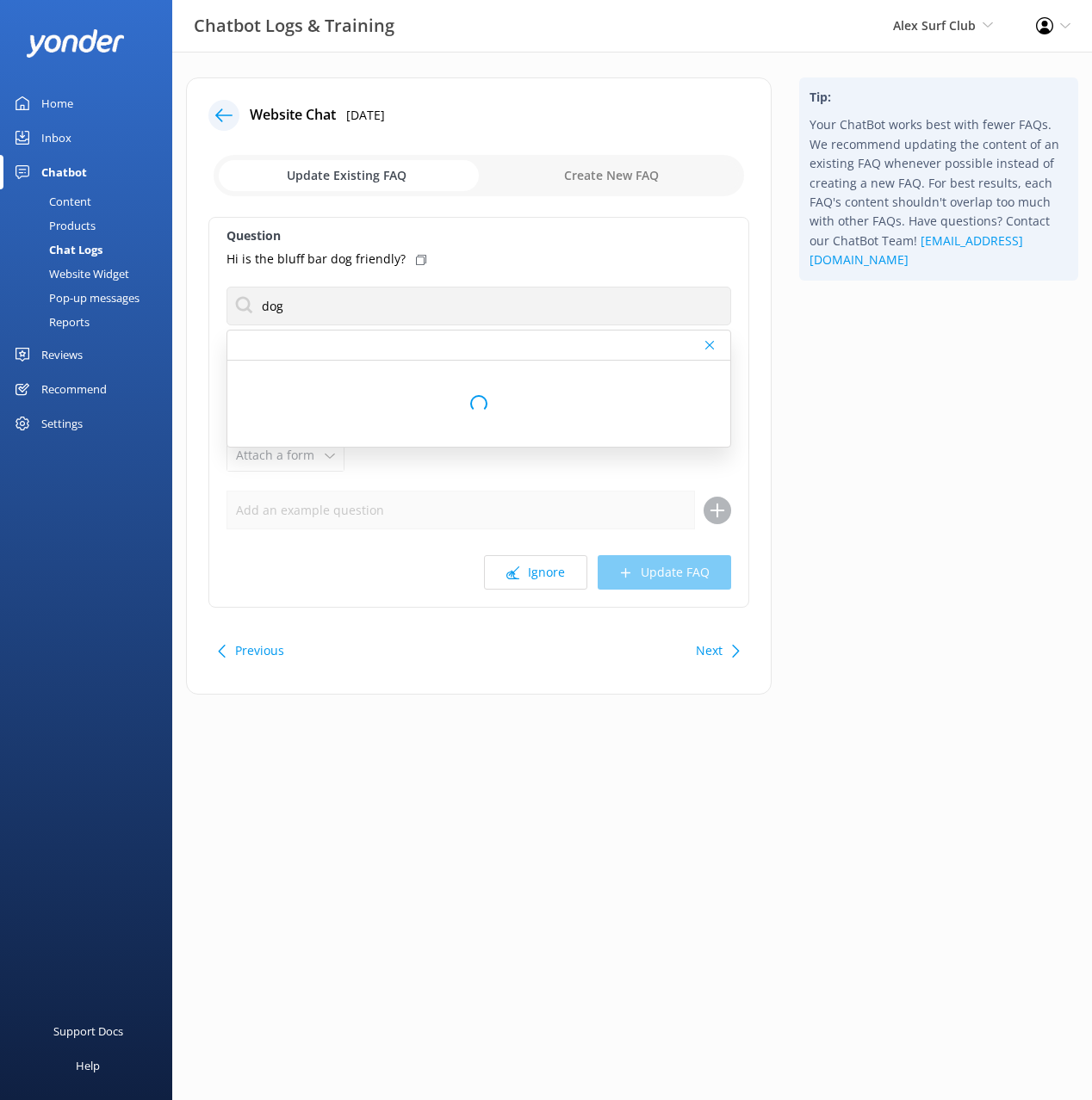
click at [416, 261] on icon at bounding box center [420, 260] width 10 height 10
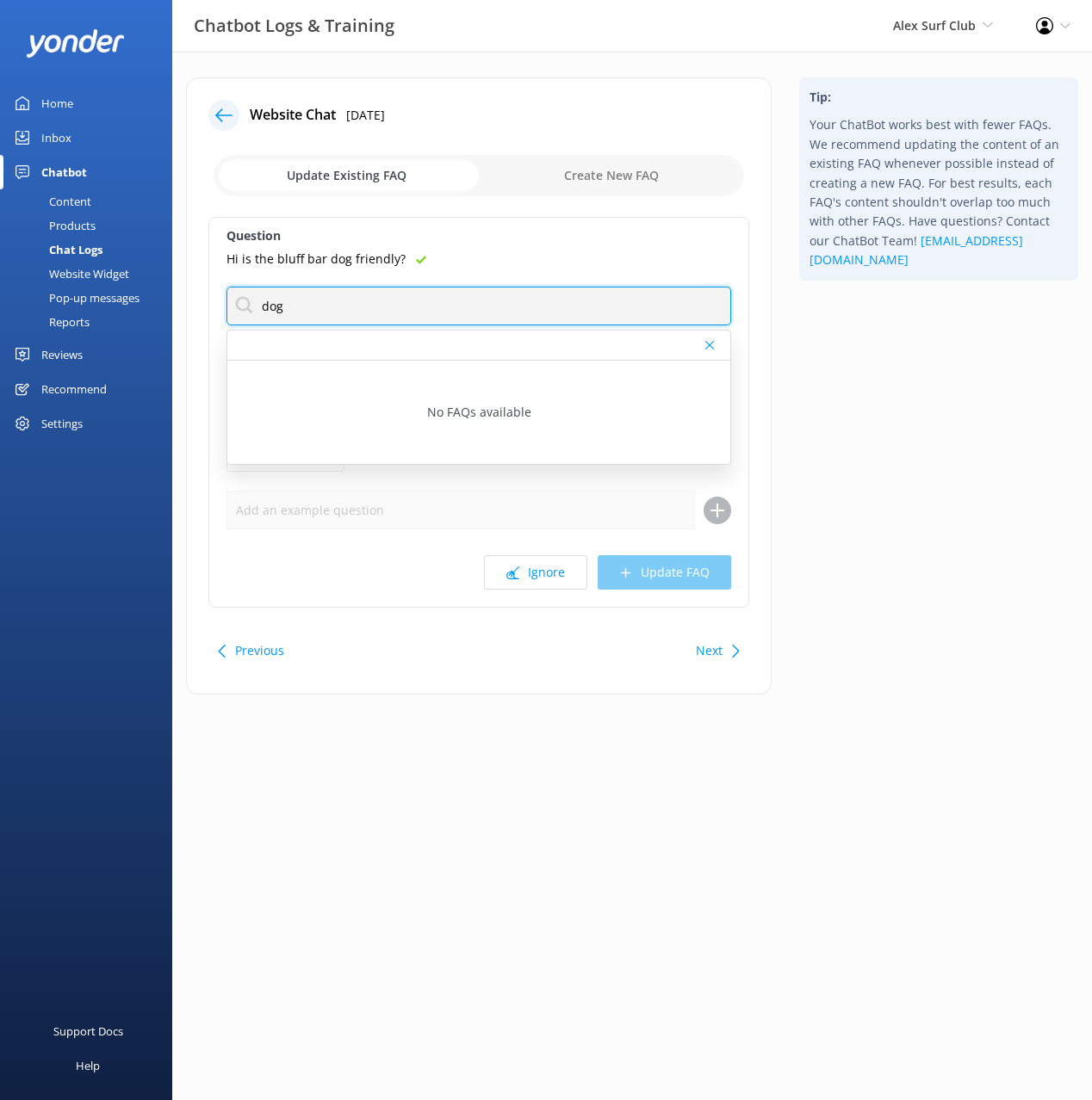
click at [309, 313] on input "dog" at bounding box center [478, 306] width 504 height 39
type input "pet"
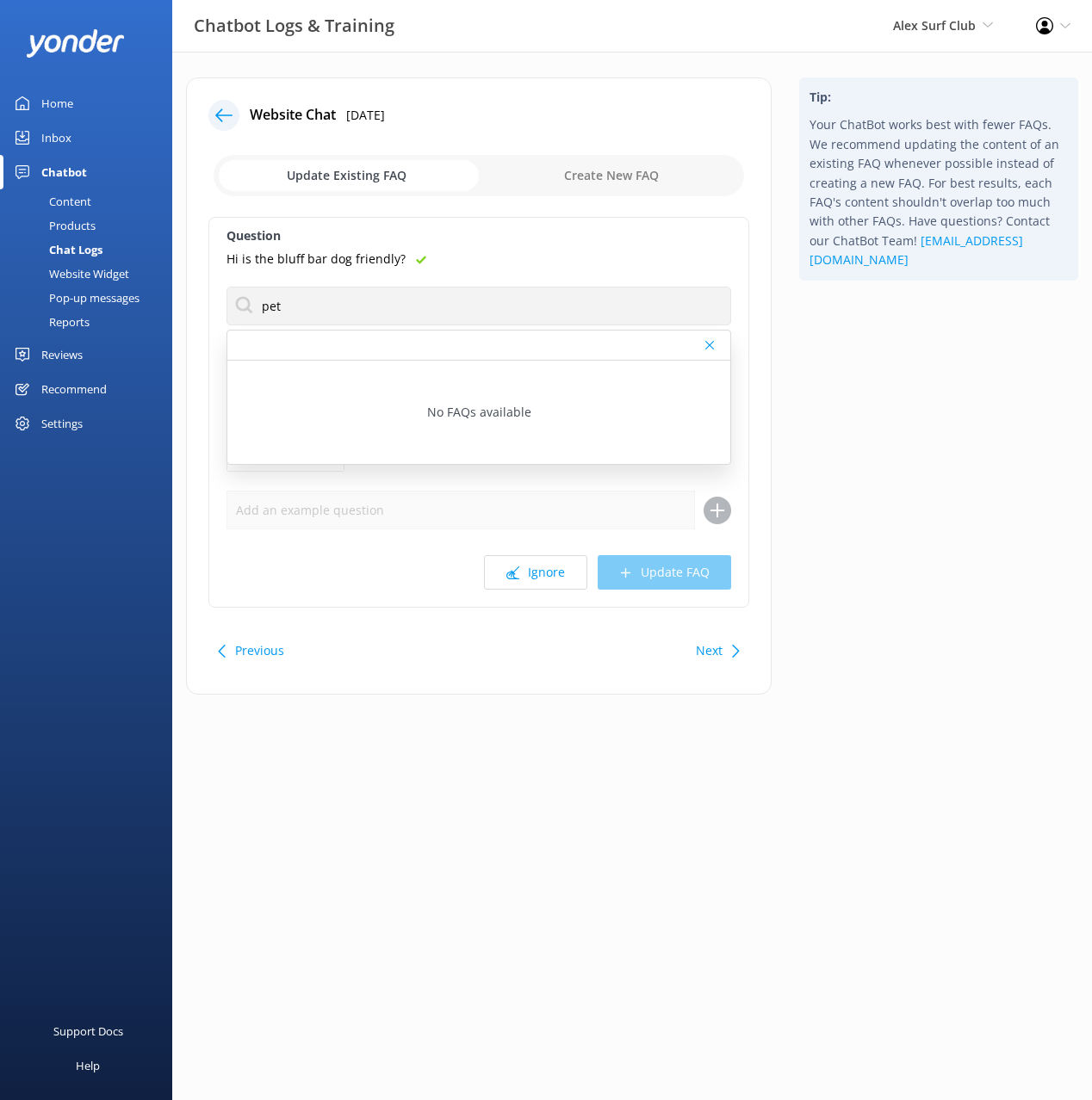
click at [844, 385] on div "Tip: Your ChatBot works best with fewer FAQs. We recommend updating the content…" at bounding box center [938, 395] width 306 height 634
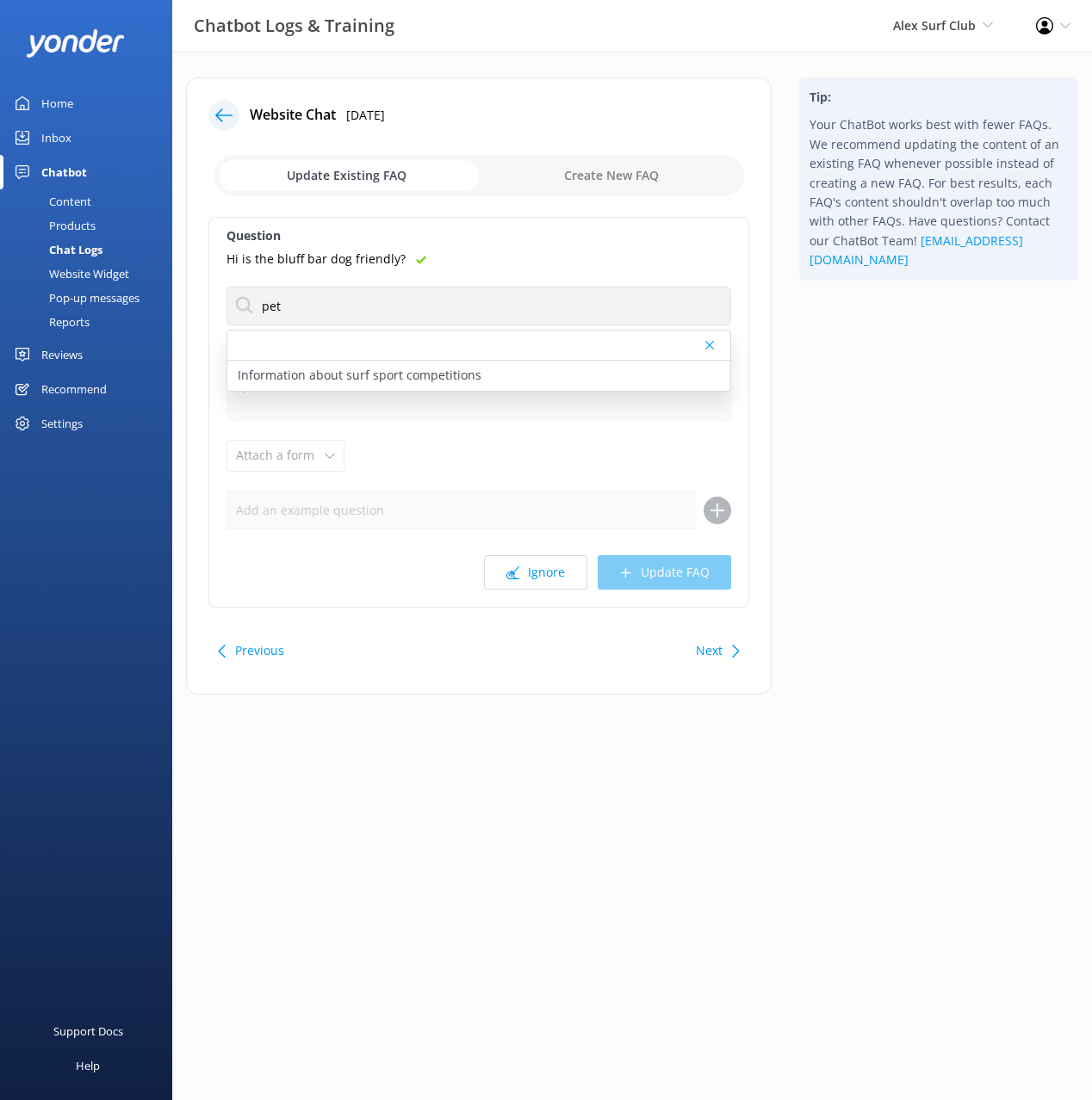
drag, startPoint x: 537, startPoint y: 100, endPoint x: 526, endPoint y: 85, distance: 18.6
click at [536, 100] on div "Website Chat [DATE]" at bounding box center [479, 116] width 541 height 31
click at [228, 119] on icon at bounding box center [223, 115] width 17 height 17
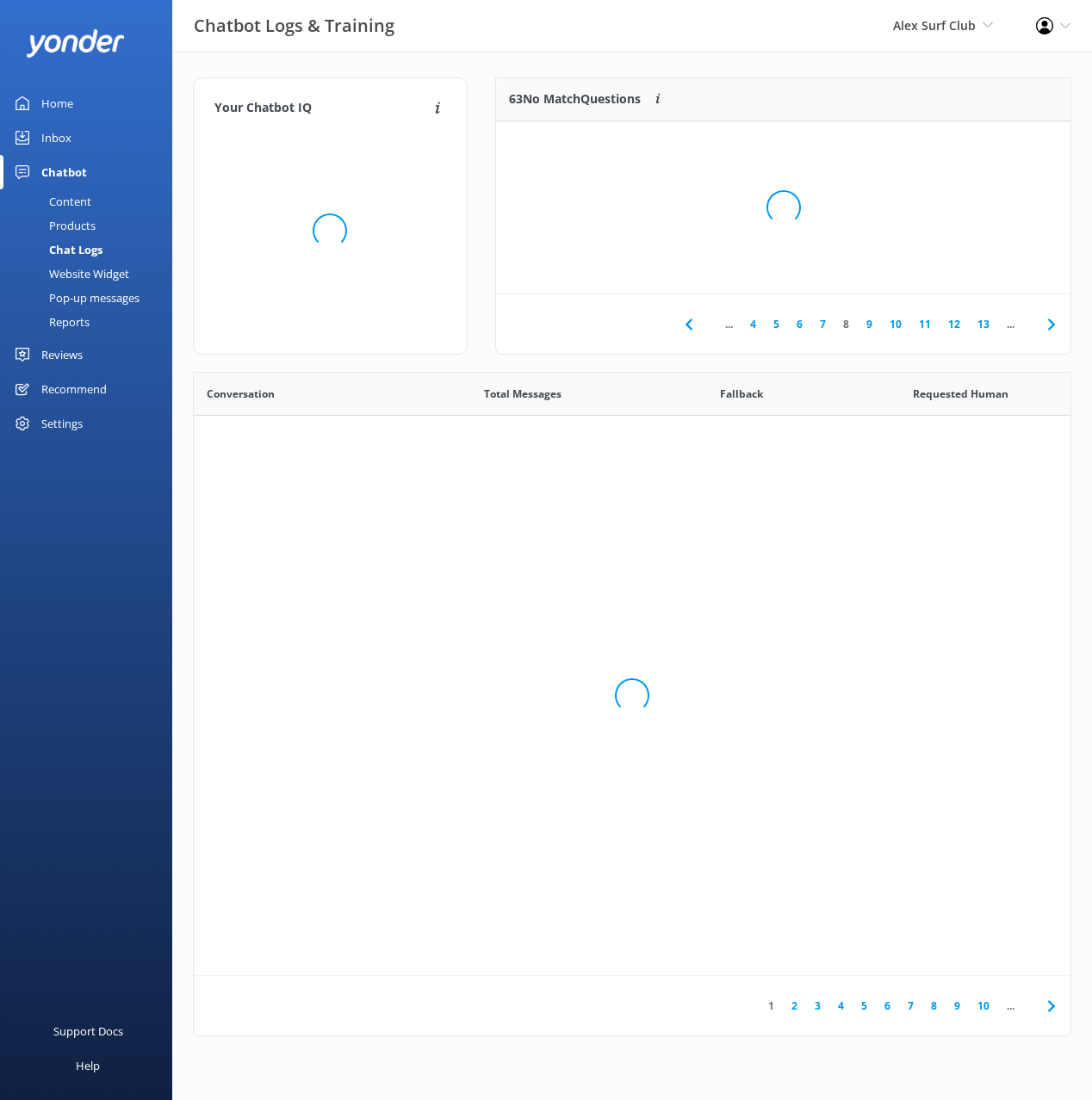
scroll to position [603, 877]
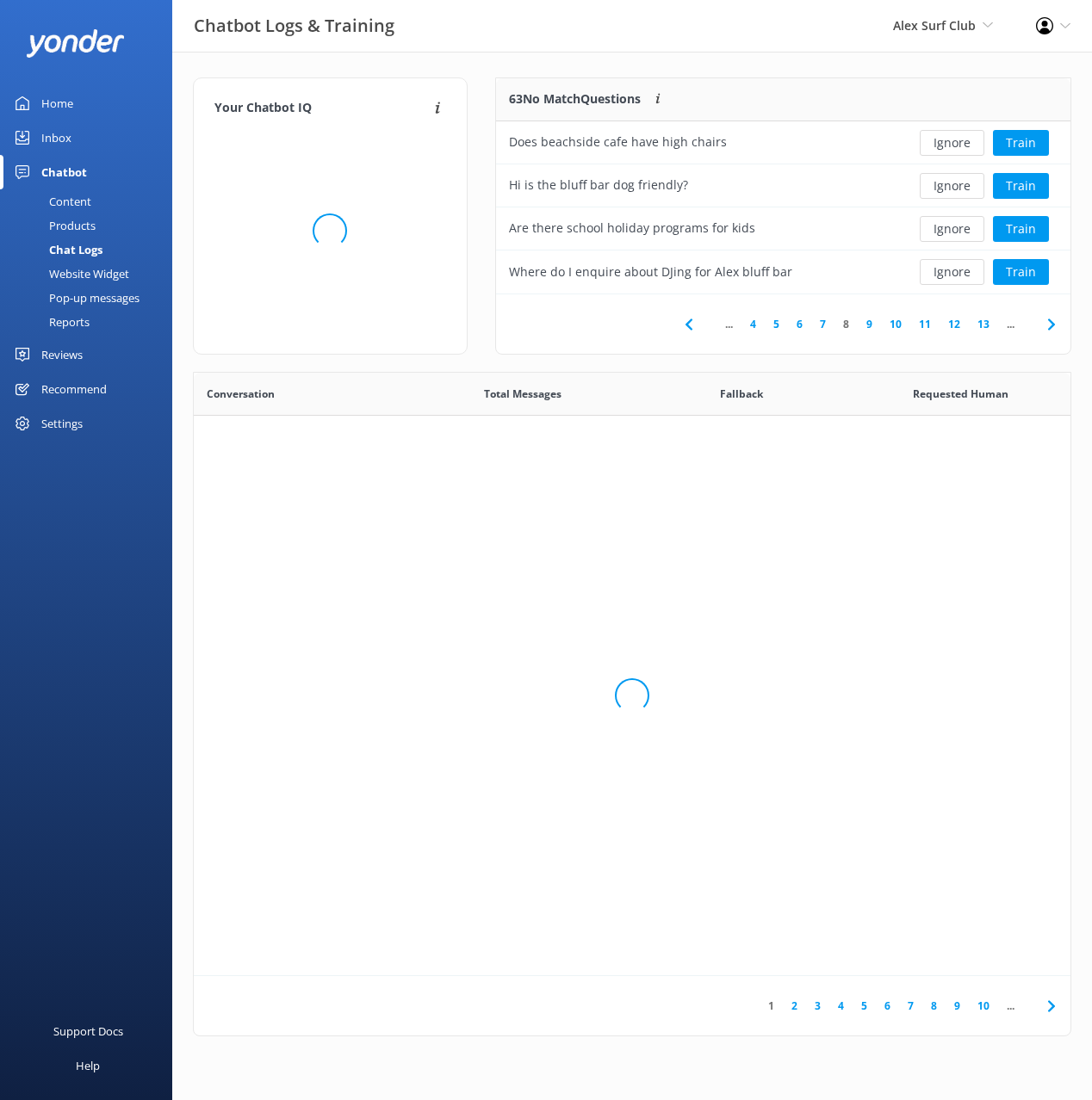
click at [769, 64] on div "Your Chatbot IQ Your Chatbot IQ is the percentage of trained FAQs against untra…" at bounding box center [632, 561] width 920 height 1019
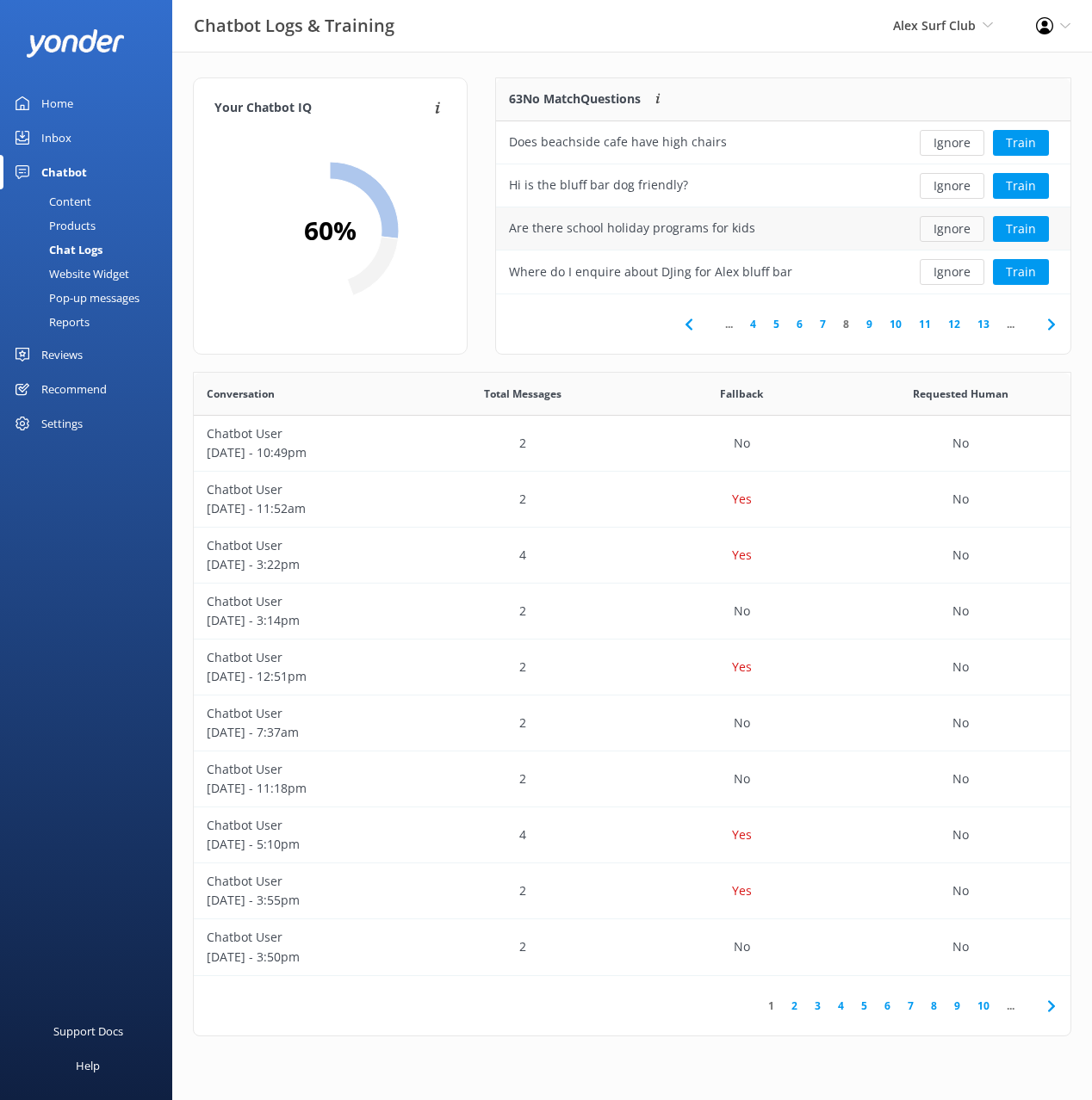
click at [948, 227] on button "Ignore" at bounding box center [952, 229] width 65 height 26
click at [952, 228] on button "Ignore" at bounding box center [952, 229] width 65 height 26
click at [948, 226] on button "Ignore" at bounding box center [952, 229] width 65 height 26
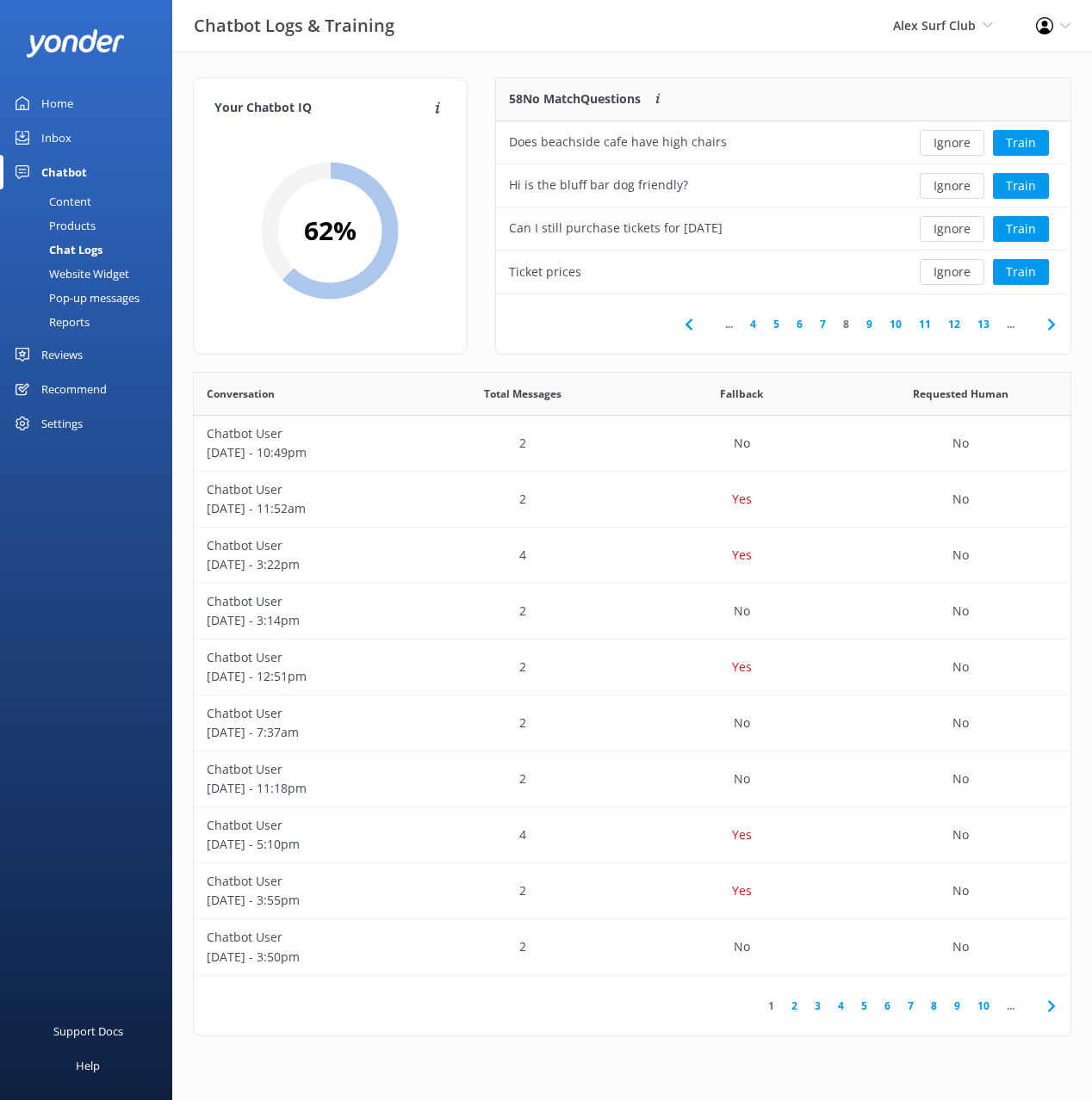
click at [948, 226] on button "Ignore" at bounding box center [952, 229] width 65 height 26
click at [963, 271] on button "Ignore" at bounding box center [952, 272] width 65 height 26
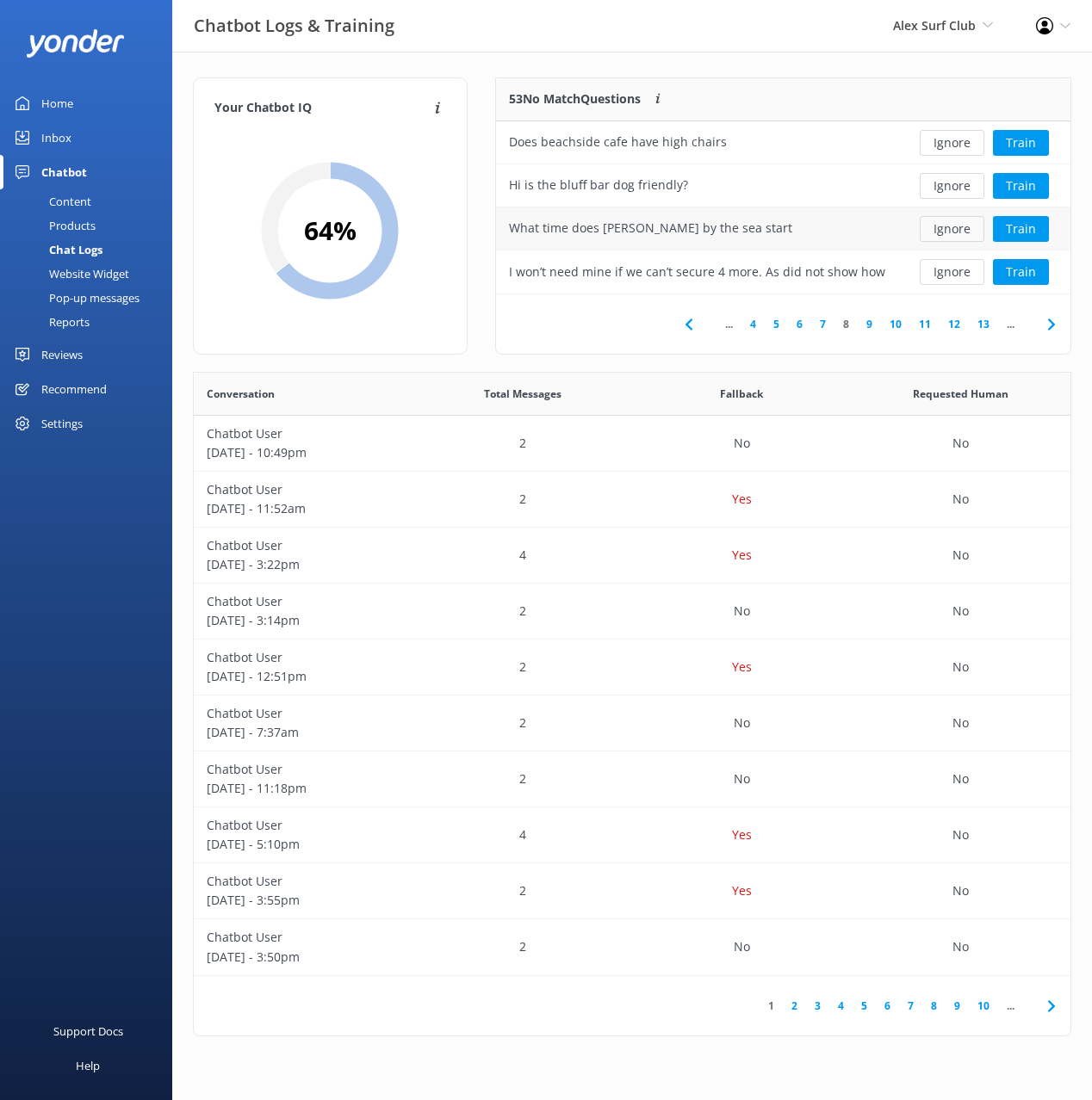
click at [943, 233] on button "Ignore" at bounding box center [952, 229] width 65 height 26
click at [945, 228] on button "Ignore" at bounding box center [952, 229] width 65 height 26
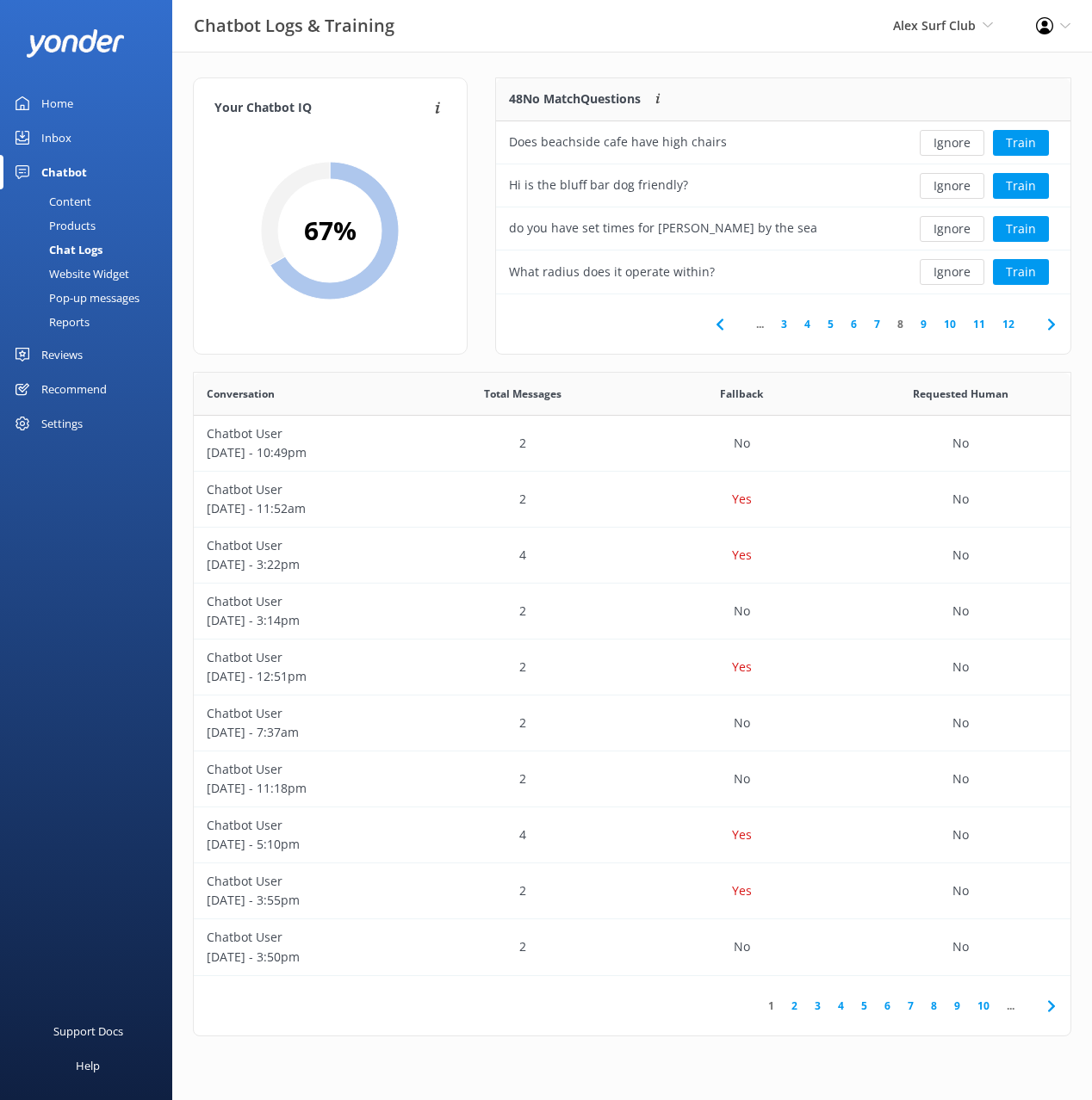
click at [945, 228] on button "Ignore" at bounding box center [952, 229] width 65 height 26
click at [936, 272] on button "Ignore" at bounding box center [952, 272] width 65 height 26
click at [932, 186] on button "Ignore" at bounding box center [952, 186] width 65 height 26
click at [948, 274] on button "Ignore" at bounding box center [952, 272] width 65 height 26
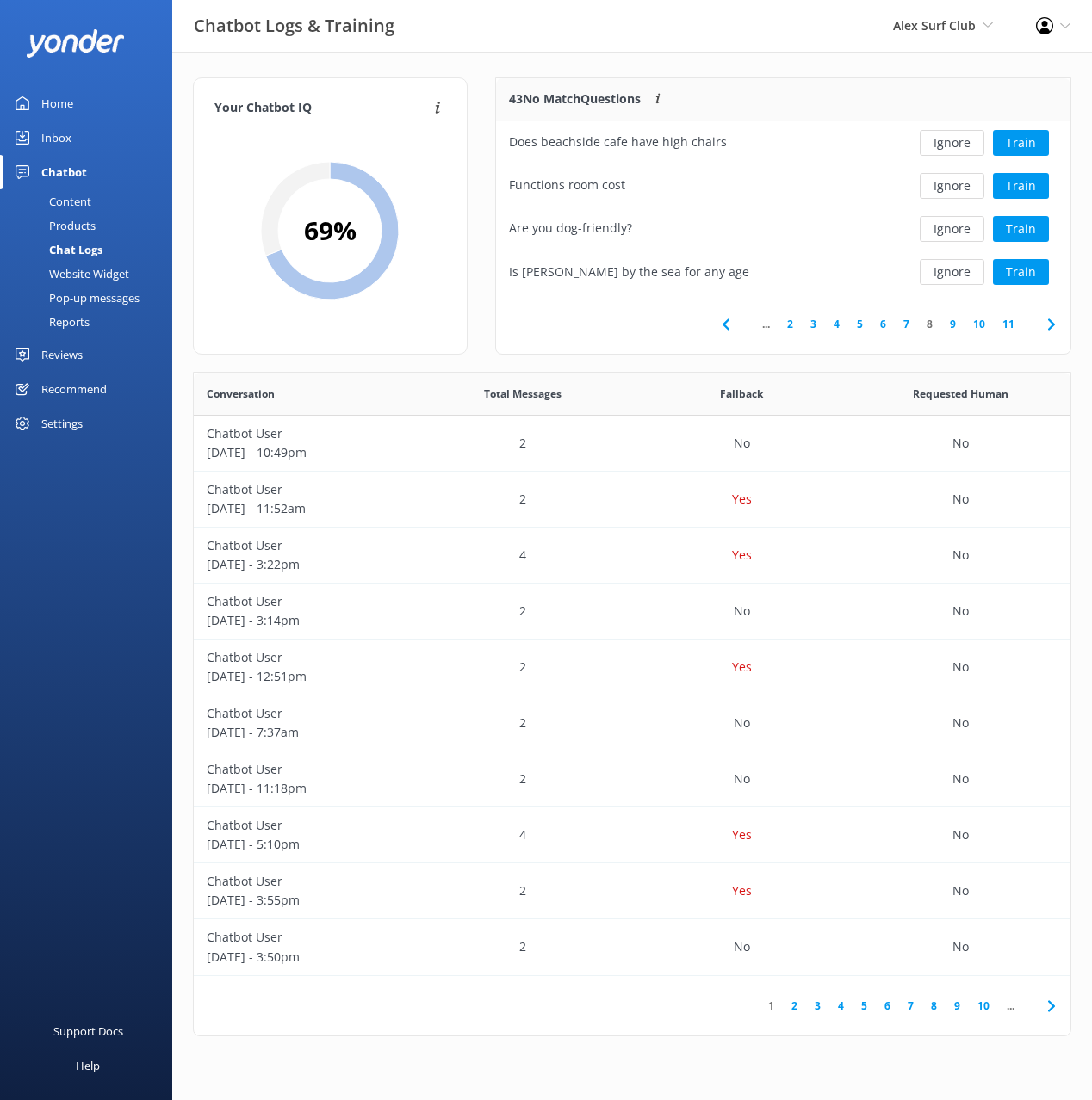
click at [947, 274] on button "Ignore" at bounding box center [952, 272] width 65 height 26
click at [959, 272] on button "Ignore" at bounding box center [952, 272] width 65 height 26
click at [1026, 271] on button "Train" at bounding box center [1020, 272] width 56 height 26
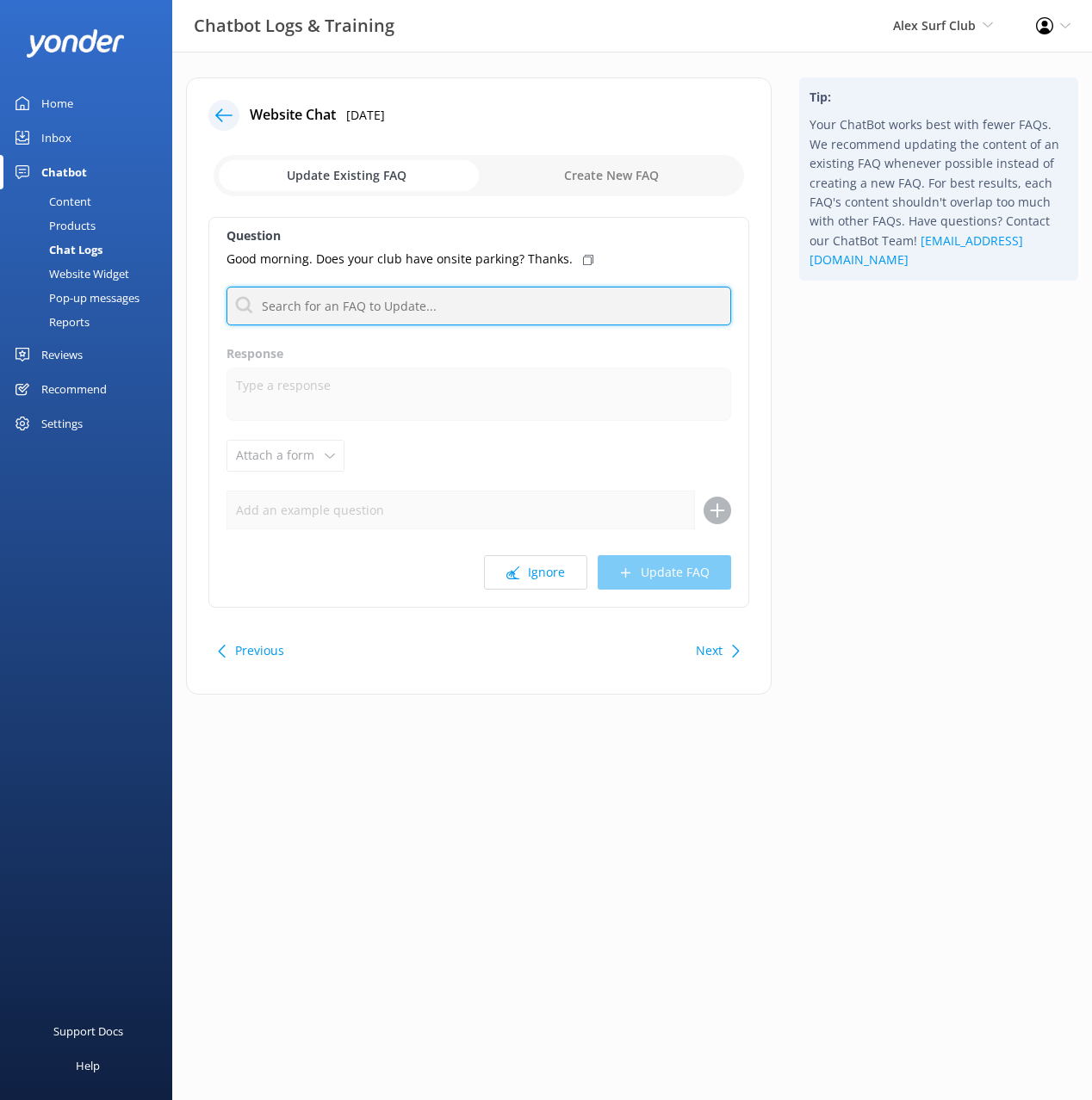
click at [501, 297] on input "text" at bounding box center [478, 306] width 504 height 39
type input "park"
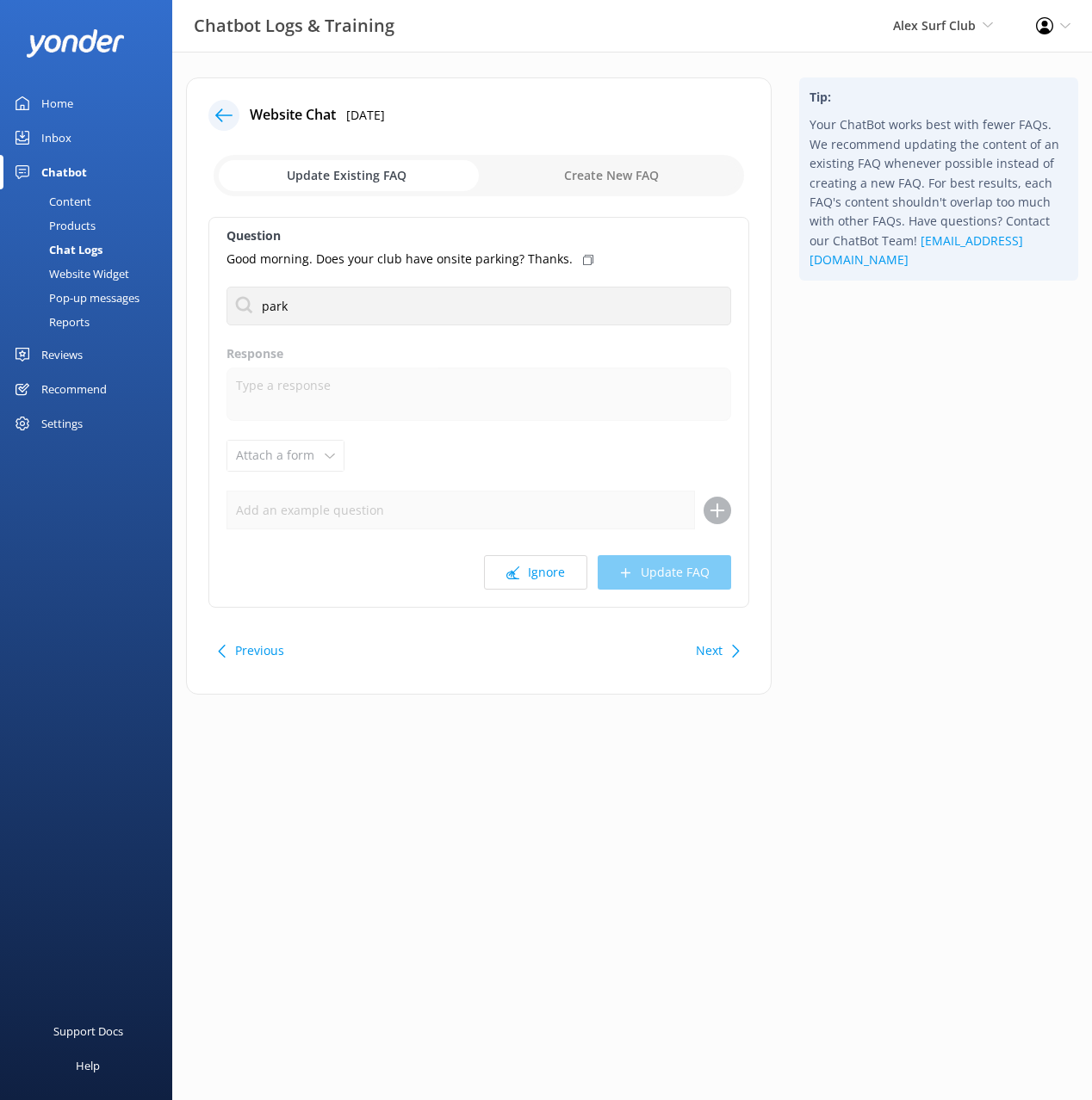
click at [931, 356] on div "Tip: Your ChatBot works best with fewer FAQs. We recommend updating the content…" at bounding box center [938, 395] width 306 height 634
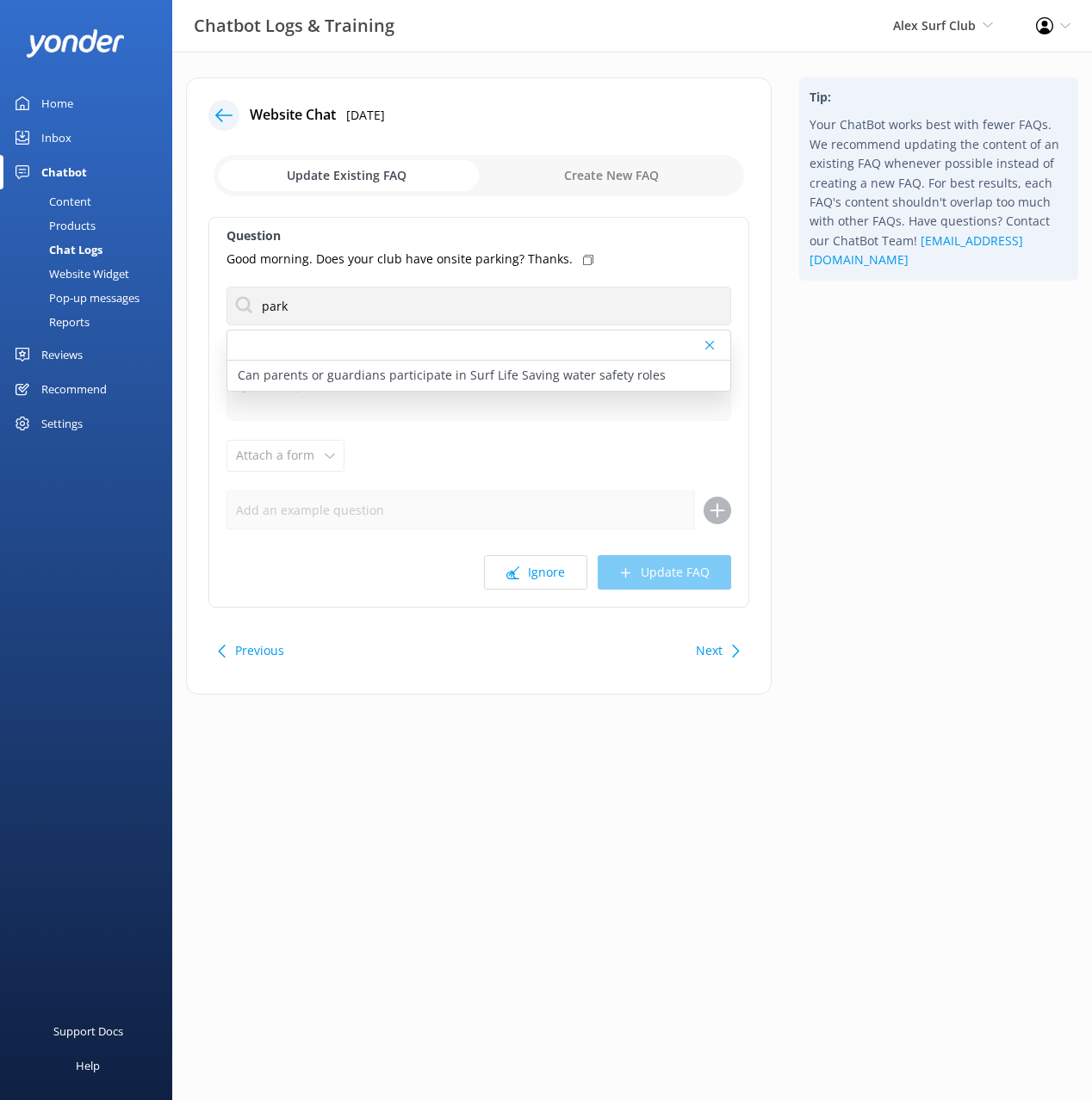
click at [229, 119] on icon at bounding box center [223, 115] width 17 height 17
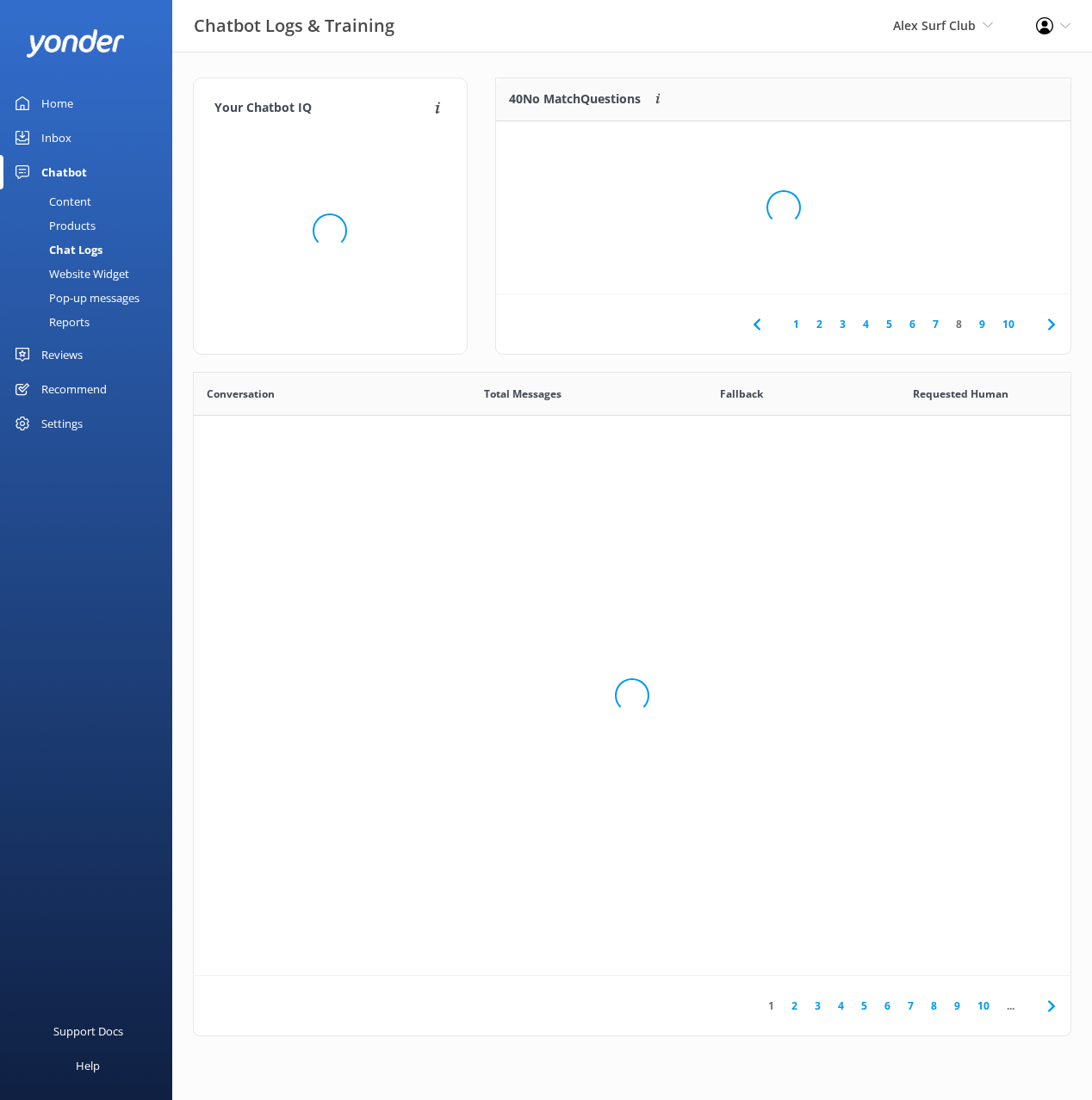
scroll to position [603, 877]
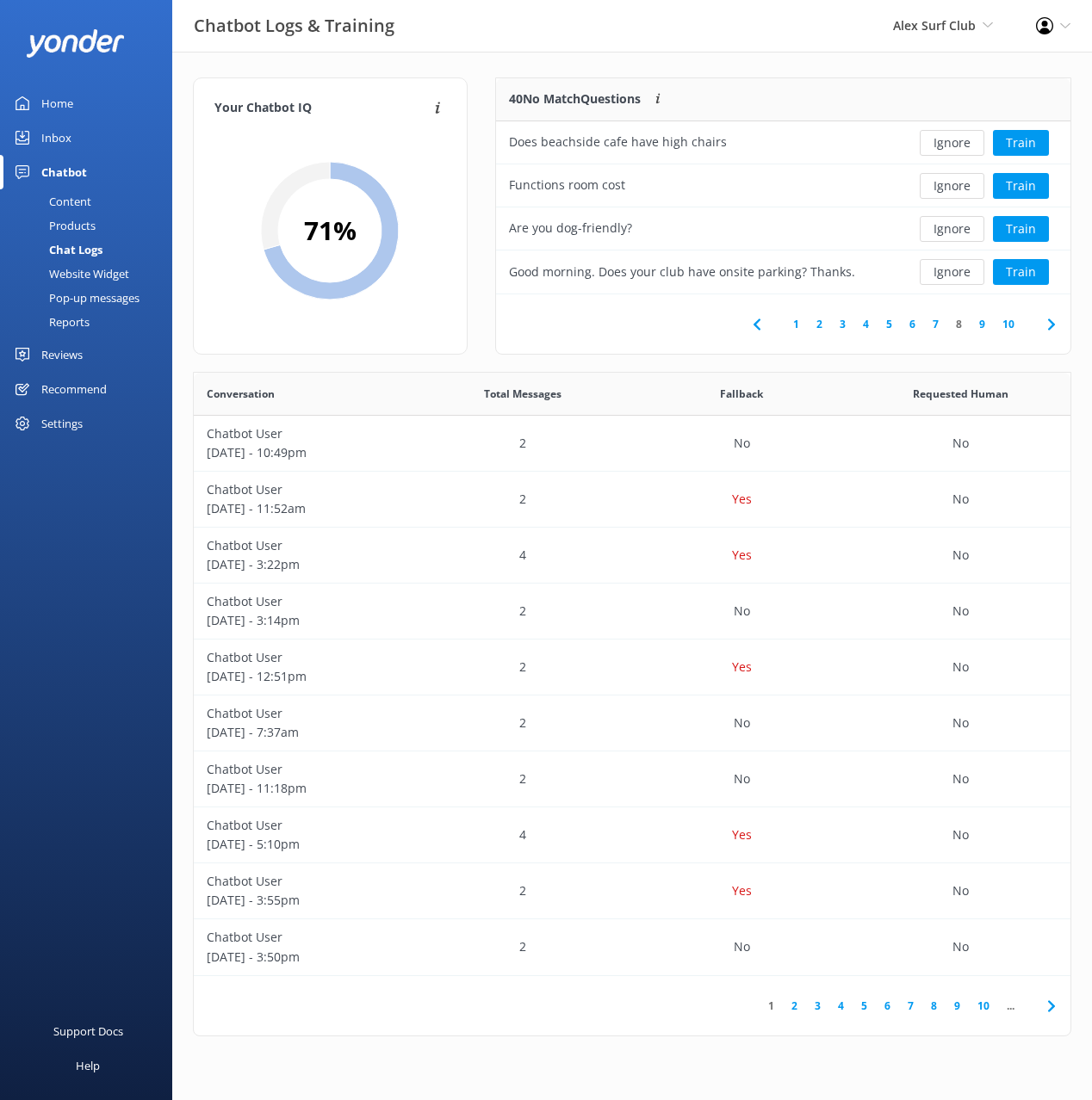
click at [644, 332] on div "1 2 3 4 5 6 7 8 9 10" at bounding box center [783, 324] width 574 height 59
click at [1047, 321] on icon at bounding box center [1051, 324] width 21 height 21
click at [748, 72] on div "Your Chatbot IQ Your Chatbot IQ is the percentage of trained FAQs against untra…" at bounding box center [632, 561] width 920 height 1019
click at [953, 133] on button "Ignore" at bounding box center [952, 143] width 65 height 26
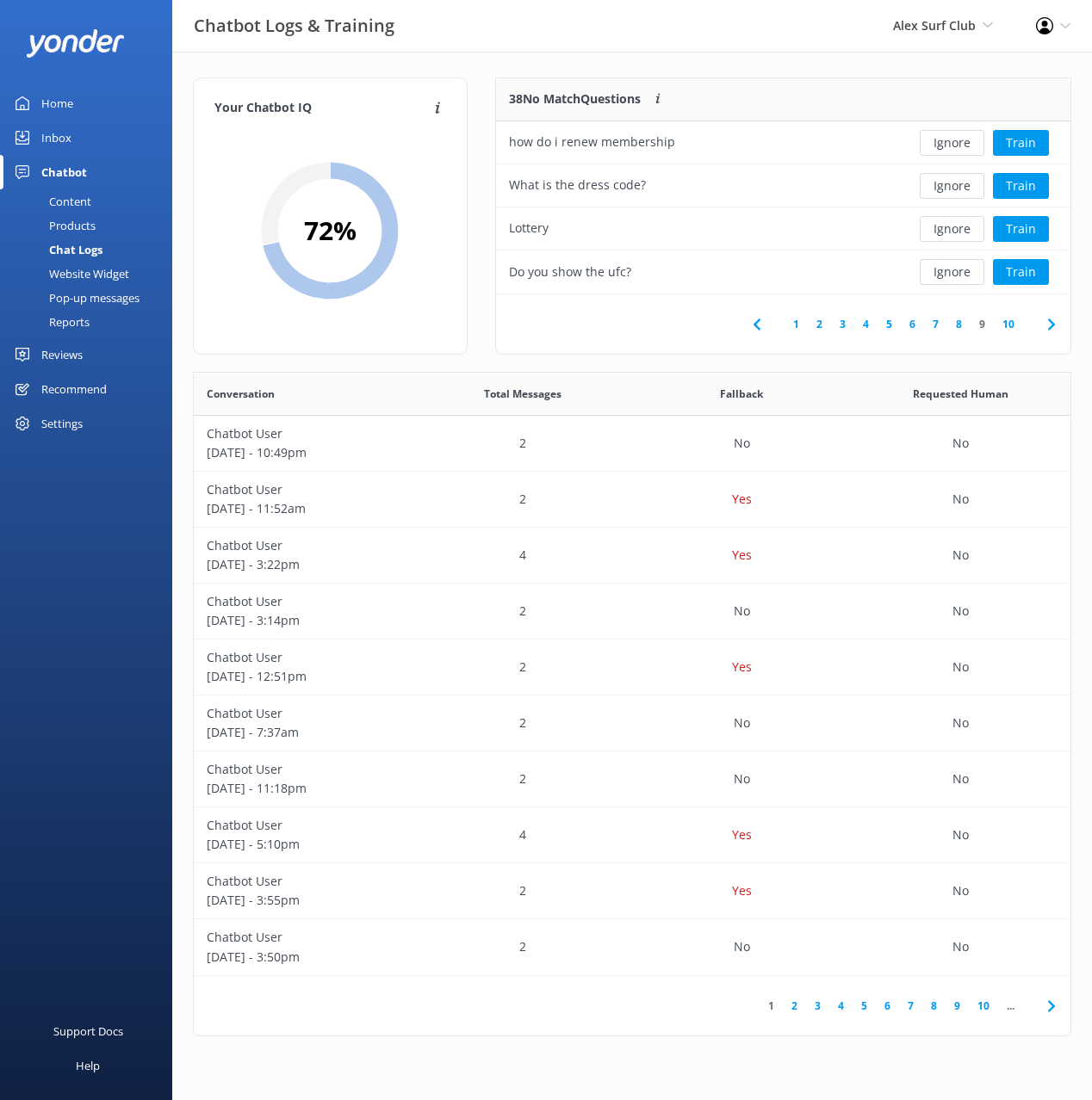
click at [953, 133] on button "Ignore" at bounding box center [952, 143] width 65 height 26
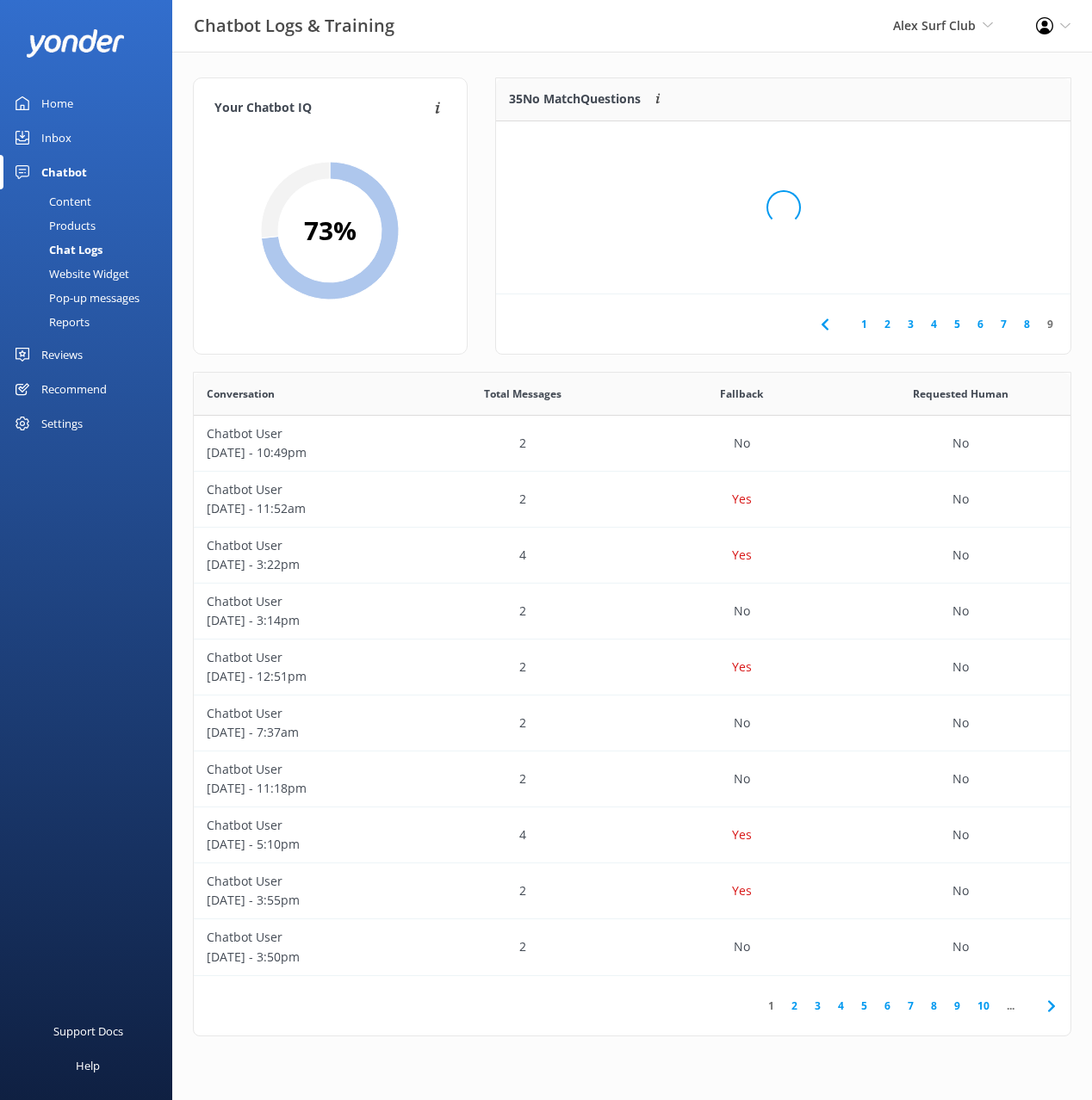
scroll to position [173, 575]
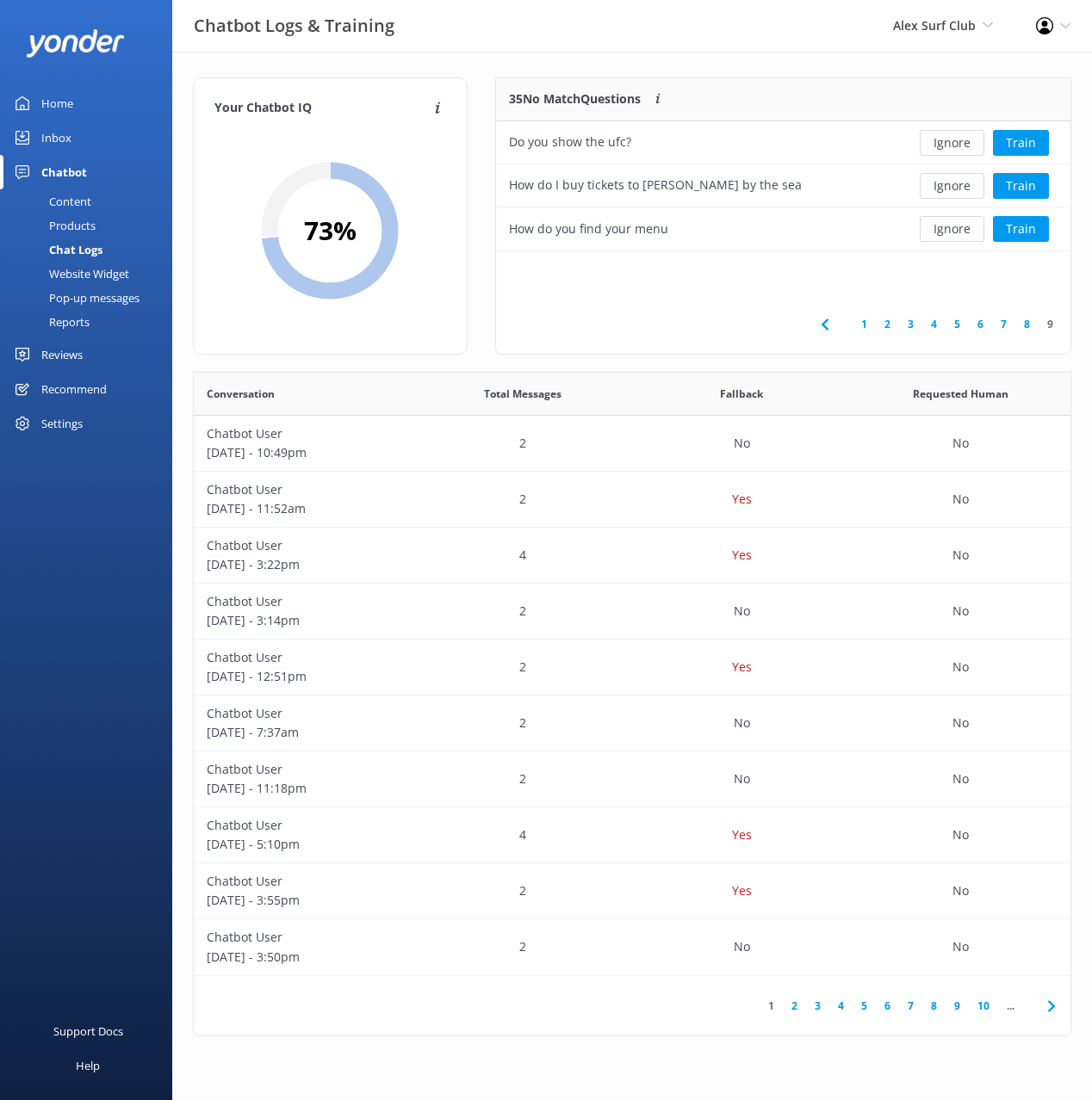
click at [953, 133] on button "Ignore" at bounding box center [952, 143] width 65 height 26
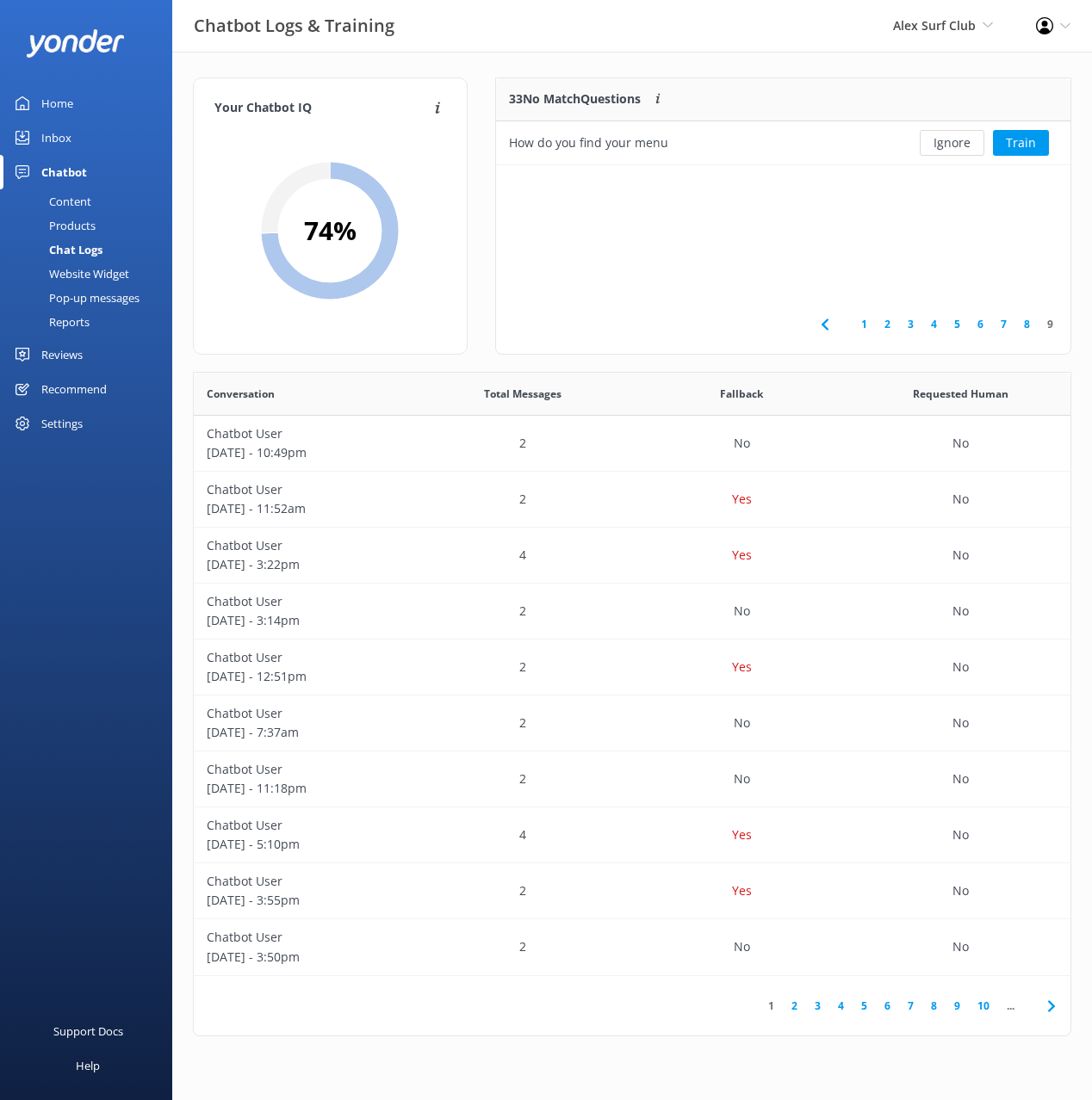
scroll to position [87, 575]
click at [861, 326] on link "1" at bounding box center [864, 324] width 24 height 16
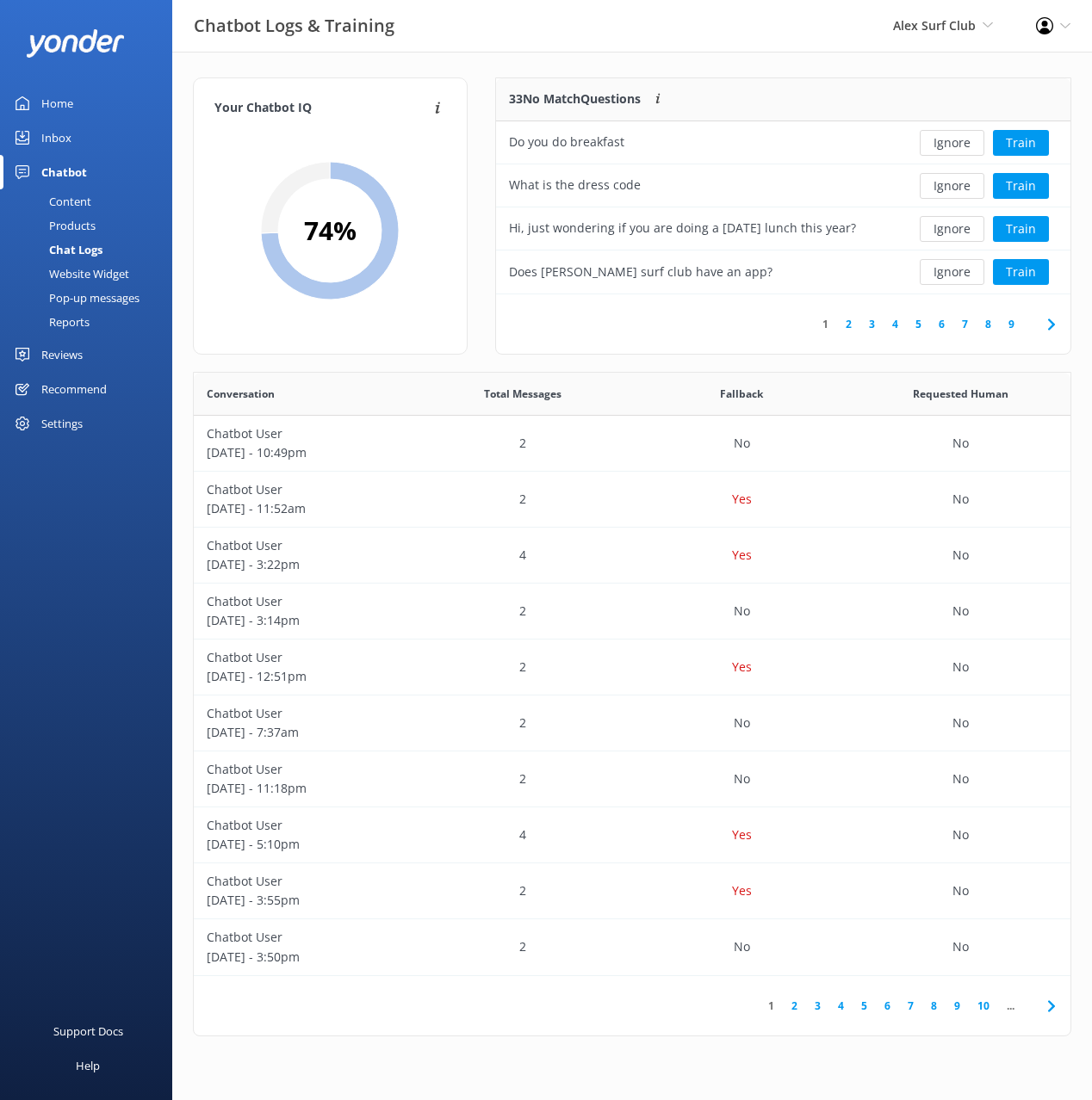
drag, startPoint x: 453, startPoint y: 60, endPoint x: 507, endPoint y: 117, distance: 78.5
click at [452, 60] on div "Your Chatbot IQ Your Chatbot IQ is the percentage of trained FAQs against untra…" at bounding box center [632, 561] width 920 height 1019
drag, startPoint x: 477, startPoint y: 62, endPoint x: 464, endPoint y: 65, distance: 13.3
click at [476, 62] on div "Your Chatbot IQ Your Chatbot IQ is the percentage of trained FAQs against untra…" at bounding box center [632, 561] width 920 height 1019
click at [82, 229] on div "Products" at bounding box center [53, 225] width 86 height 24
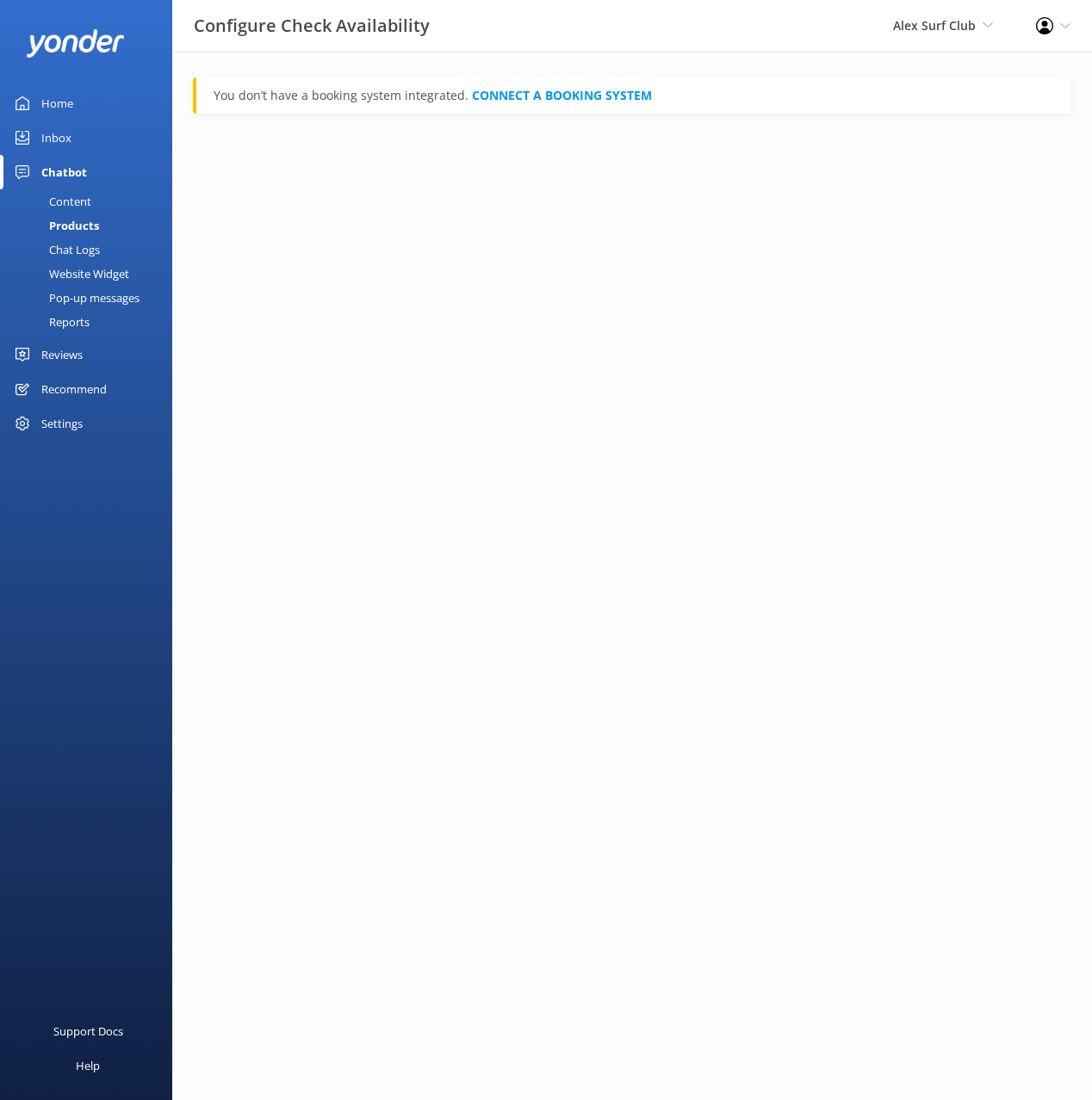
click at [88, 281] on div "Website Widget" at bounding box center [69, 273] width 118 height 24
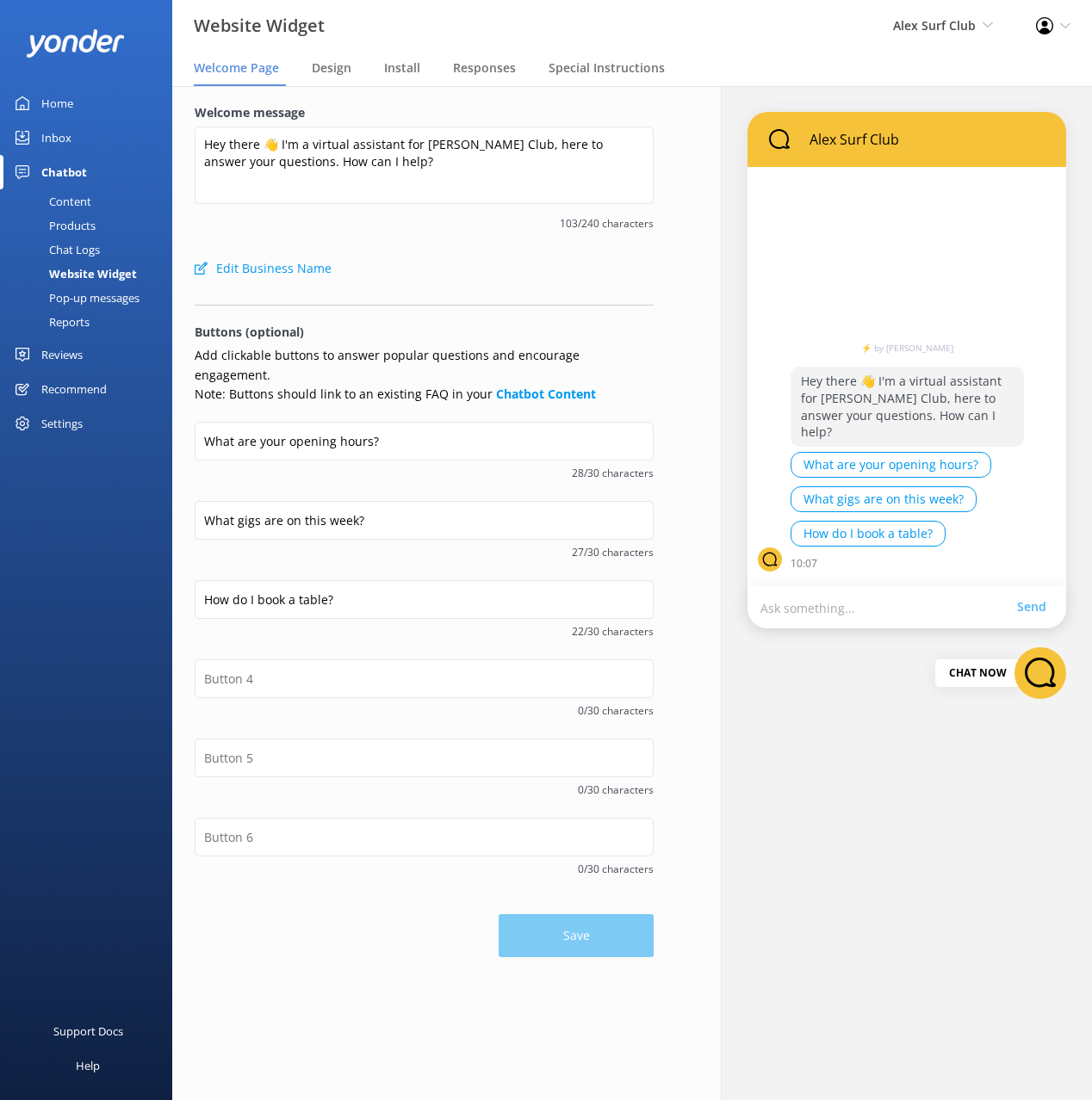
click at [423, 265] on div "Edit Business Name" at bounding box center [423, 269] width 458 height 35
click at [447, 544] on span "27/30 characters" at bounding box center [423, 552] width 458 height 16
click at [91, 529] on div "Home Inbox Chatbot Content Products Chat Logs Website Widget Pop-up messages Re…" at bounding box center [86, 275] width 172 height 550
click at [507, 256] on div "Edit Business Name" at bounding box center [423, 269] width 458 height 35
click at [500, 256] on div "Edit Business Name" at bounding box center [423, 269] width 458 height 35
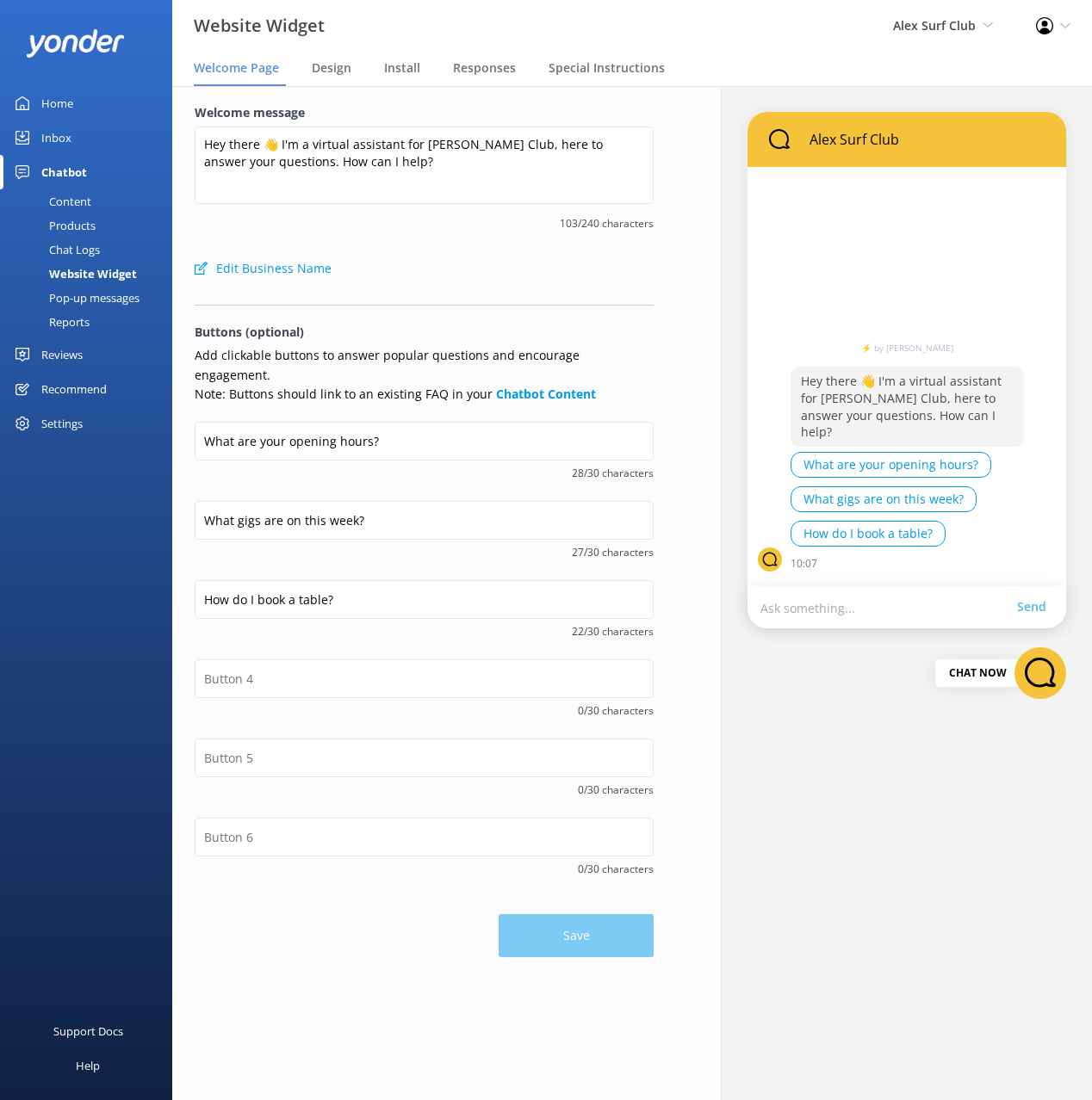
click at [100, 296] on div "Pop-up messages" at bounding box center [75, 298] width 129 height 24
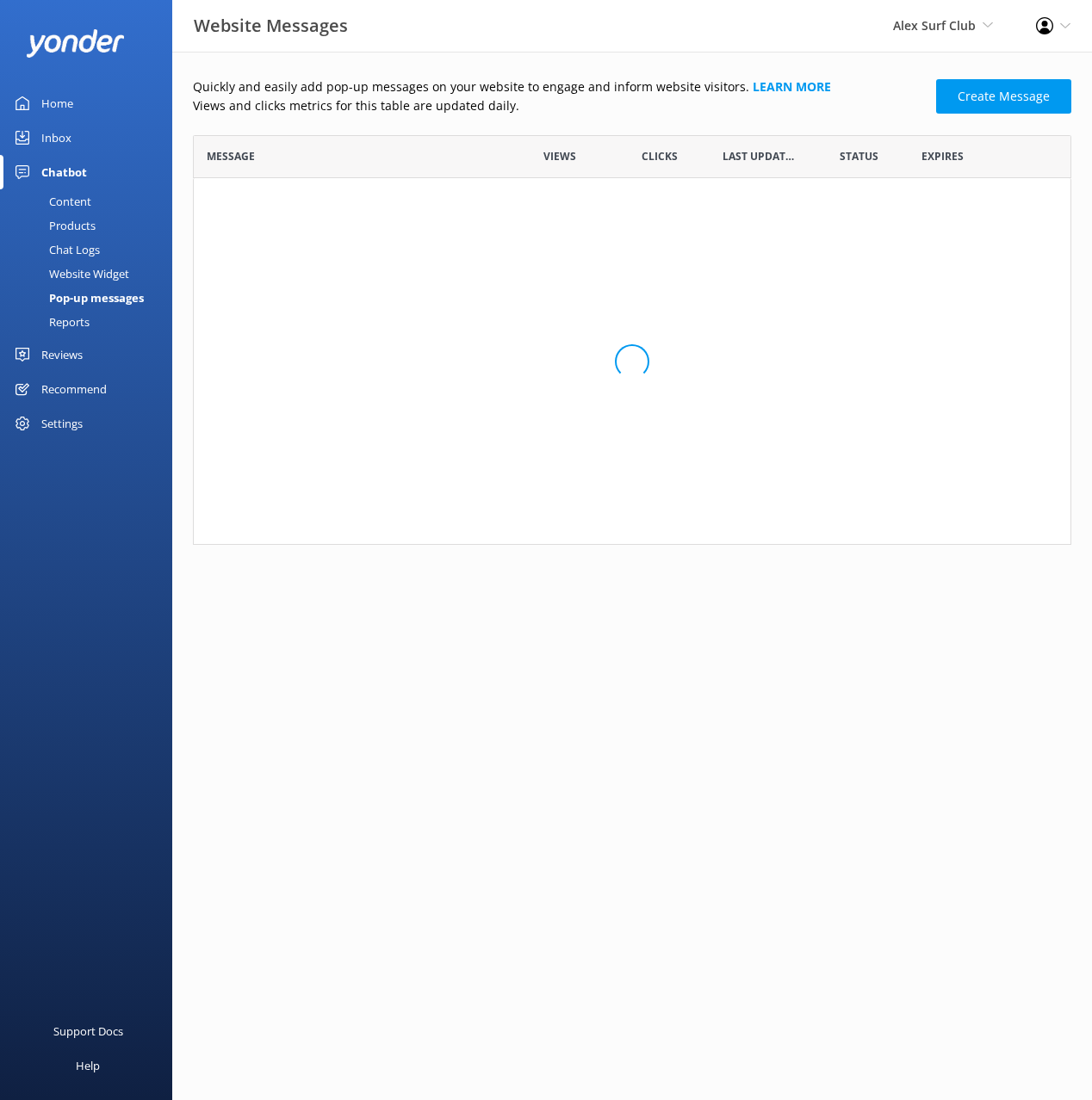
scroll to position [410, 878]
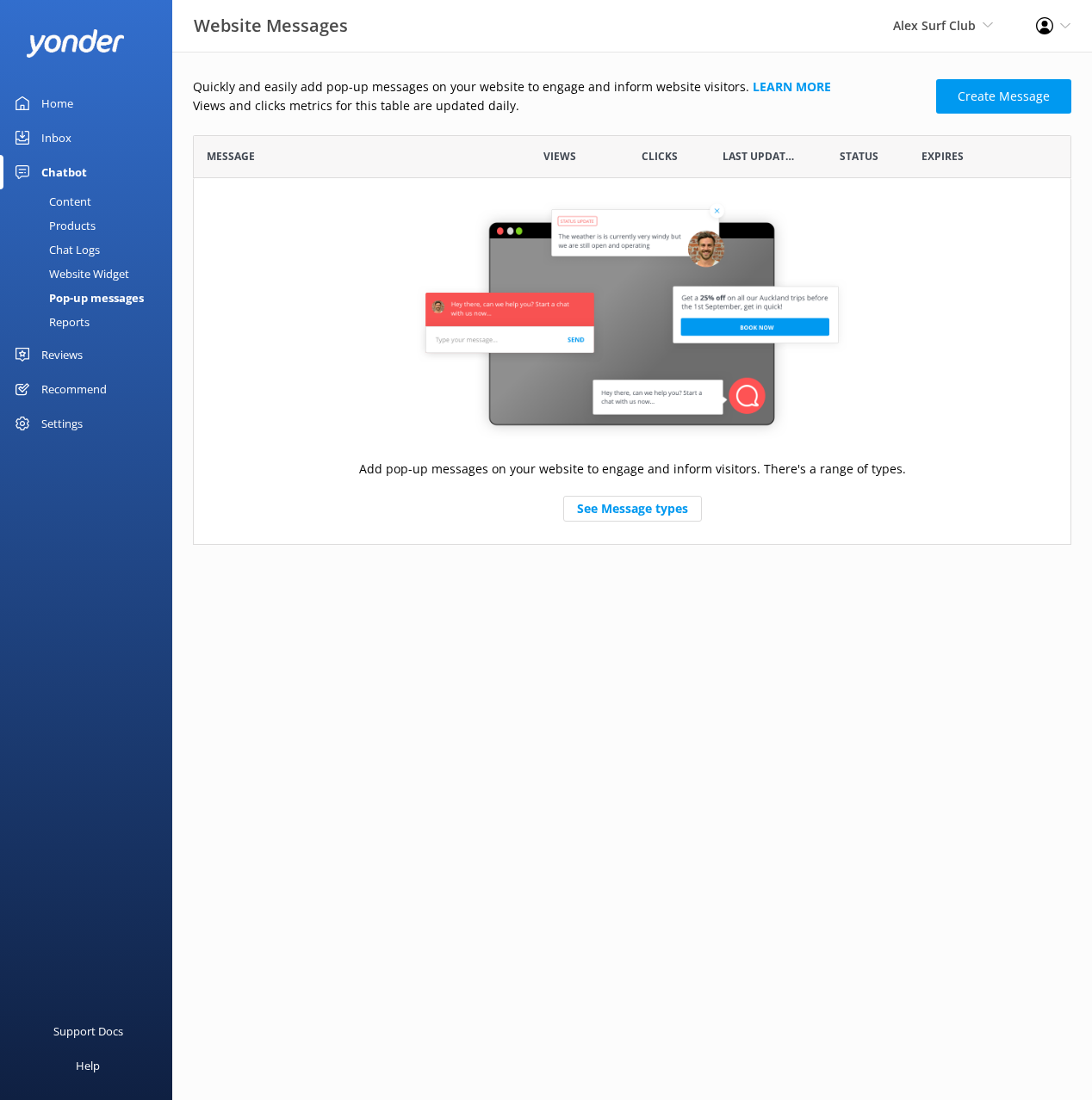
click at [557, 135] on div "Views" at bounding box center [560, 156] width 100 height 43
click at [50, 227] on div "Products" at bounding box center [53, 225] width 86 height 24
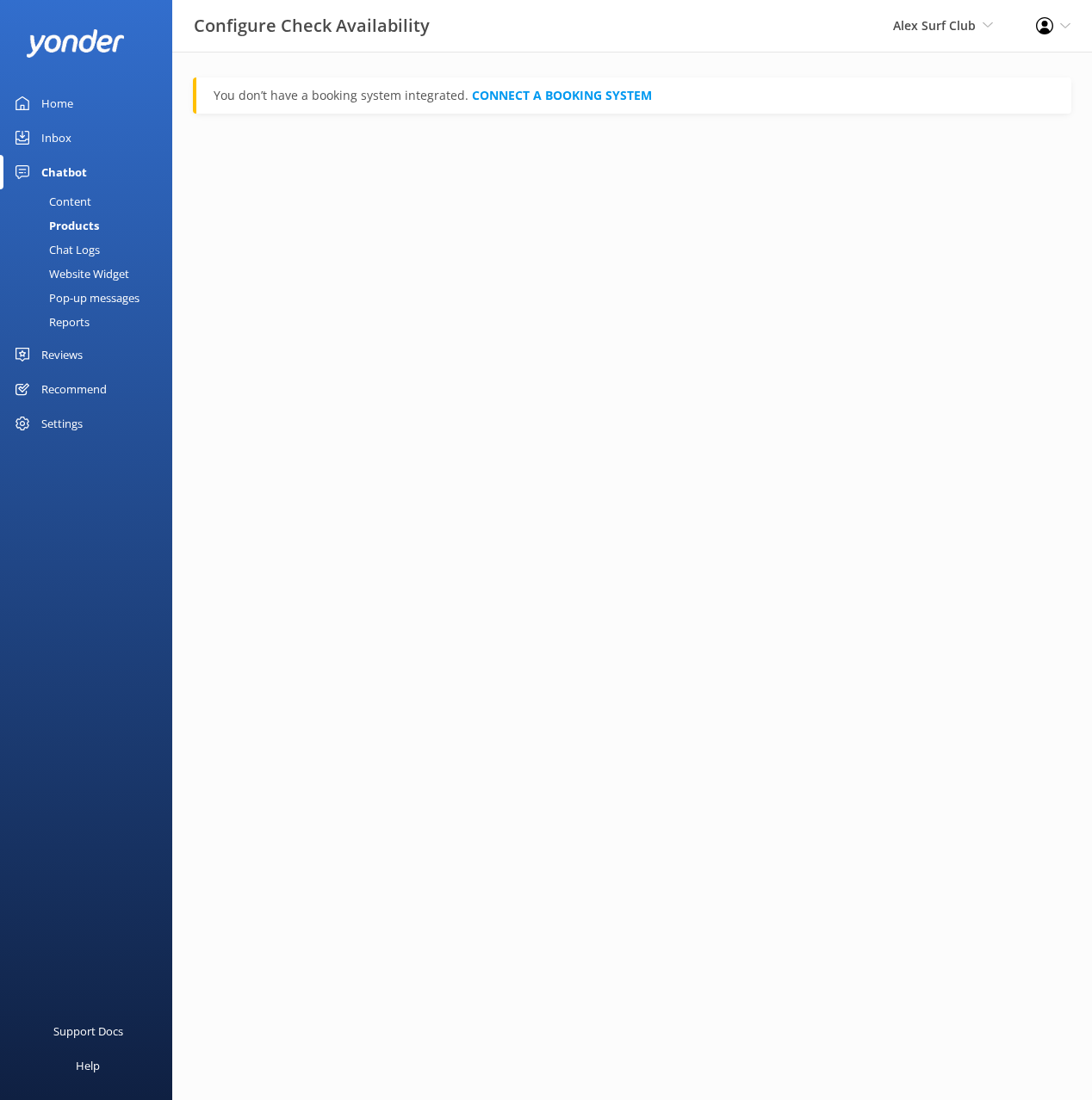
click at [72, 197] on div "Content" at bounding box center [50, 201] width 81 height 24
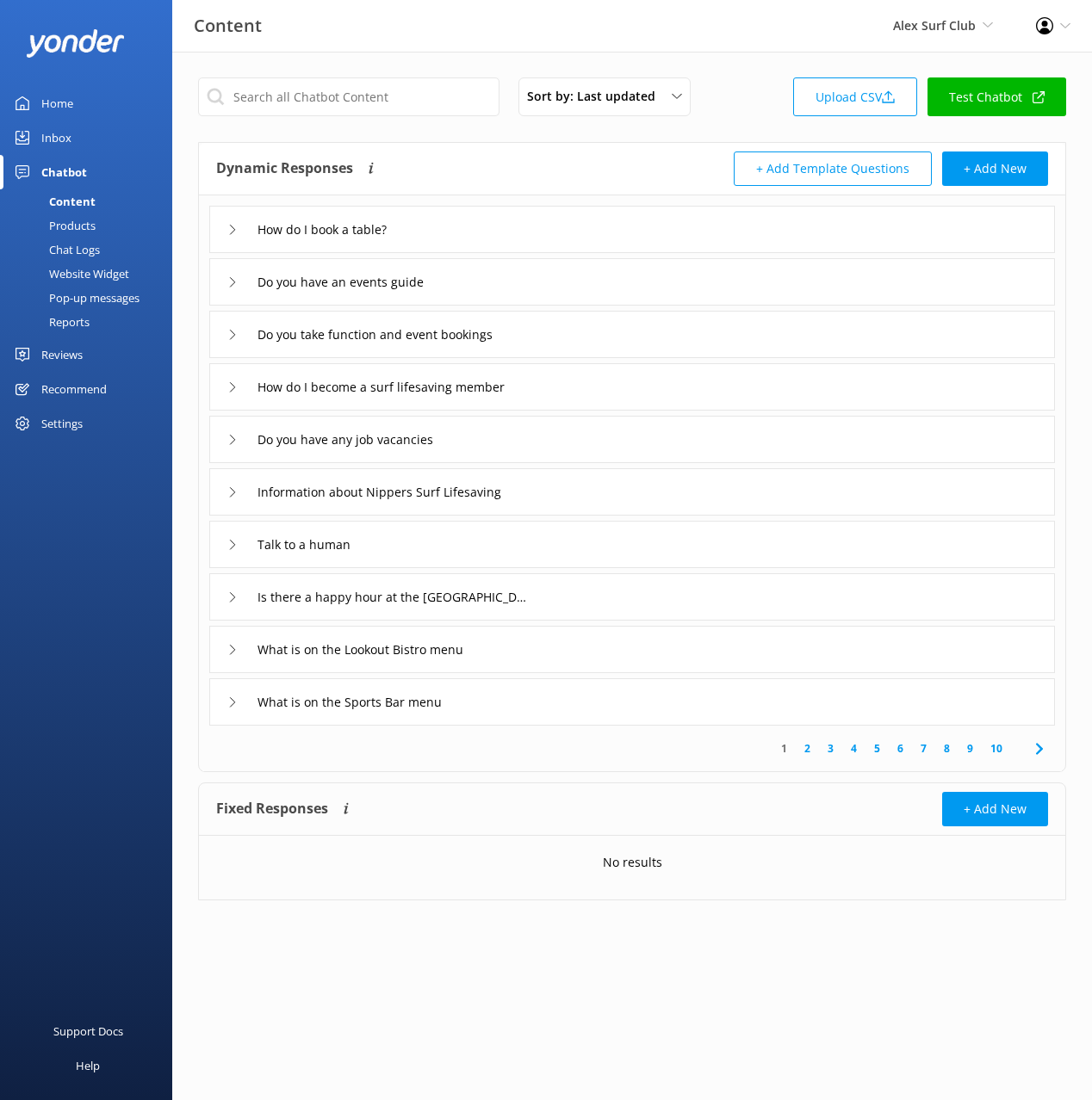
click at [458, 147] on div "Dynamic Responses The chatbot will generate a response based on the content inf…" at bounding box center [632, 170] width 866 height 53
click at [46, 147] on div "Inbox" at bounding box center [56, 138] width 30 height 35
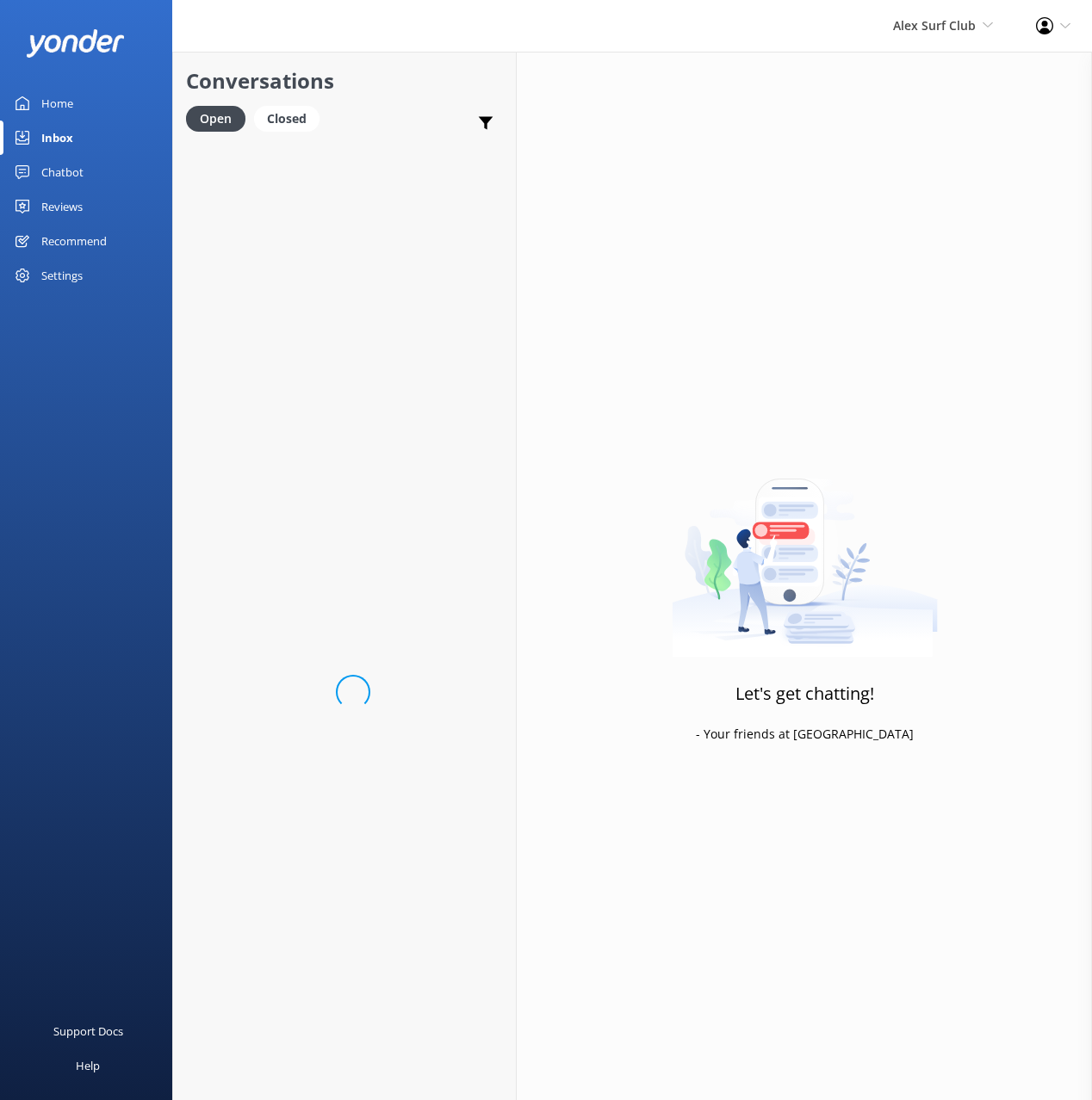
drag, startPoint x: 405, startPoint y: 92, endPoint x: 341, endPoint y: 99, distance: 64.4
click at [404, 92] on h2 "Conversations" at bounding box center [345, 81] width 317 height 33
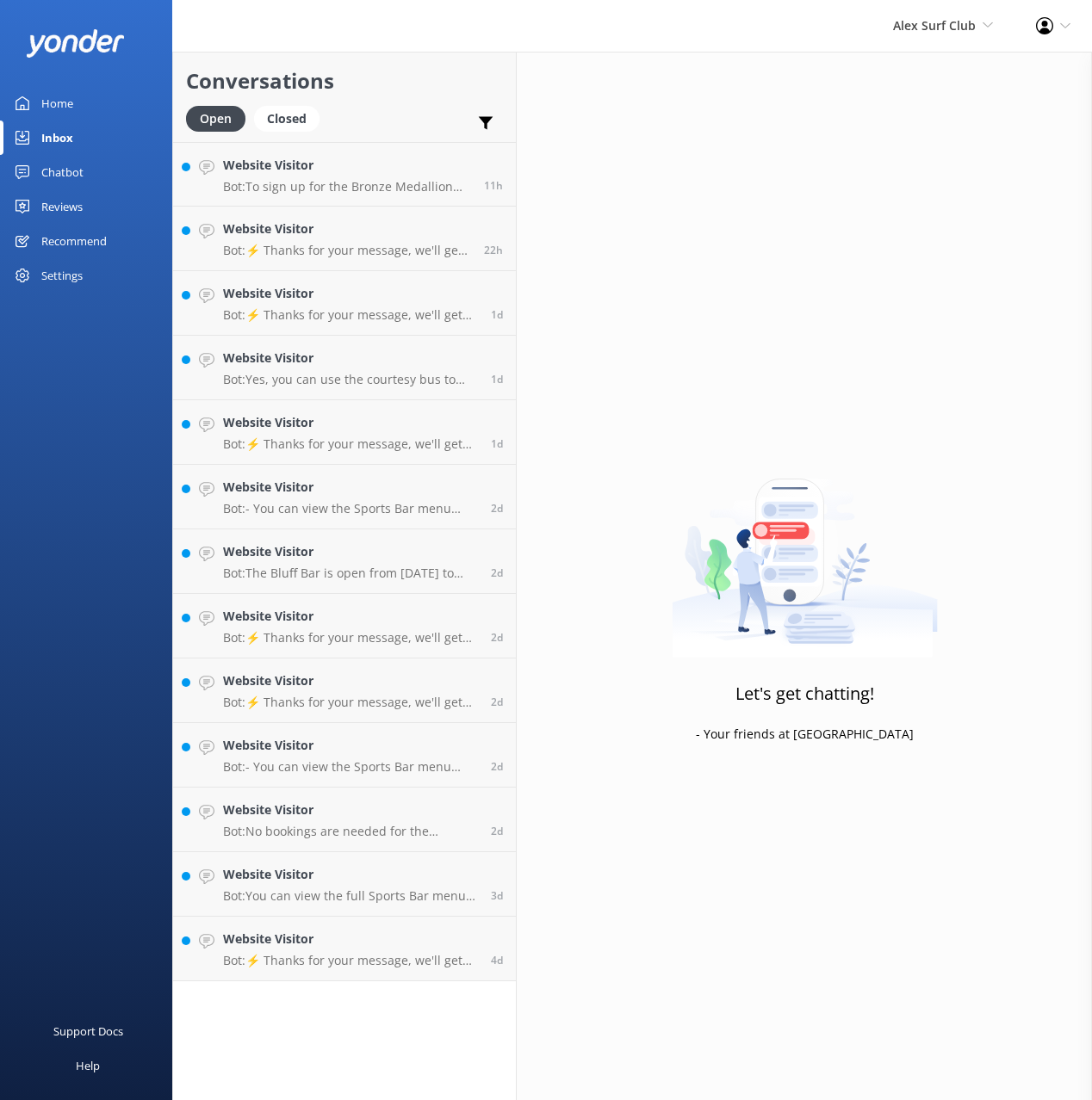
click at [70, 205] on div "Reviews" at bounding box center [61, 207] width 41 height 35
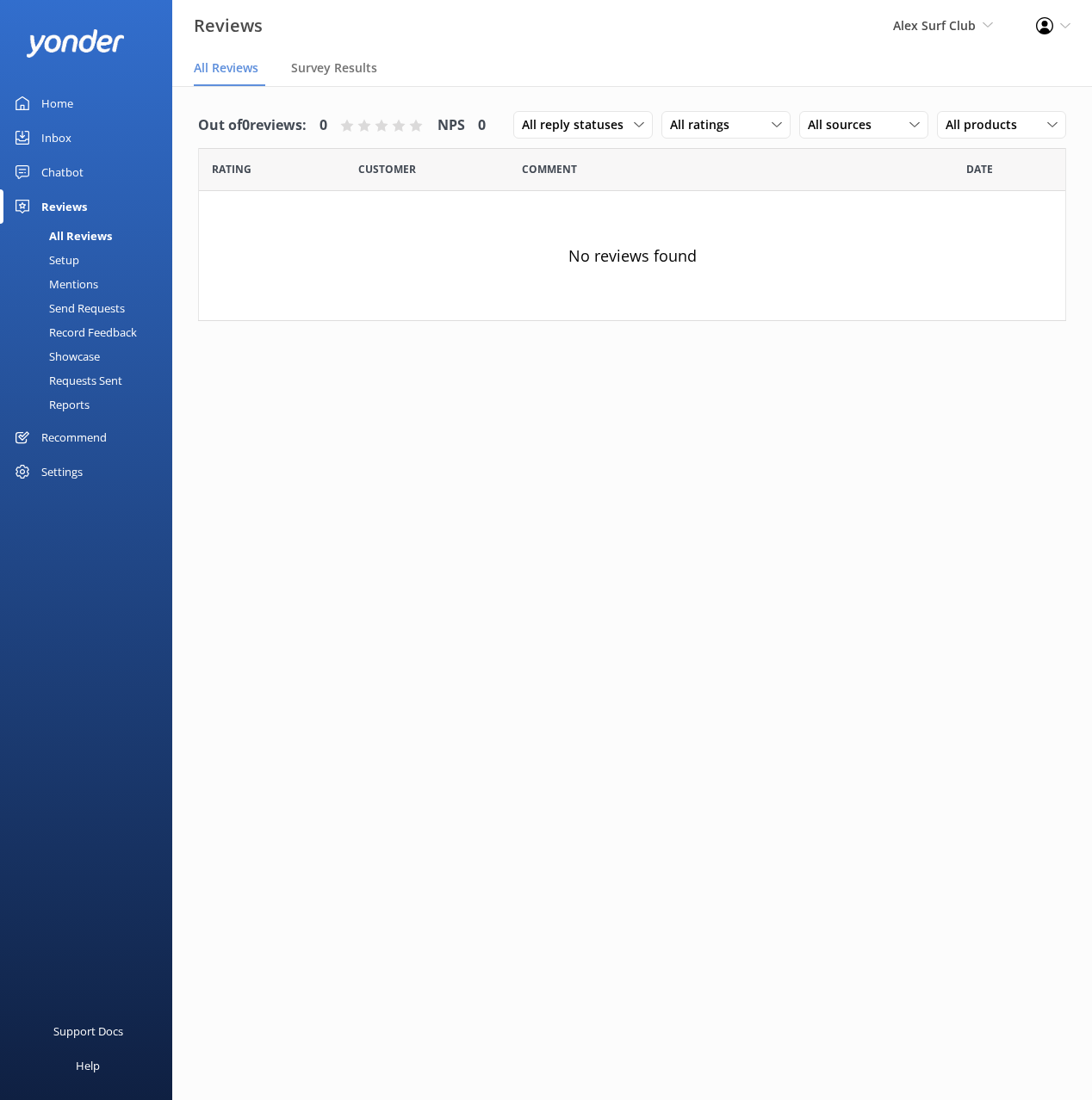
drag, startPoint x: 81, startPoint y: 169, endPoint x: 129, endPoint y: 165, distance: 48.2
click at [81, 169] on div "Chatbot" at bounding box center [62, 172] width 42 height 35
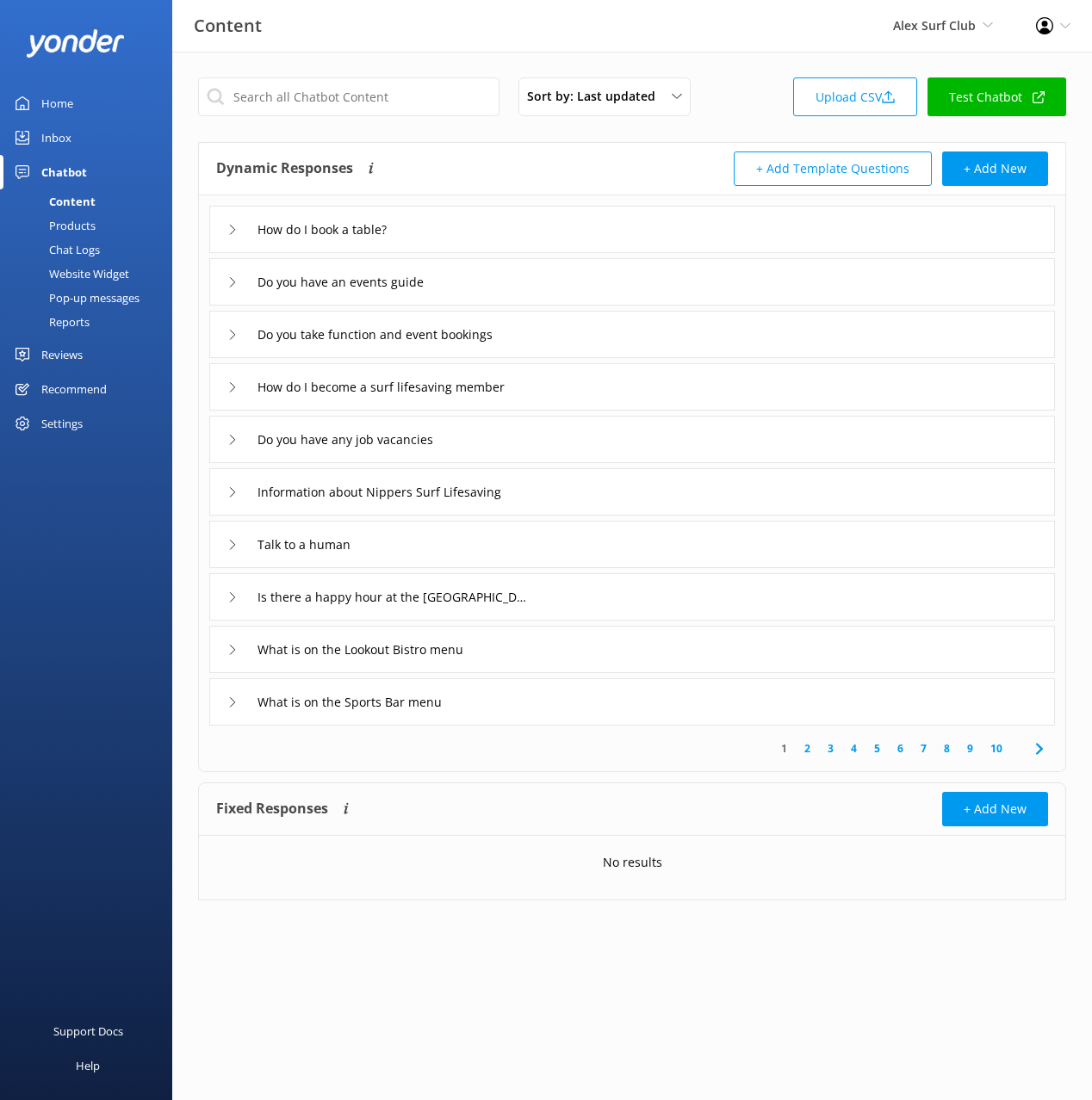
drag, startPoint x: 603, startPoint y: 145, endPoint x: 409, endPoint y: 213, distance: 205.6
click at [603, 145] on div "Dynamic Responses The chatbot will generate a response based on the content inf…" at bounding box center [632, 170] width 866 height 53
click at [76, 225] on div "Products" at bounding box center [53, 225] width 86 height 24
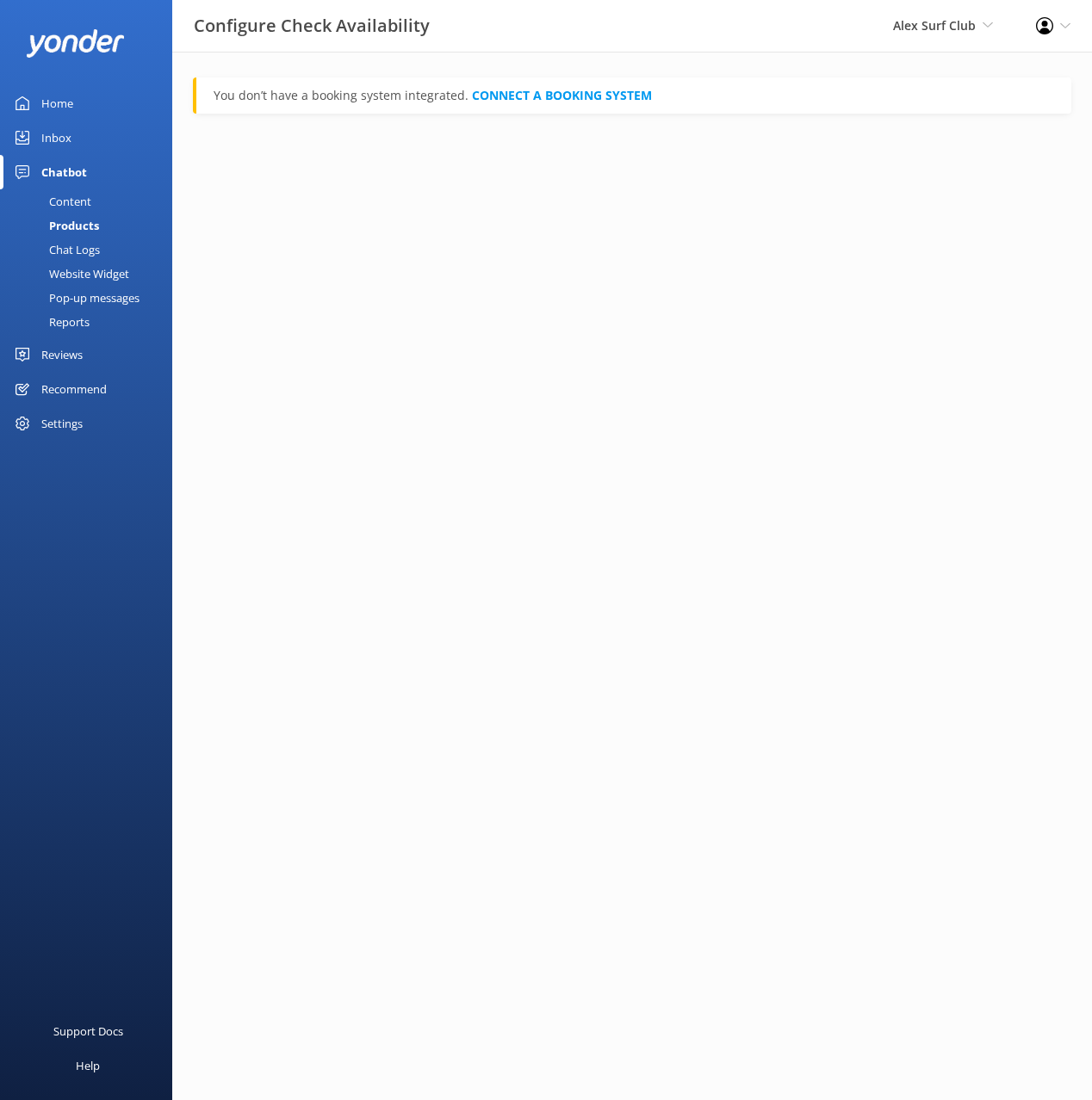
click at [74, 252] on div "Chat Logs" at bounding box center [55, 250] width 89 height 24
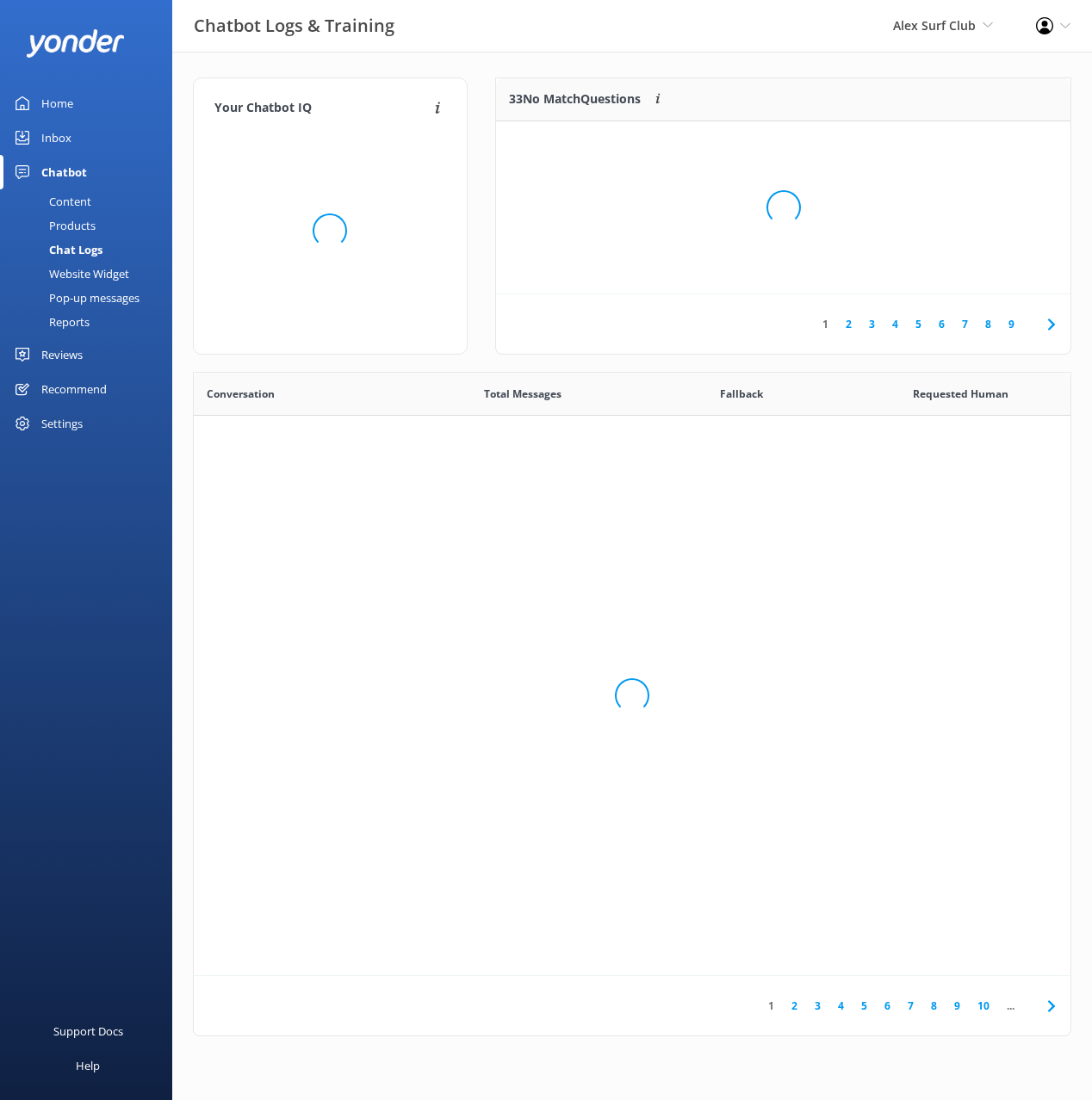
scroll to position [603, 877]
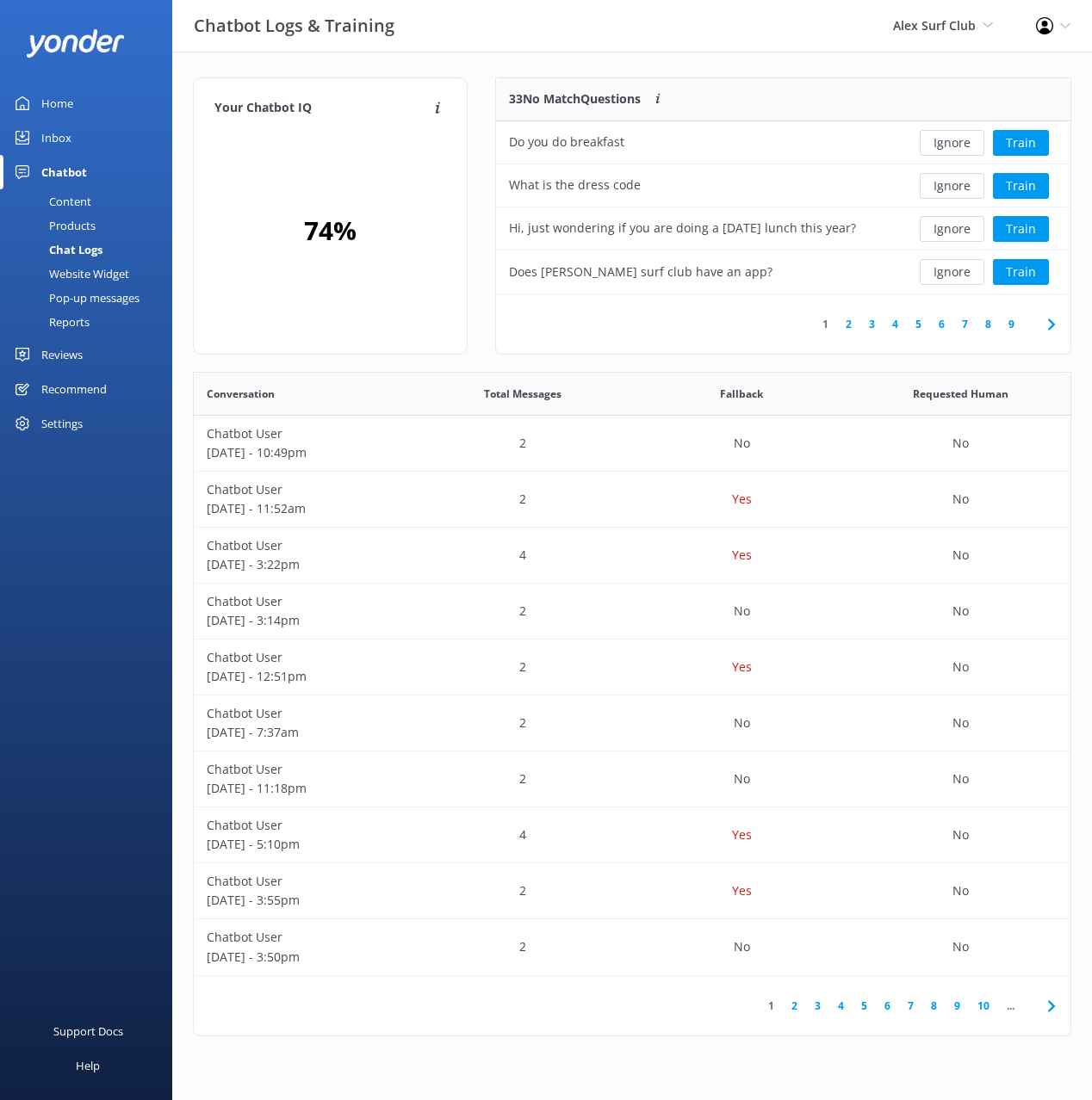
click at [80, 275] on div "Website Widget" at bounding box center [69, 273] width 118 height 24
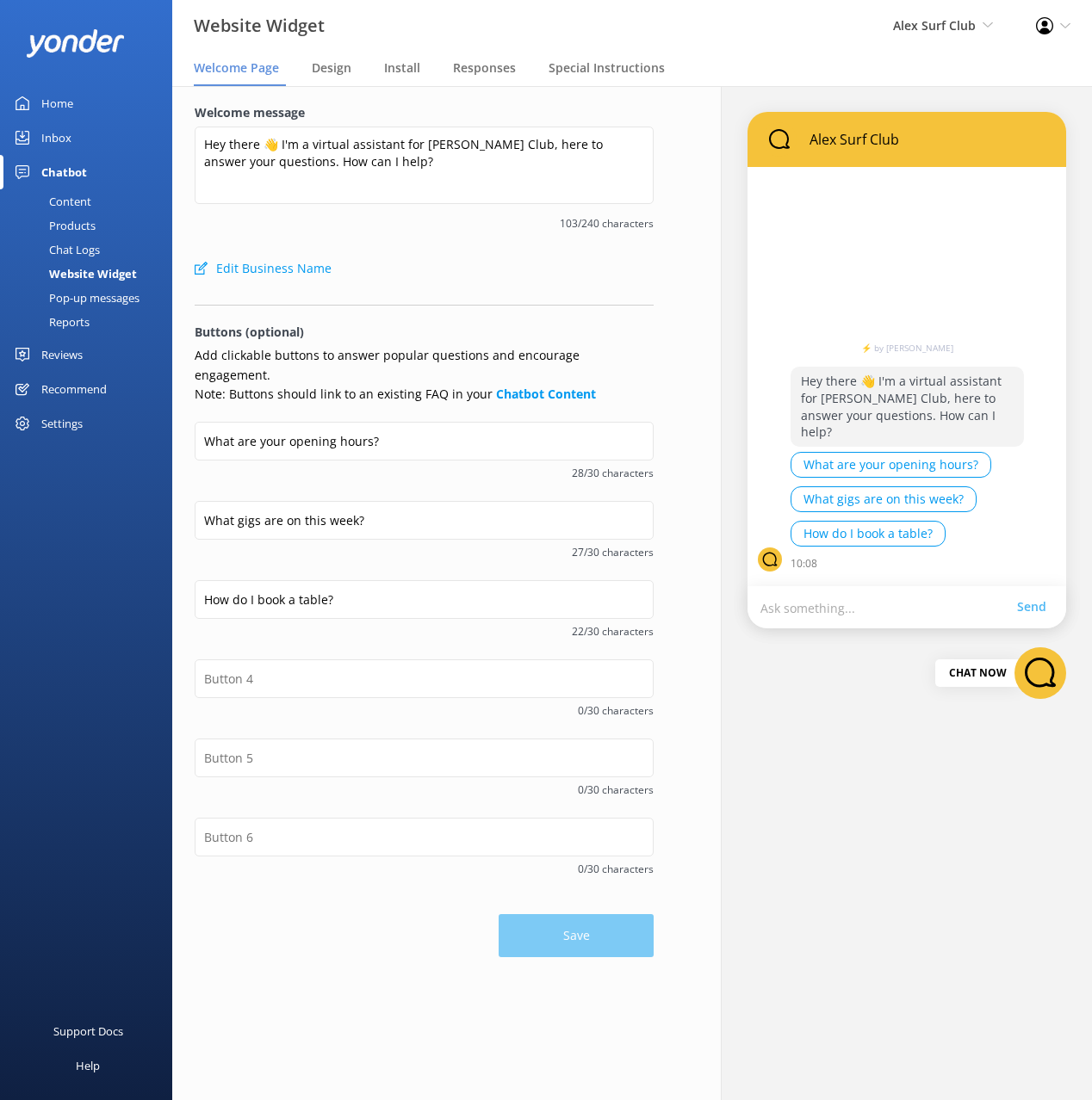
click at [540, 254] on div "Edit Business Name" at bounding box center [423, 269] width 458 height 35
click at [95, 203] on link "Content" at bounding box center [91, 201] width 162 height 24
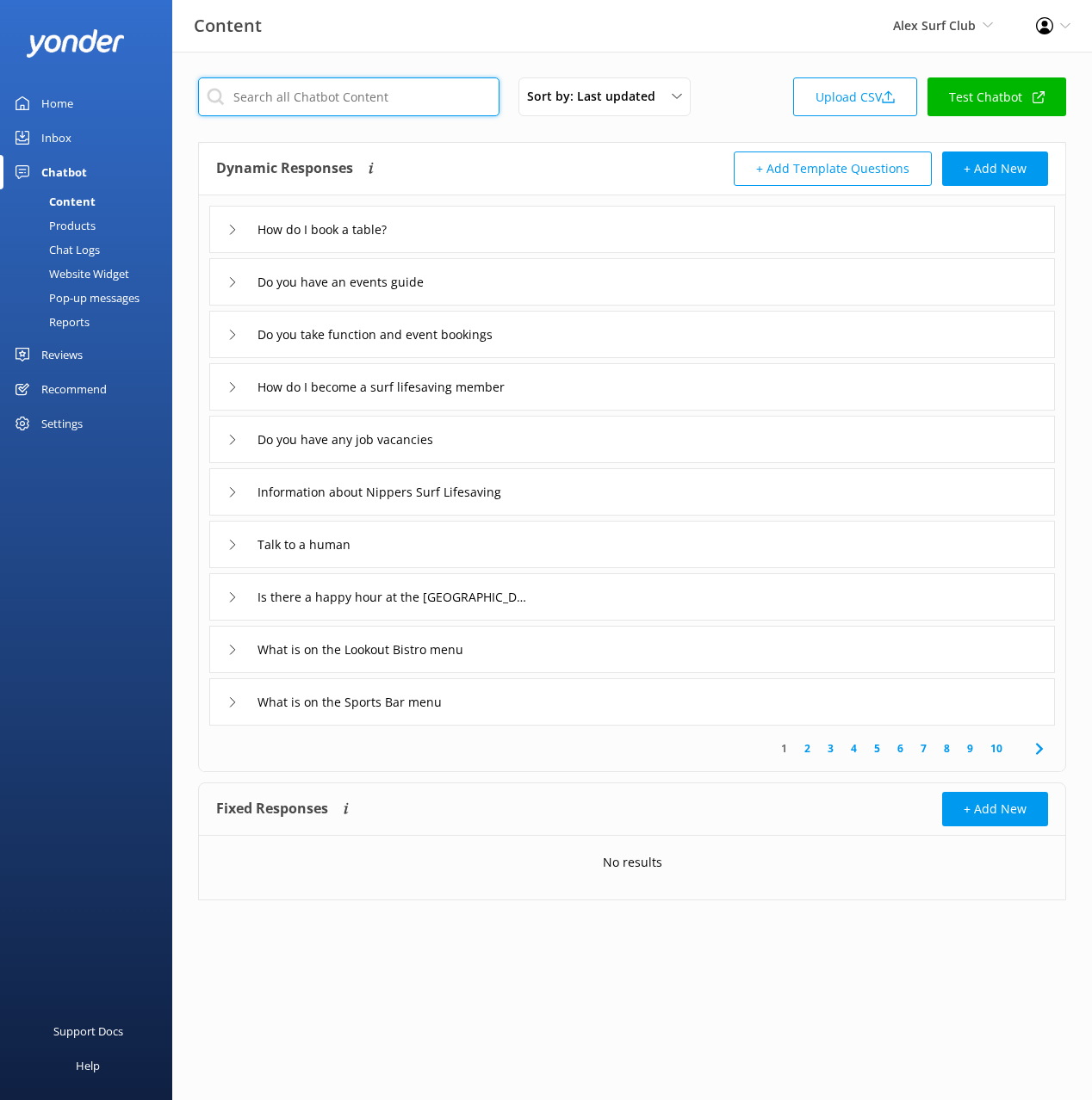
click at [325, 95] on input "text" at bounding box center [348, 97] width 302 height 39
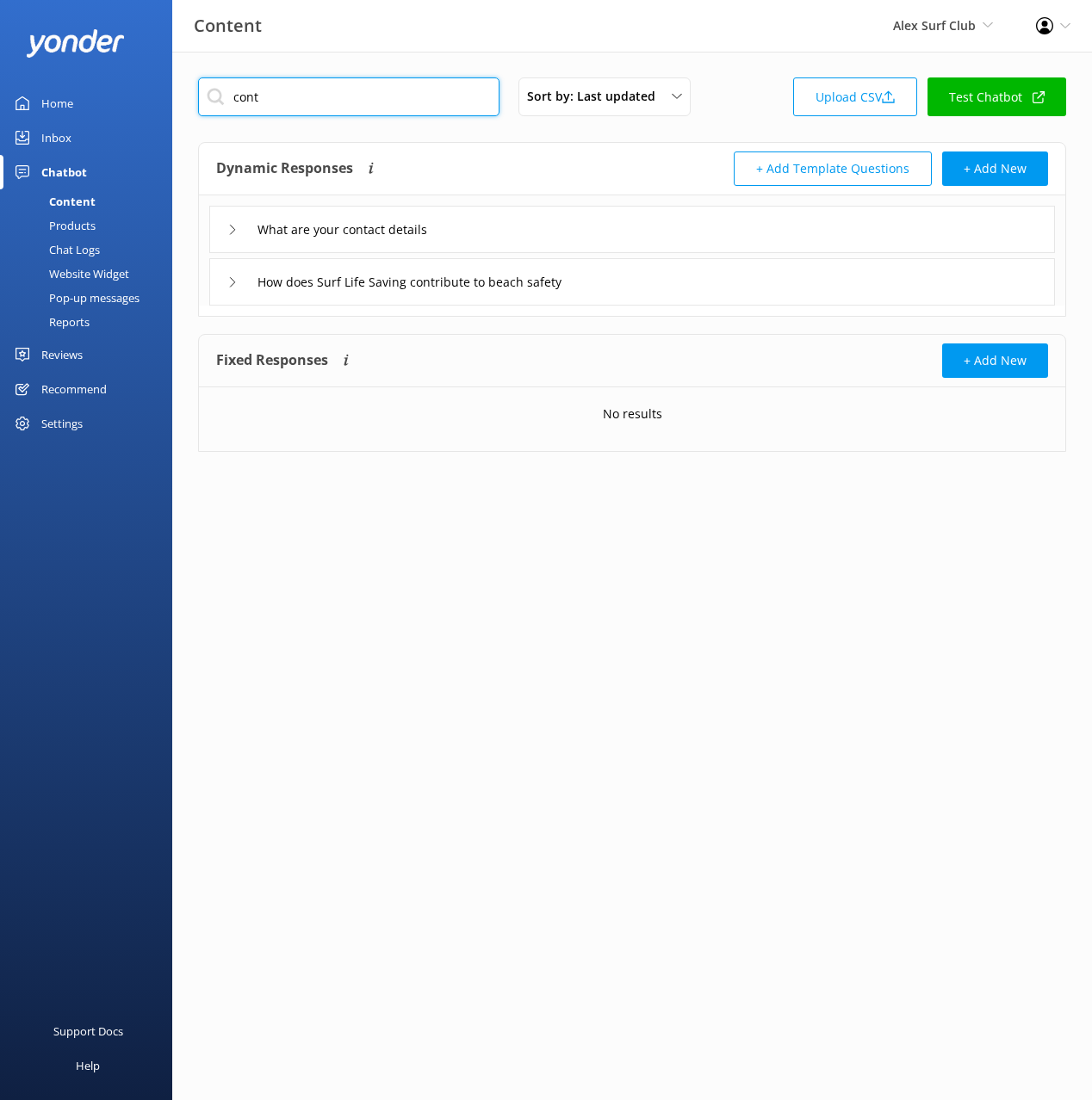
type input "cont"
click at [507, 153] on div "Dynamic Responses The chatbot will generate a response based on the content inf…" at bounding box center [424, 169] width 416 height 35
click at [511, 226] on div "What are your contact details" at bounding box center [633, 230] width 846 height 47
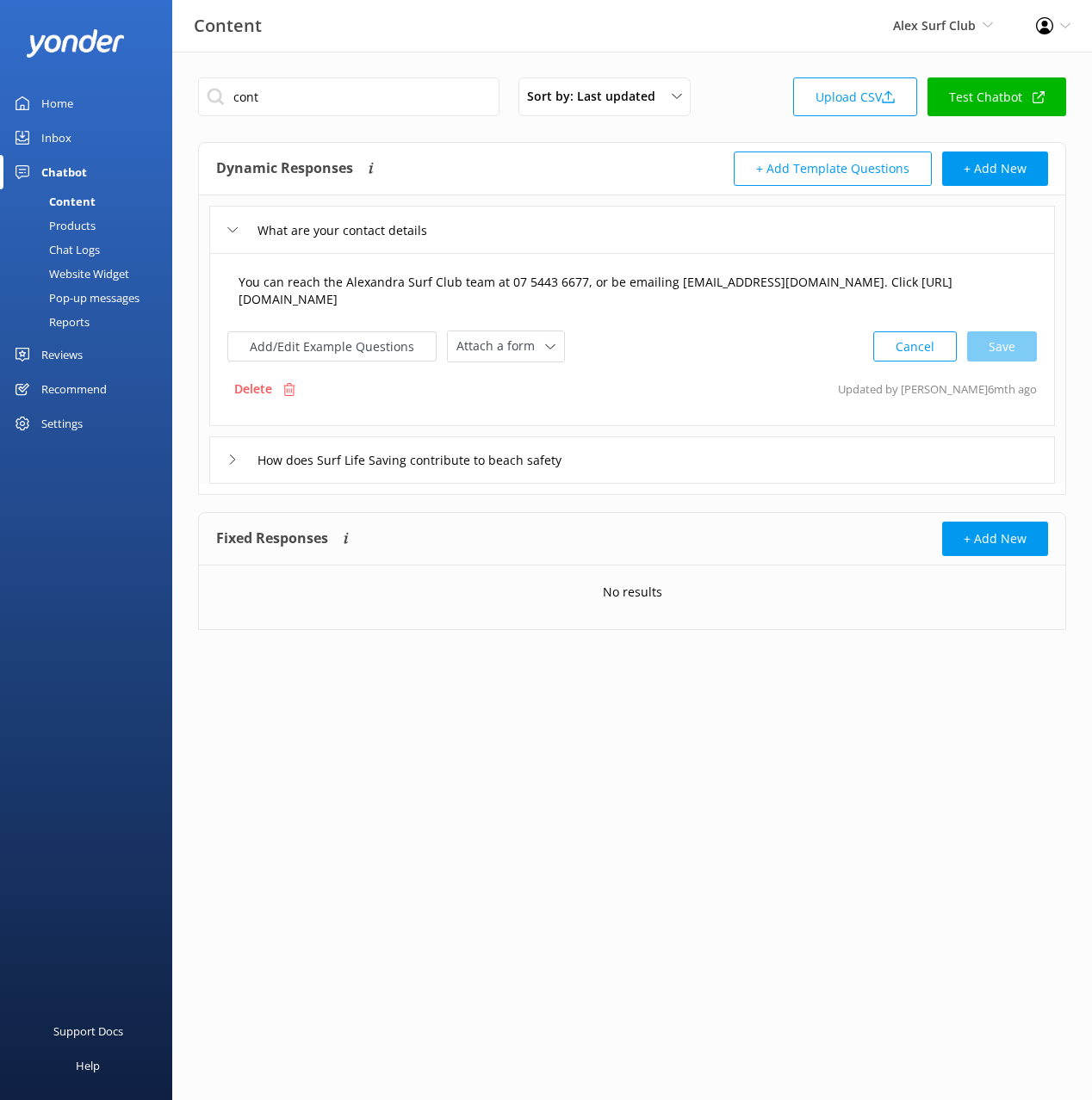
click at [551, 290] on textarea "You can reach the Alexandra Surf Club team at 07 5443 6677, or be emailing [EMA…" at bounding box center [632, 292] width 806 height 55
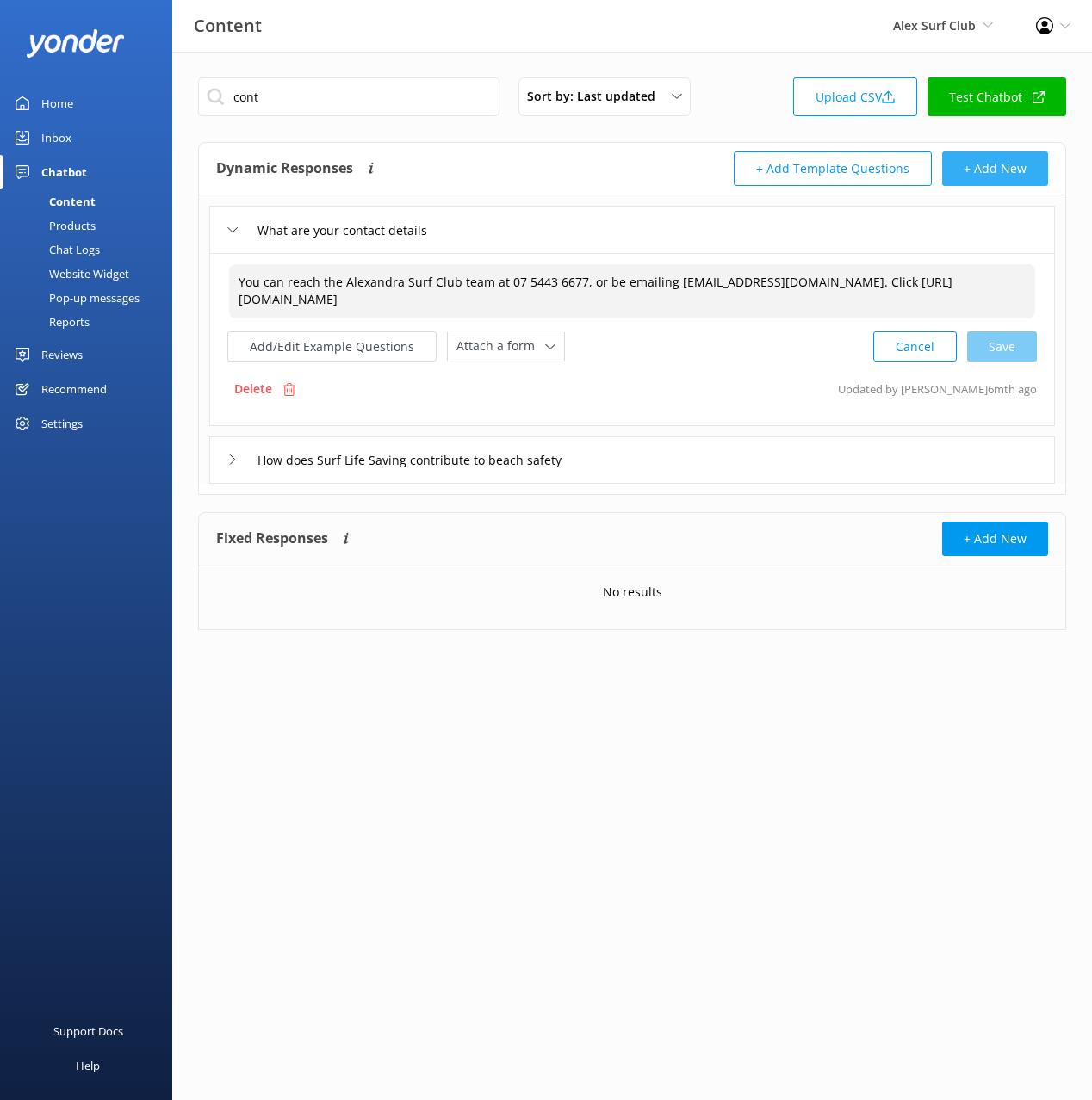
click at [972, 166] on button "+ Add New" at bounding box center [994, 169] width 106 height 35
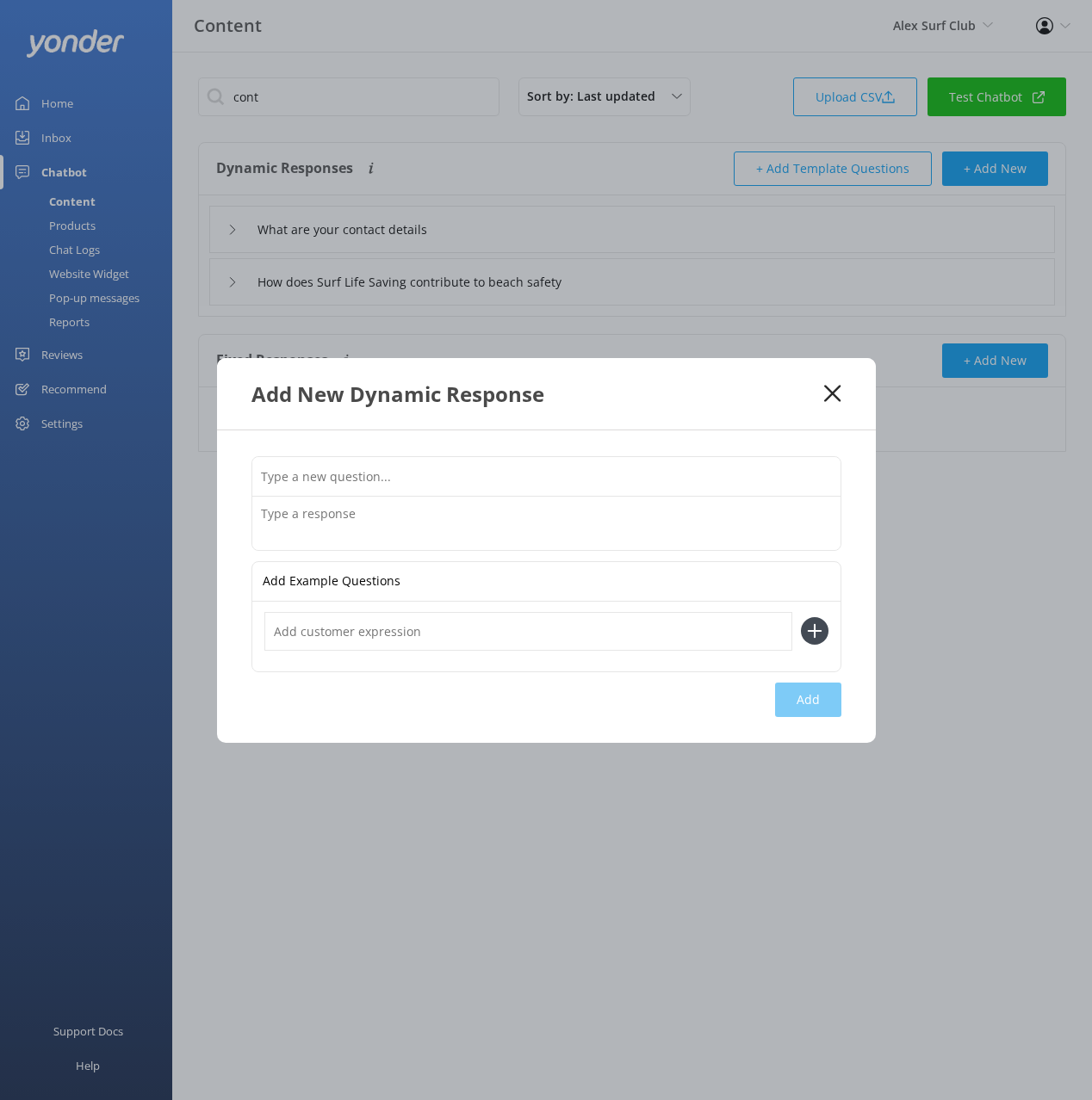
click at [598, 478] on input "text" at bounding box center [546, 477] width 588 height 39
type input "I'm having troubl"
click at [820, 393] on div "Add New Dynamic Response" at bounding box center [538, 394] width 573 height 28
click at [833, 393] on use at bounding box center [832, 393] width 16 height 16
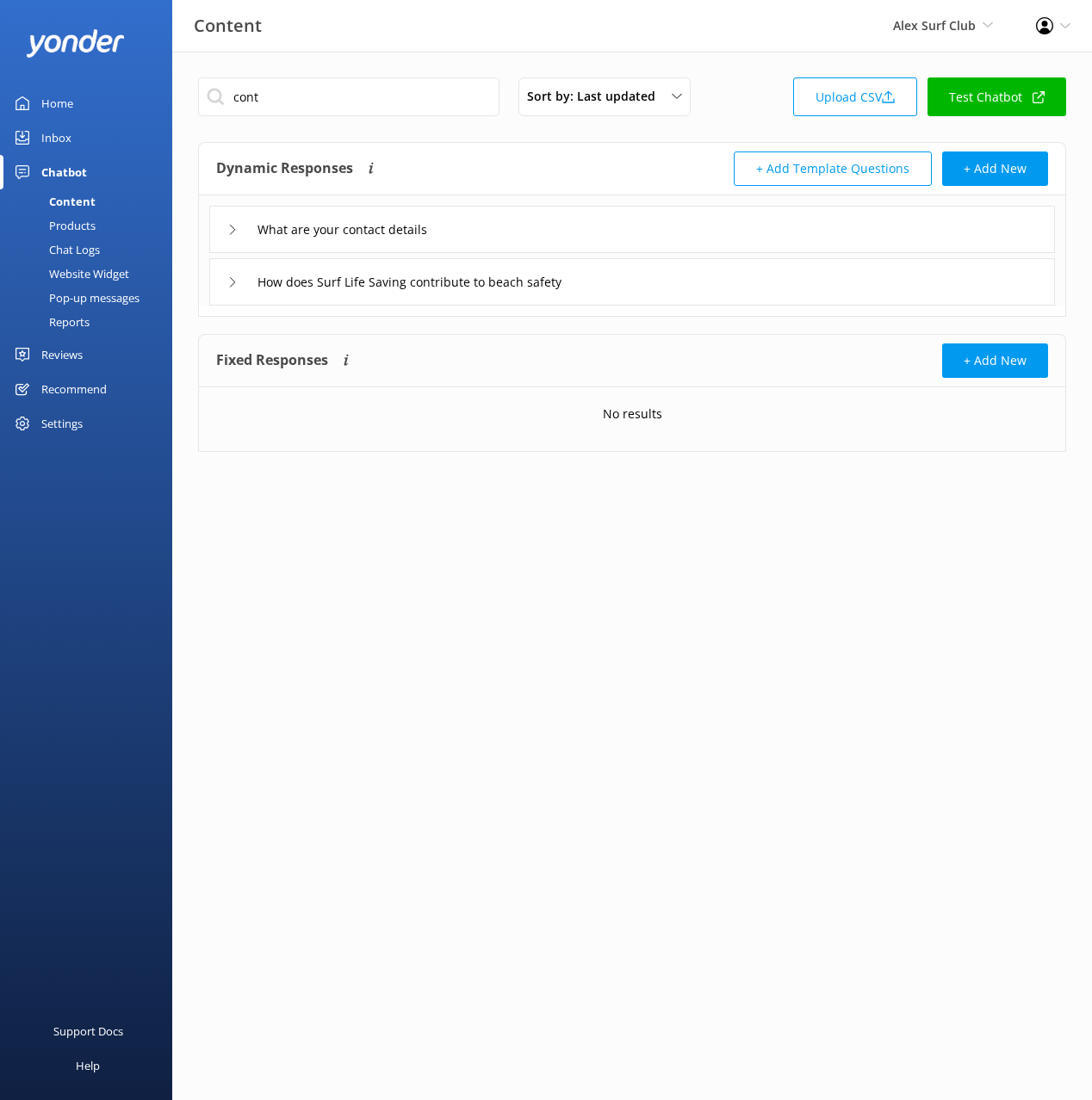
click at [89, 263] on div "Website Widget" at bounding box center [69, 273] width 118 height 24
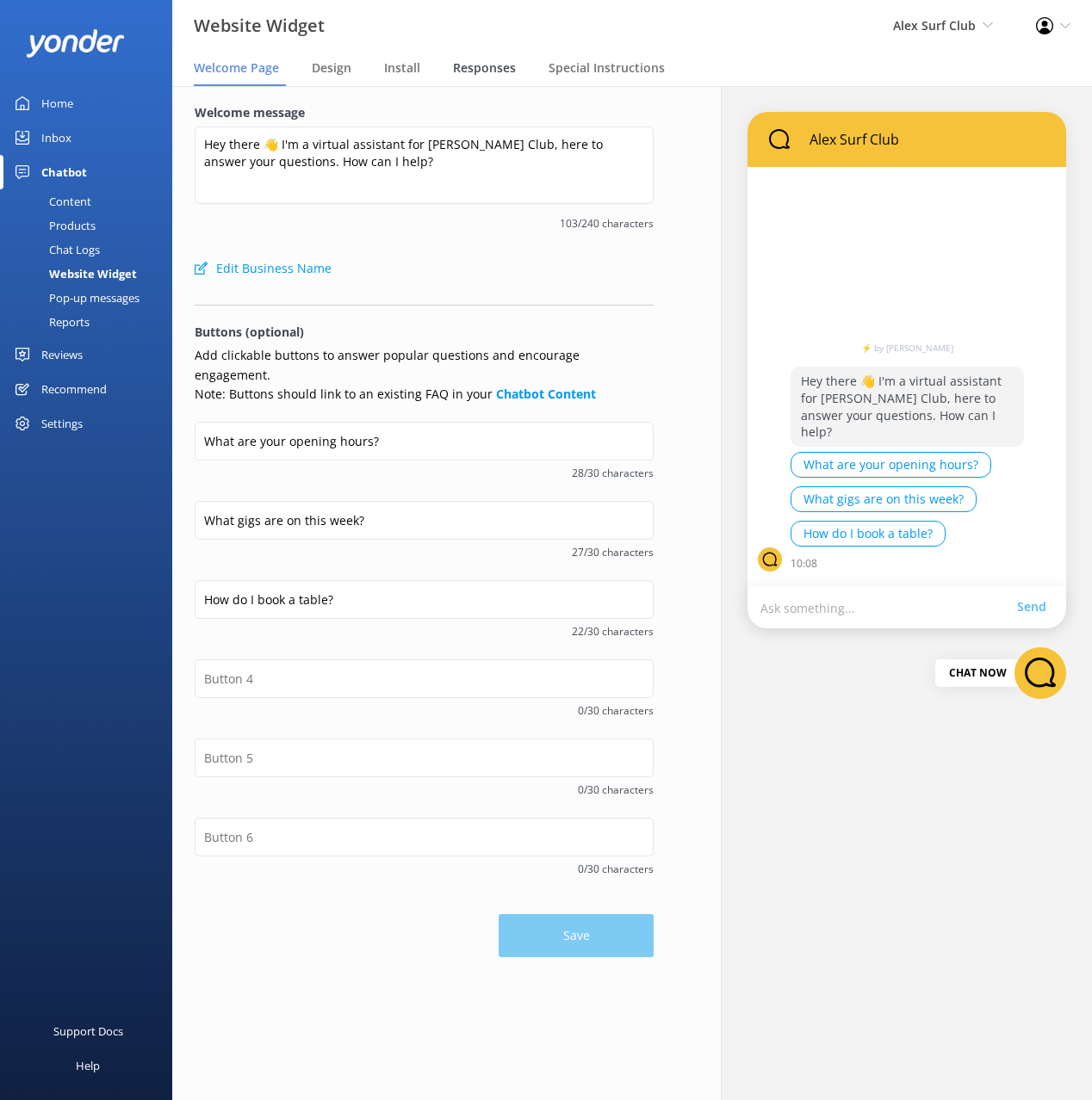
click at [498, 69] on span "Responses" at bounding box center [484, 67] width 63 height 17
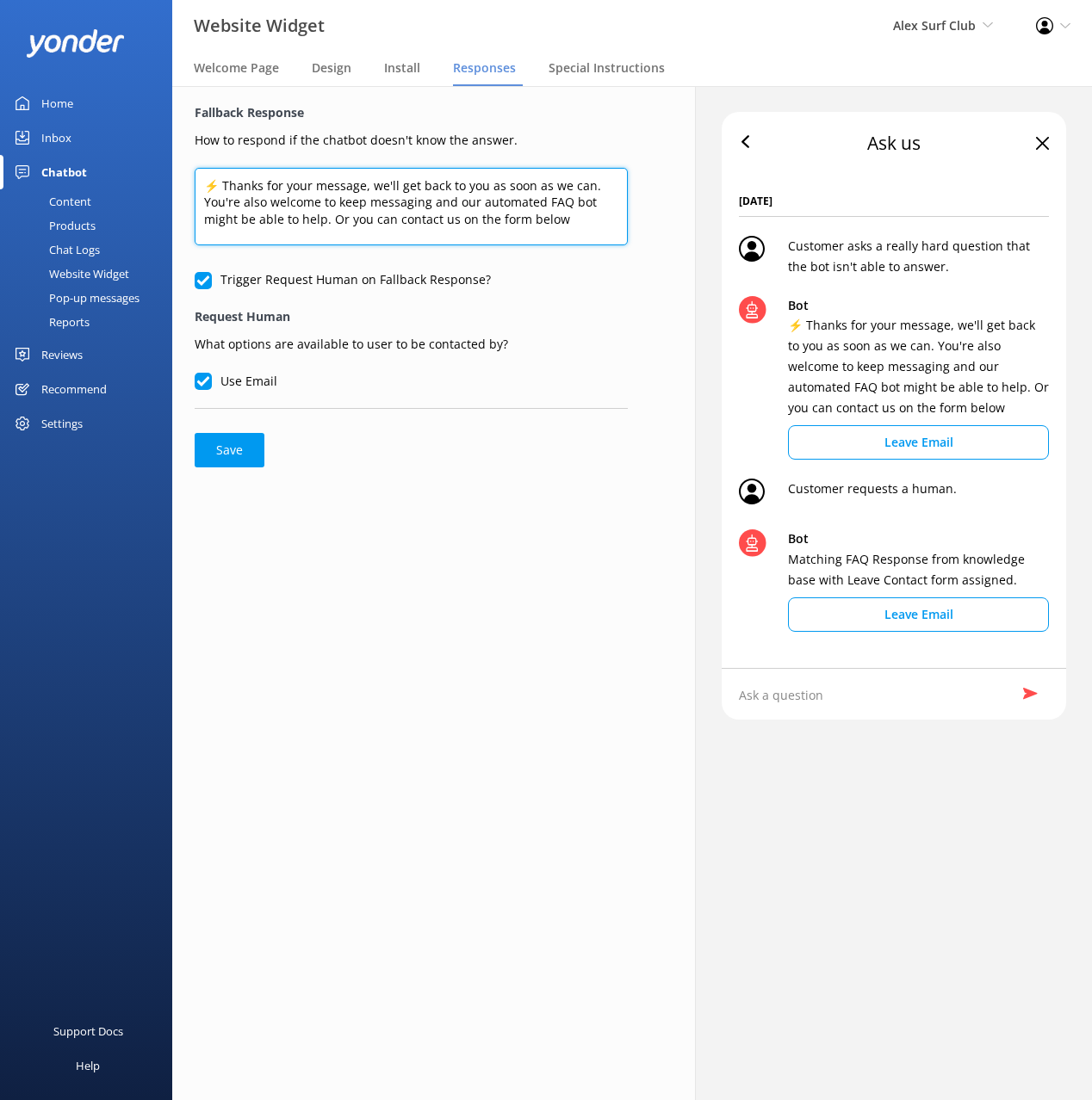
click at [592, 225] on textarea "⚡ Thanks for your message, we'll get back to you as soon as we can. You're also…" at bounding box center [410, 206] width 433 height 77
paste textarea "You can reach the Alexandra Surf Club team at 07 5443 6677, or be emailing [EMA…"
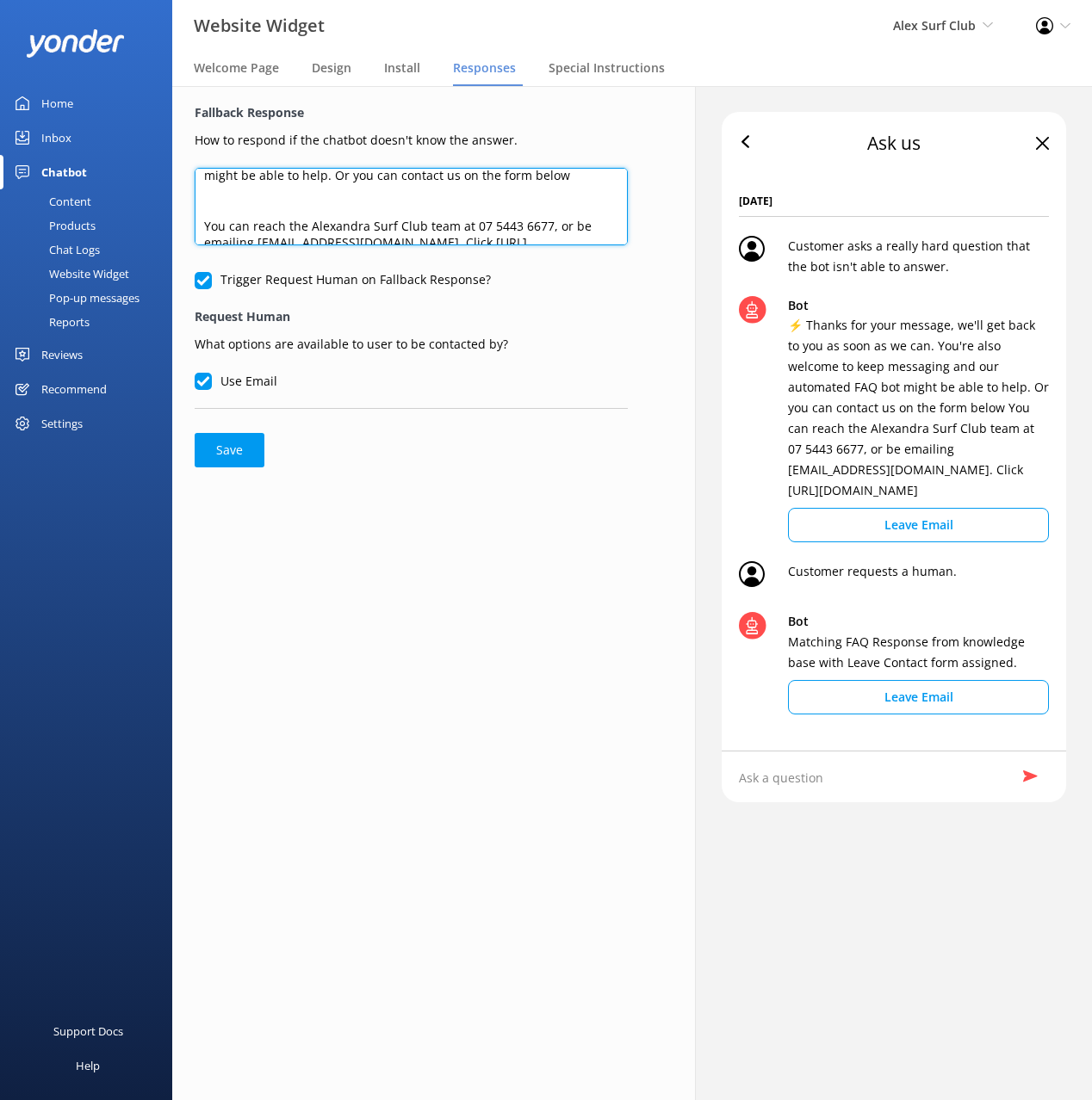
scroll to position [48, 0]
drag, startPoint x: 452, startPoint y: 222, endPoint x: 563, endPoint y: 217, distance: 111.1
click at [563, 217] on textarea "⚡ Thanks for your message, we'll get back to you as soon as we can. You're also…" at bounding box center [410, 206] width 433 height 77
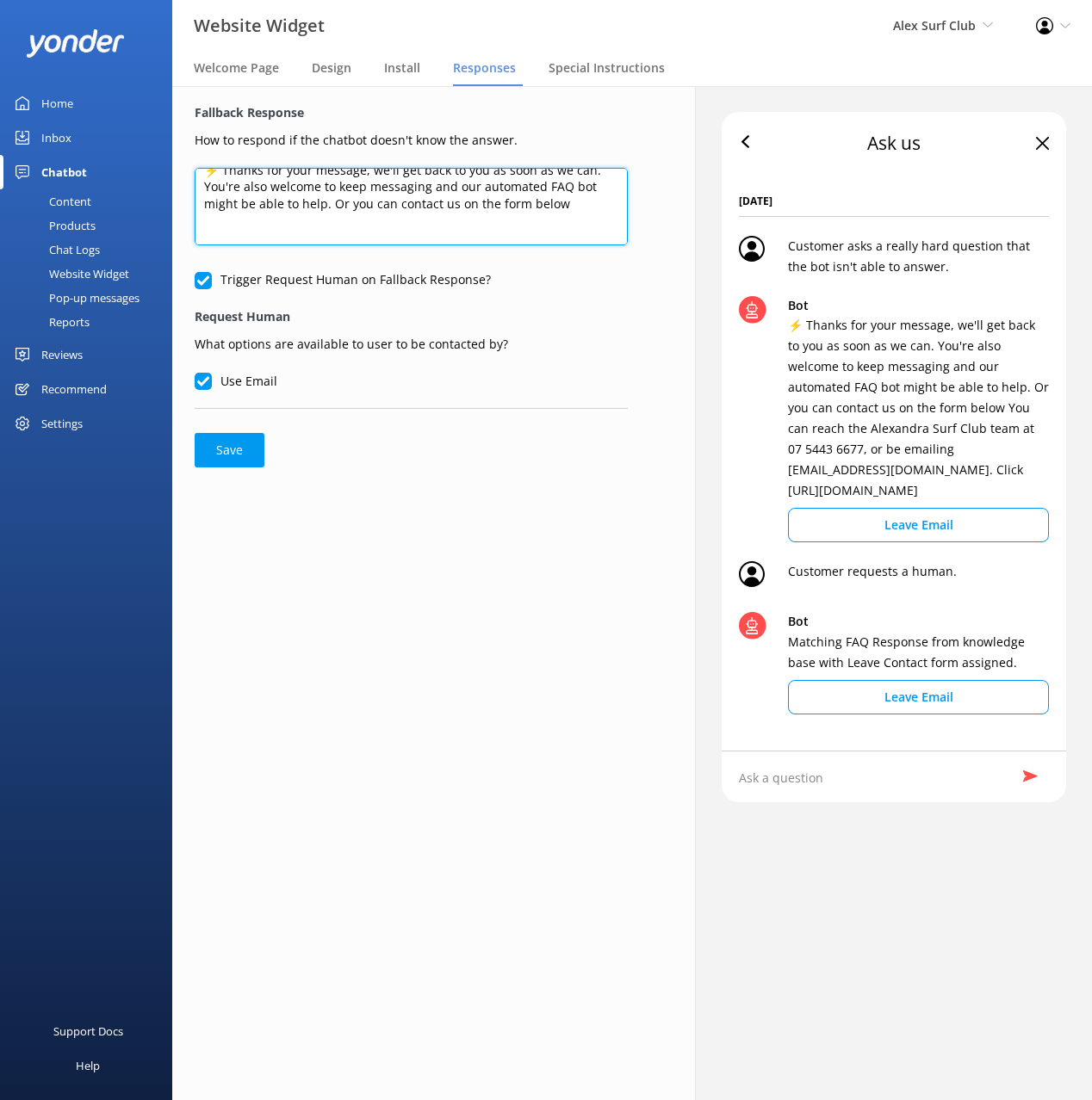
scroll to position [8, 0]
drag, startPoint x: 569, startPoint y: 211, endPoint x: 329, endPoint y: 214, distance: 240.0
click at [329, 214] on textarea "⚡ Thanks for your message, we'll get back to you as soon as we can. You're also…" at bounding box center [410, 206] width 433 height 77
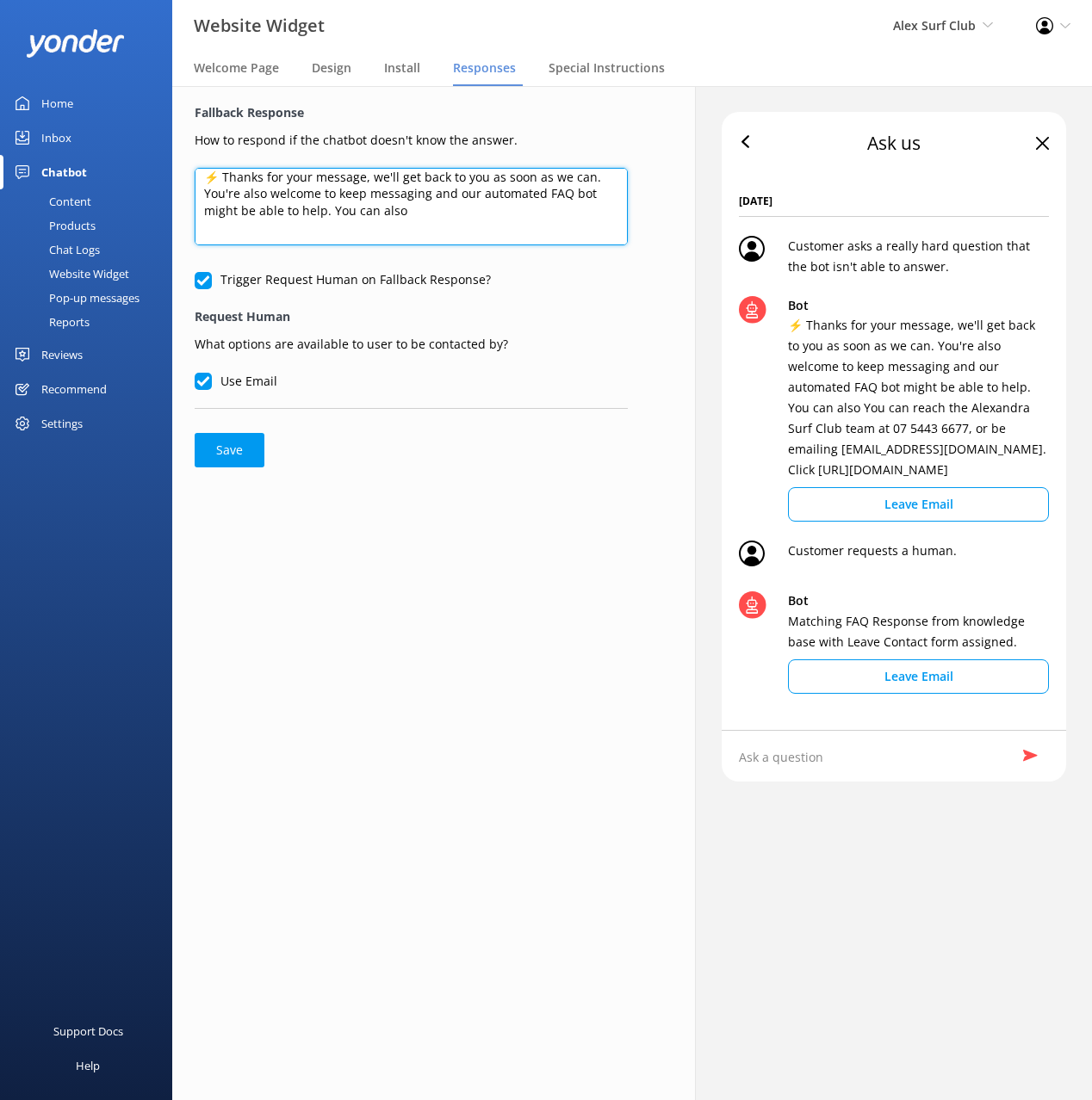
paste textarea "at 07 5443 6677, or"
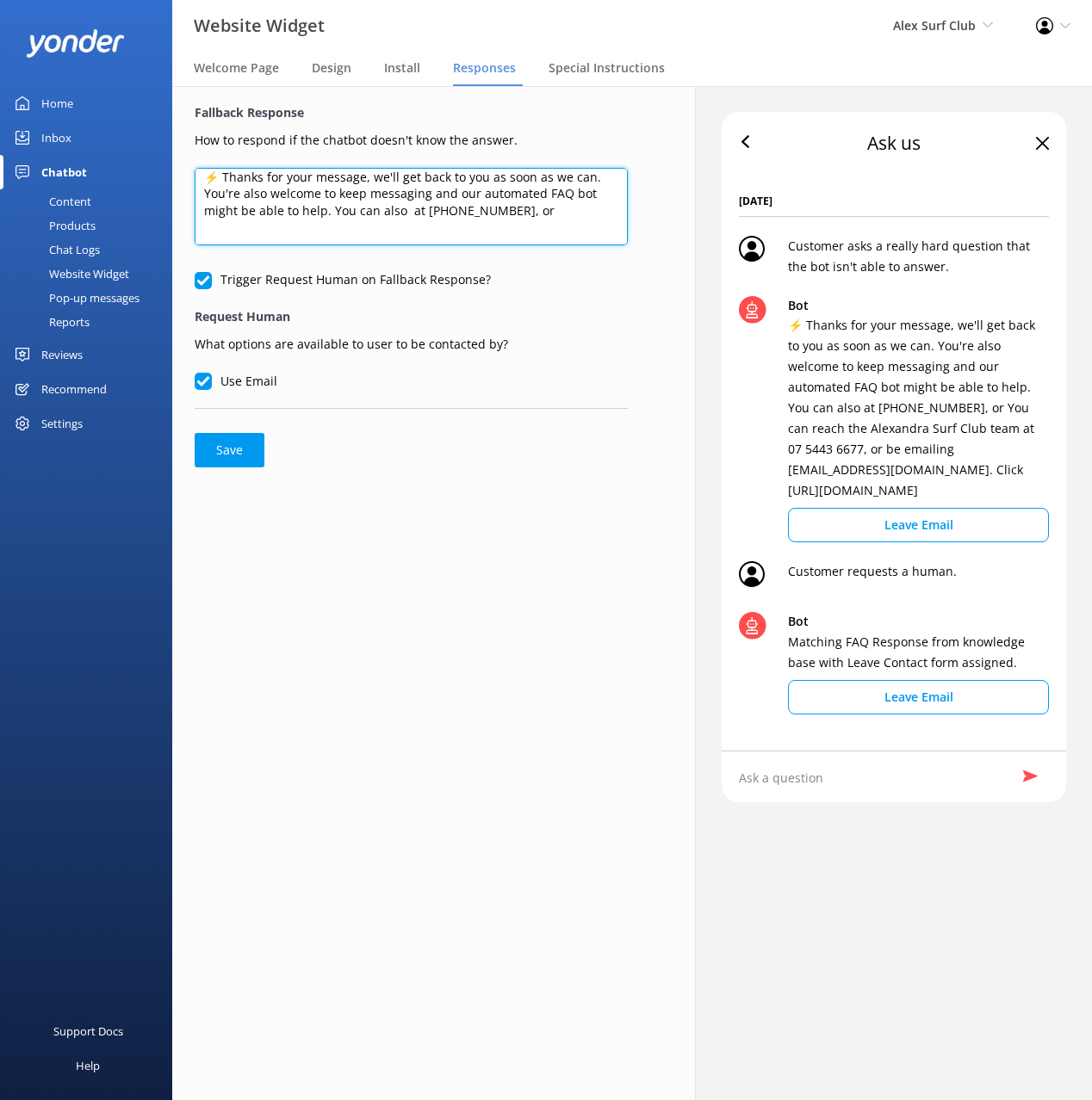
click at [400, 211] on textarea "⚡ Thanks for your message, we'll get back to you as soon as we can. You're also…" at bounding box center [410, 206] width 433 height 77
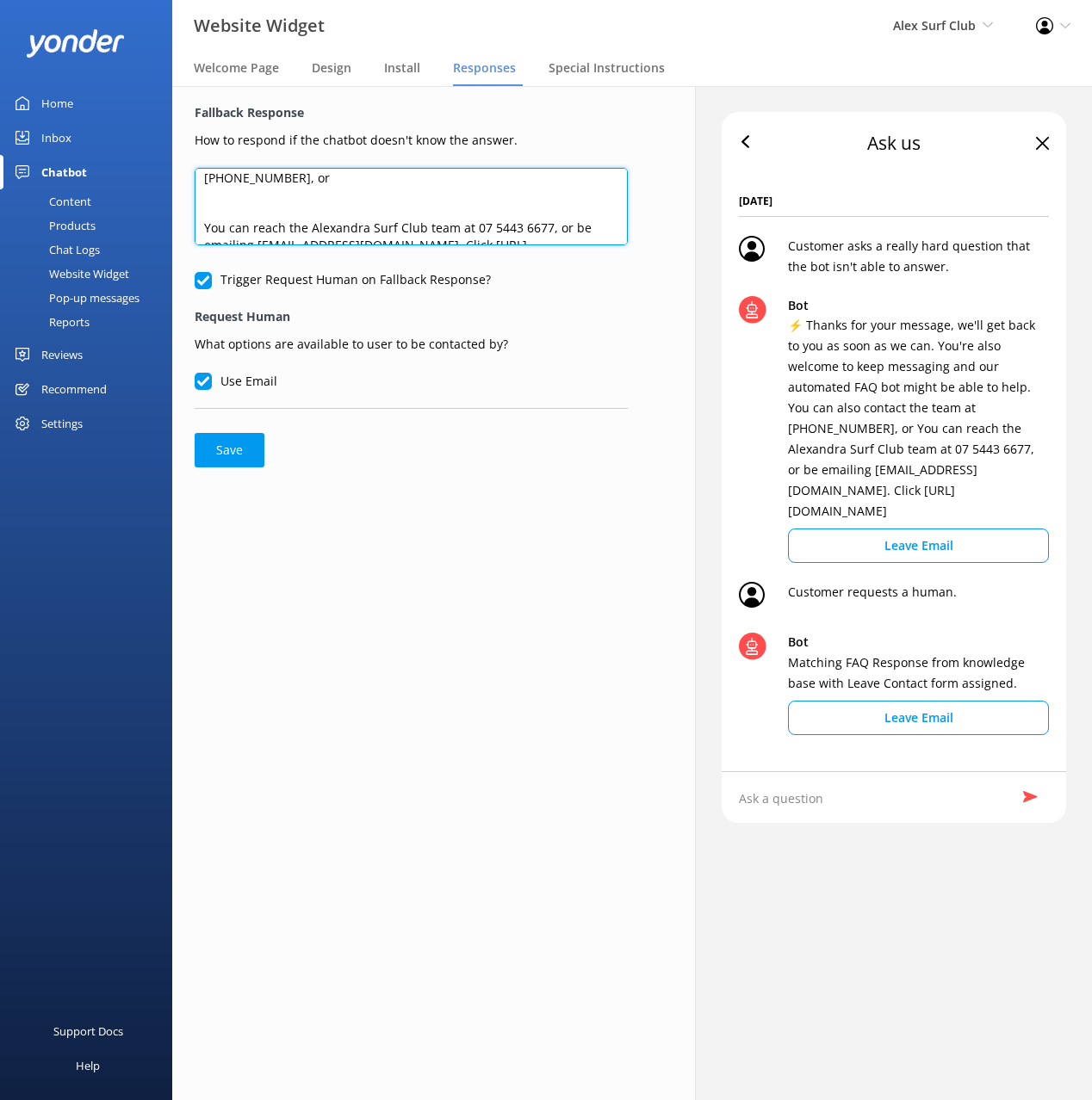
scroll to position [67, 0]
drag, startPoint x: 395, startPoint y: 220, endPoint x: 256, endPoint y: 217, distance: 139.0
click at [256, 217] on textarea "⚡ Thanks for your message, we'll get back to you as soon as we can. You're also…" at bounding box center [410, 206] width 433 height 77
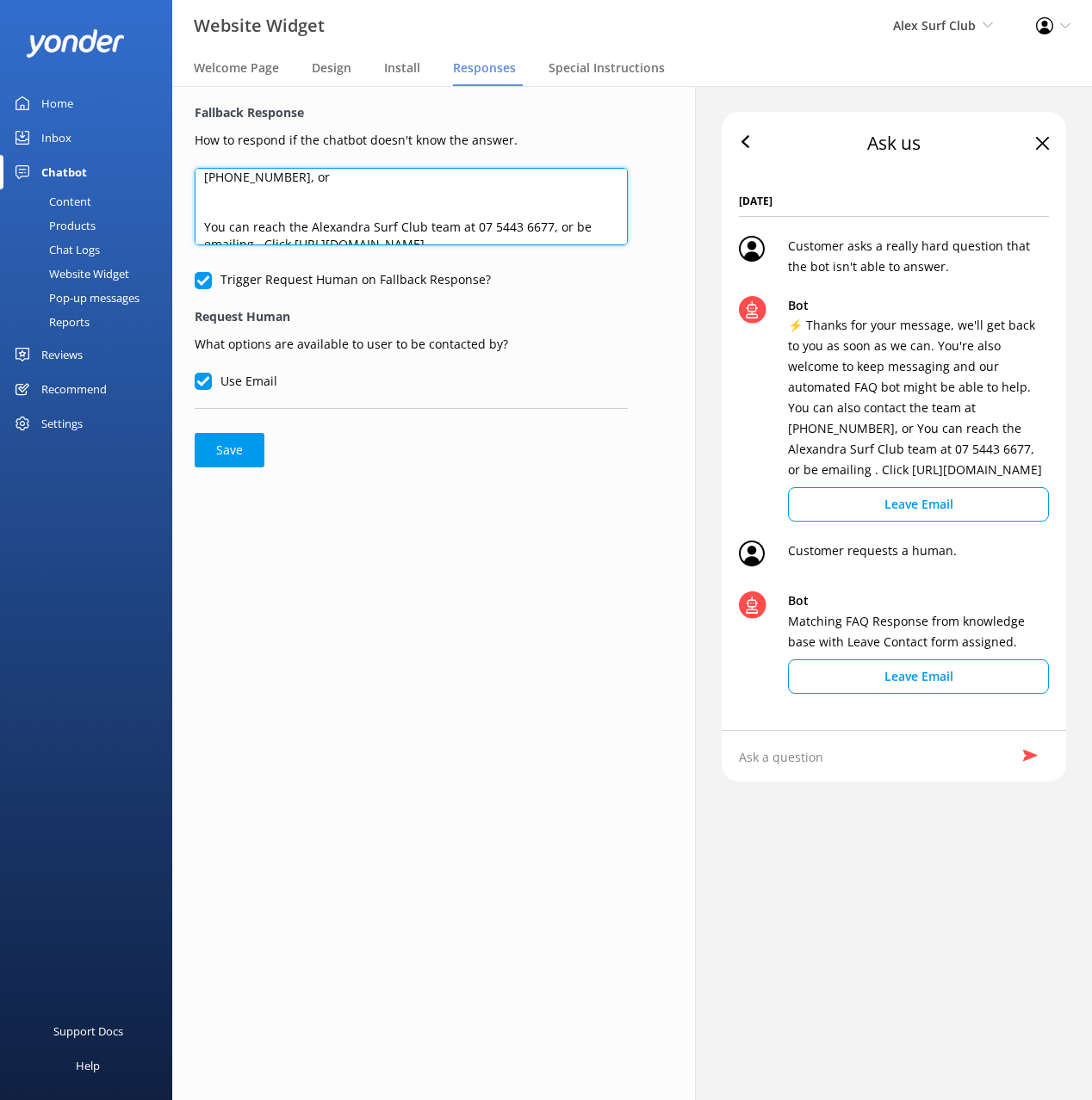
drag, startPoint x: 226, startPoint y: 197, endPoint x: 294, endPoint y: 269, distance: 99.0
click at [294, 269] on div "⚡ Thanks for your message, we'll get back to you as soon as we can. You're also…" at bounding box center [410, 219] width 433 height 103
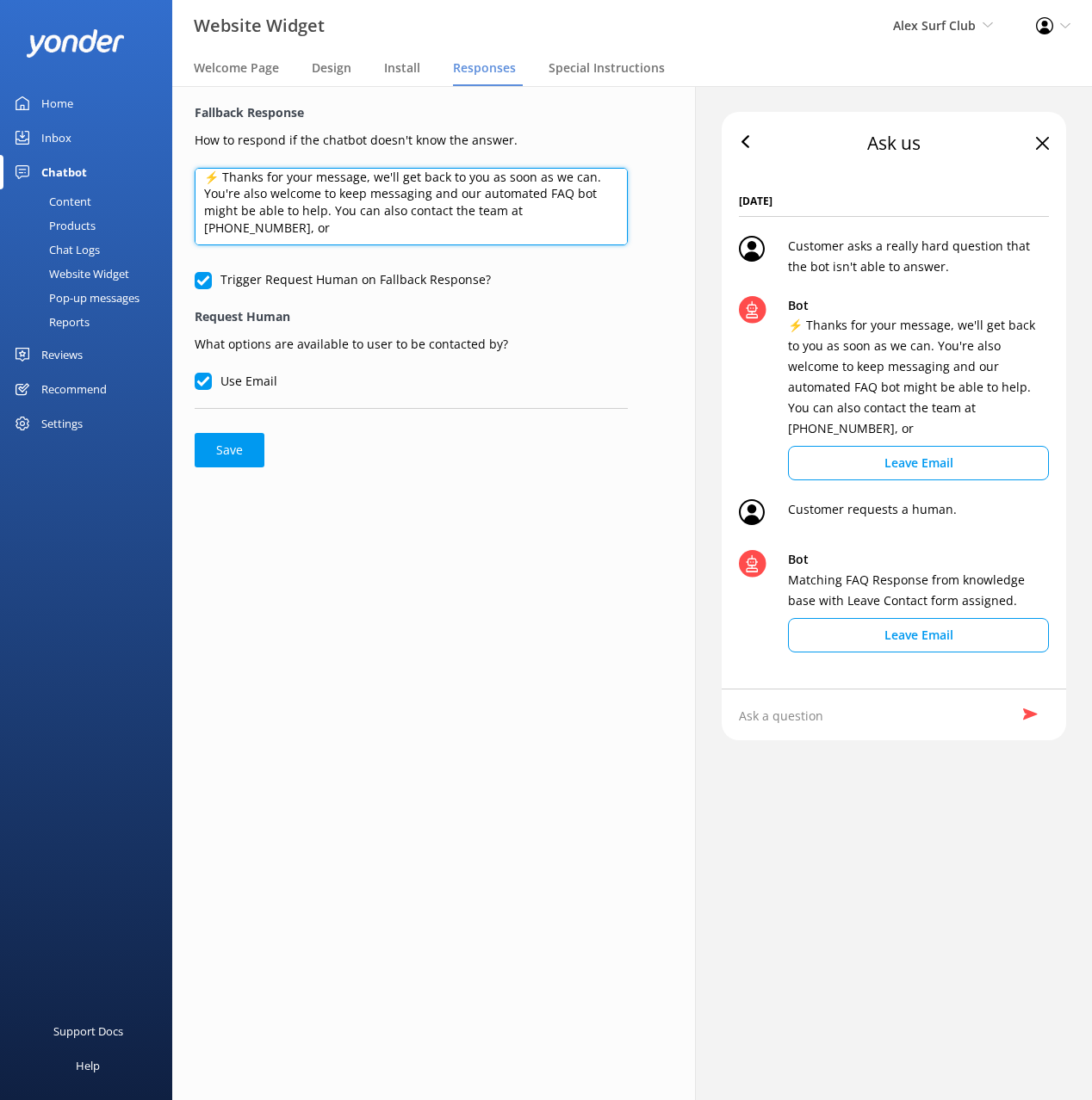
scroll to position [0, 0]
paste textarea "[EMAIL_ADDRESS][DOMAIN_NAME]"
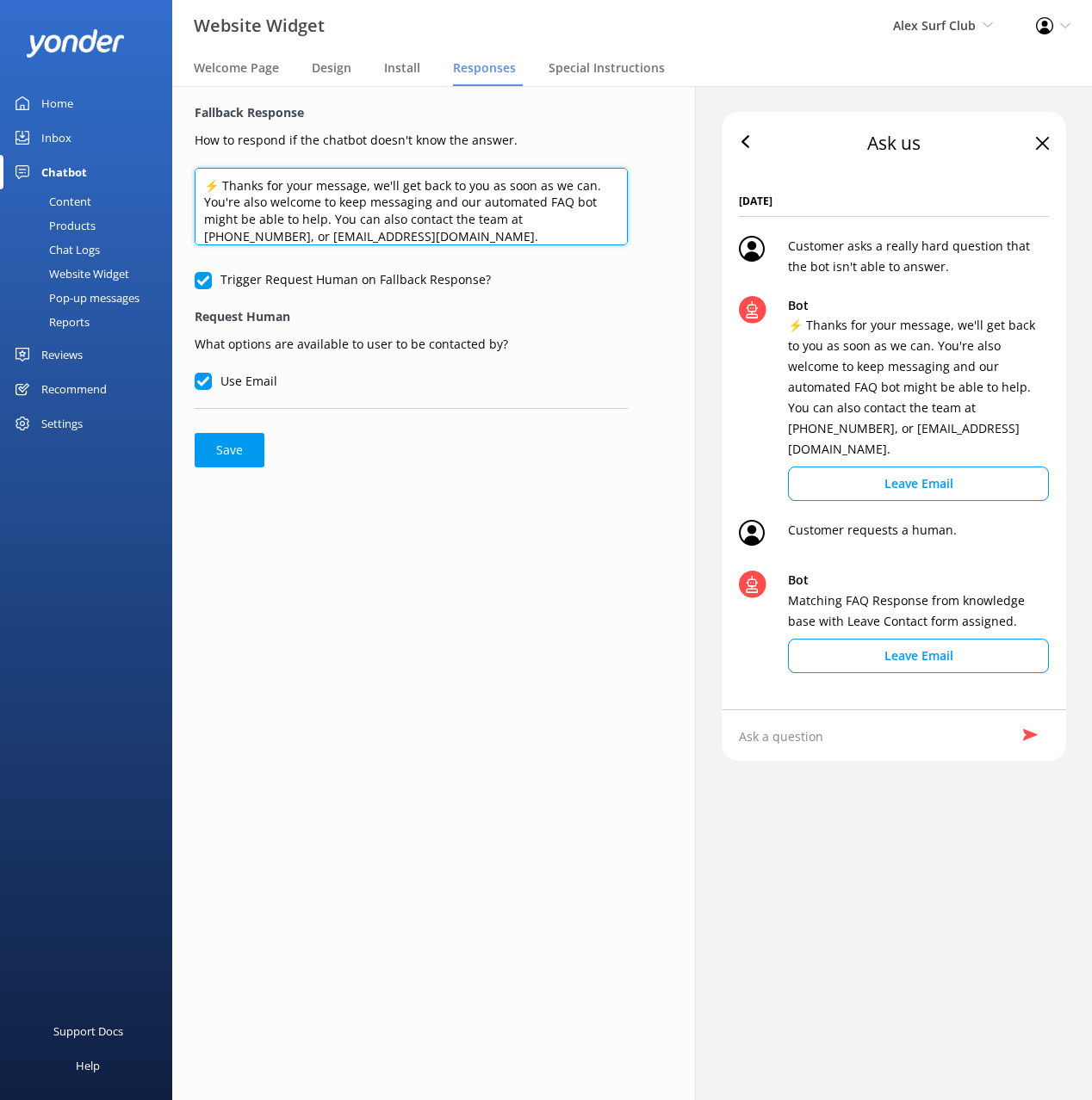
click at [252, 203] on textarea "⚡ Thanks for your message, we'll get back to you as soon as we can. You're also…" at bounding box center [410, 206] width 433 height 77
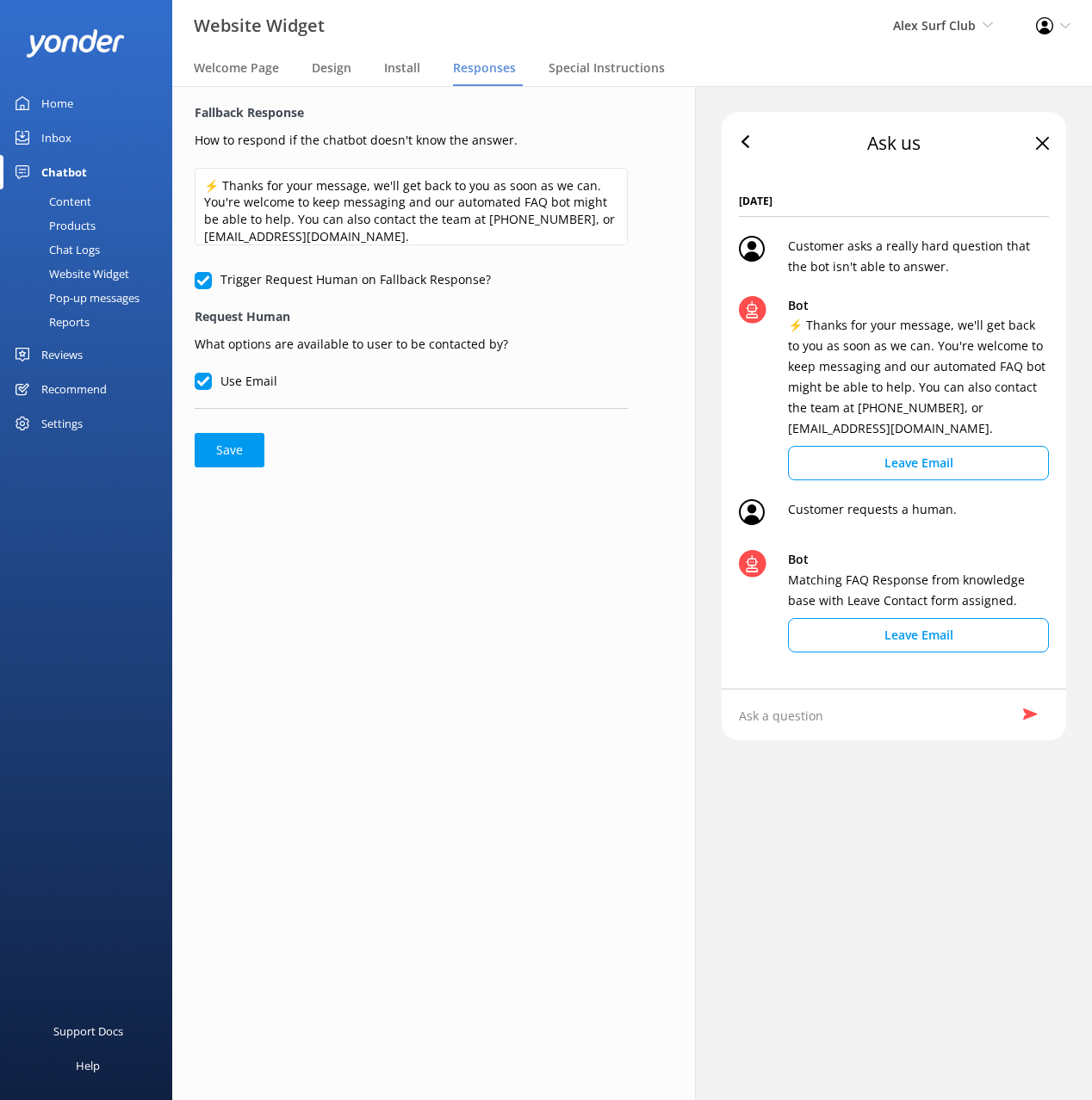
click at [571, 650] on div "Fallback Response How to respond if the chatbot doesn't know the answer. ⚡ Than…" at bounding box center [410, 592] width 522 height 1014
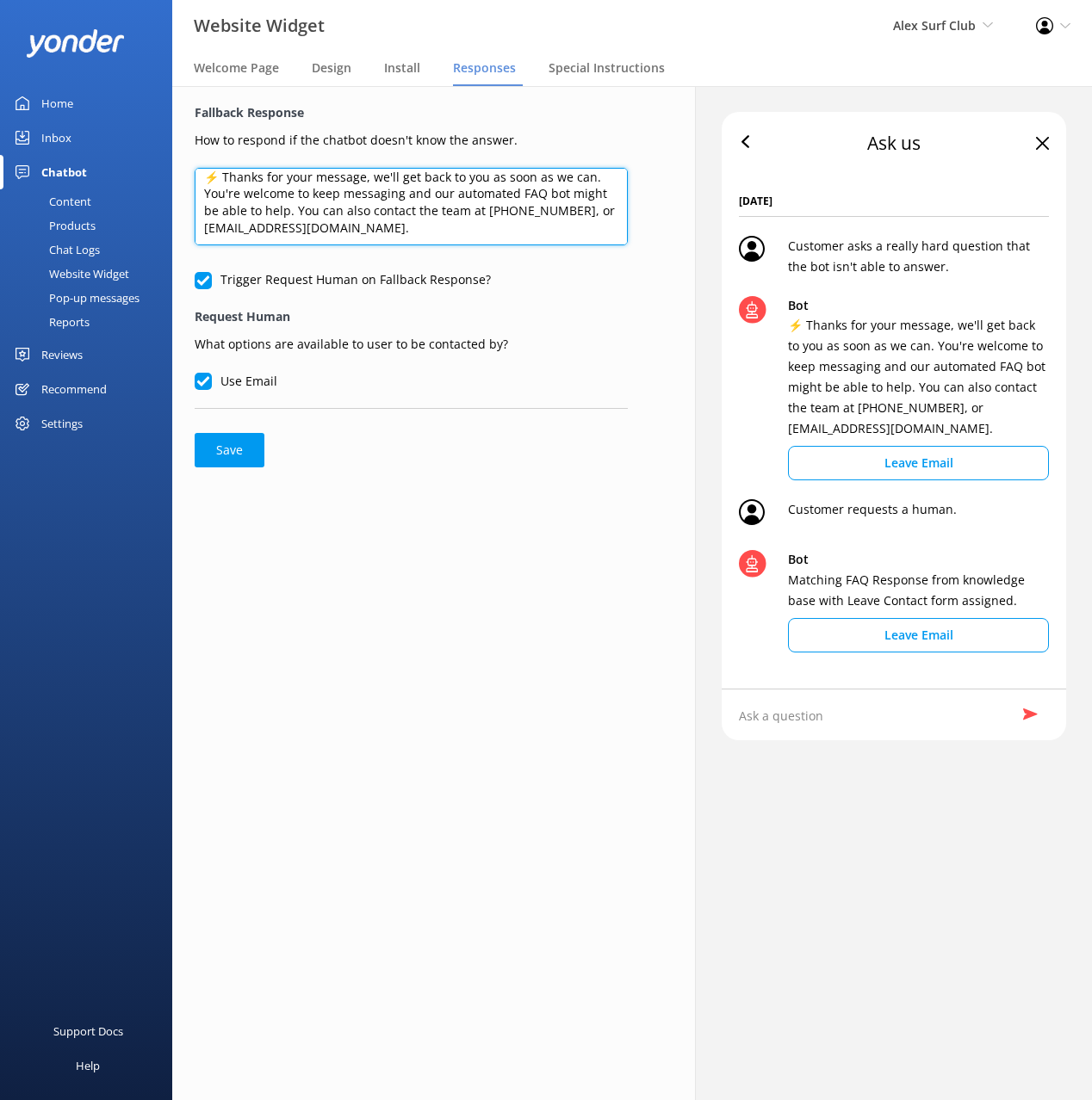
drag, startPoint x: 273, startPoint y: 231, endPoint x: 395, endPoint y: 290, distance: 135.5
click at [395, 290] on form "Fallback Response How to respond if the chatbot doesn't know the answer. ⚡ Than…" at bounding box center [410, 285] width 433 height 365
paste textarea "! We'll get back to you as soon as we can. In the meantime, feel free to keep c…"
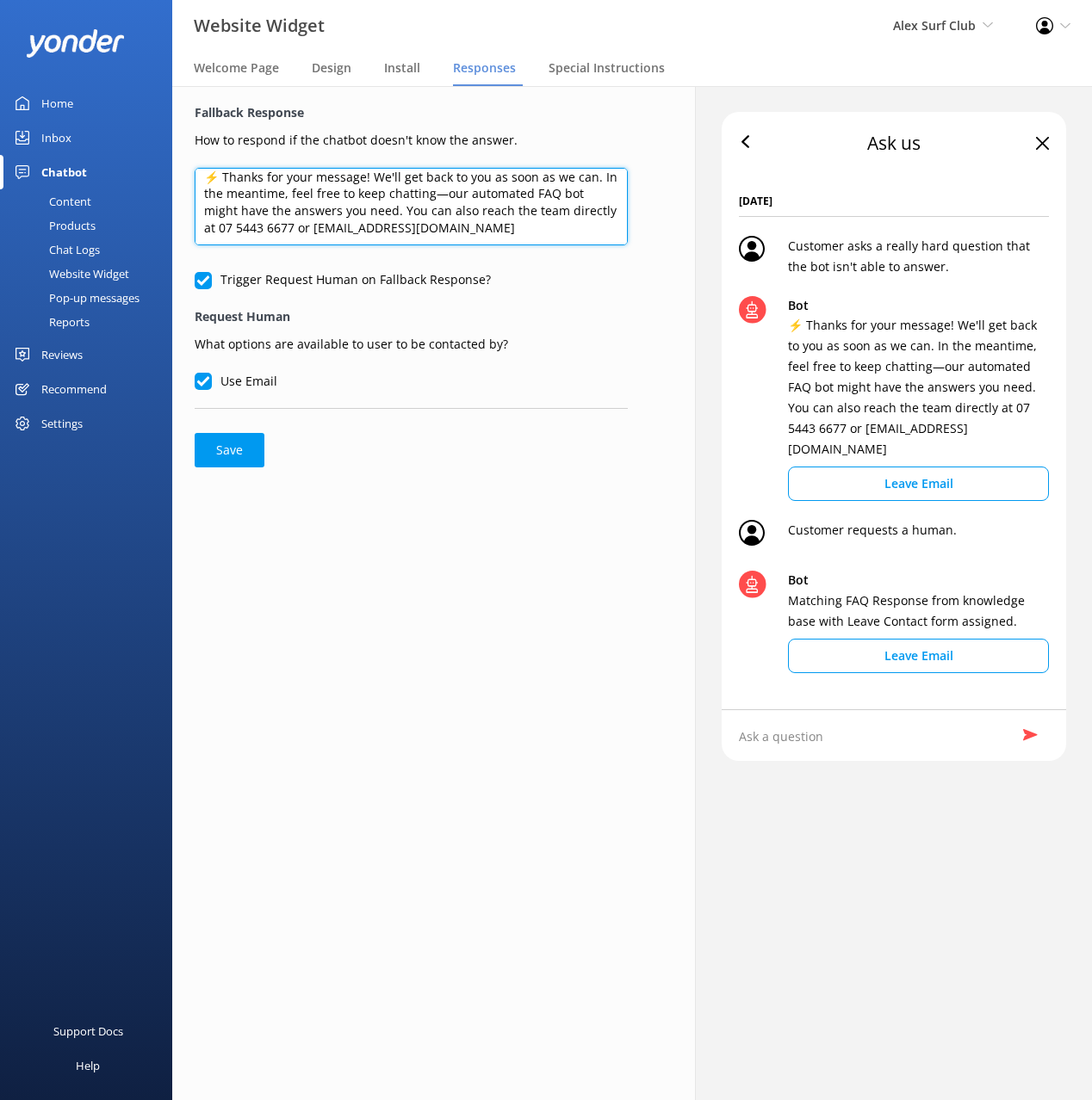
click at [441, 193] on textarea "⚡ Thanks for your message! We'll get back to you as soon as we can. In the mean…" at bounding box center [410, 206] width 433 height 77
click at [508, 213] on textarea "⚡ Thanks for your message! We'll get back to you as soon as we can. In the mean…" at bounding box center [410, 206] width 433 height 77
click at [550, 227] on textarea "⚡ Thanks for your message! We'll get back to you as soon as we can. In the mean…" at bounding box center [410, 206] width 433 height 77
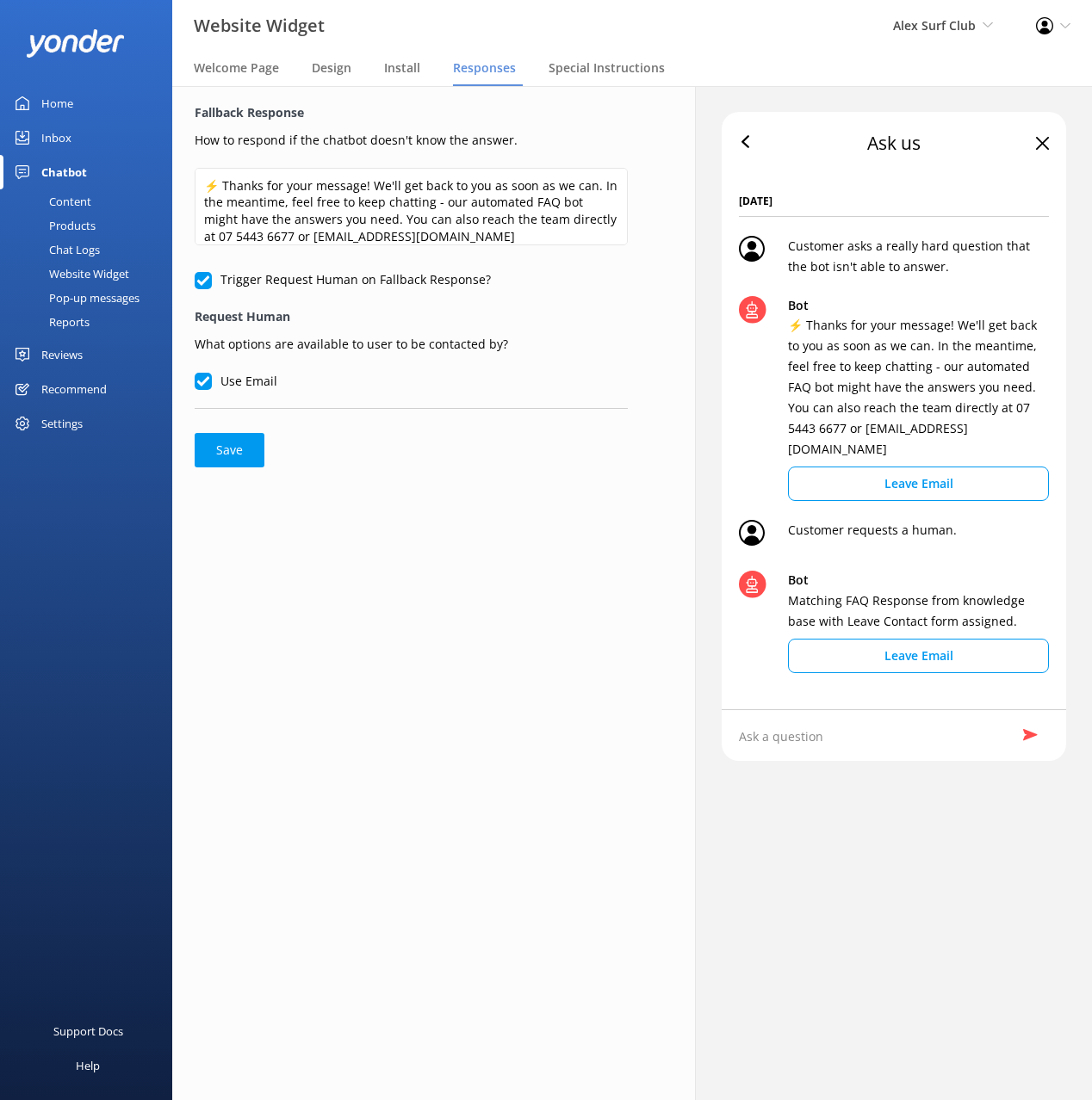
drag, startPoint x: 527, startPoint y: 532, endPoint x: 518, endPoint y: 532, distance: 9.0
click at [527, 532] on div "Fallback Response How to respond if the chatbot doesn't know the answer. ⚡ Than…" at bounding box center [410, 592] width 522 height 1014
click at [456, 241] on textarea "⚡ Thanks for your message! We'll get back to you as soon as we can. In the mean…" at bounding box center [410, 206] width 433 height 77
click at [225, 455] on button "Save" at bounding box center [229, 450] width 70 height 35
type textarea "⚡ Thanks for your message! We'll get back to you as soon as we can. In the mean…"
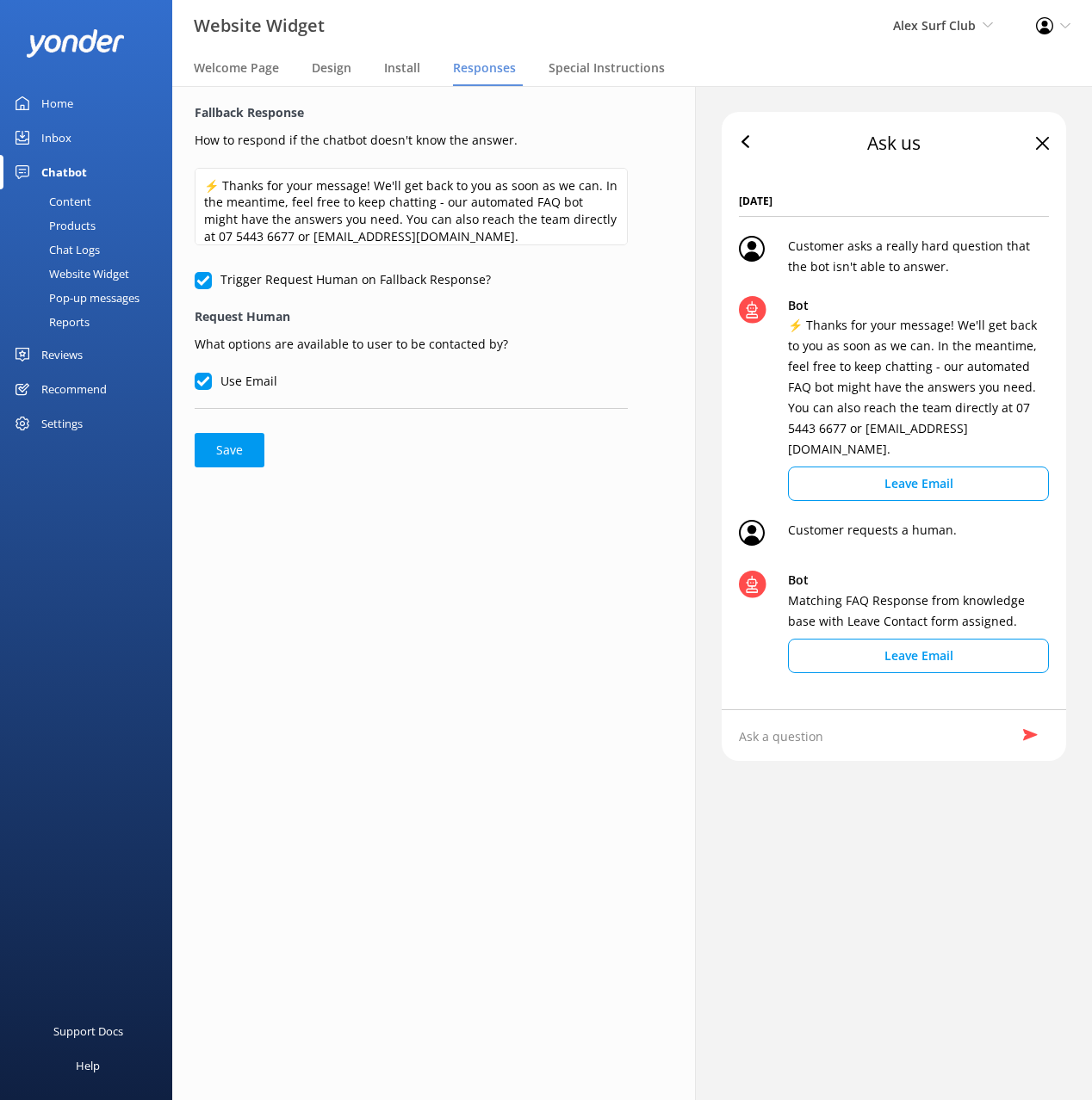
drag, startPoint x: 95, startPoint y: 203, endPoint x: 160, endPoint y: 200, distance: 65.1
click at [96, 204] on link "Content" at bounding box center [91, 201] width 162 height 24
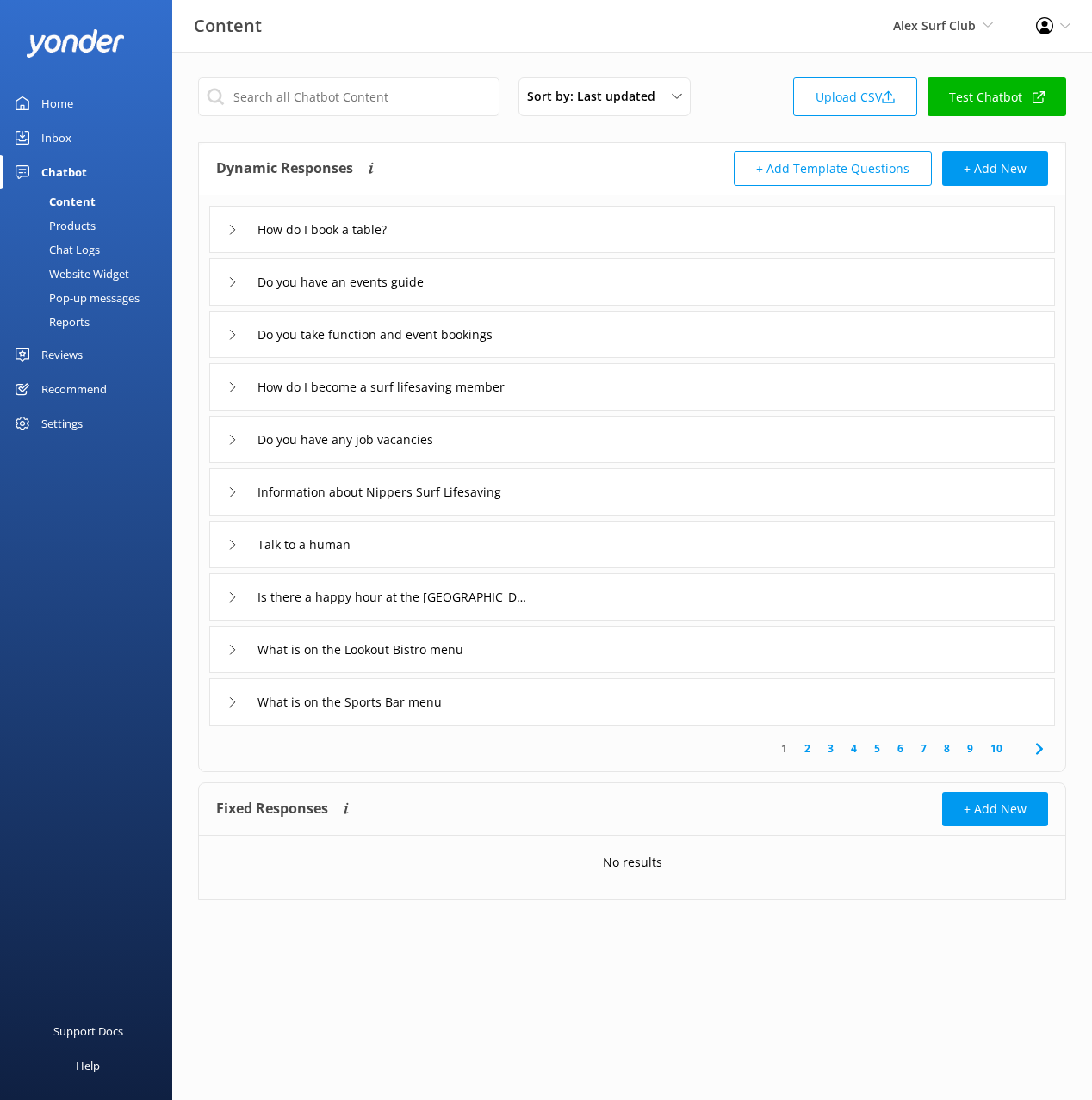
drag, startPoint x: 591, startPoint y: 174, endPoint x: 583, endPoint y: 166, distance: 11.3
click at [591, 174] on div "Dynamic Responses The chatbot will generate a response based on the content inf…" at bounding box center [424, 169] width 416 height 35
drag, startPoint x: 466, startPoint y: 50, endPoint x: 508, endPoint y: 91, distance: 58.7
click at [467, 51] on div "Content Alex Surf Club Black Cat Cruises [GEOGRAPHIC_DATA] [GEOGRAPHIC_DATA] [G…" at bounding box center [546, 26] width 1092 height 52
click at [465, 37] on div "Content Alex Surf Club Black Cat Cruises [GEOGRAPHIC_DATA] [GEOGRAPHIC_DATA] [G…" at bounding box center [546, 26] width 1092 height 52
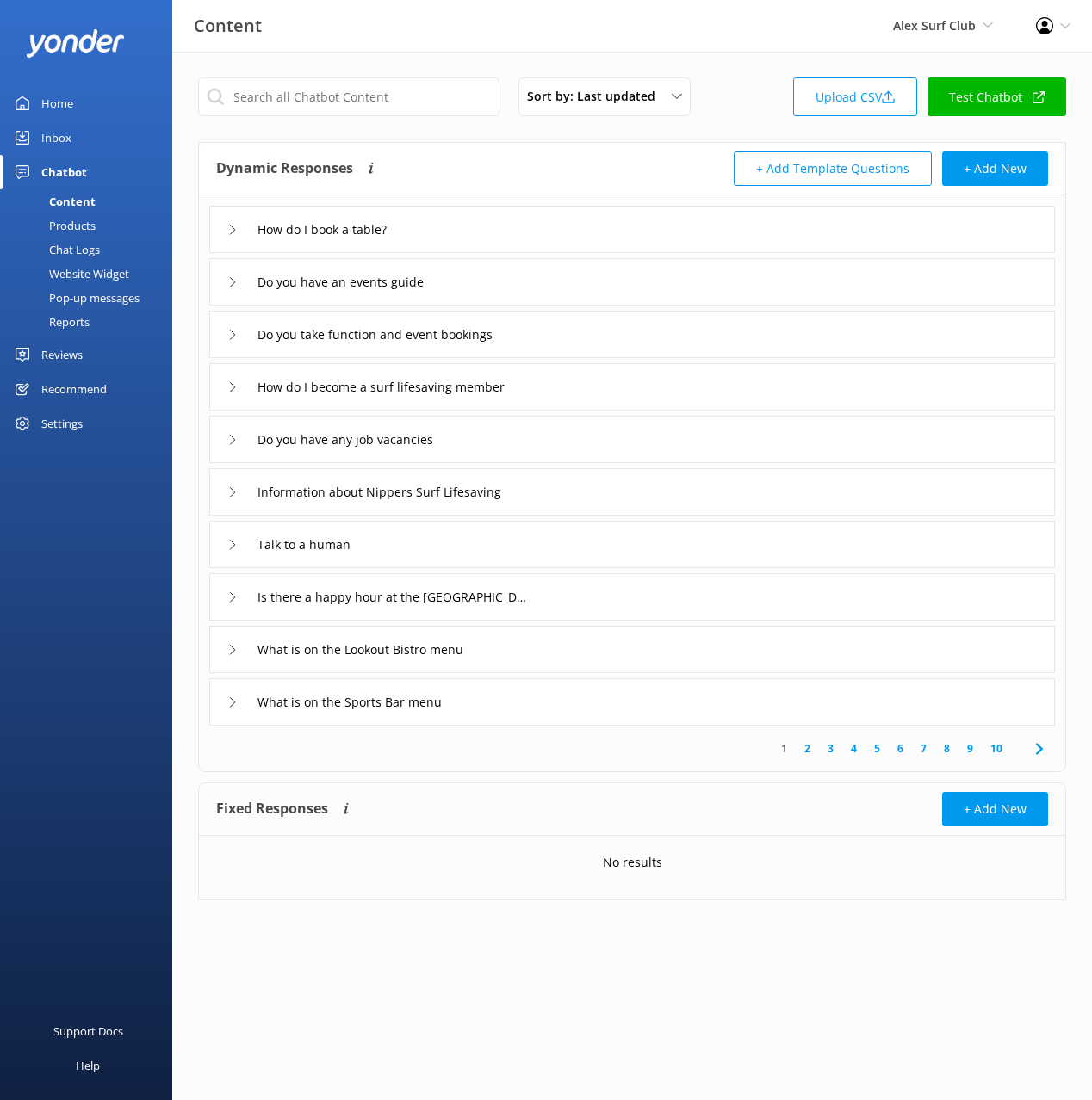
click at [680, 123] on div "Sort by: Last updated Title (A-Z) Last updated Upload CSV Test Chatbot" at bounding box center [632, 102] width 868 height 49
